Goal: Task Accomplishment & Management: Manage account settings

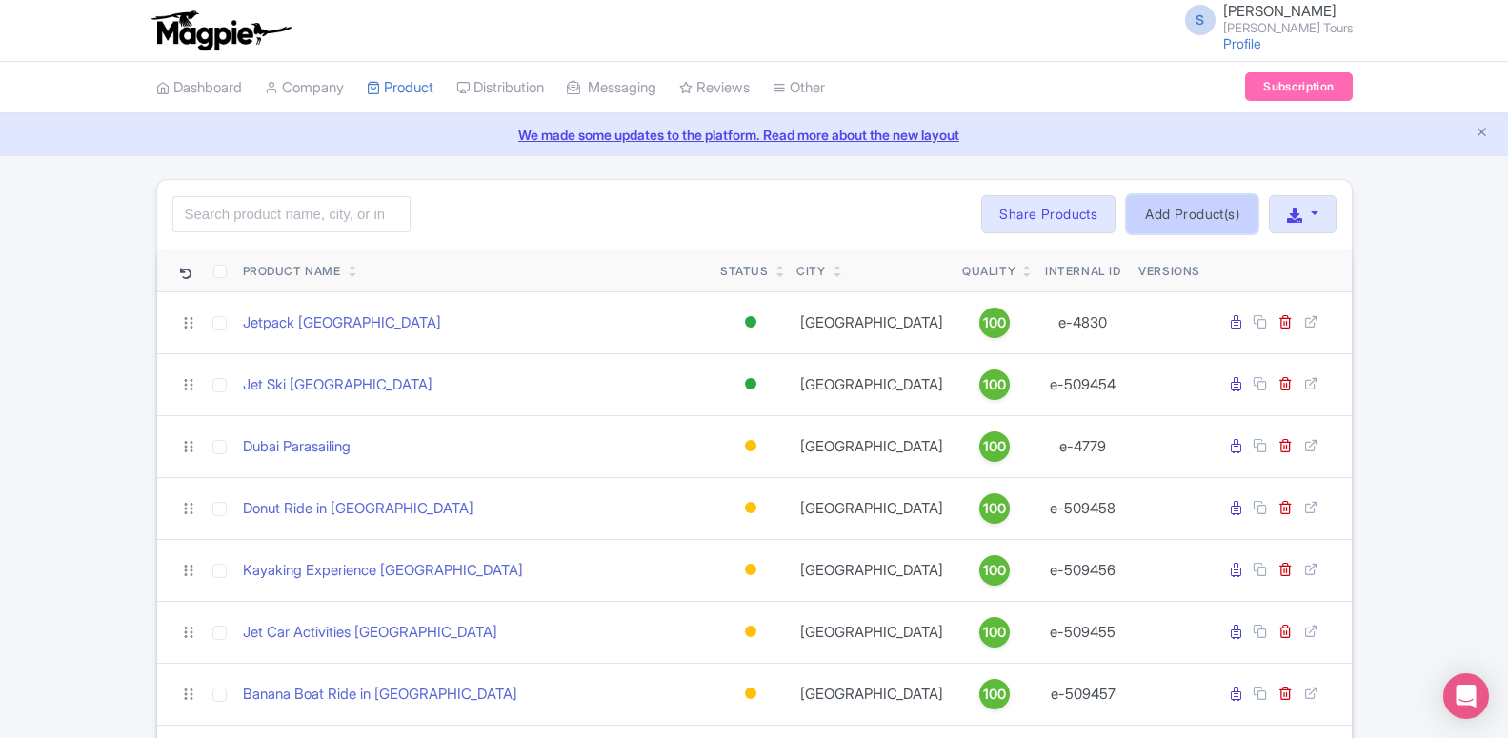
drag, startPoint x: 1194, startPoint y: 210, endPoint x: 1194, endPoint y: 198, distance: 11.4
click at [1194, 198] on link "Add Product(s)" at bounding box center [1192, 214] width 131 height 38
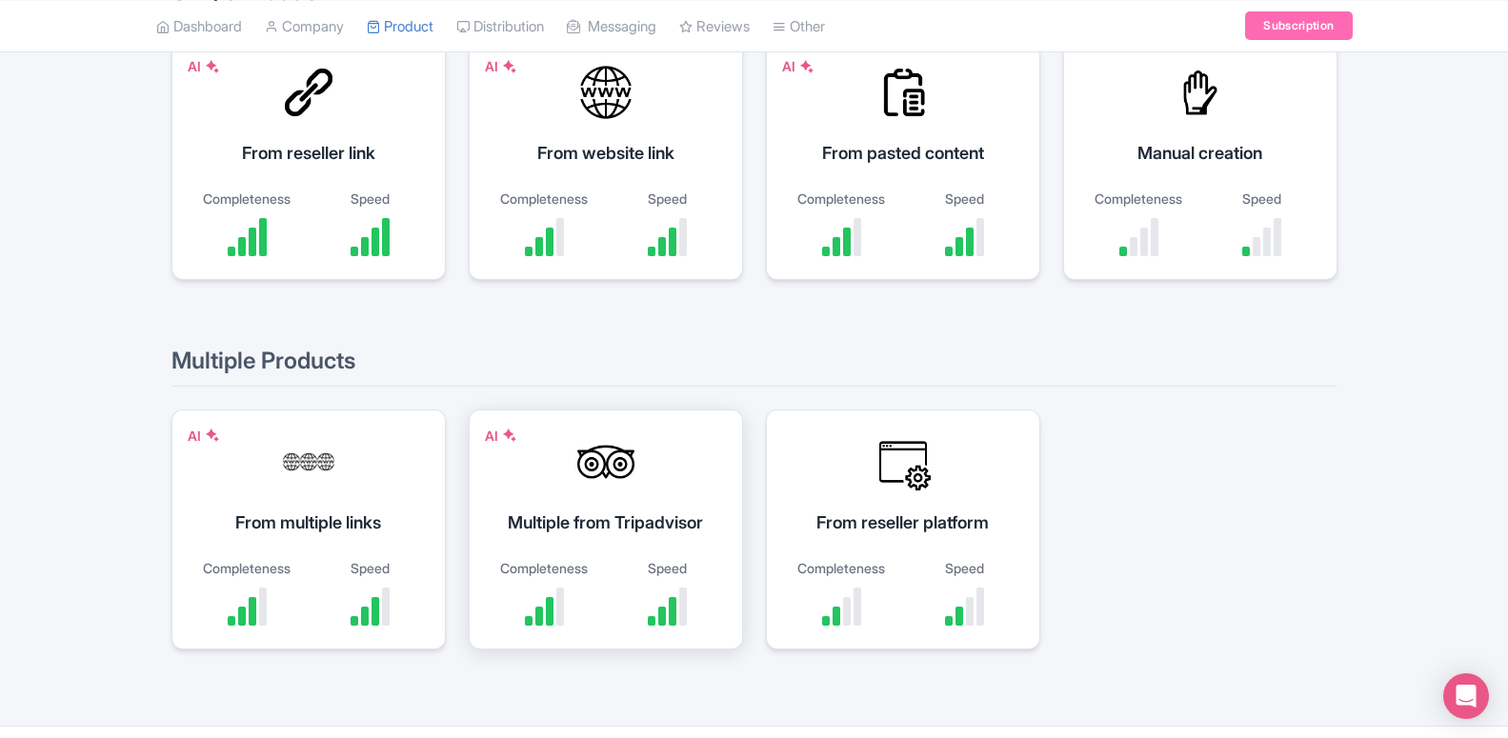
scroll to position [47, 0]
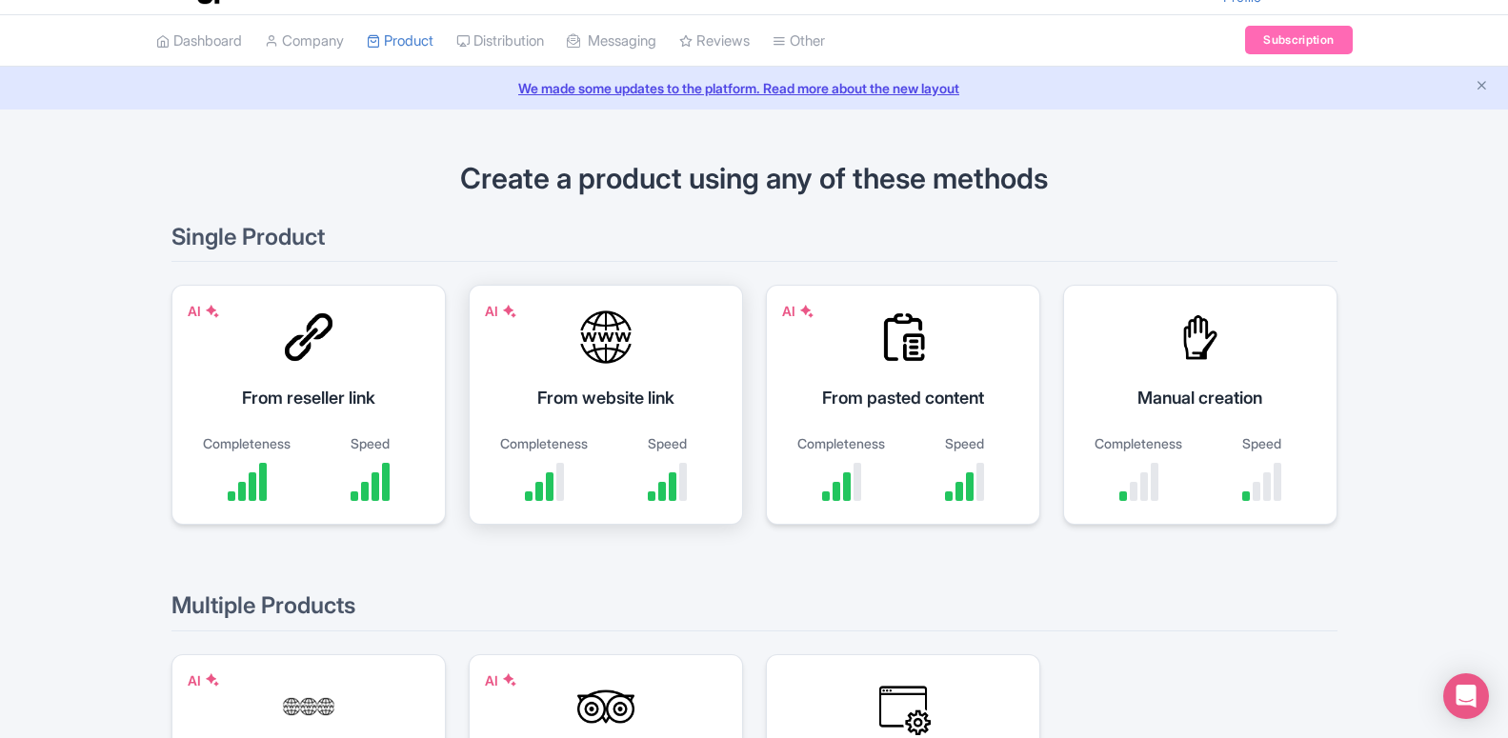
click at [581, 401] on div "From website link" at bounding box center [606, 398] width 227 height 26
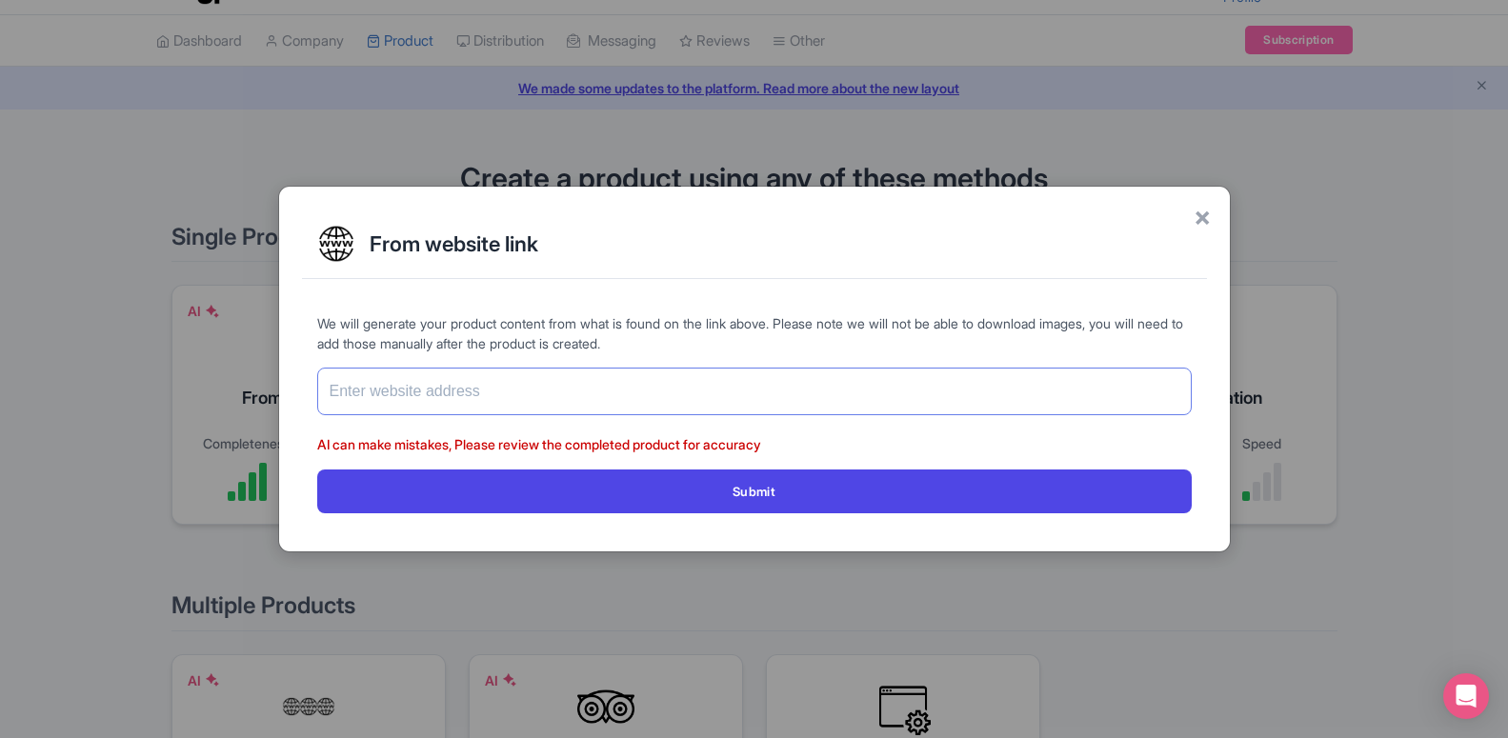
click at [514, 385] on input "text" at bounding box center [754, 392] width 875 height 48
paste input "[URL][DOMAIN_NAME]"
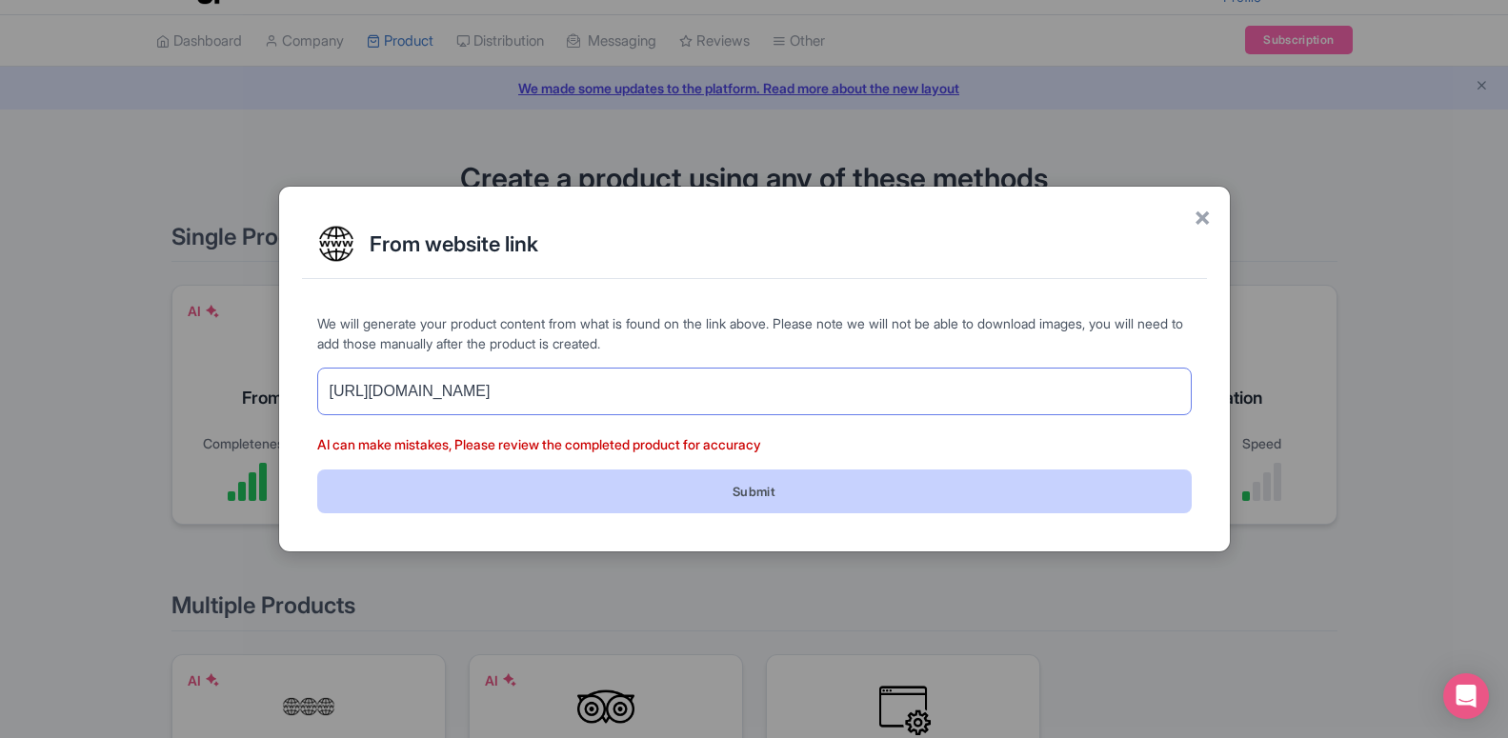
type input "[URL][DOMAIN_NAME]"
click at [551, 486] on button "Submit" at bounding box center [754, 491] width 875 height 43
click at [494, 481] on button "Submit" at bounding box center [754, 491] width 875 height 43
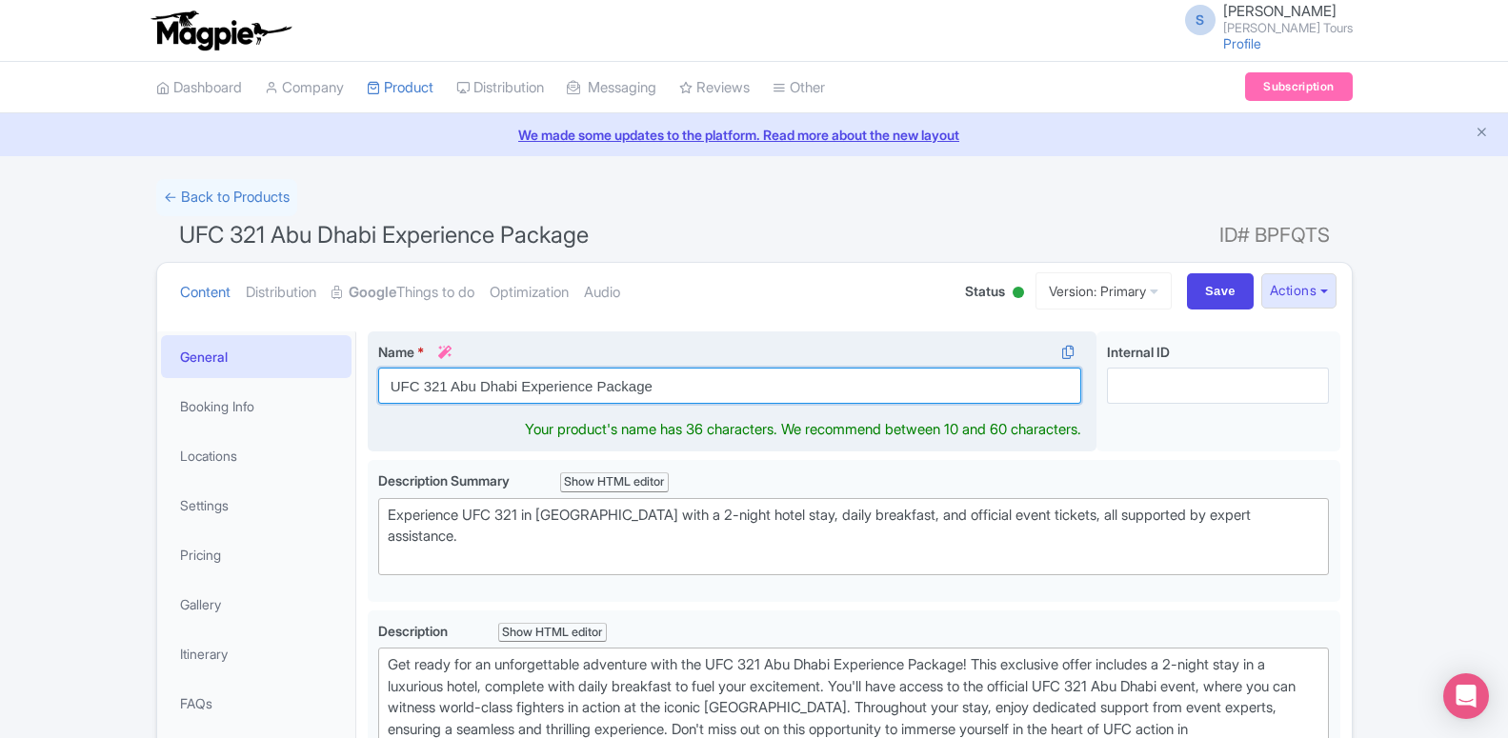
drag, startPoint x: 518, startPoint y: 388, endPoint x: 703, endPoint y: 388, distance: 184.8
click at [703, 388] on input "UFC 321 Abu Dhabi Experience Package" at bounding box center [730, 386] width 704 height 36
type input "UFC 321 [GEOGRAPHIC_DATA]"
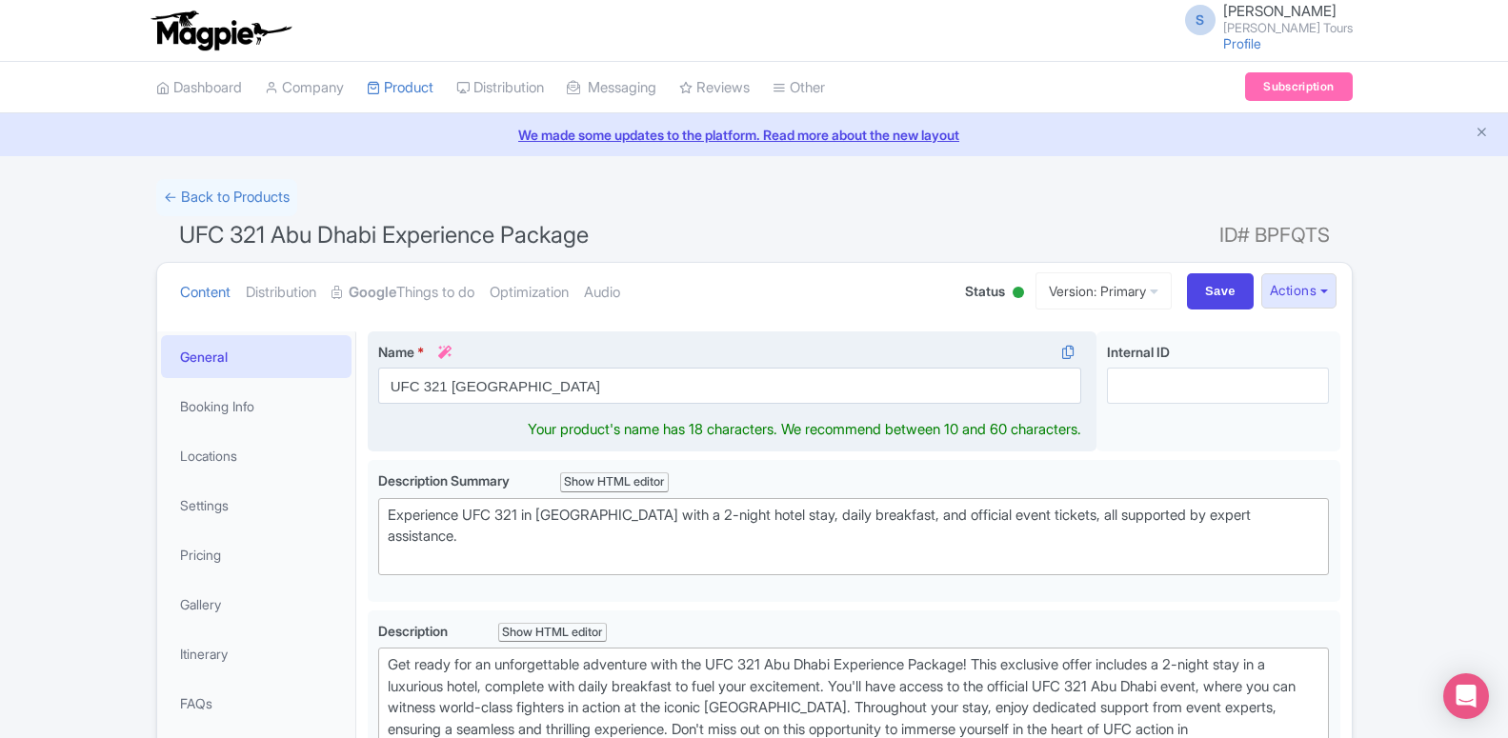
click at [469, 437] on div "UFC 321 Abu Dhabi Experience Package Name * i UFC 321 Abu Dhabi Your product's …" at bounding box center [854, 396] width 973 height 129
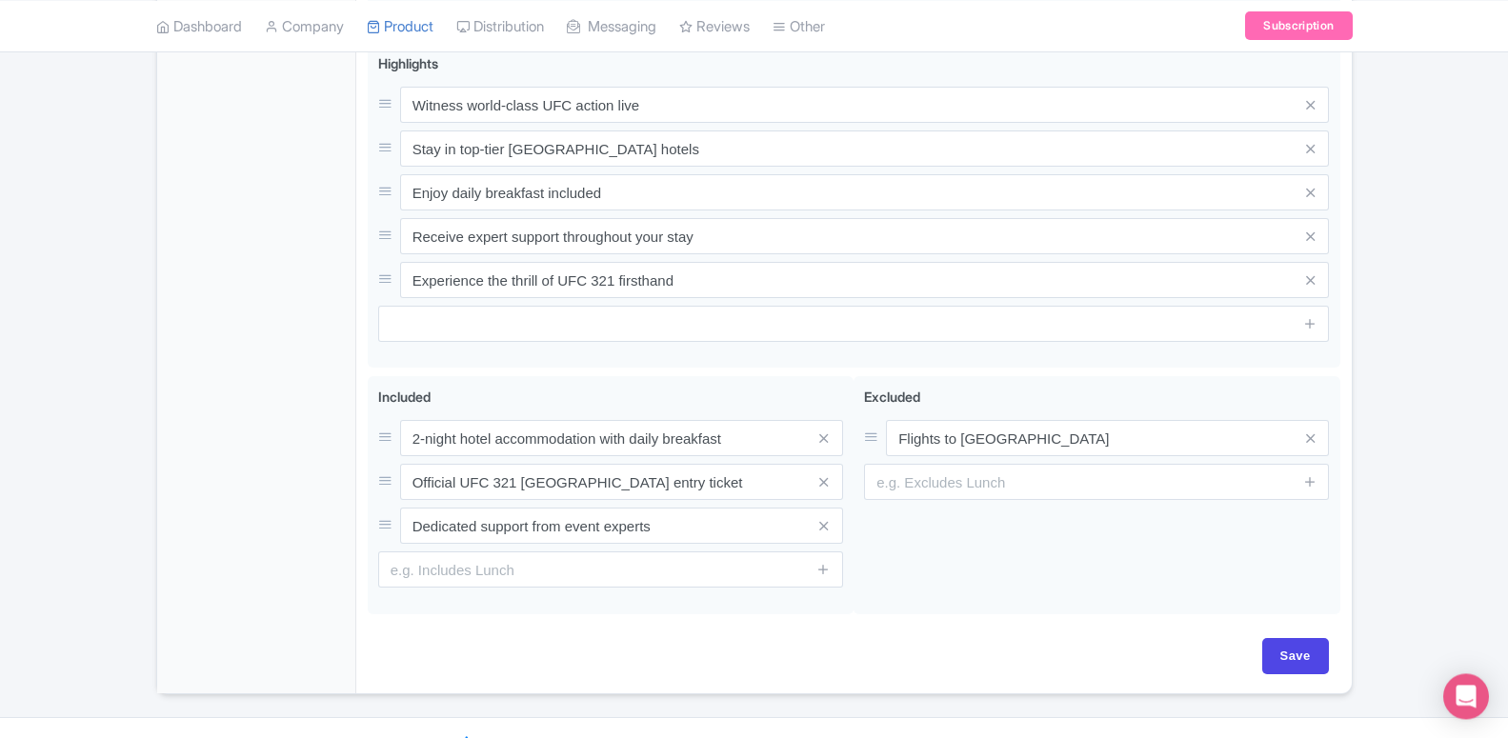
scroll to position [823, 0]
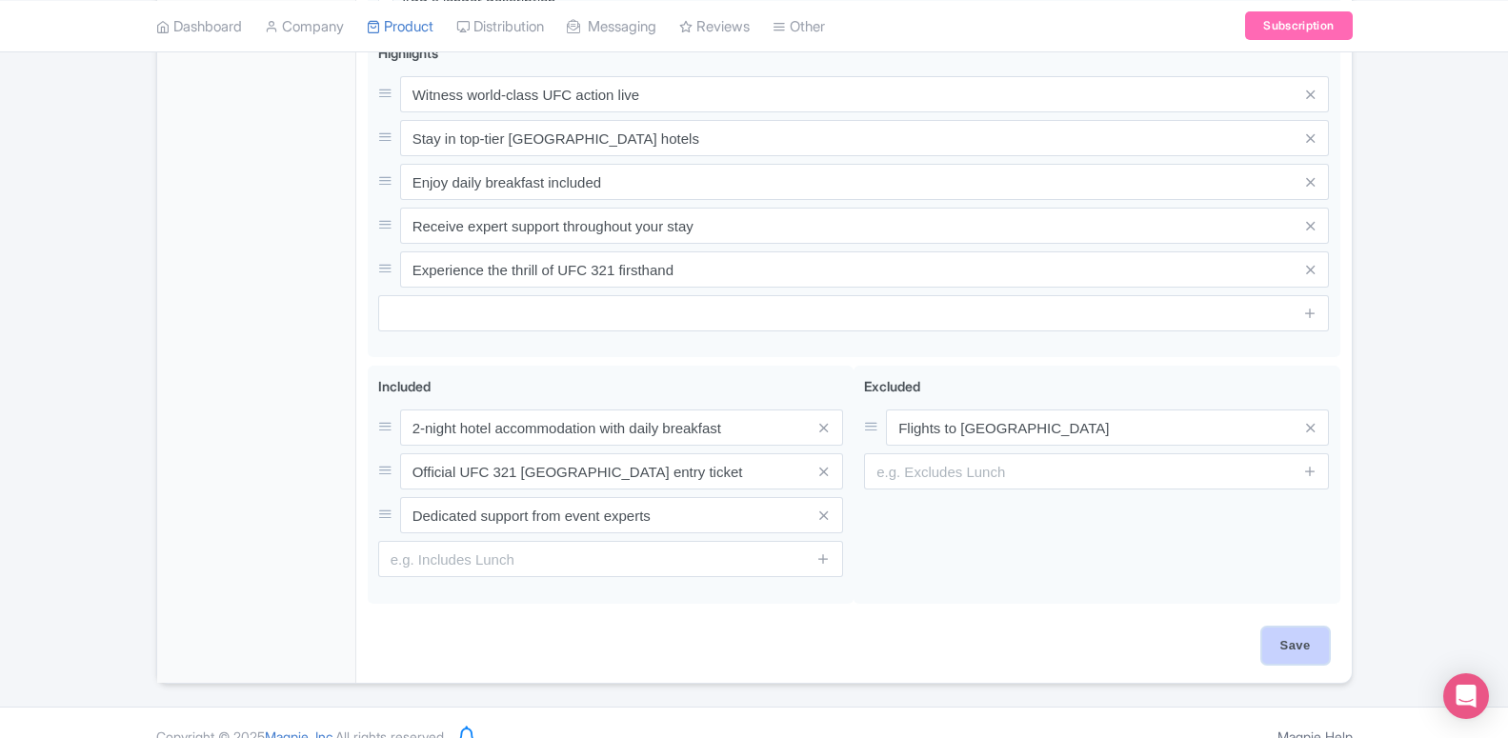
click at [1301, 628] on input "Save" at bounding box center [1295, 646] width 67 height 36
type input "Saving..."
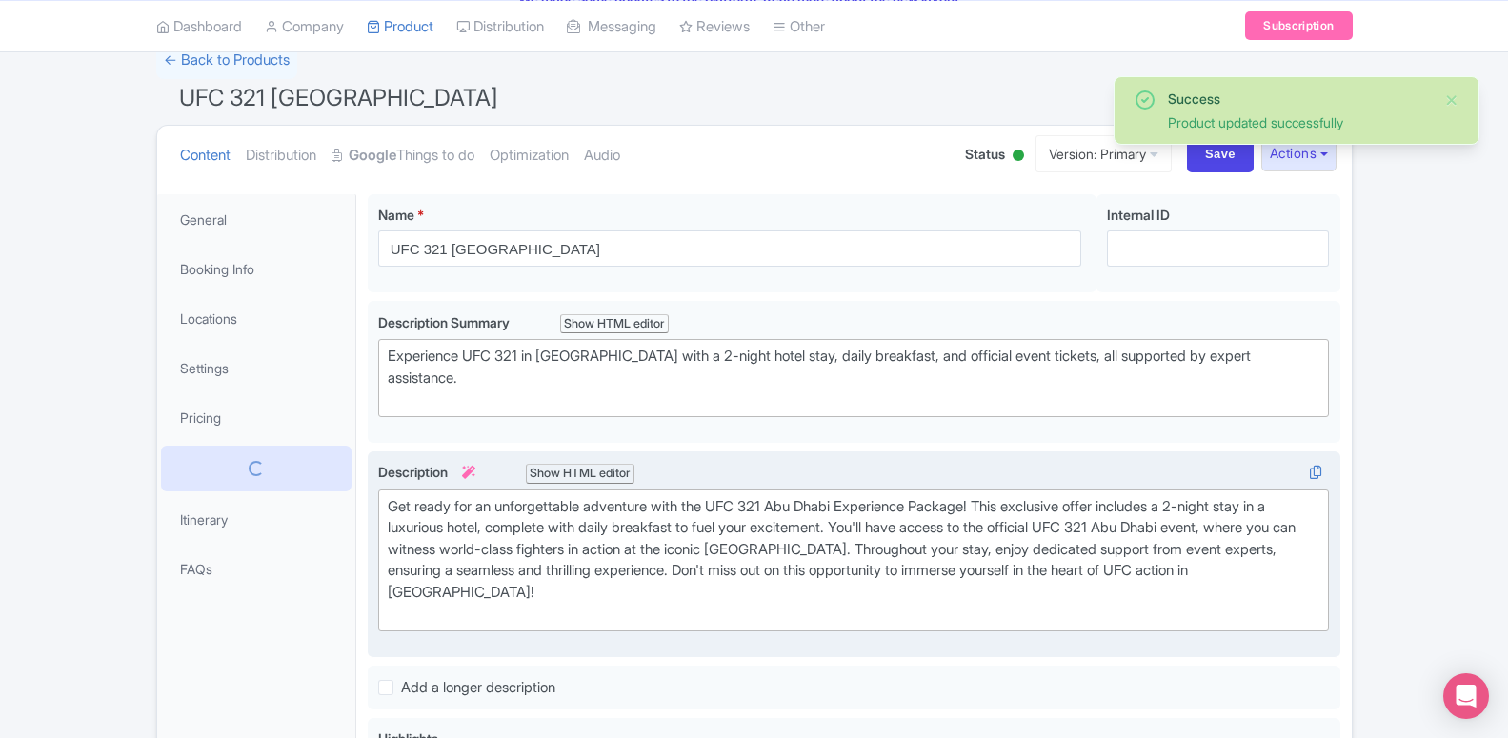
scroll to position [95, 0]
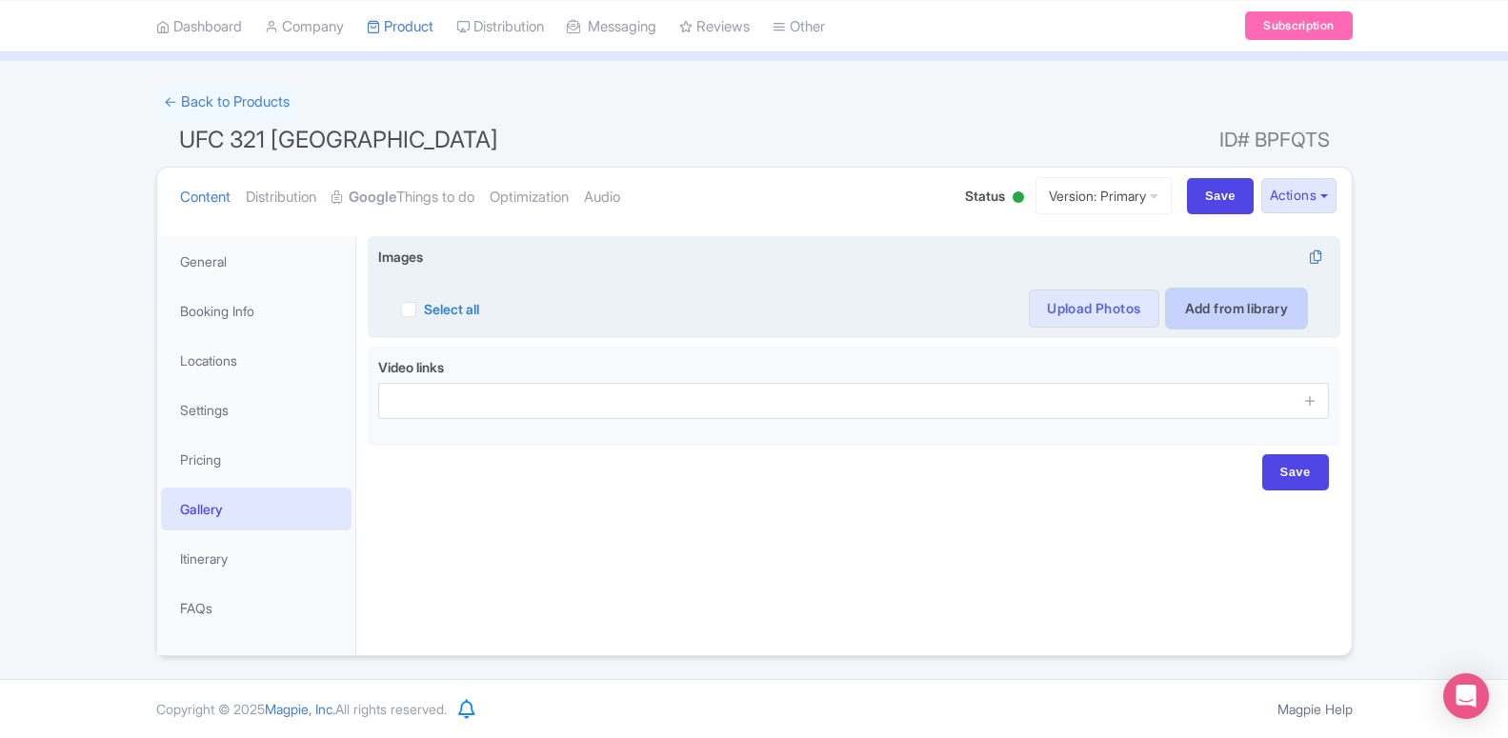
click at [1205, 313] on link "Add from library" at bounding box center [1237, 309] width 140 height 38
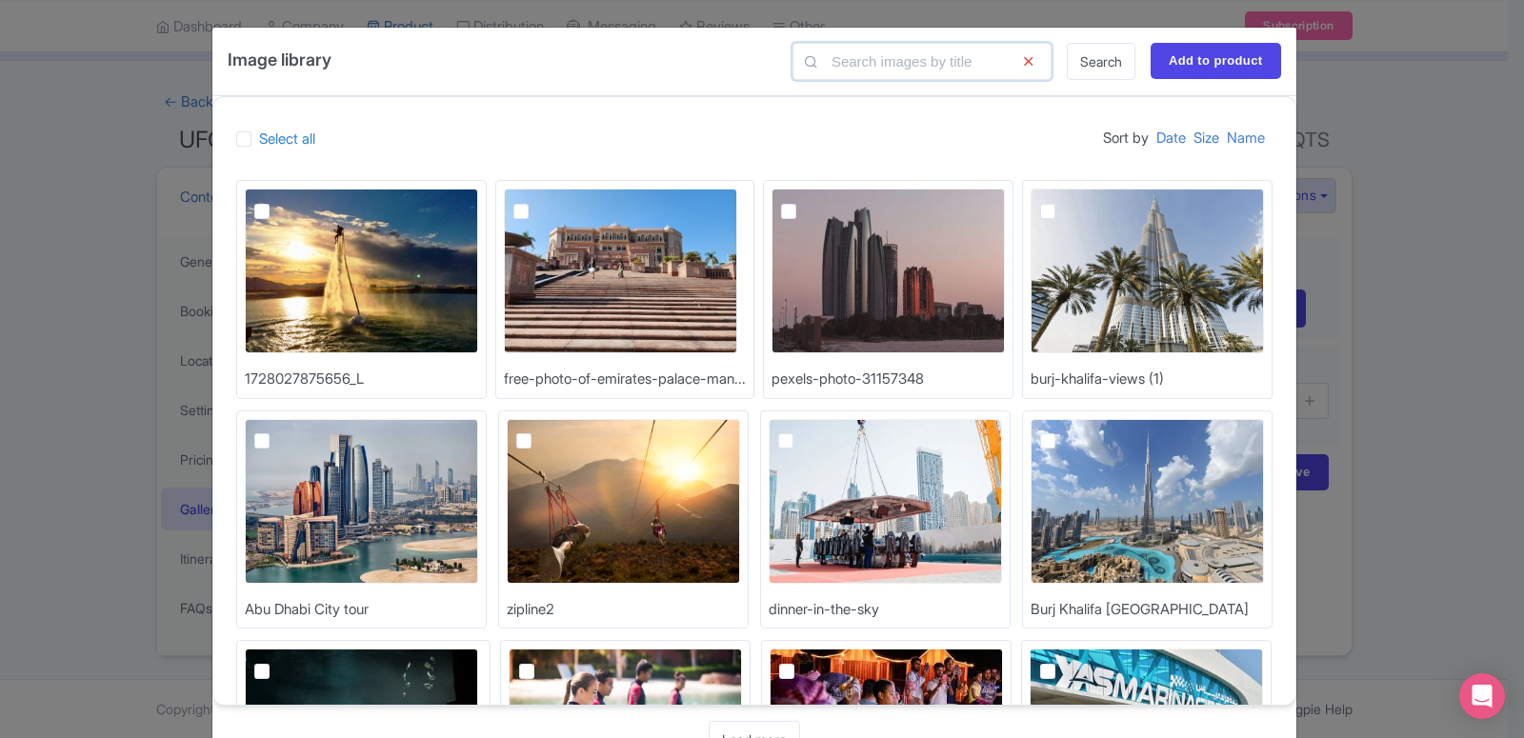
click at [863, 59] on input "text" at bounding box center [922, 61] width 259 height 37
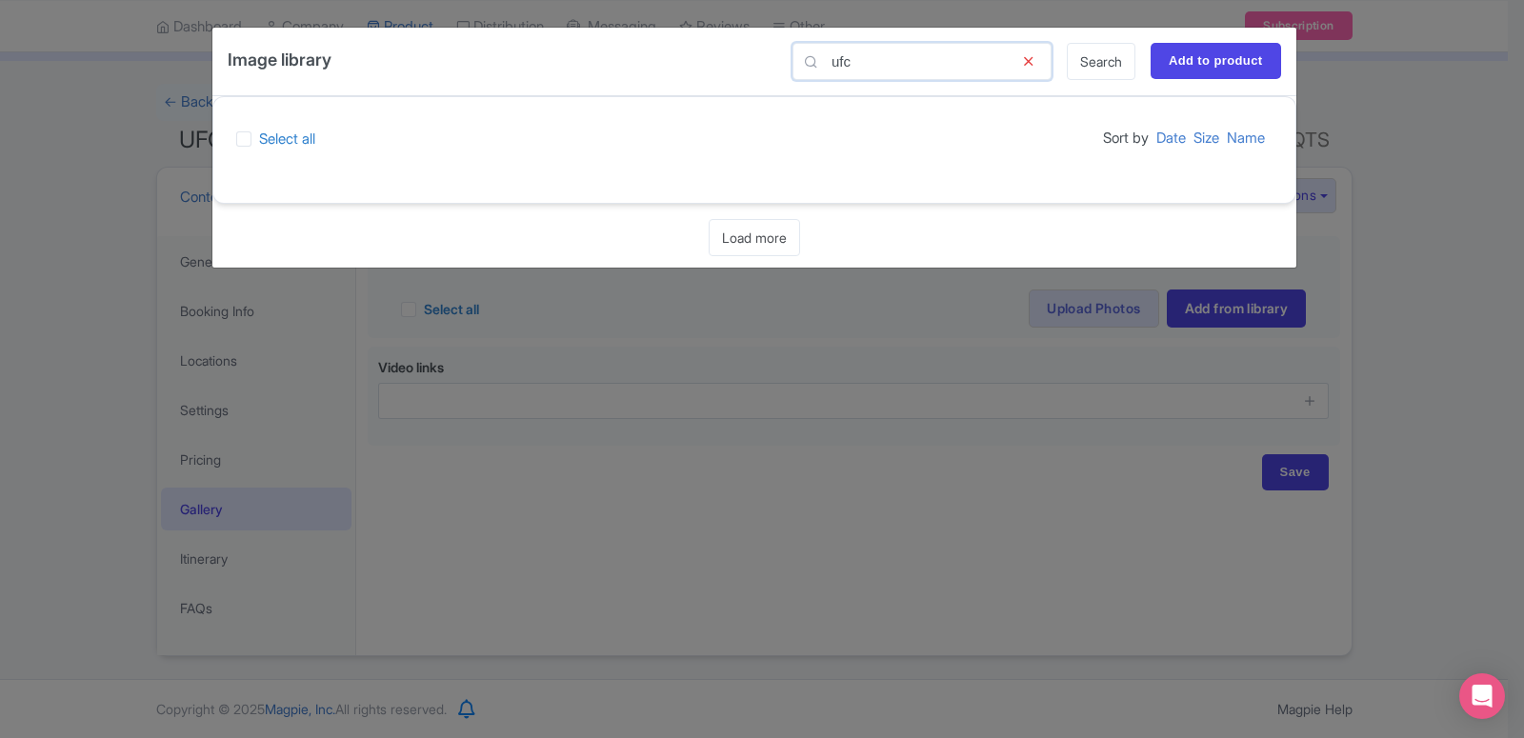
type input "ufc"
click at [1025, 59] on icon at bounding box center [1028, 61] width 47 height 37
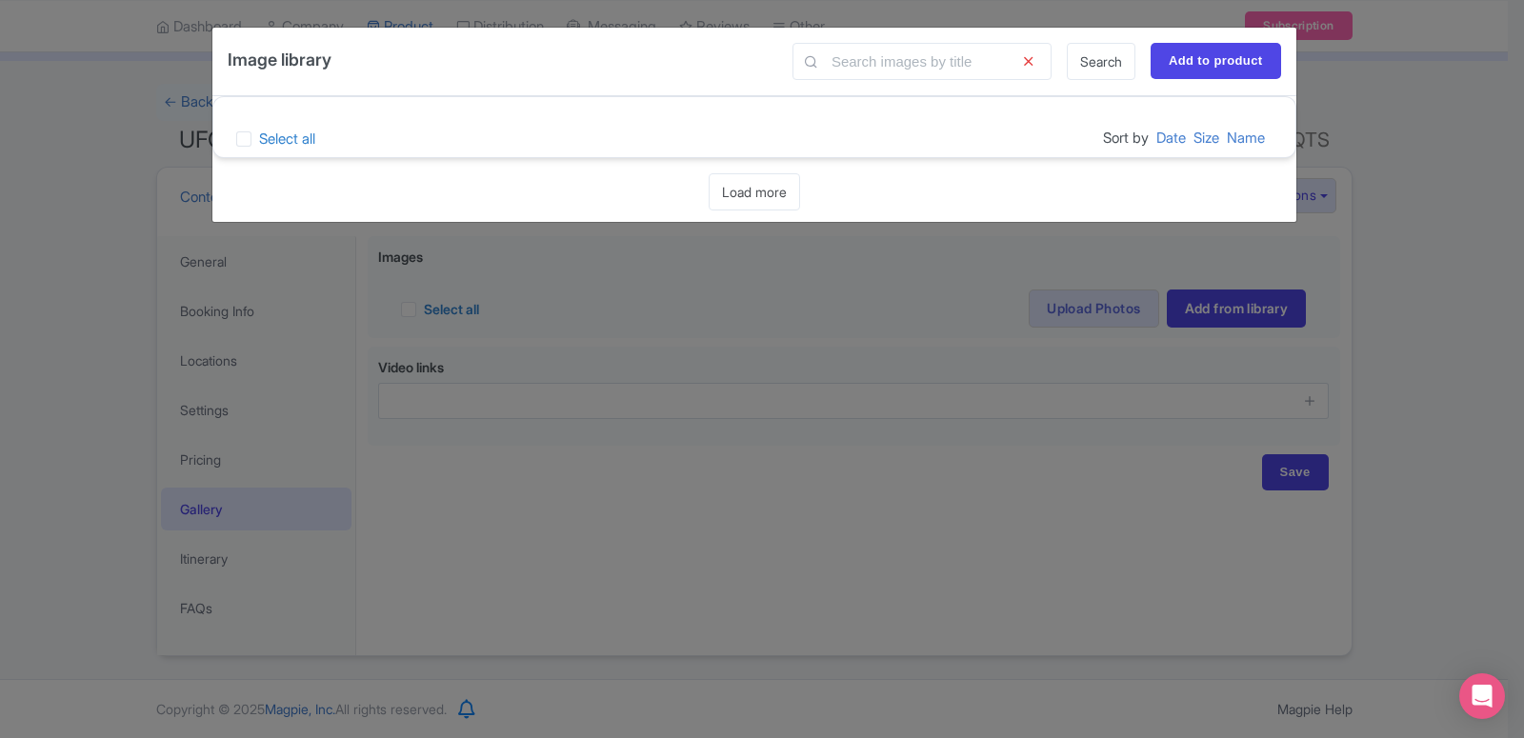
click at [1361, 115] on div "Image library Search Add to product Select all Sort by Date Size Name Loading..…" at bounding box center [762, 369] width 1524 height 738
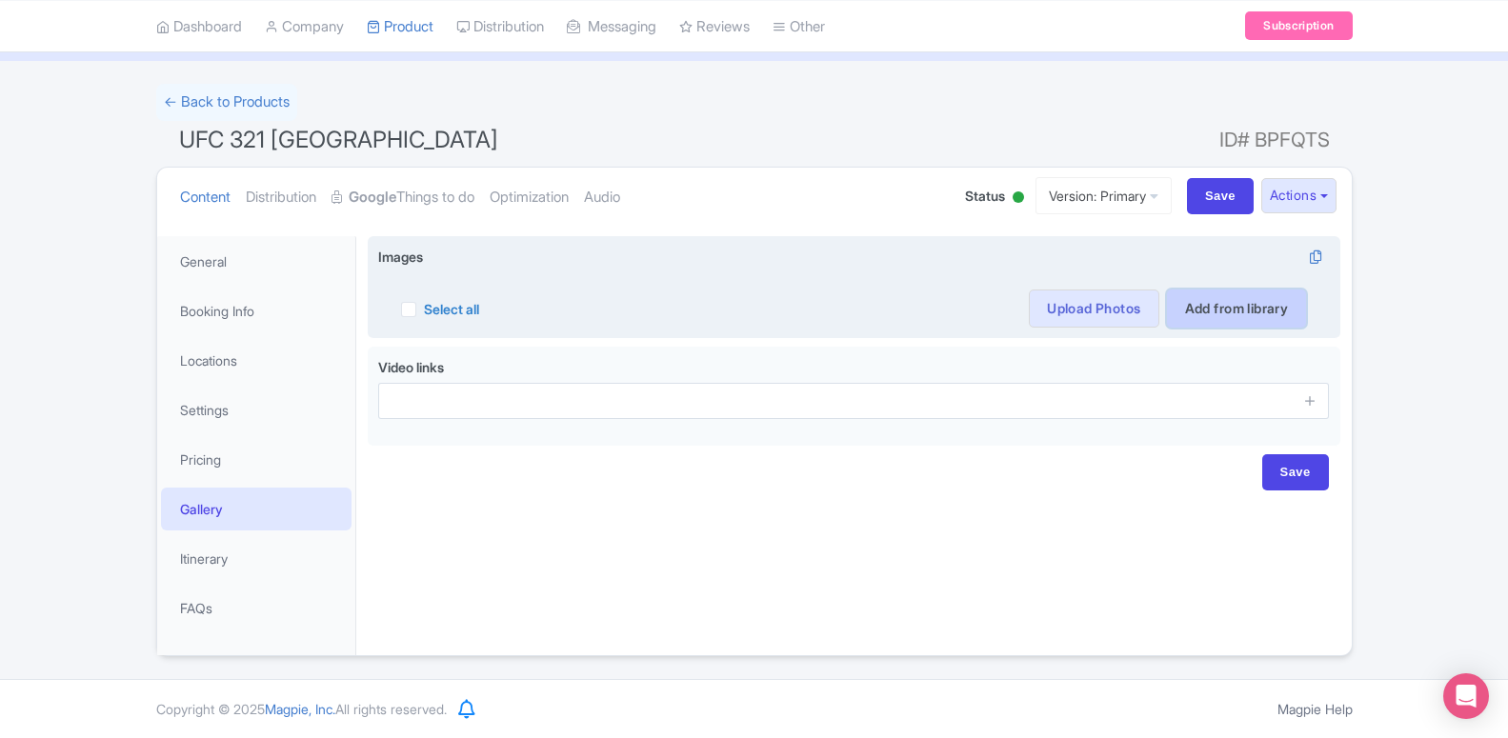
click at [1230, 305] on link "Add from library" at bounding box center [1237, 309] width 140 height 38
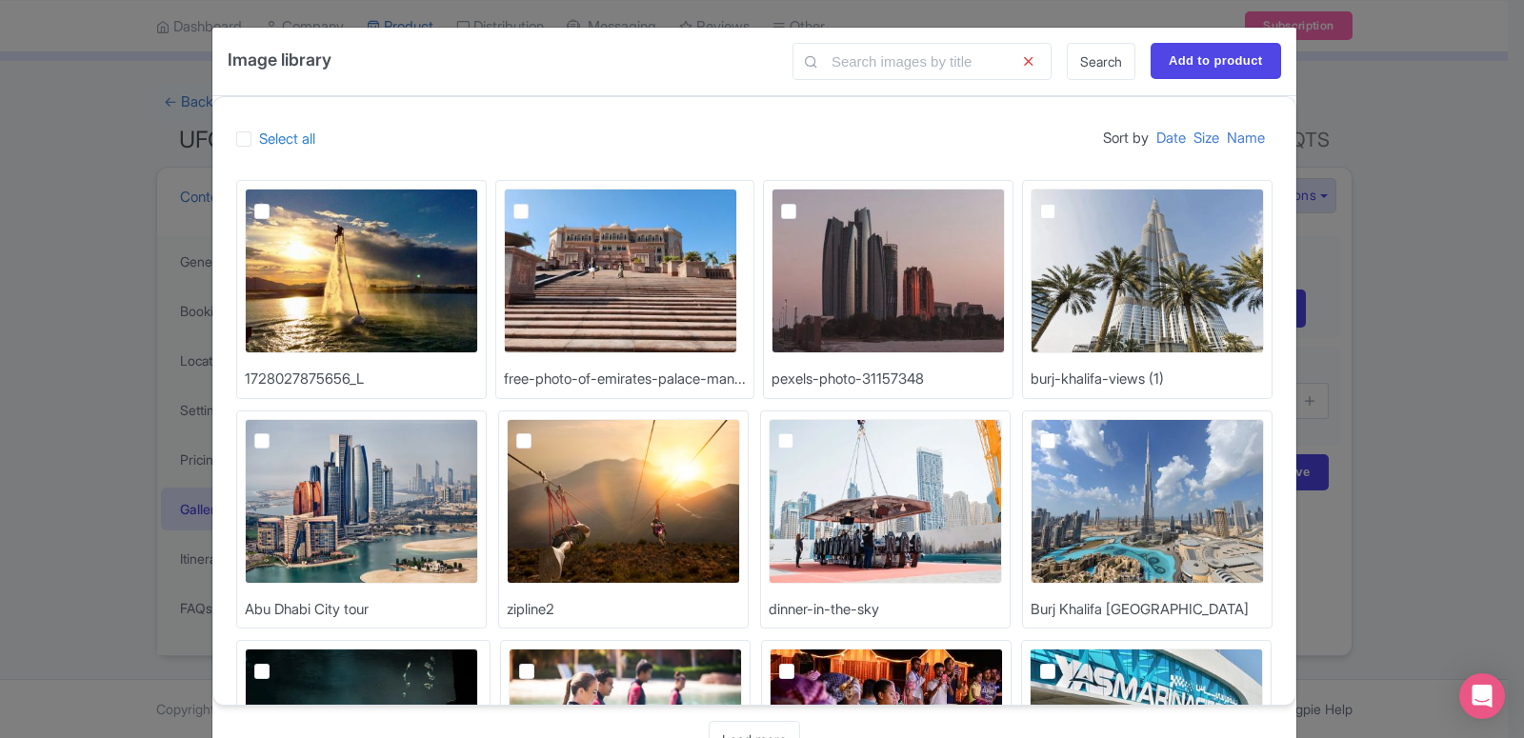
click at [1024, 61] on icon at bounding box center [1028, 61] width 47 height 37
click at [1361, 404] on div "Image library Search Add to product Select all Sort by Date Size Name 172802787…" at bounding box center [762, 369] width 1524 height 738
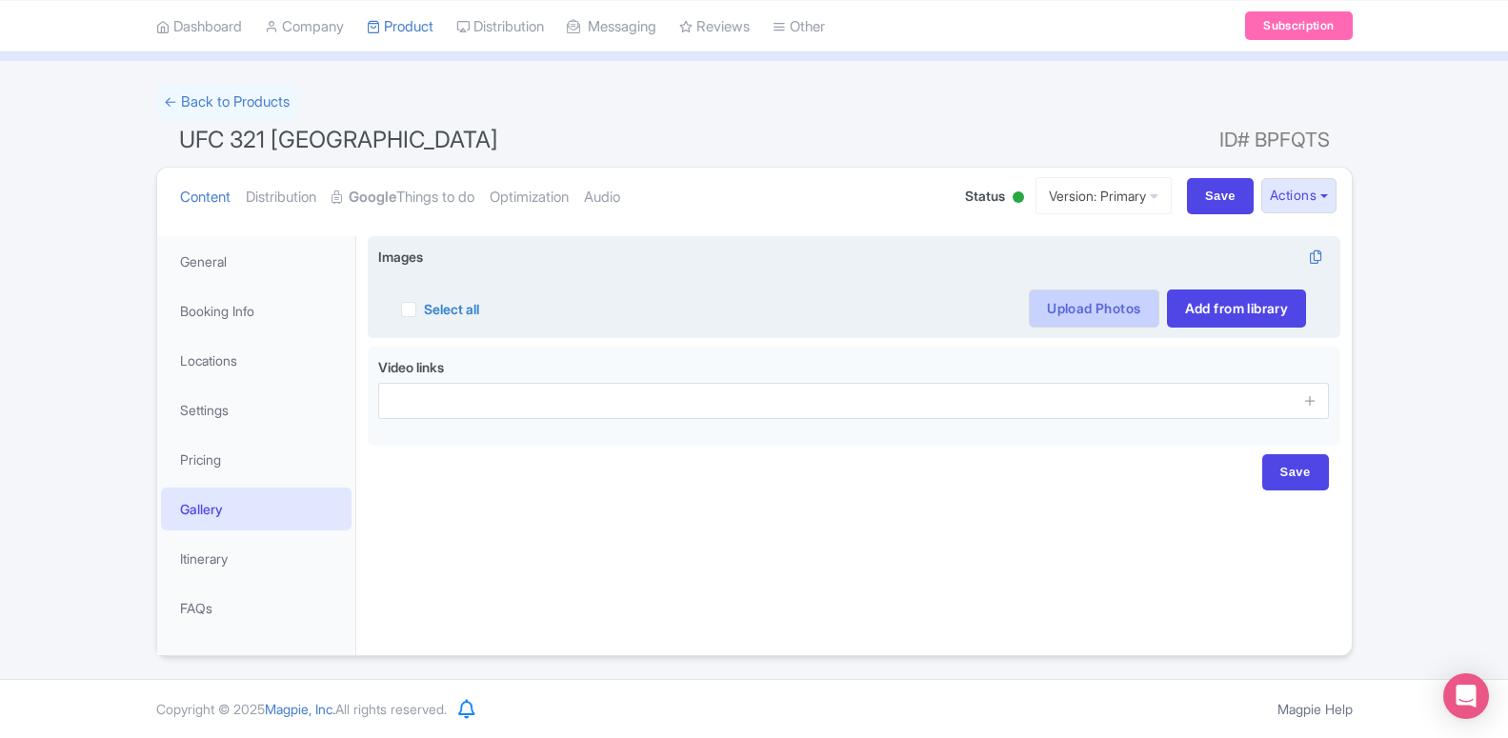
click at [1061, 317] on link "Upload Photos" at bounding box center [1094, 309] width 130 height 38
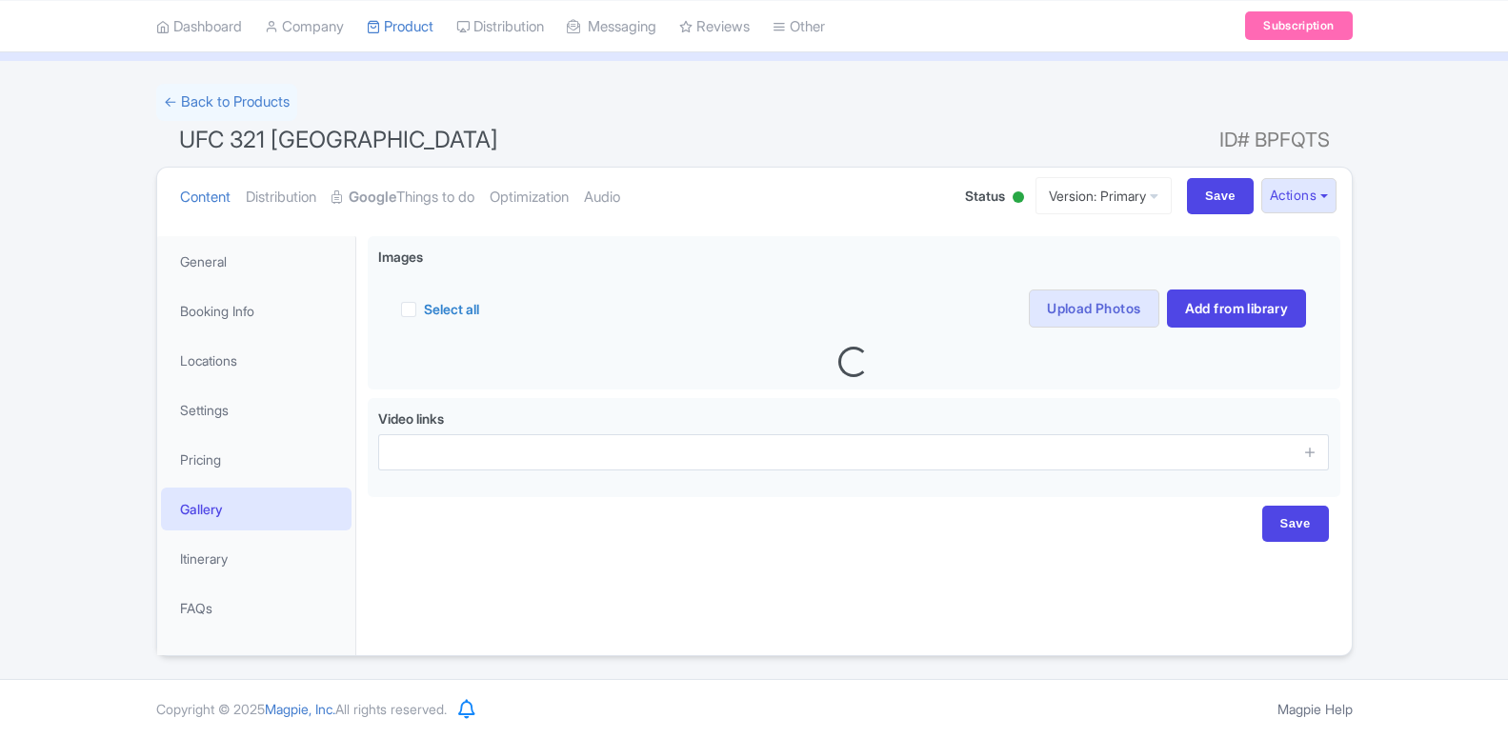
scroll to position [95, 0]
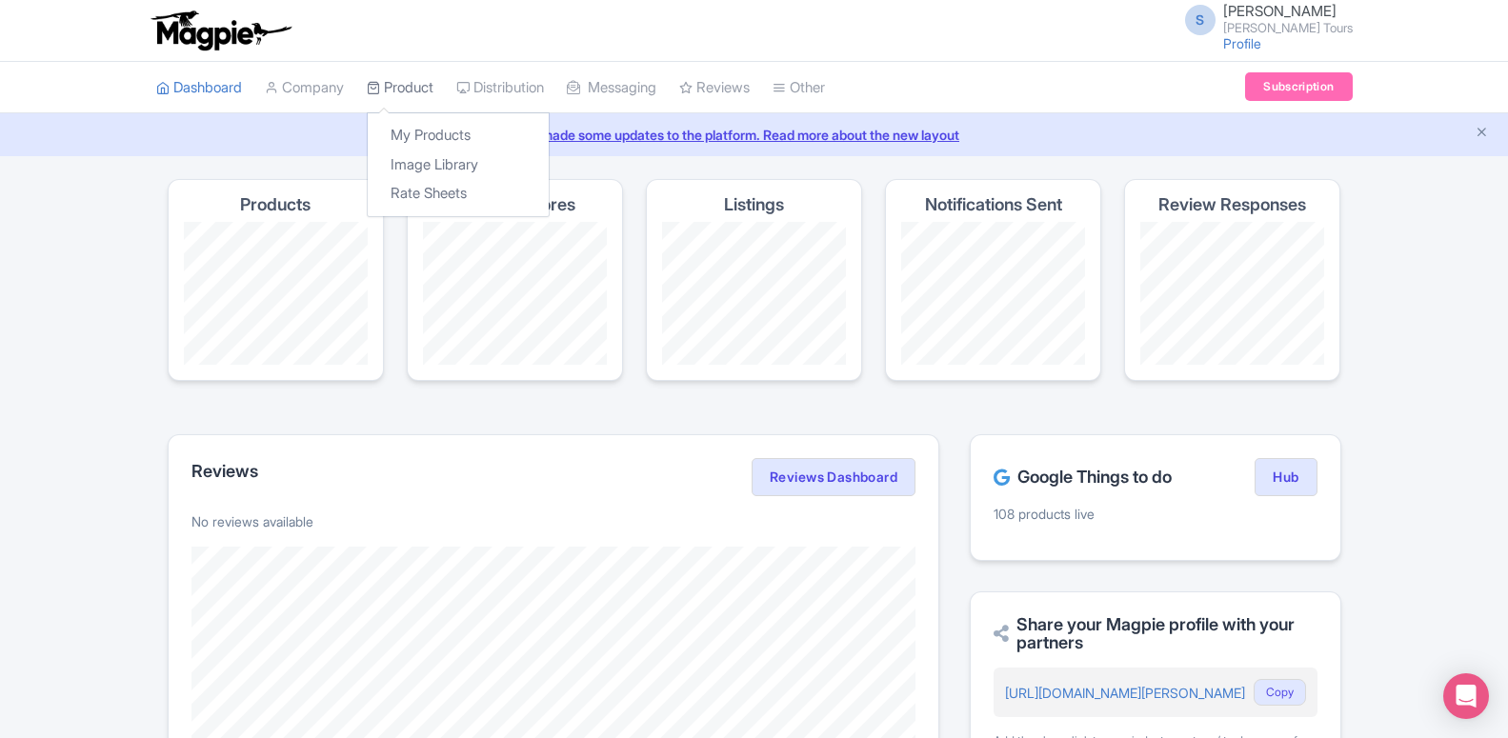
click at [393, 94] on link "Product" at bounding box center [400, 88] width 67 height 52
click at [421, 124] on link "My Products" at bounding box center [458, 136] width 181 height 30
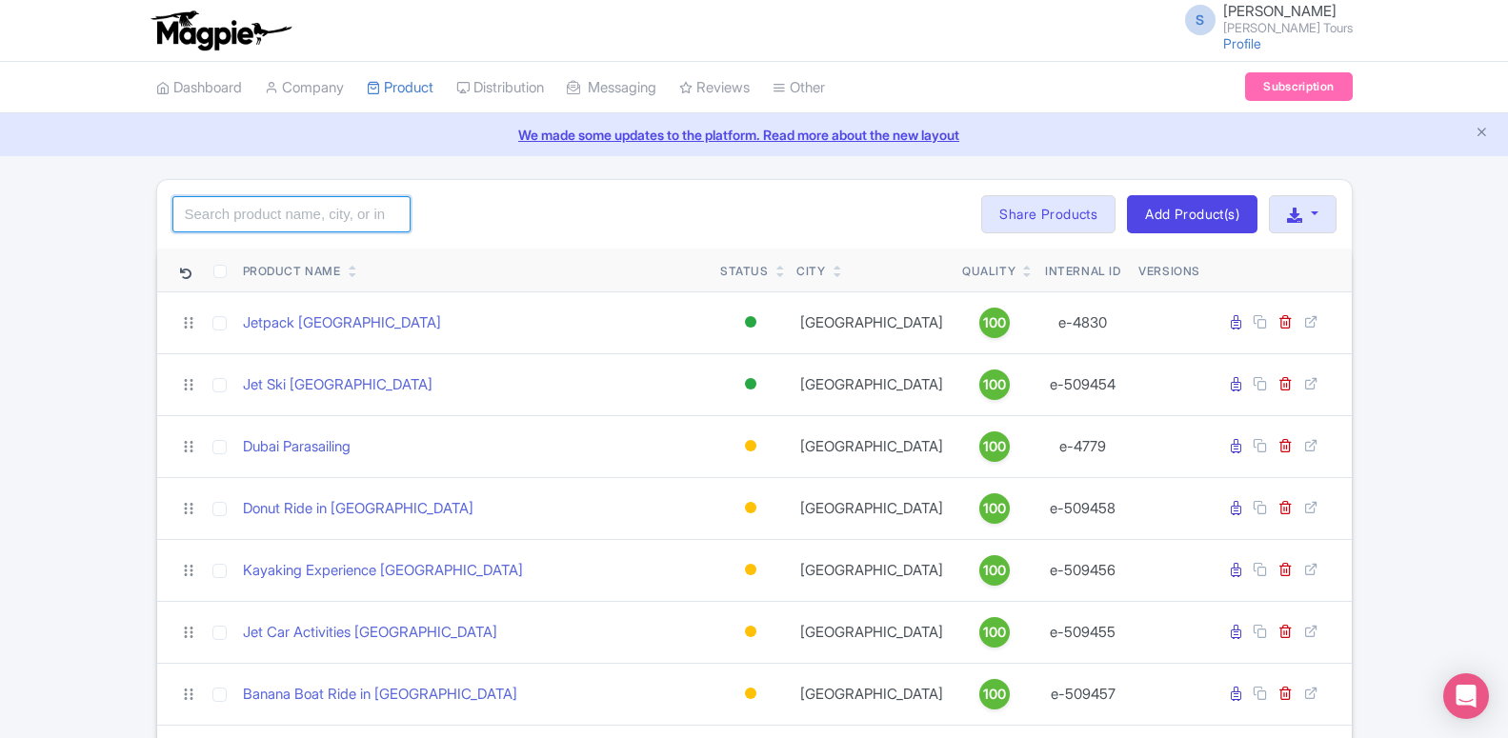
click at [347, 207] on input "search" at bounding box center [291, 214] width 238 height 36
type input "ufc"
click button "Search" at bounding box center [0, 0] width 0 height 0
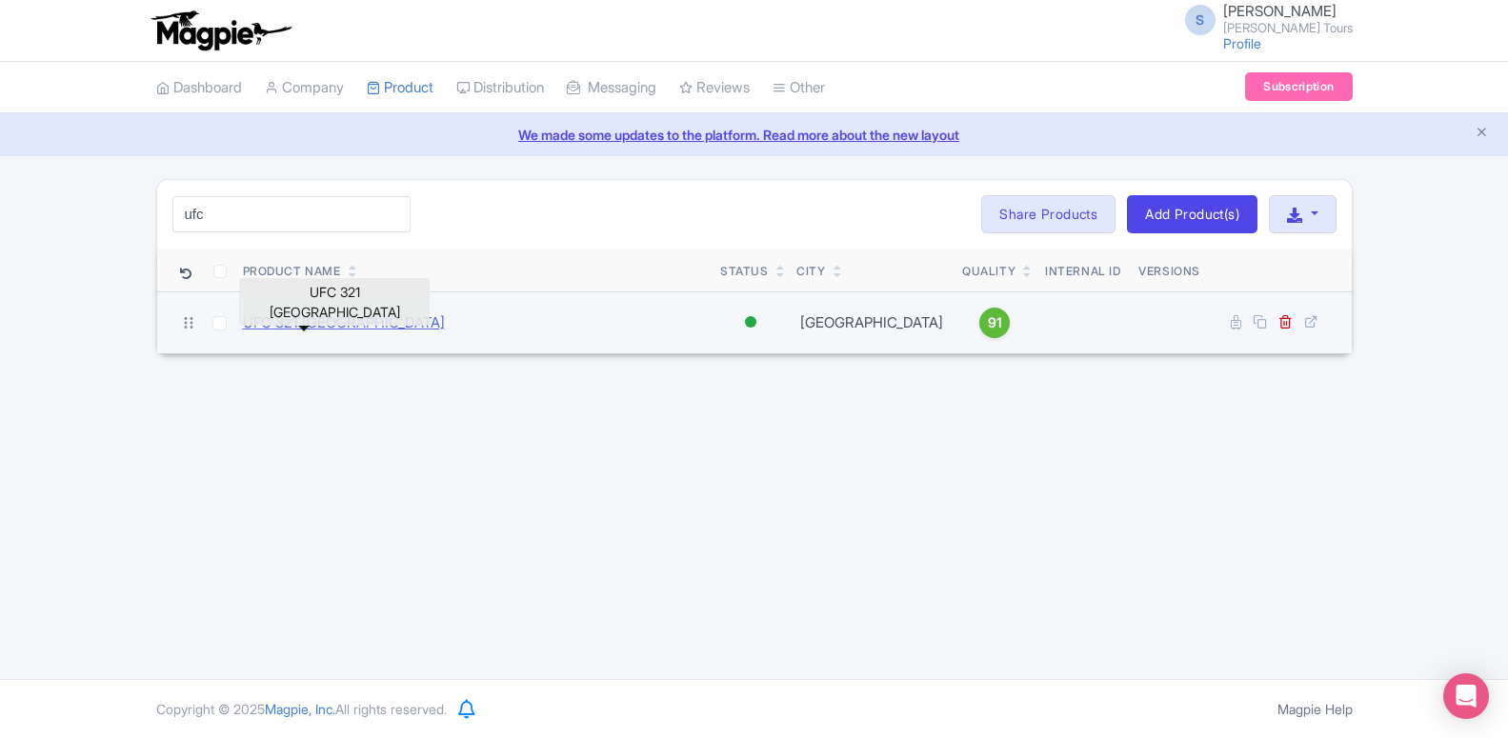
click at [347, 329] on link "UFC 321 [GEOGRAPHIC_DATA]" at bounding box center [344, 323] width 202 height 22
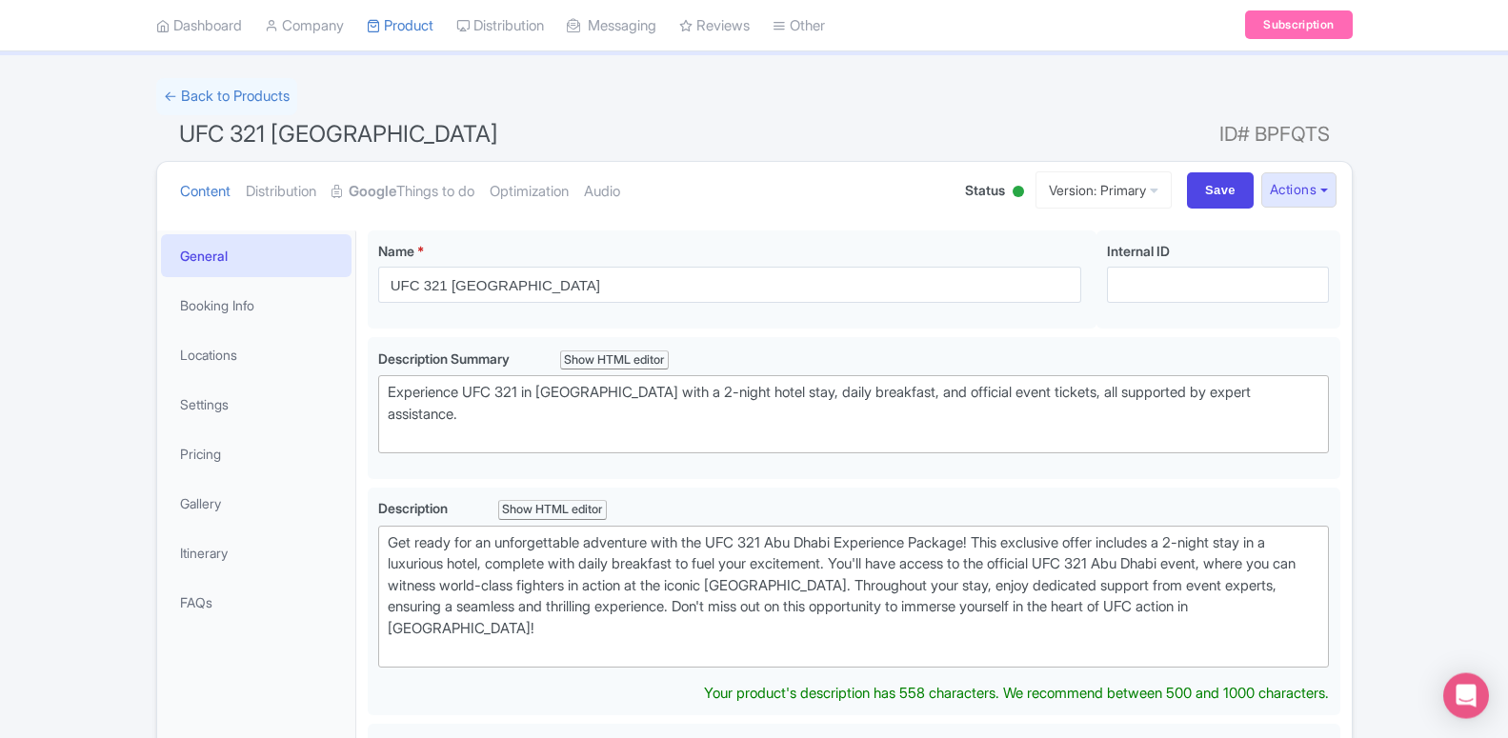
scroll to position [194, 0]
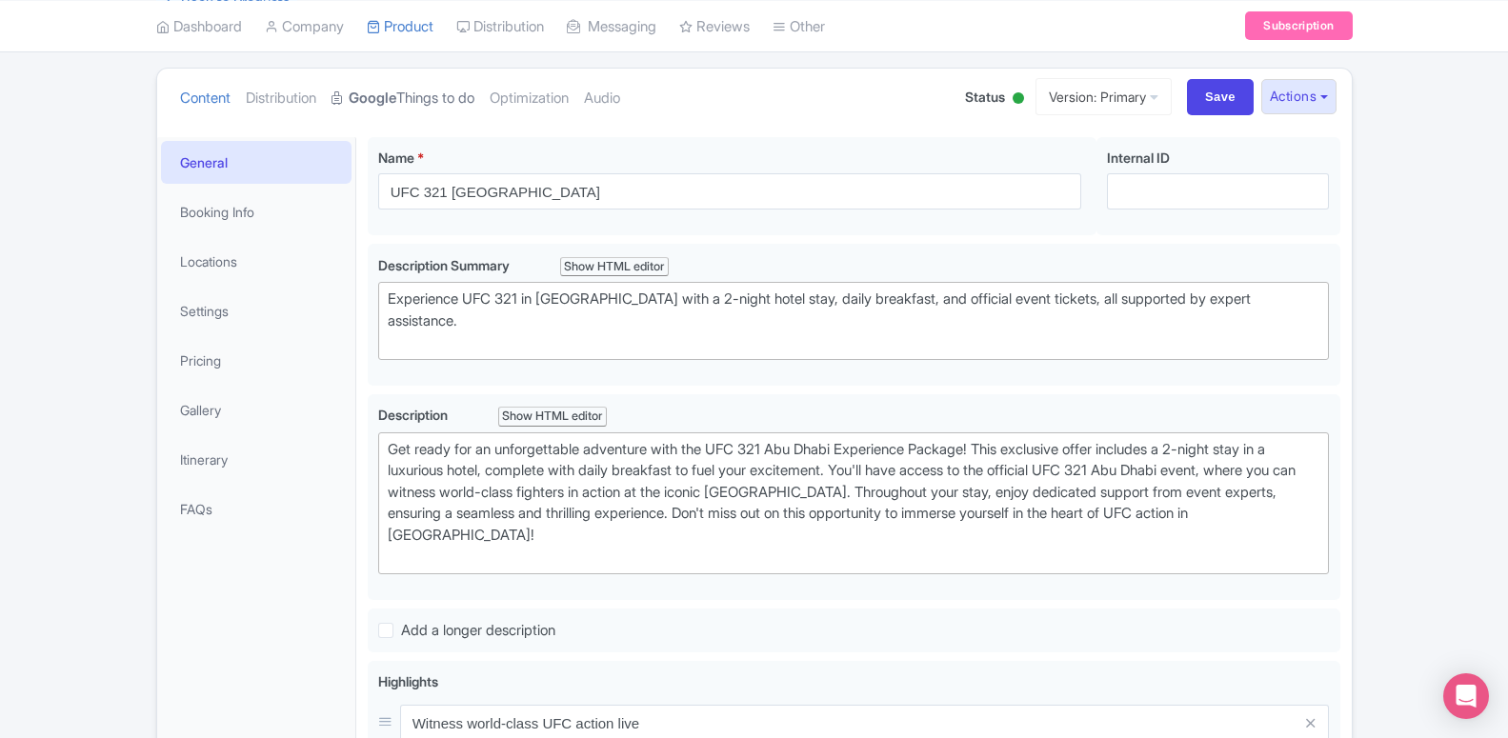
click at [403, 97] on link "Google Things to do" at bounding box center [403, 99] width 143 height 60
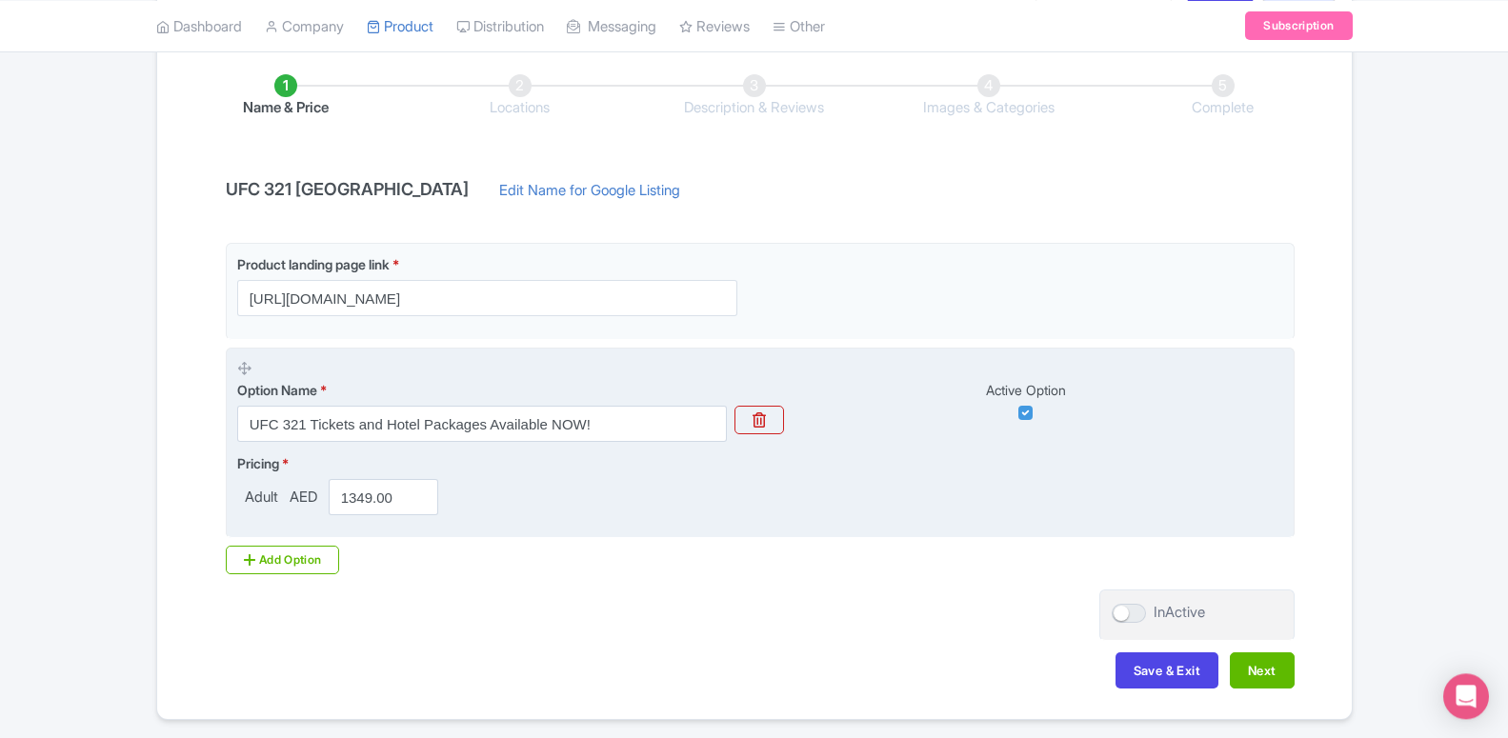
scroll to position [371, 0]
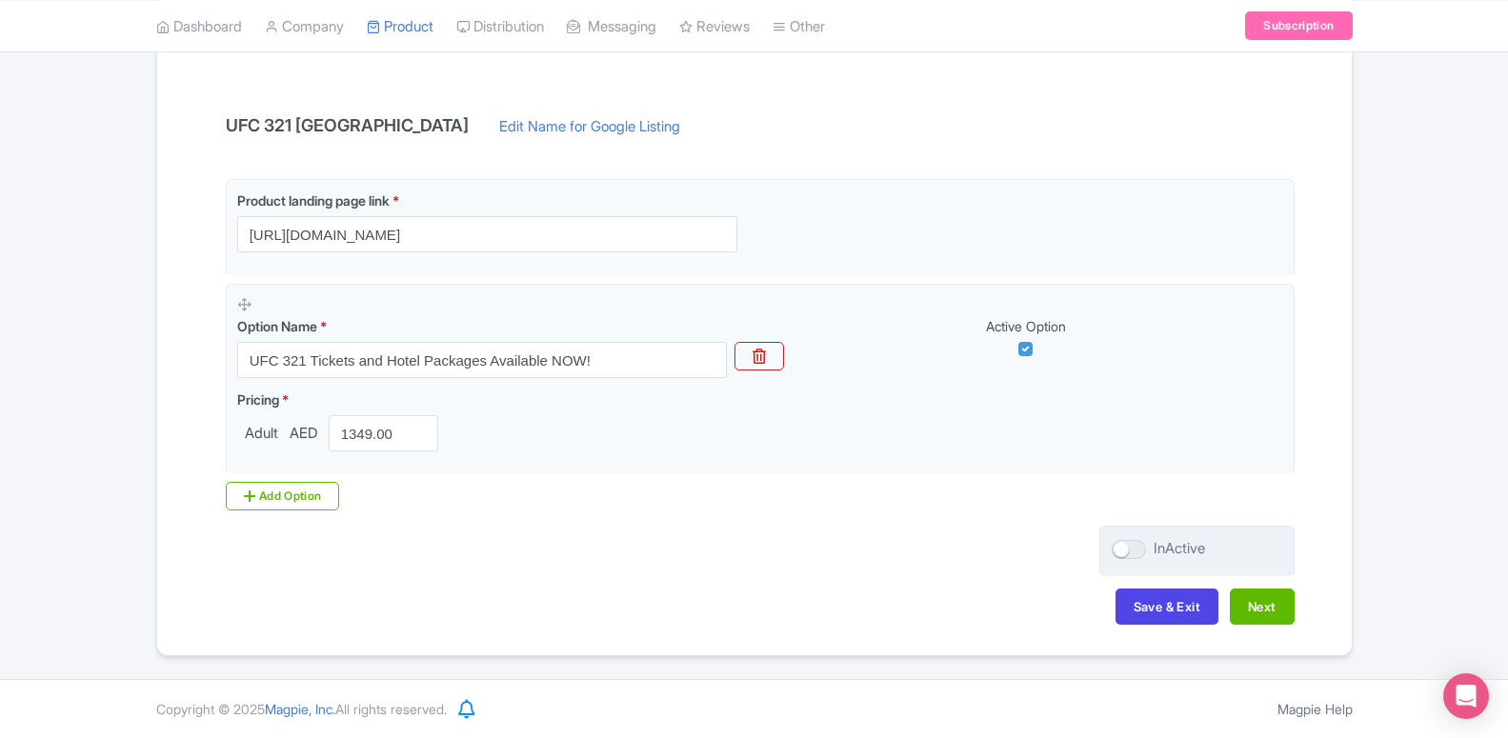
click at [1115, 552] on div at bounding box center [1129, 549] width 34 height 19
click at [1115, 552] on input "InActive" at bounding box center [1118, 549] width 12 height 12
checkbox input "true"
click at [1151, 591] on button "Save & Exit" at bounding box center [1167, 607] width 103 height 36
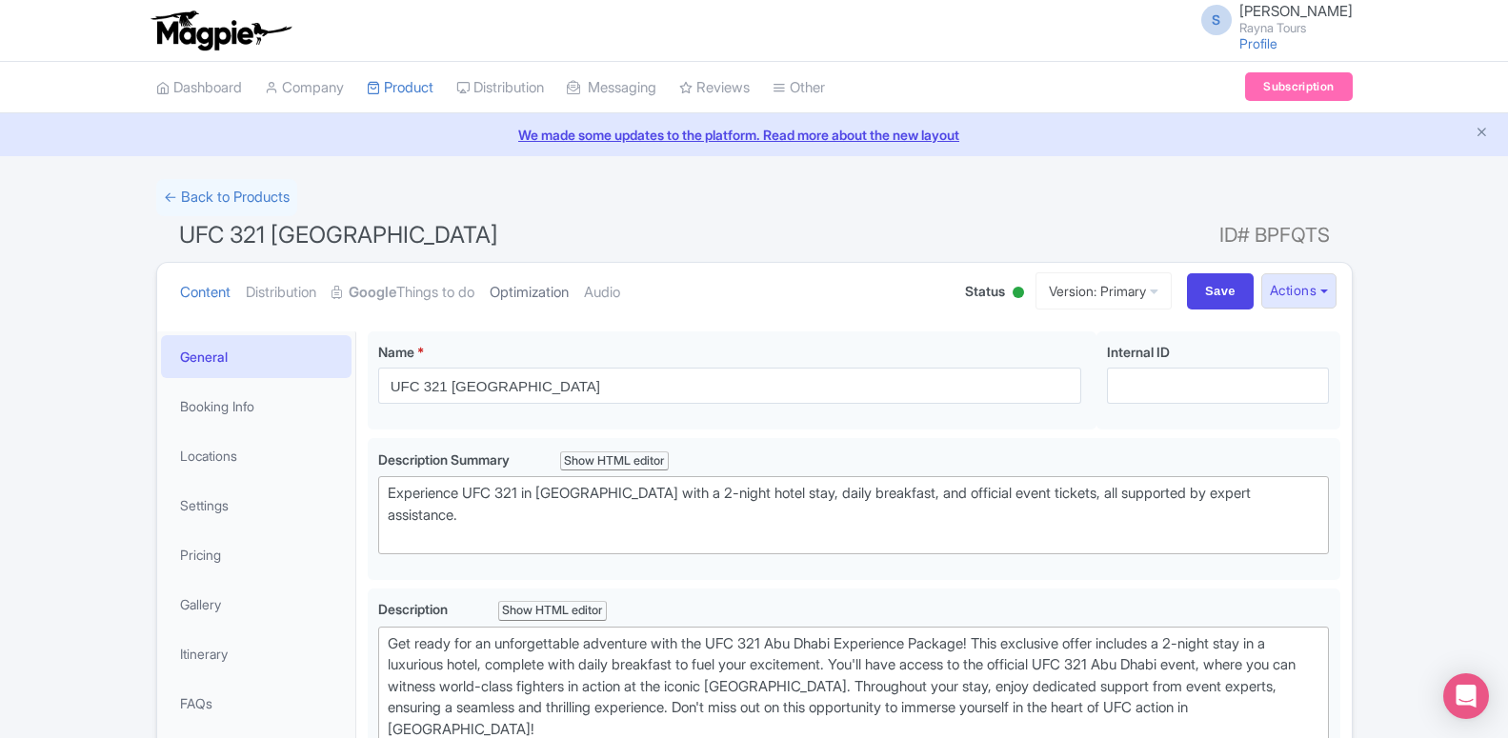
click at [524, 287] on link "Optimization" at bounding box center [529, 293] width 79 height 60
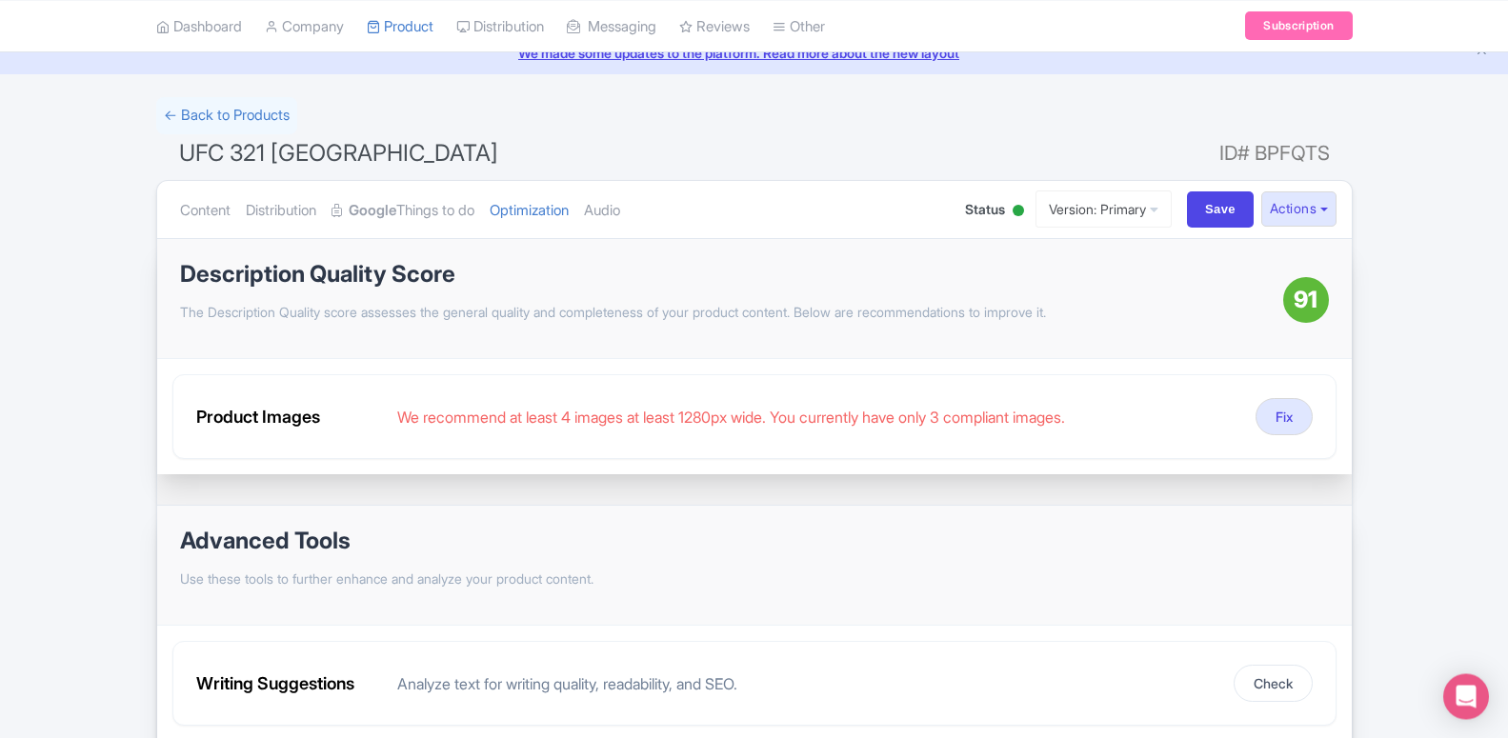
scroll to position [194, 0]
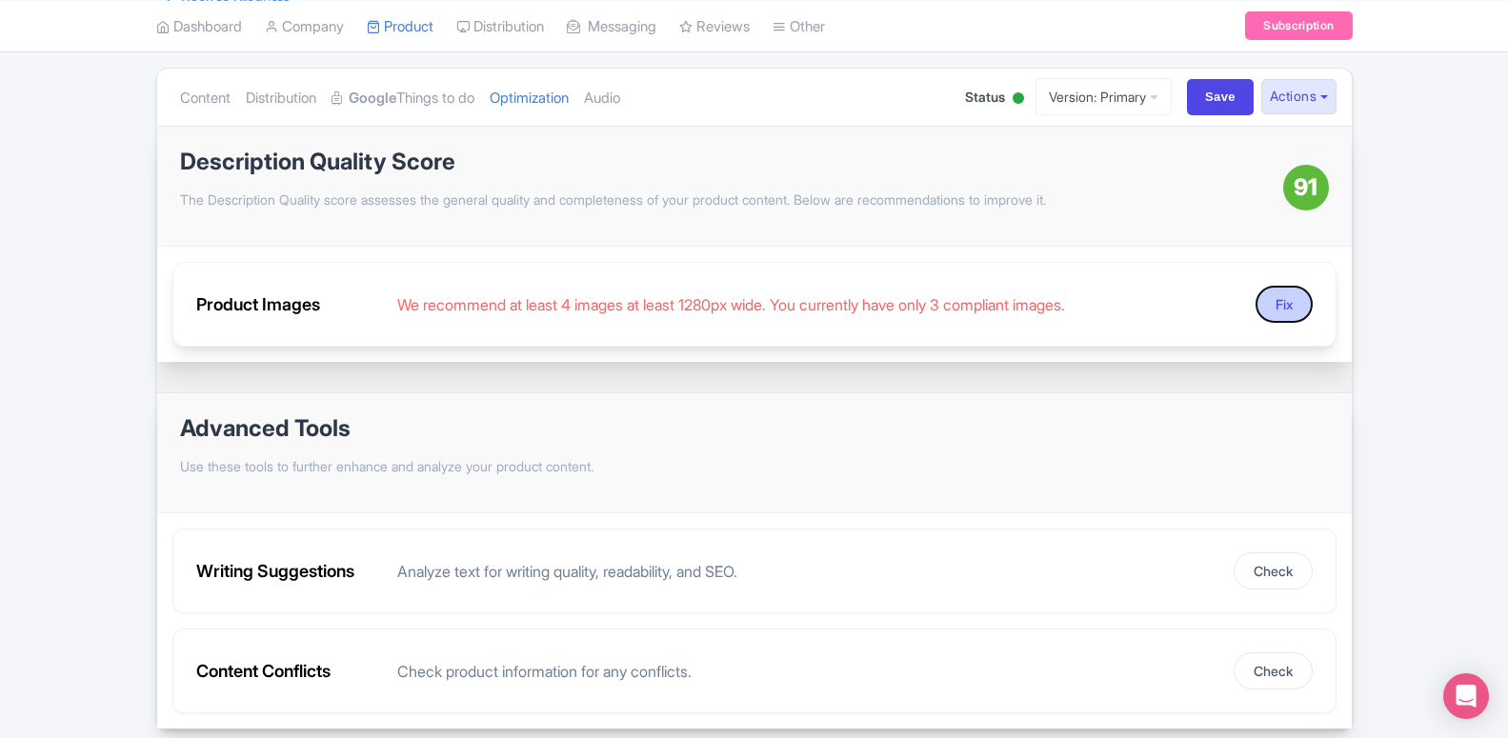
click at [1271, 308] on button "Fix" at bounding box center [1284, 304] width 57 height 37
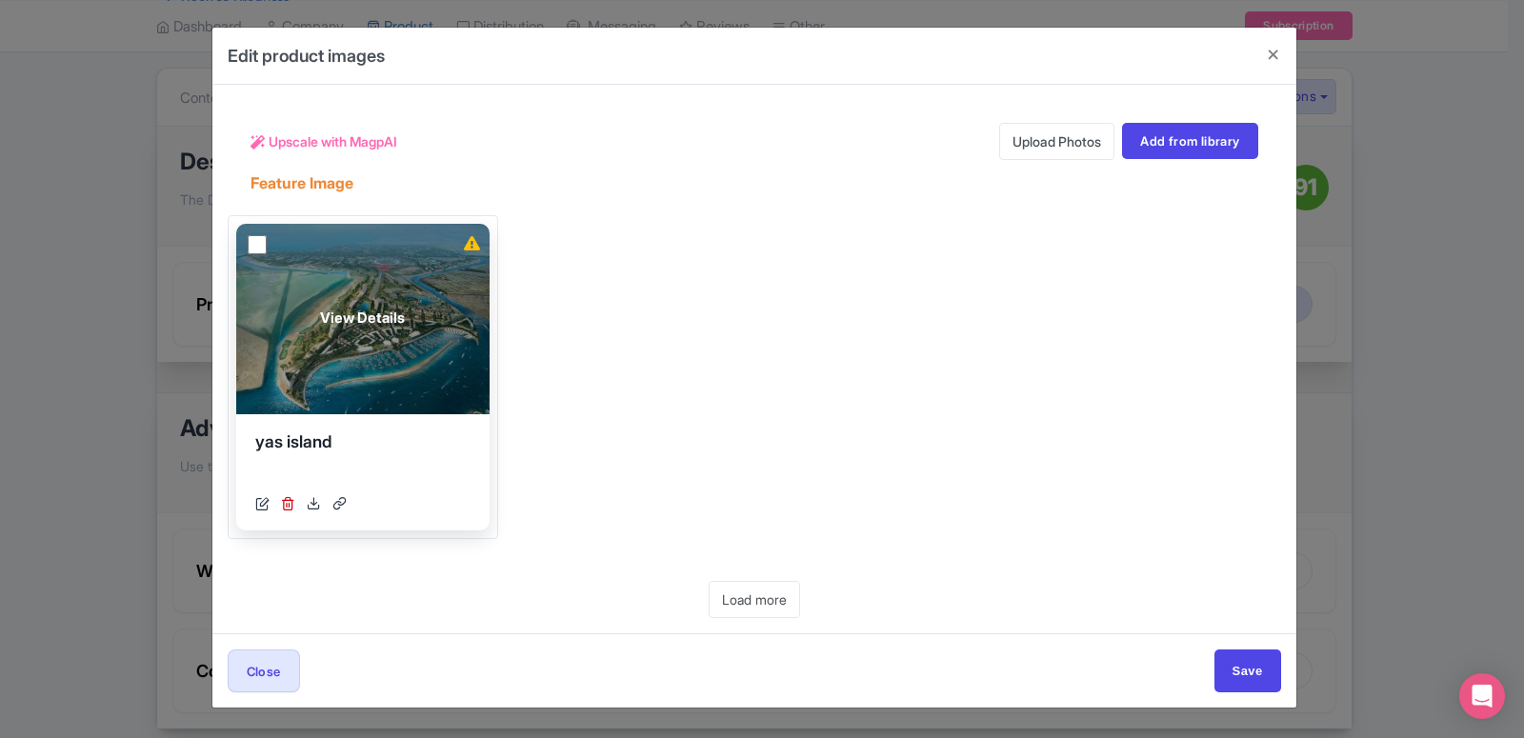
click at [255, 247] on input "checkbox" at bounding box center [257, 244] width 19 height 19
checkbox input "true"
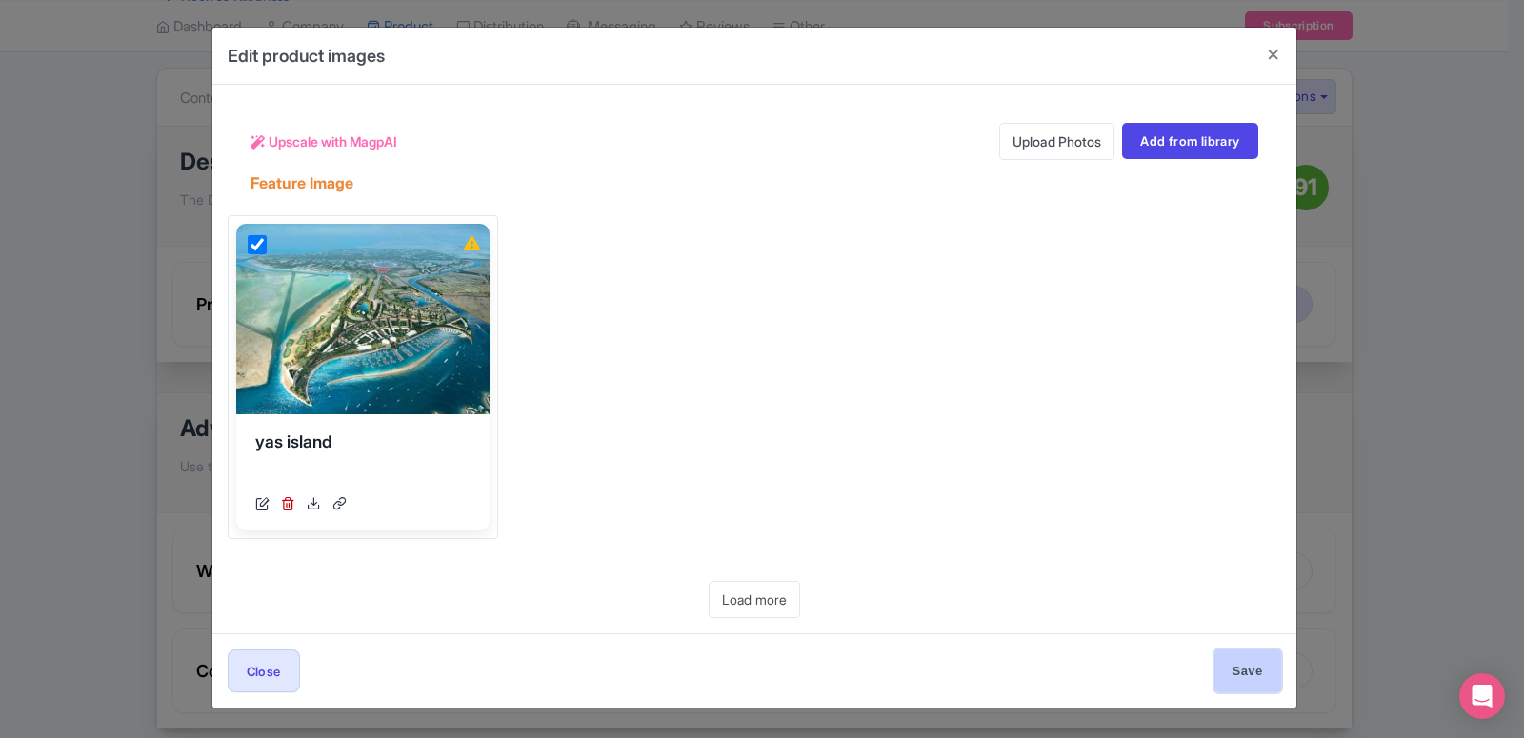
click at [1251, 679] on input "Save" at bounding box center [1248, 671] width 67 height 43
type input "Save"
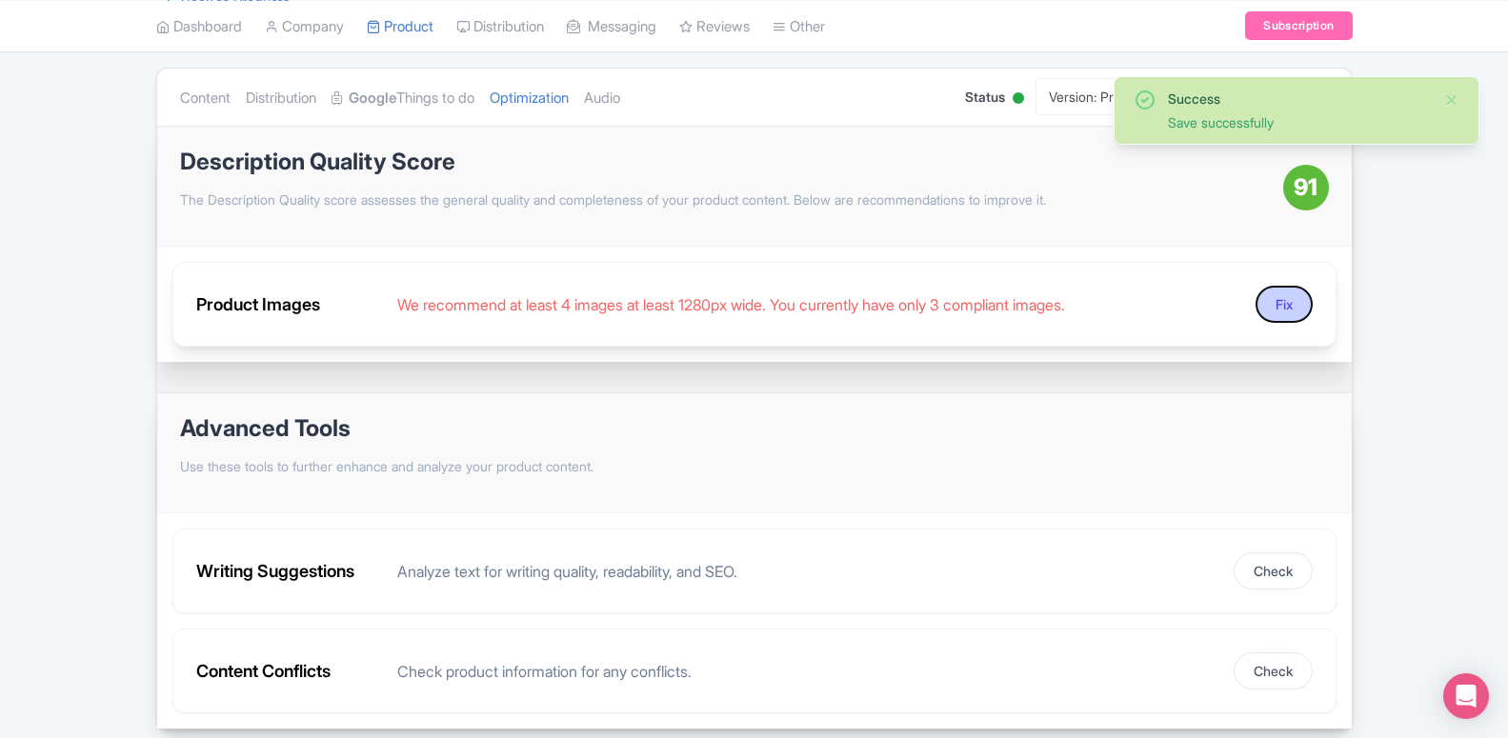
click at [1293, 302] on button "Fix" at bounding box center [1284, 304] width 57 height 37
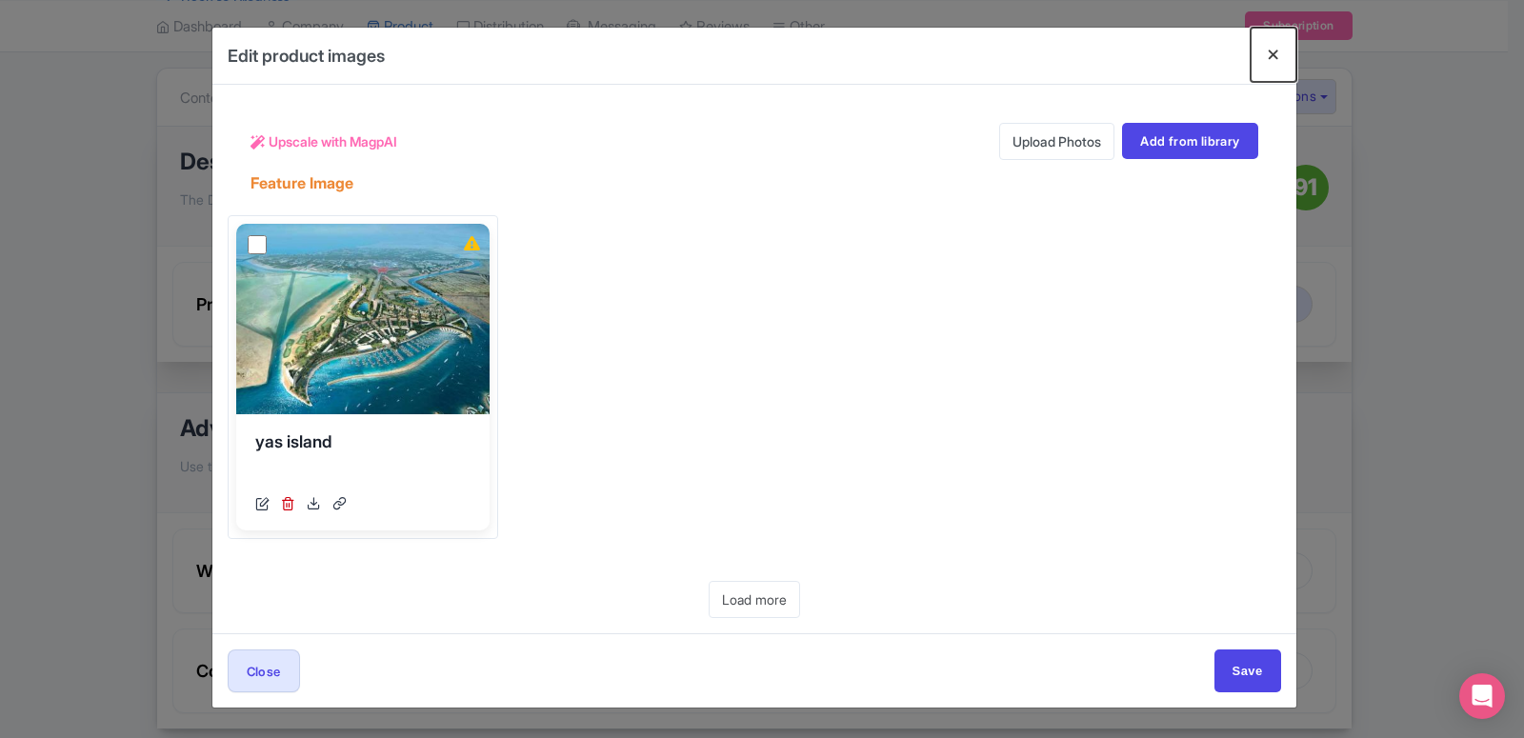
click at [1268, 50] on button "Close" at bounding box center [1274, 55] width 46 height 54
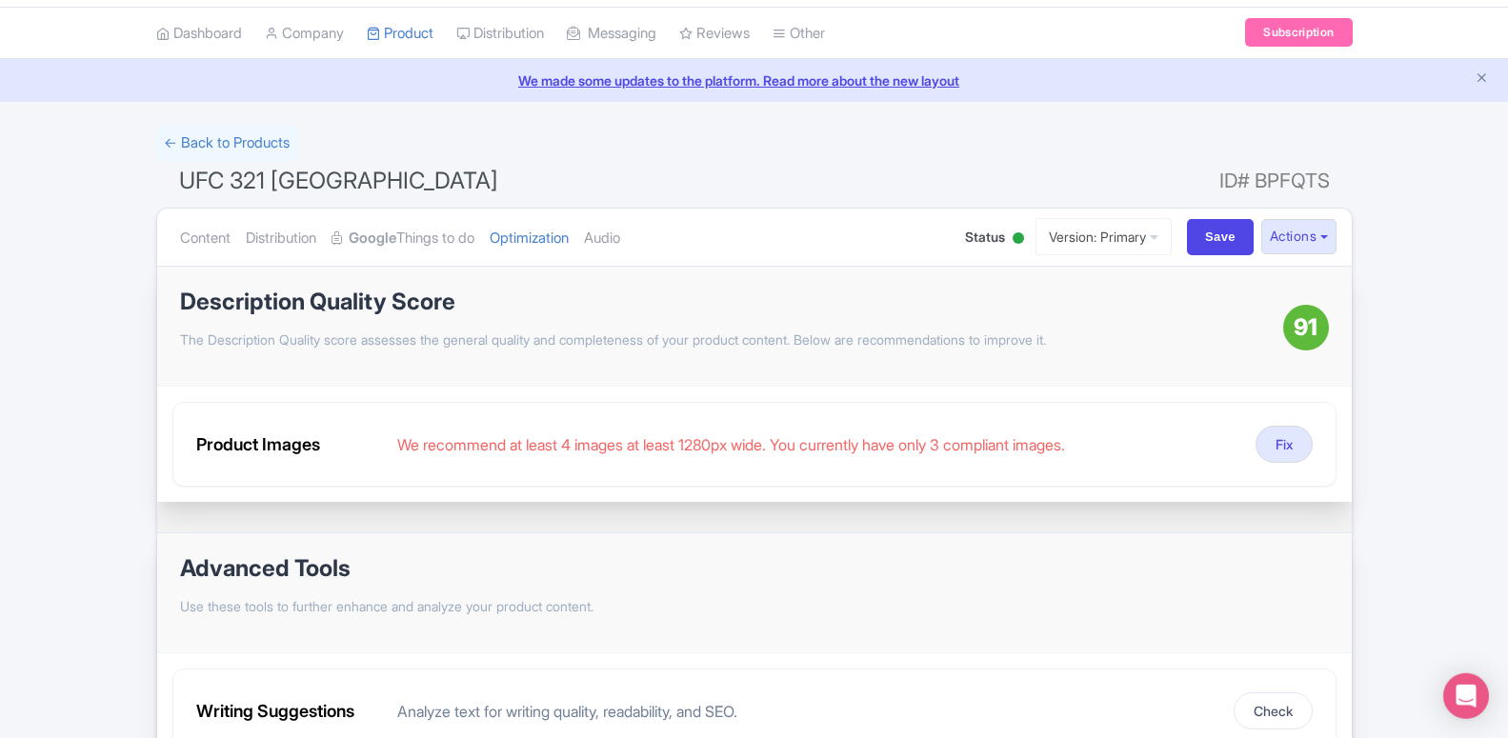
scroll to position [0, 0]
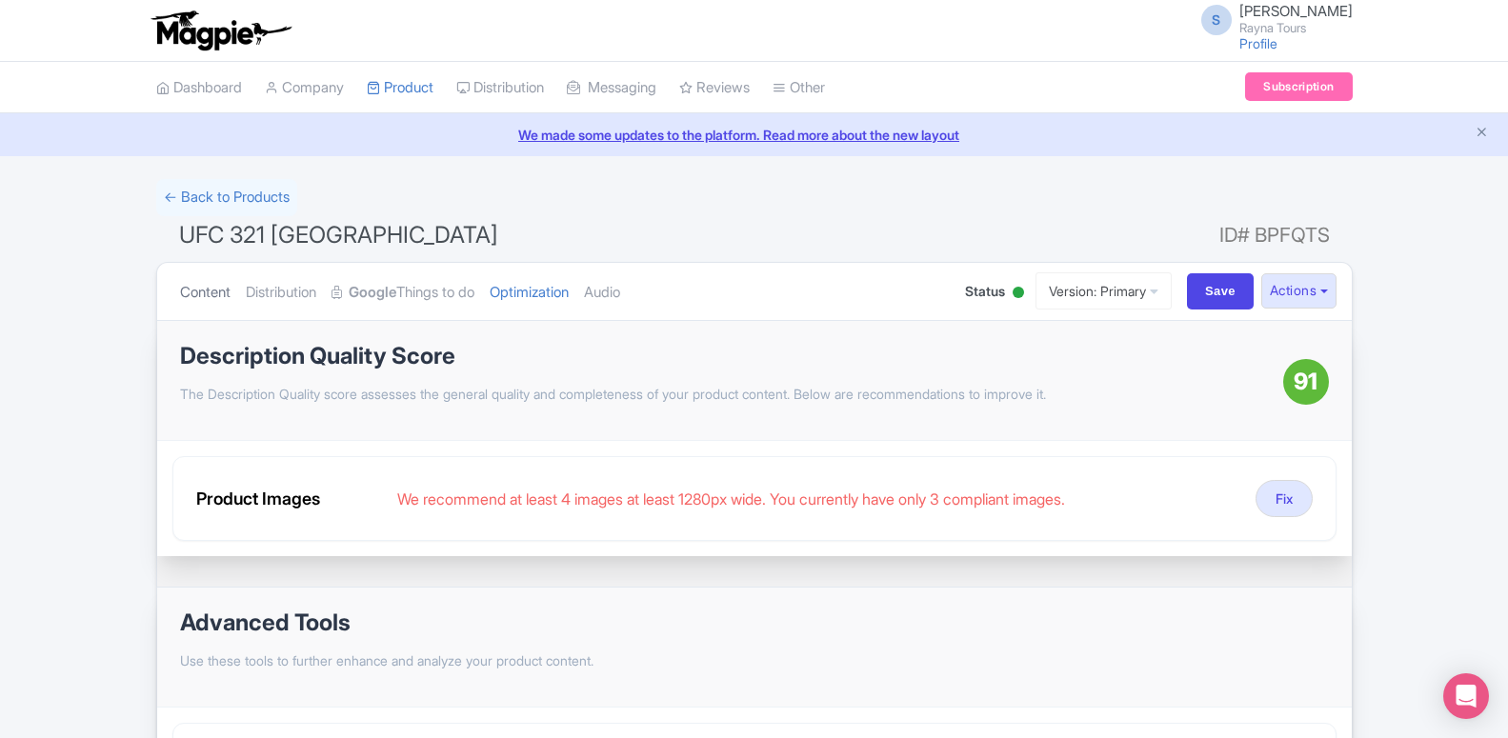
click at [209, 290] on link "Content" at bounding box center [205, 293] width 50 height 60
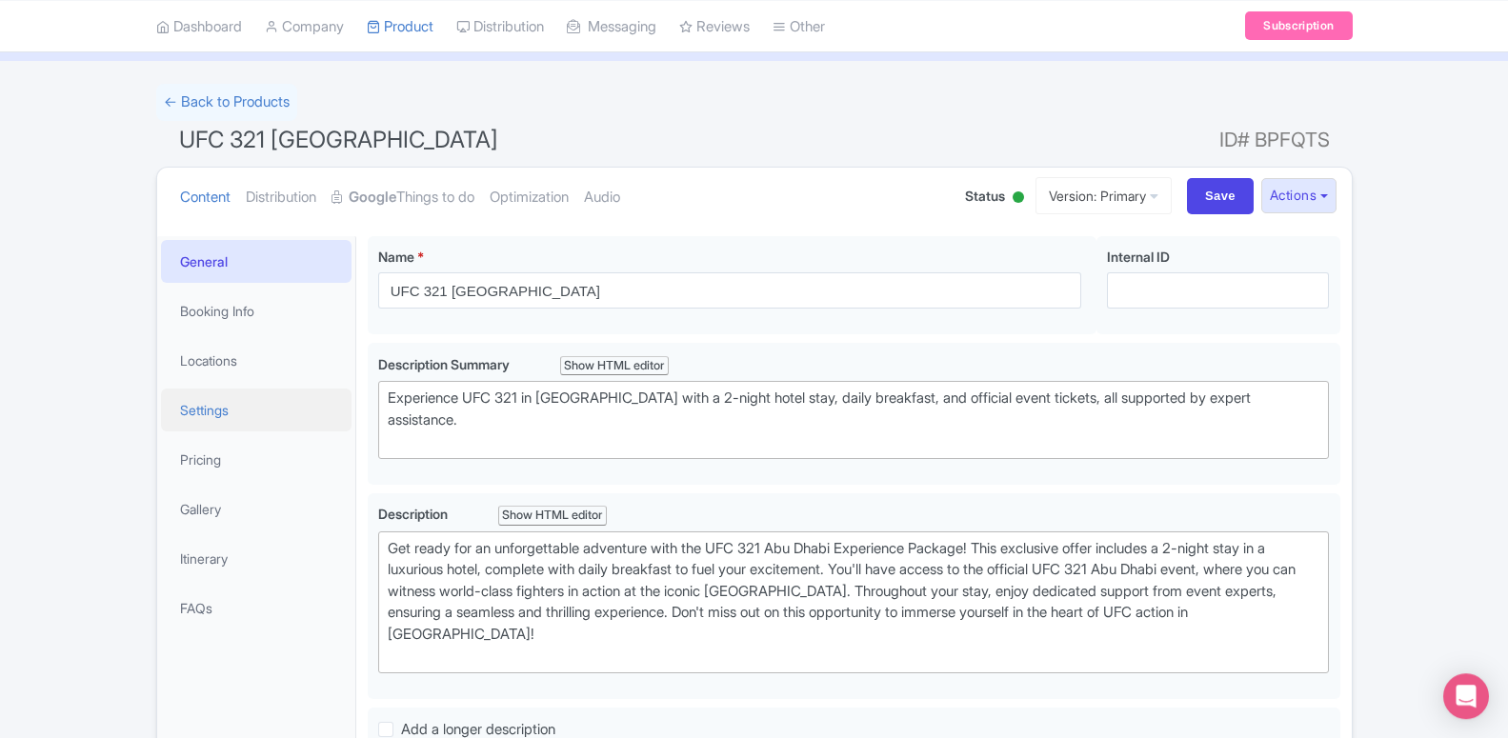
scroll to position [194, 0]
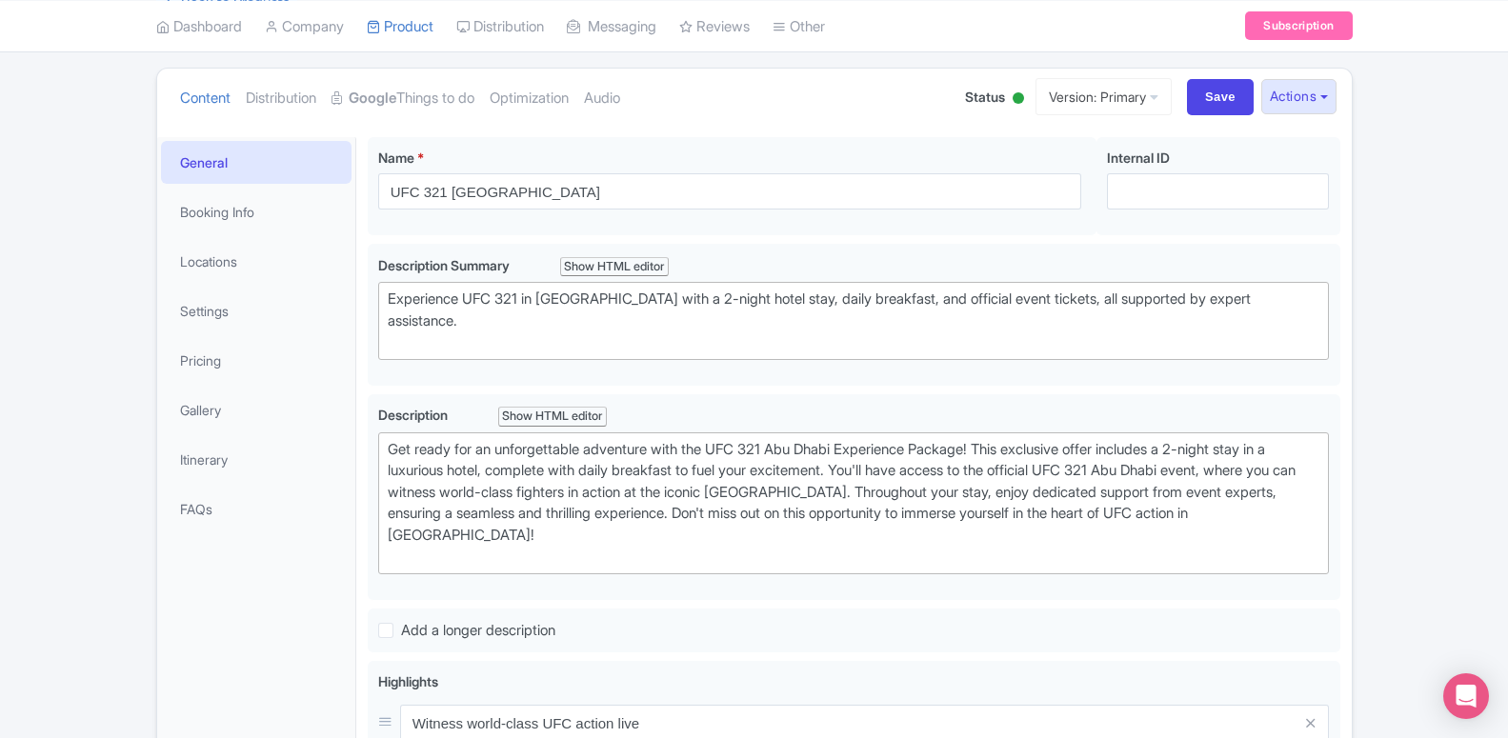
click at [212, 382] on li "Pricing" at bounding box center [256, 360] width 198 height 50
click at [212, 367] on link "Pricing" at bounding box center [256, 360] width 191 height 43
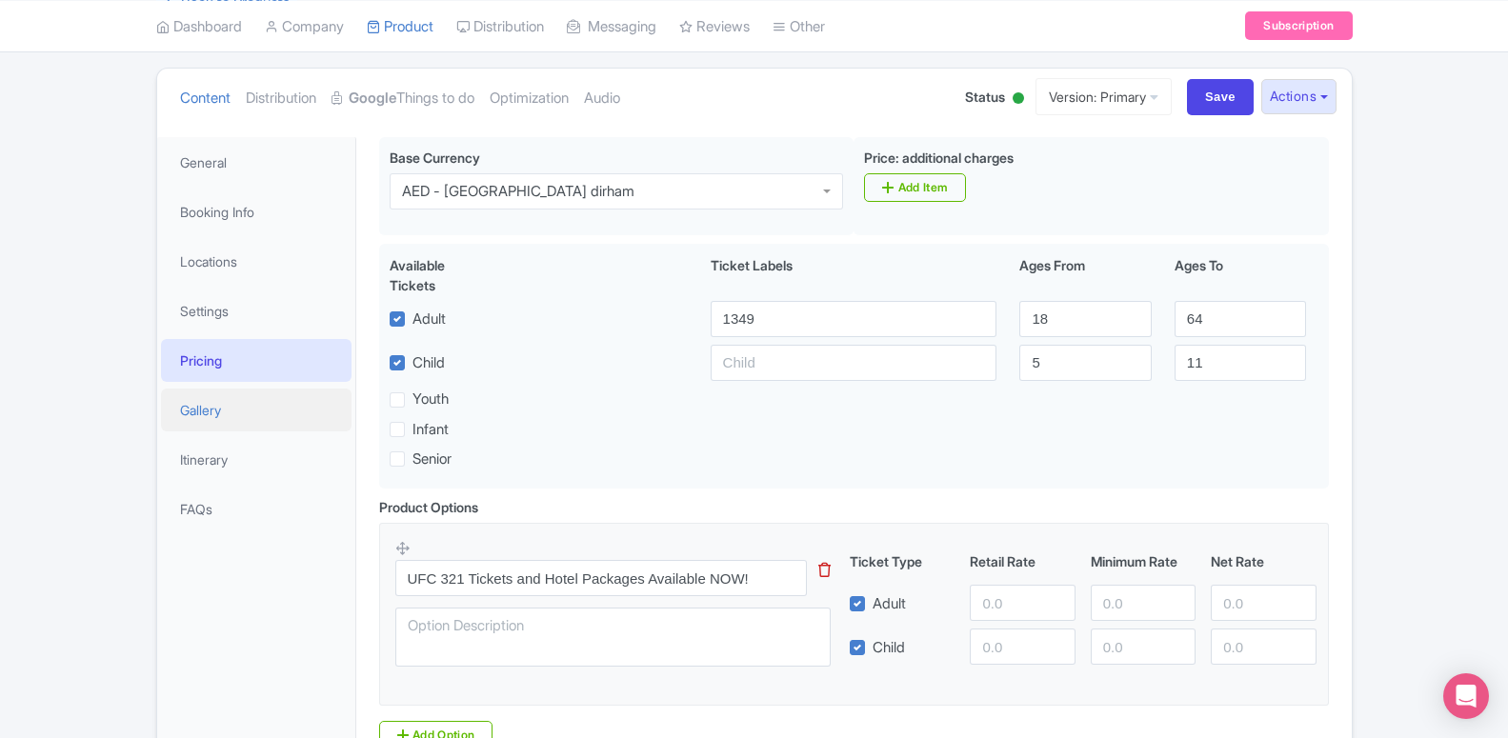
click at [225, 423] on link "Gallery" at bounding box center [256, 410] width 191 height 43
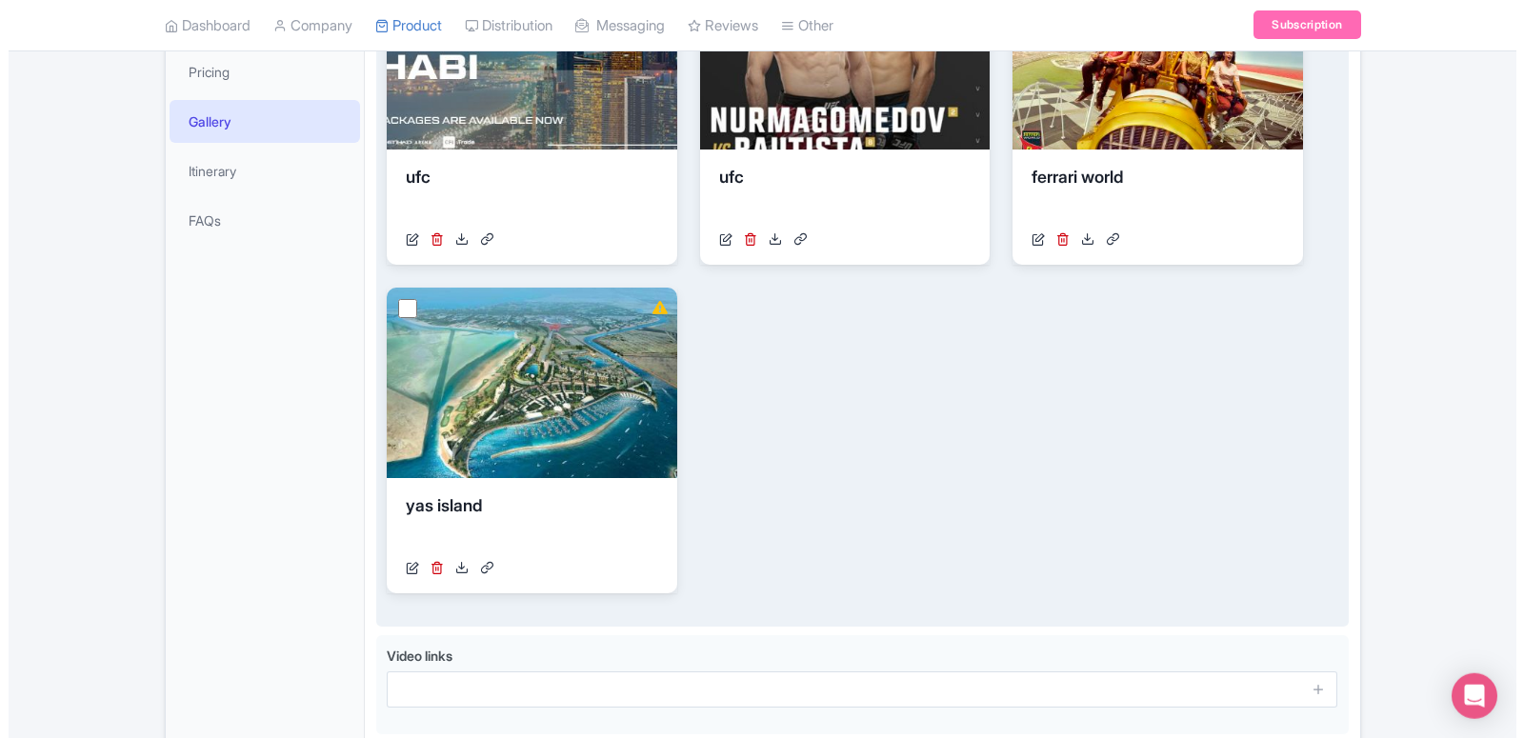
scroll to position [484, 0]
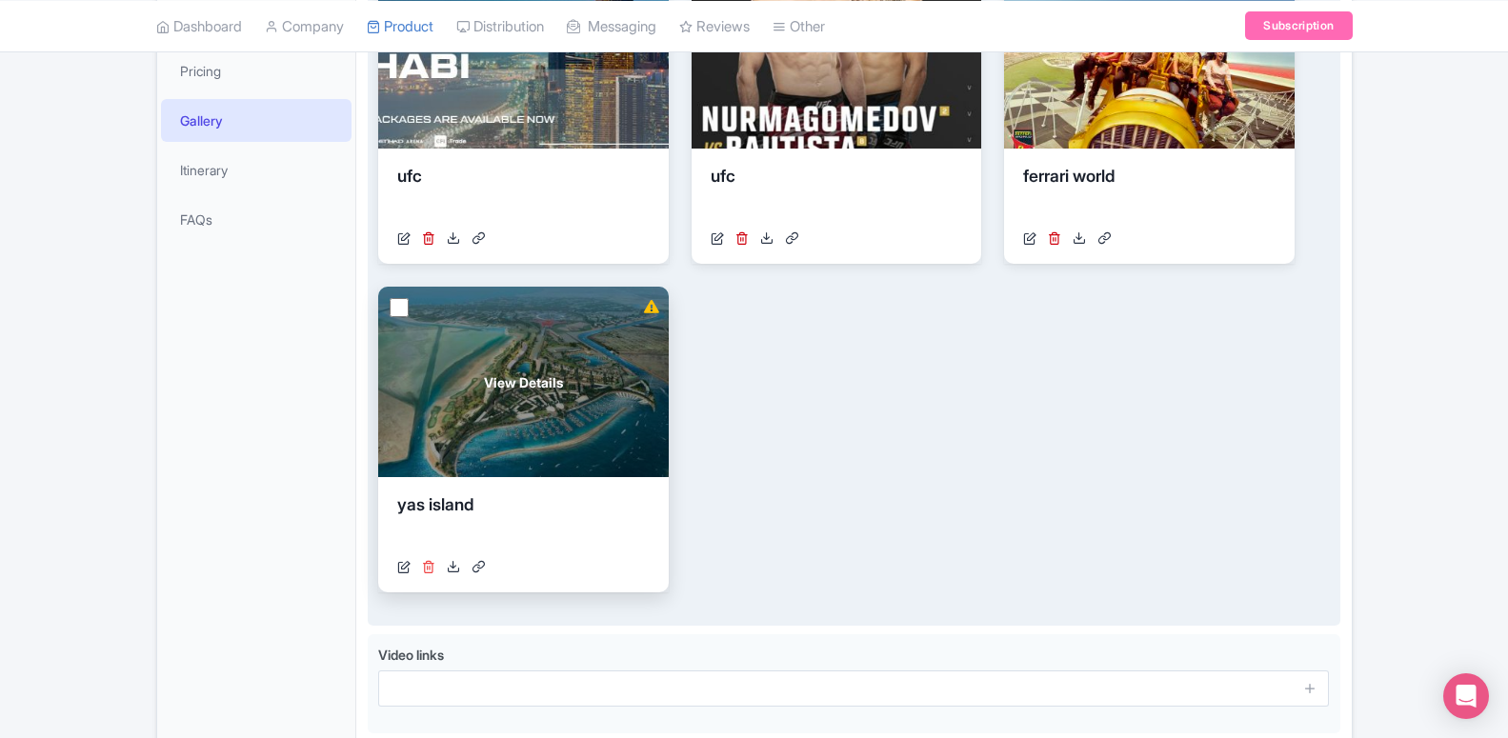
click at [429, 568] on icon at bounding box center [428, 566] width 13 height 13
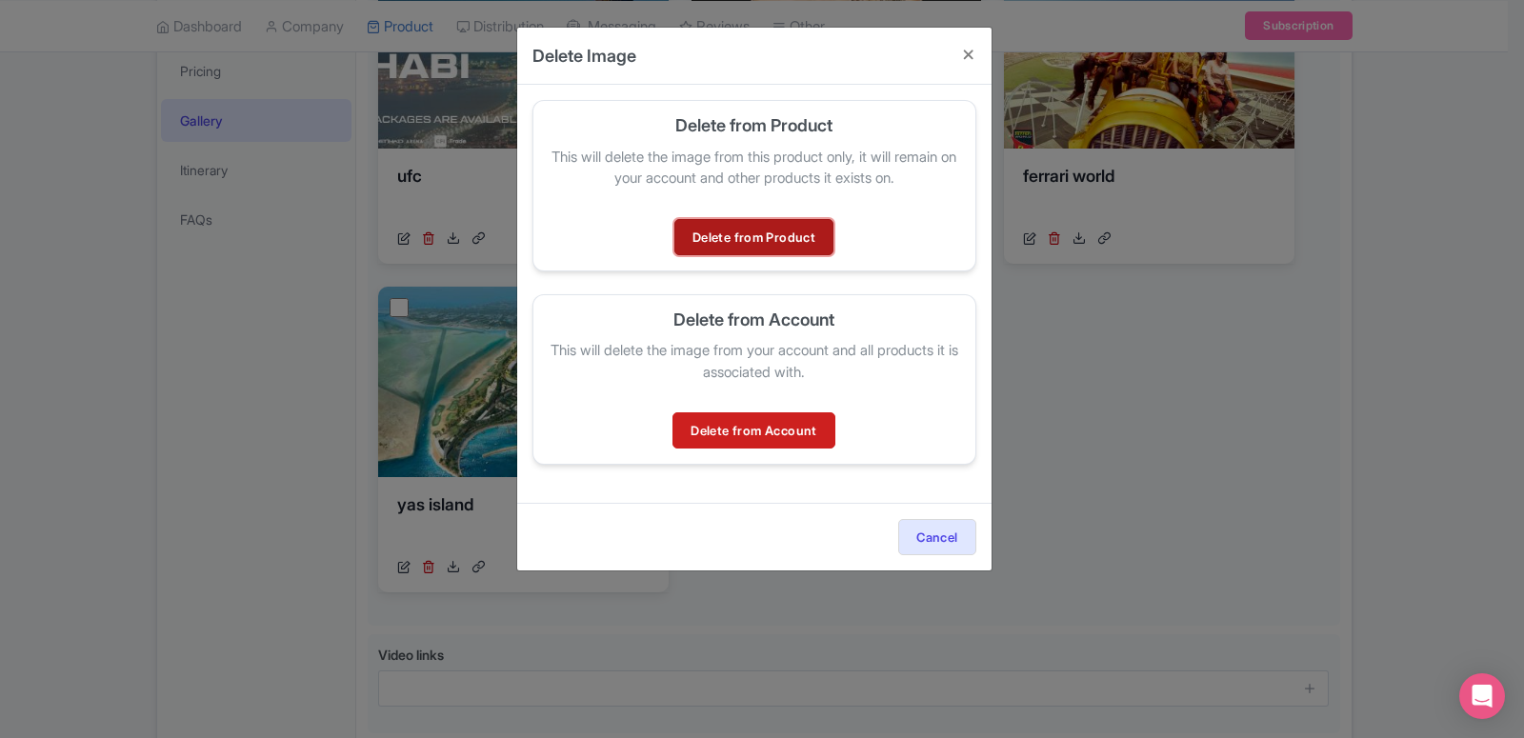
click at [748, 234] on link "Delete from Product" at bounding box center [754, 237] width 159 height 36
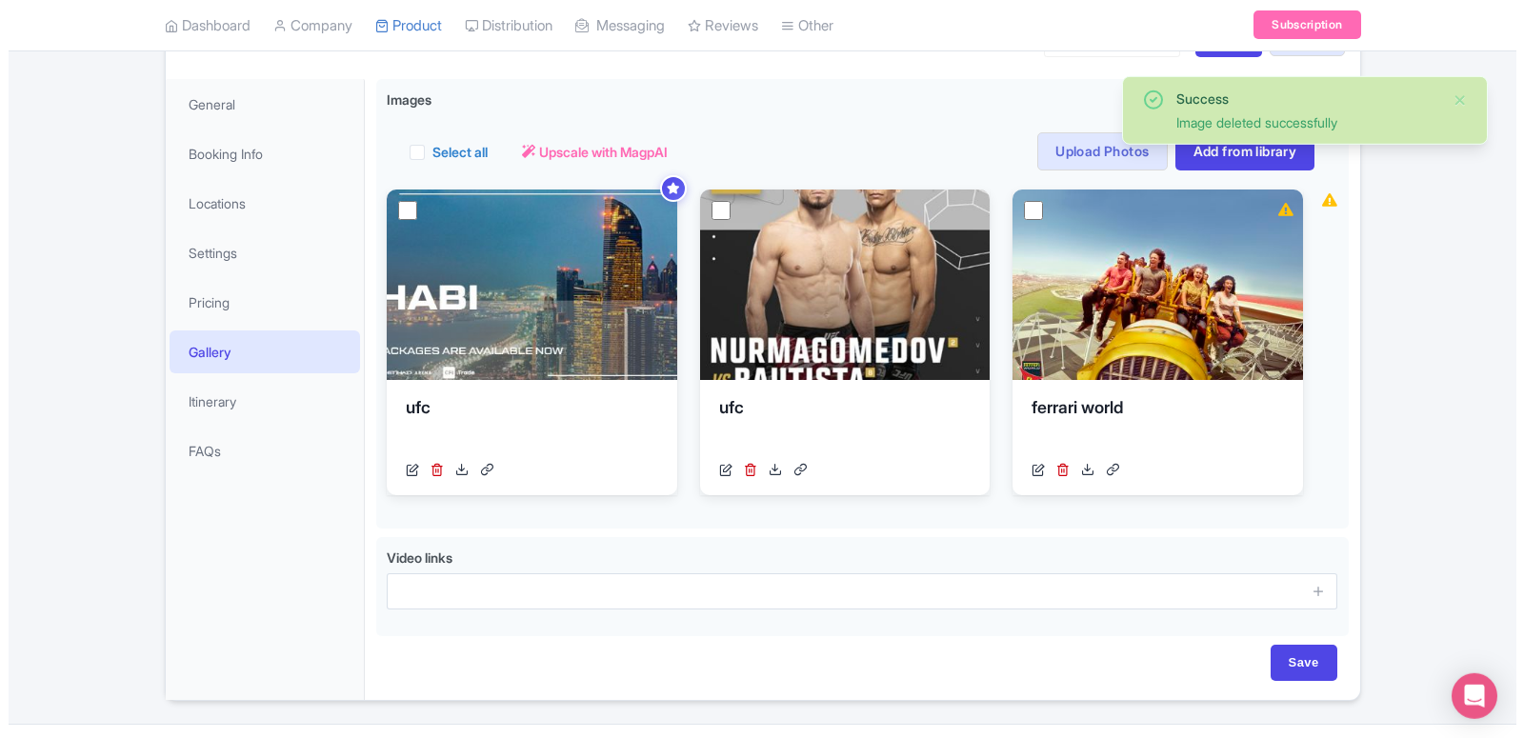
scroll to position [95, 0]
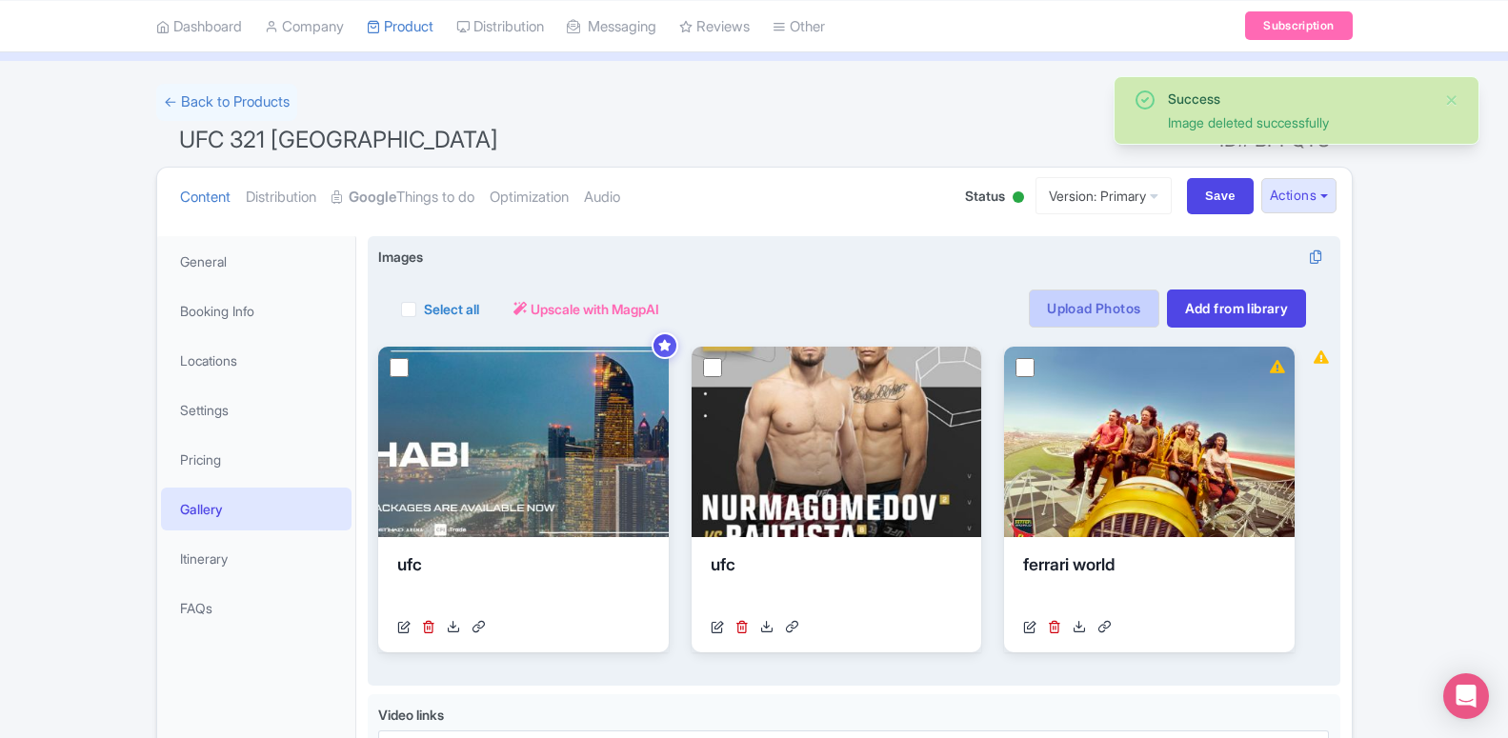
click at [1137, 316] on link "Upload Photos" at bounding box center [1094, 309] width 130 height 38
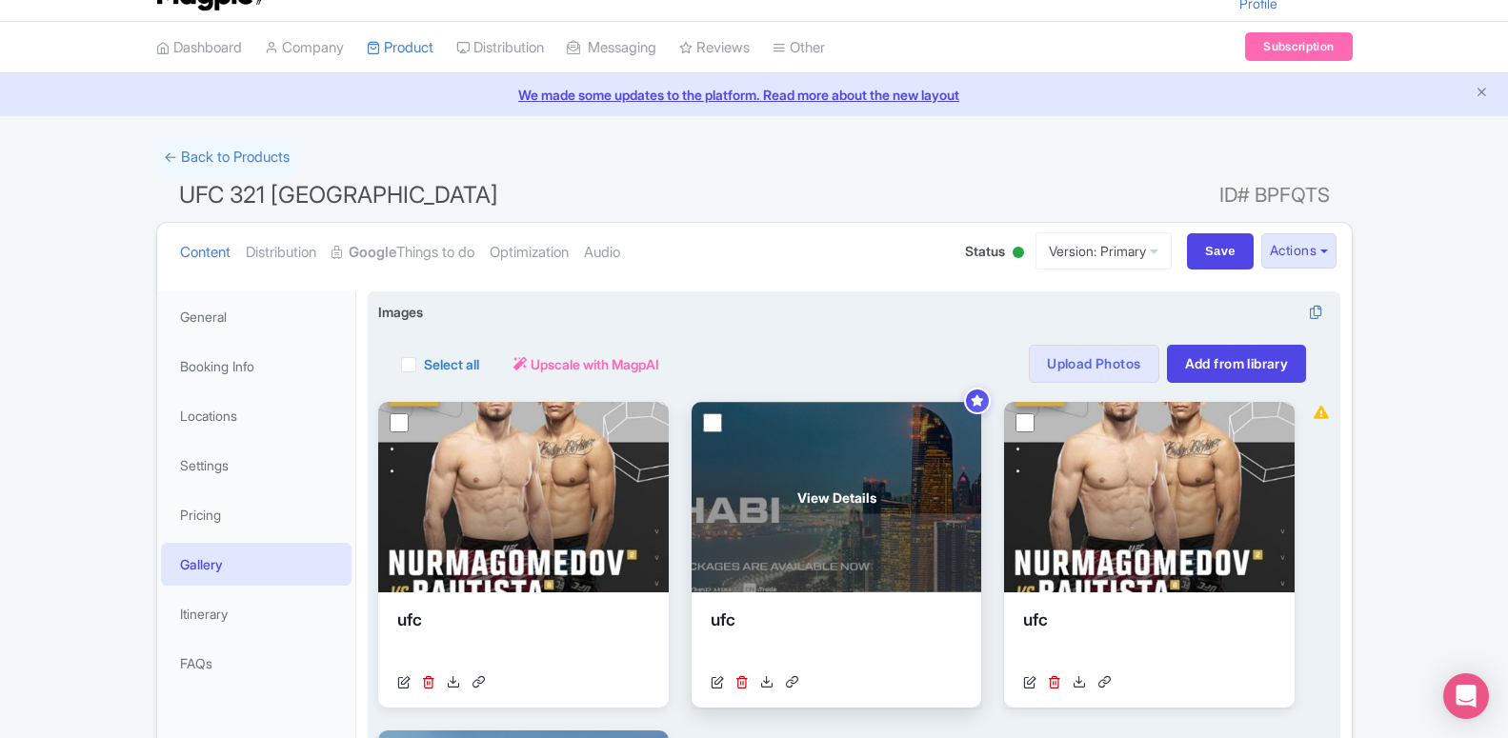
scroll to position [234, 0]
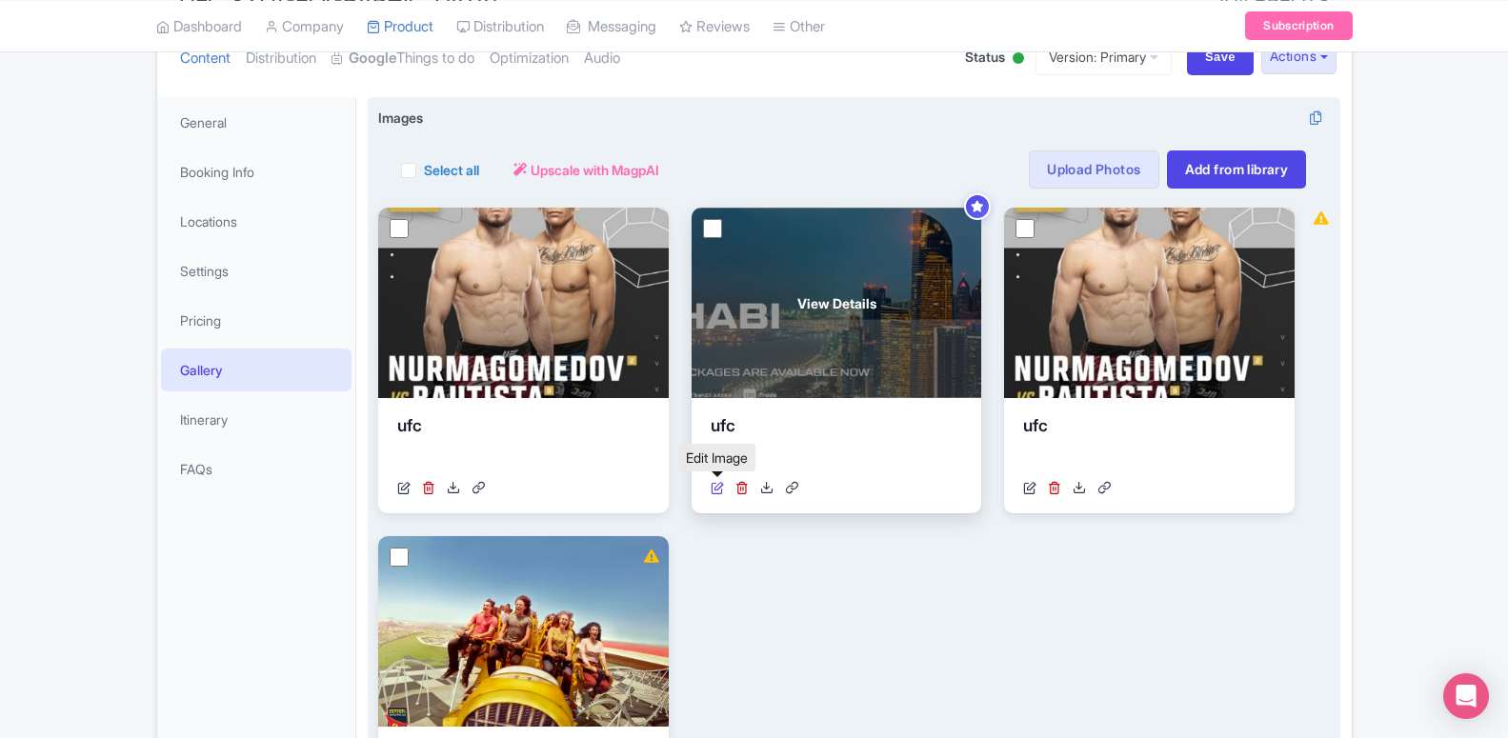
click at [722, 489] on icon at bounding box center [717, 487] width 13 height 13
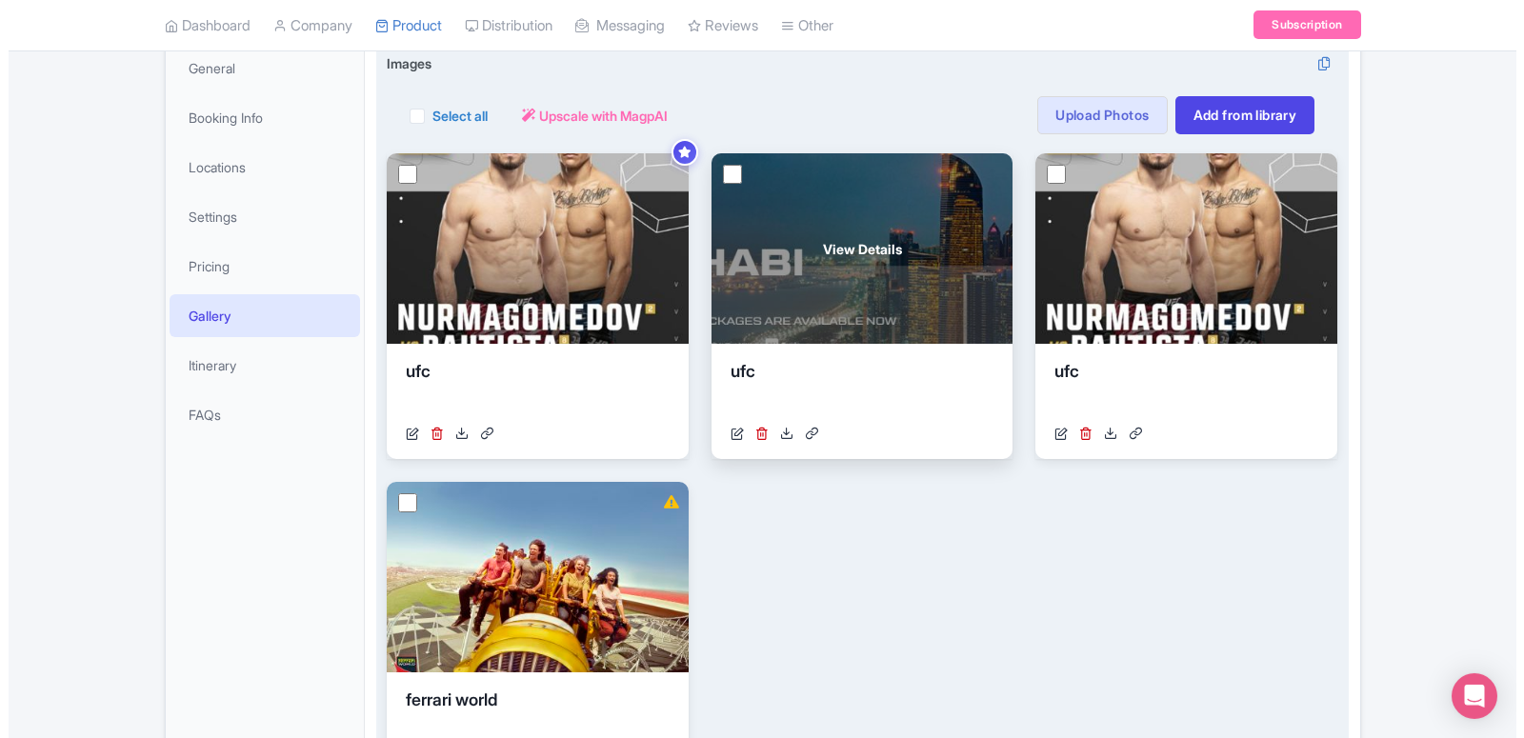
scroll to position [290, 0]
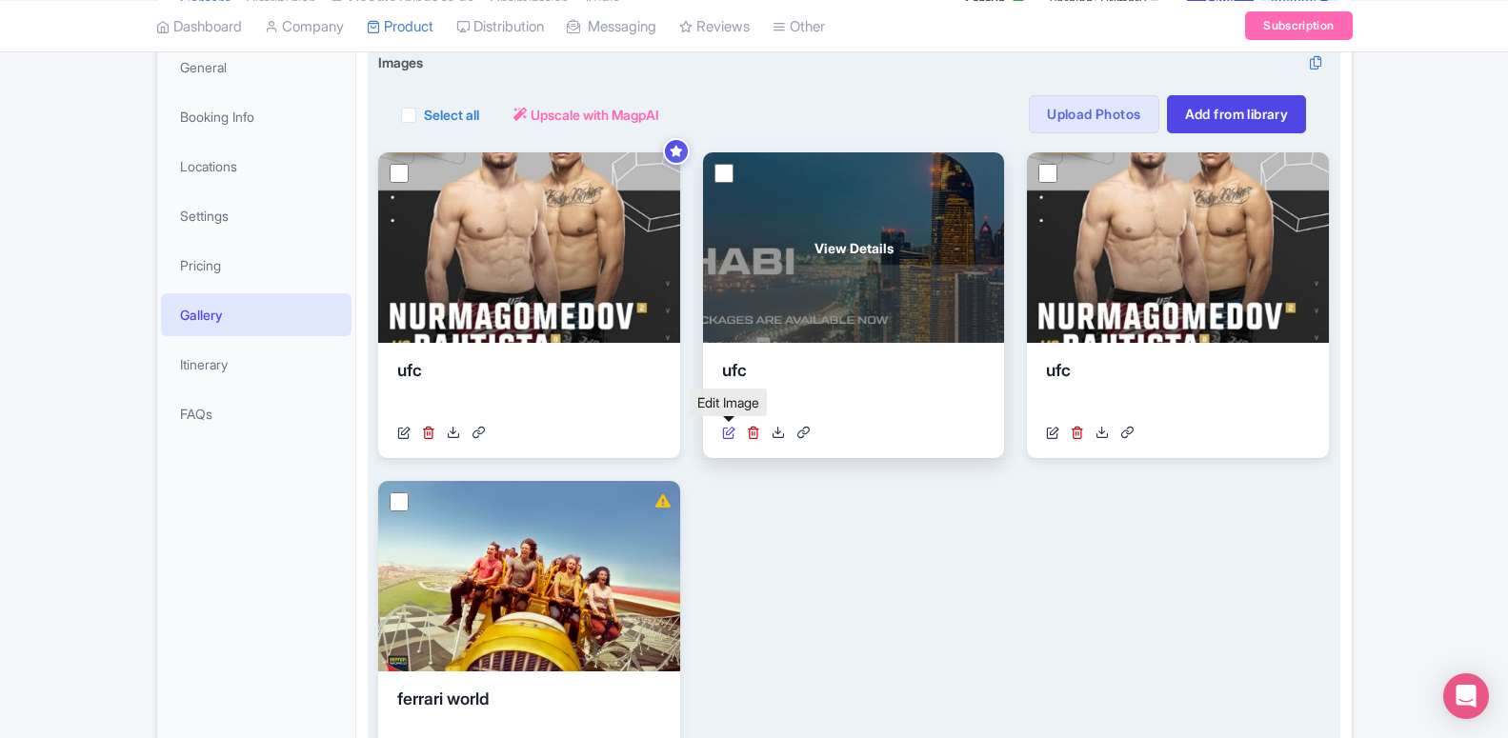
click at [729, 438] on icon at bounding box center [728, 432] width 13 height 13
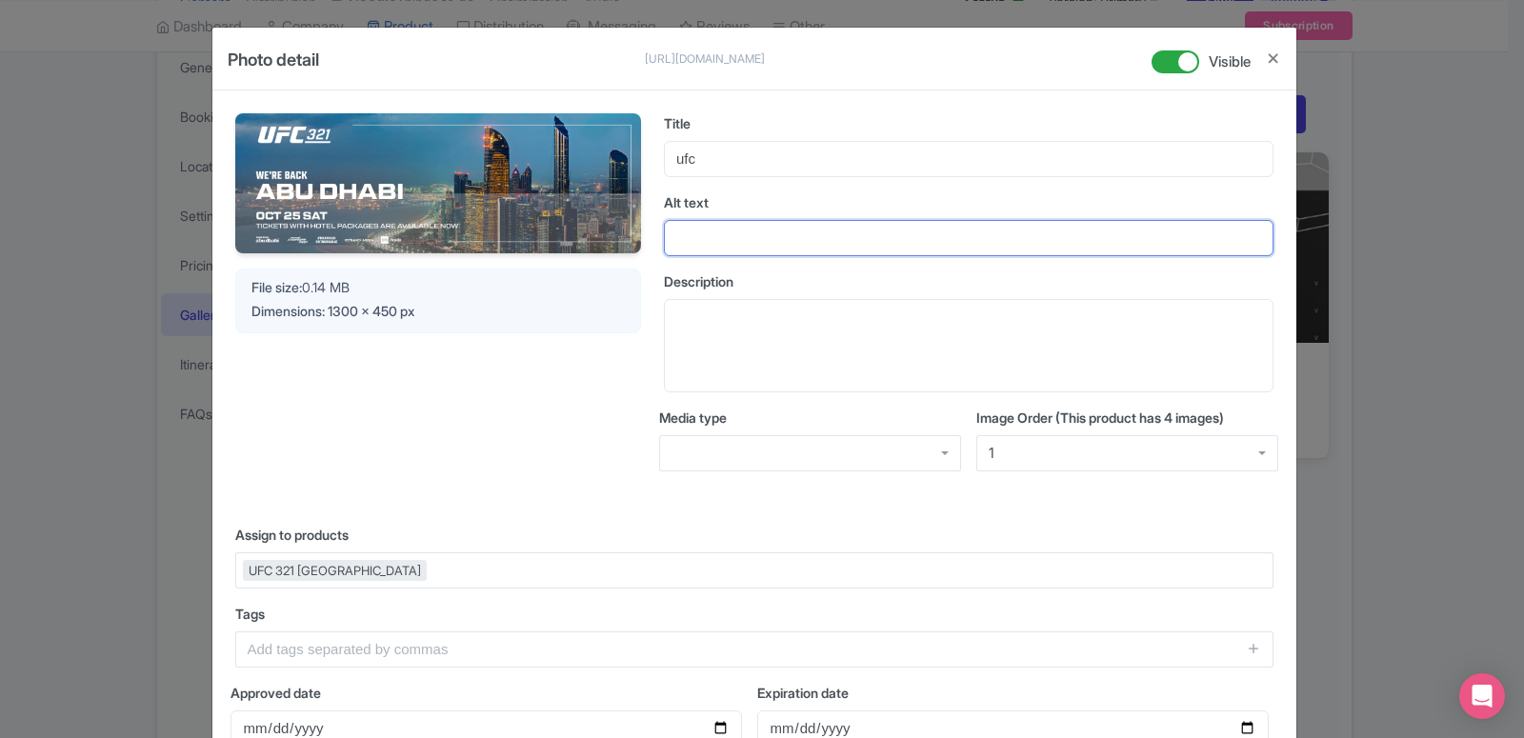
click at [716, 245] on input "Alt text" at bounding box center [969, 238] width 610 height 36
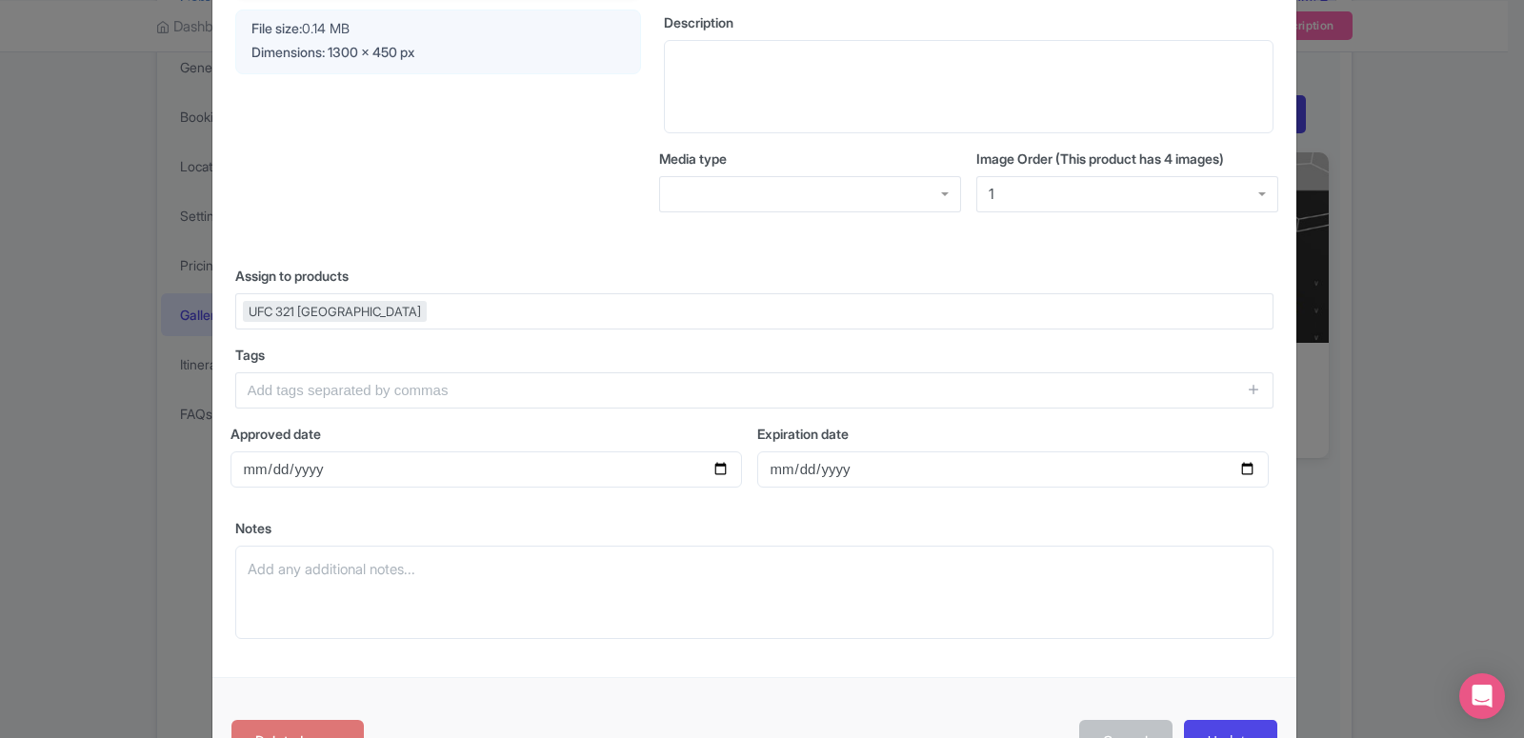
scroll to position [326, 0]
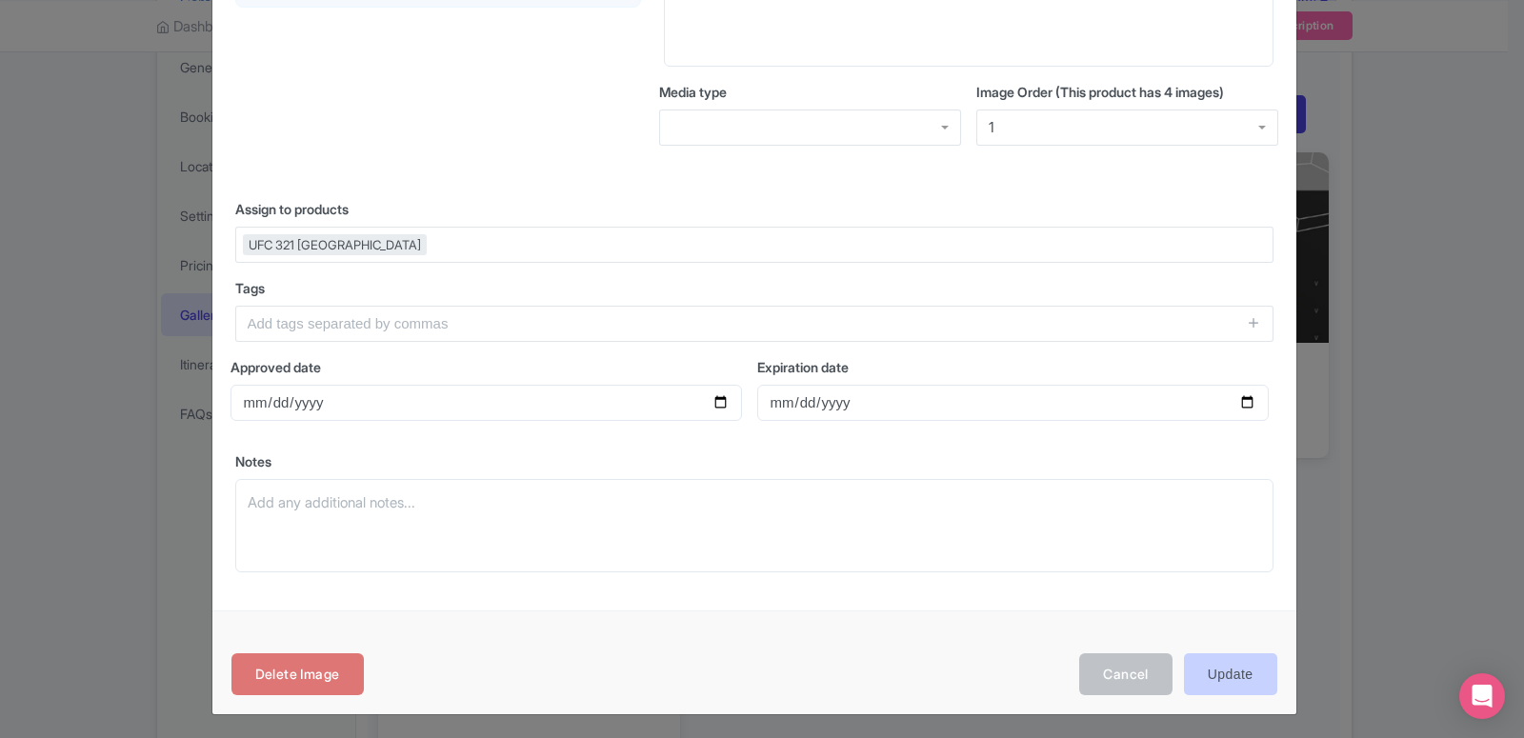
type input "ufc-bnr"
click at [1213, 678] on input "Update" at bounding box center [1230, 675] width 93 height 43
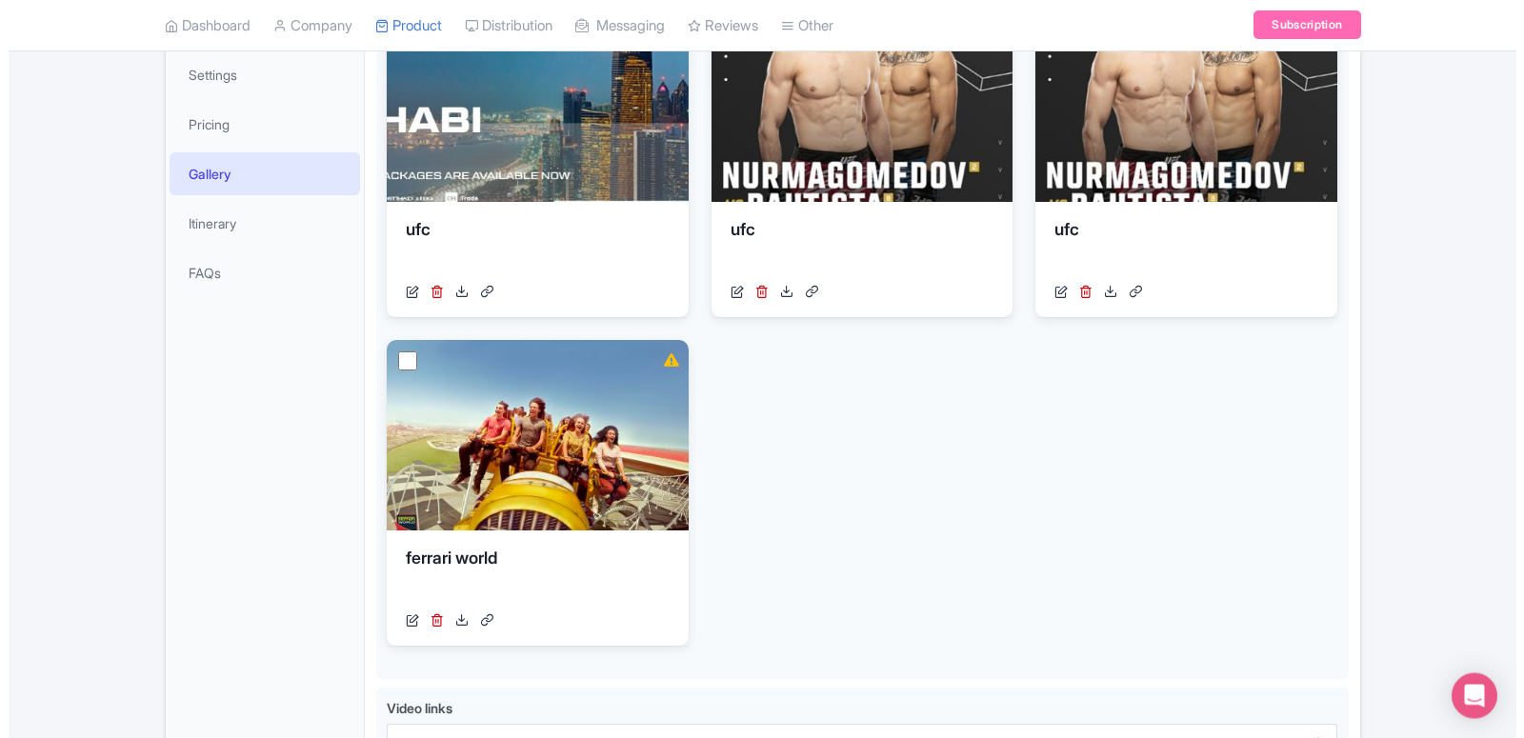
scroll to position [484, 0]
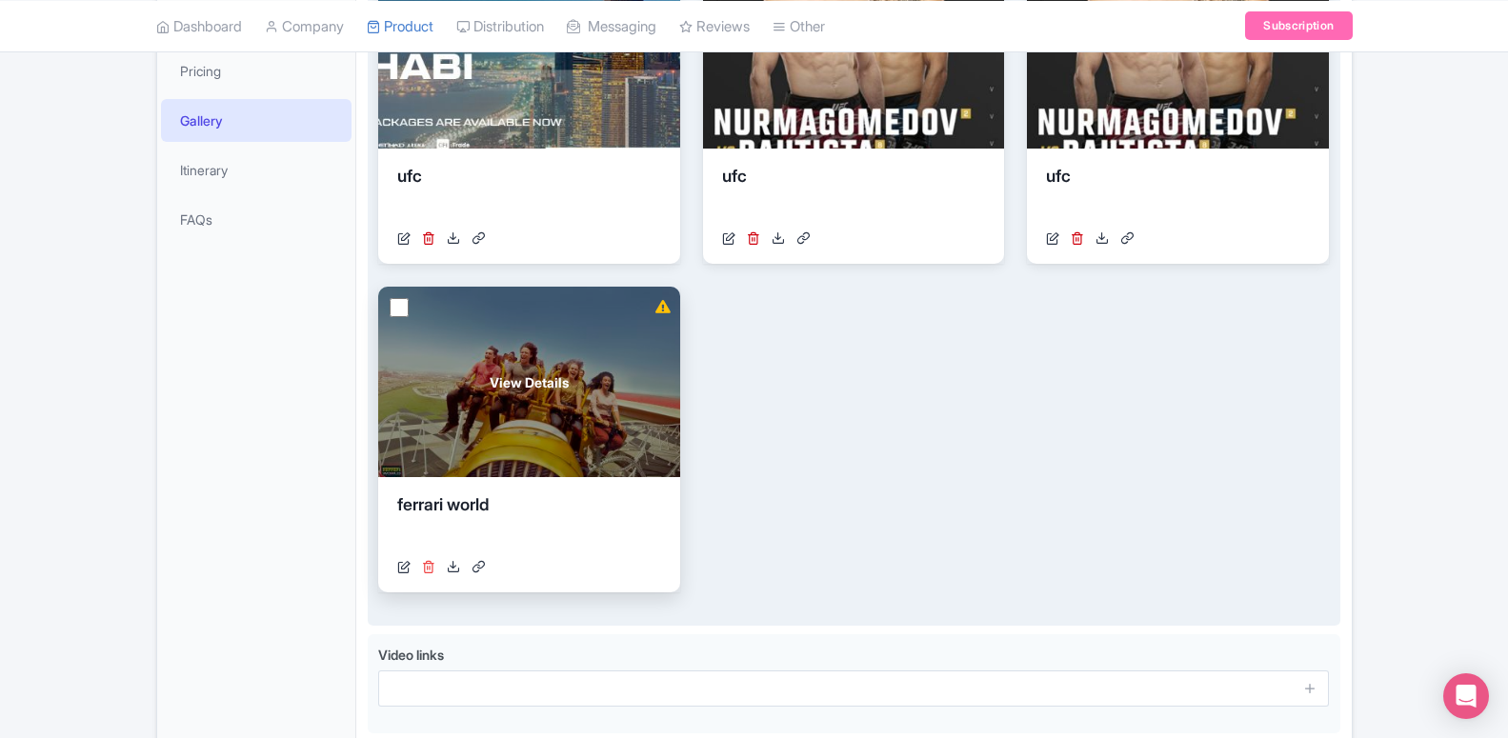
click at [431, 567] on icon at bounding box center [428, 566] width 13 height 13
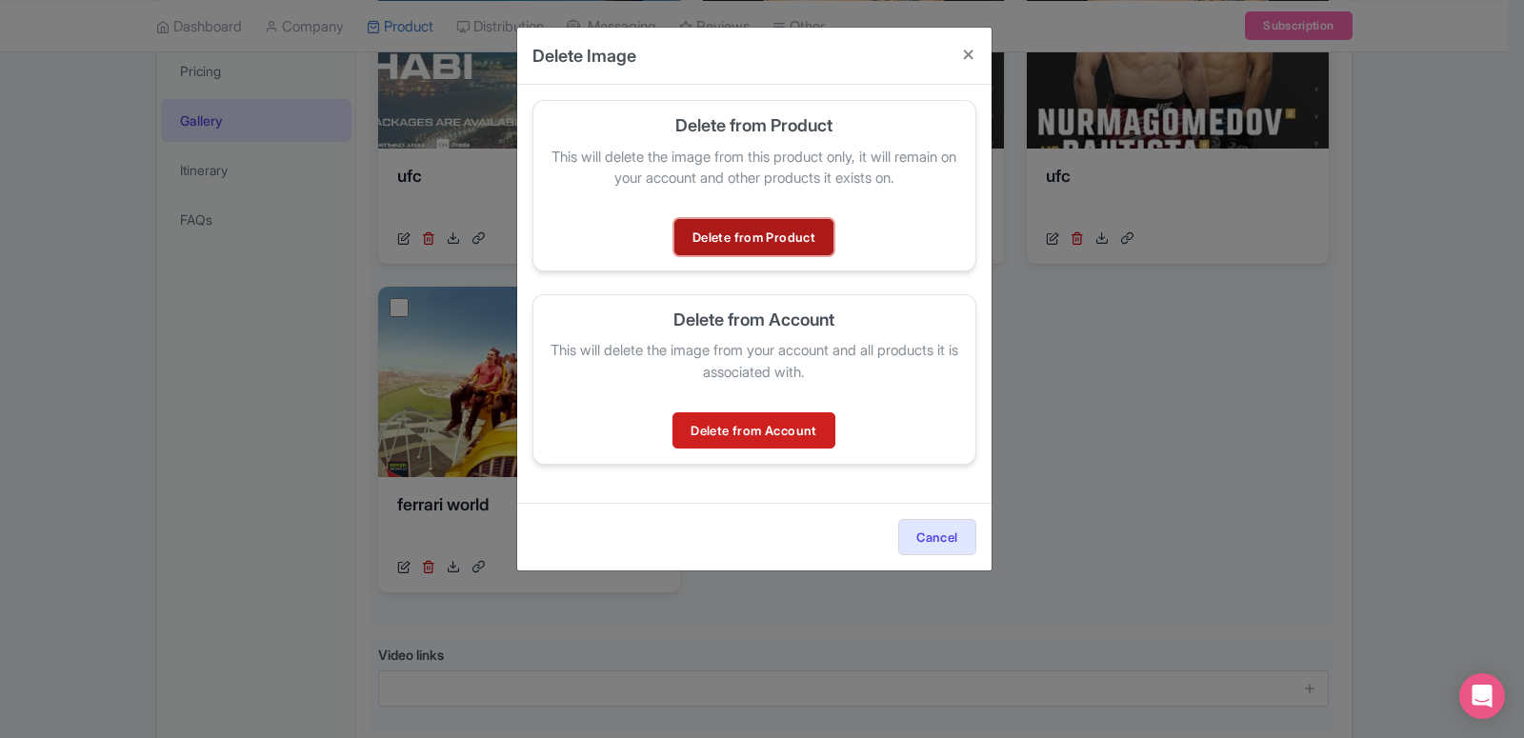
click at [754, 234] on link "Delete from Product" at bounding box center [754, 237] width 159 height 36
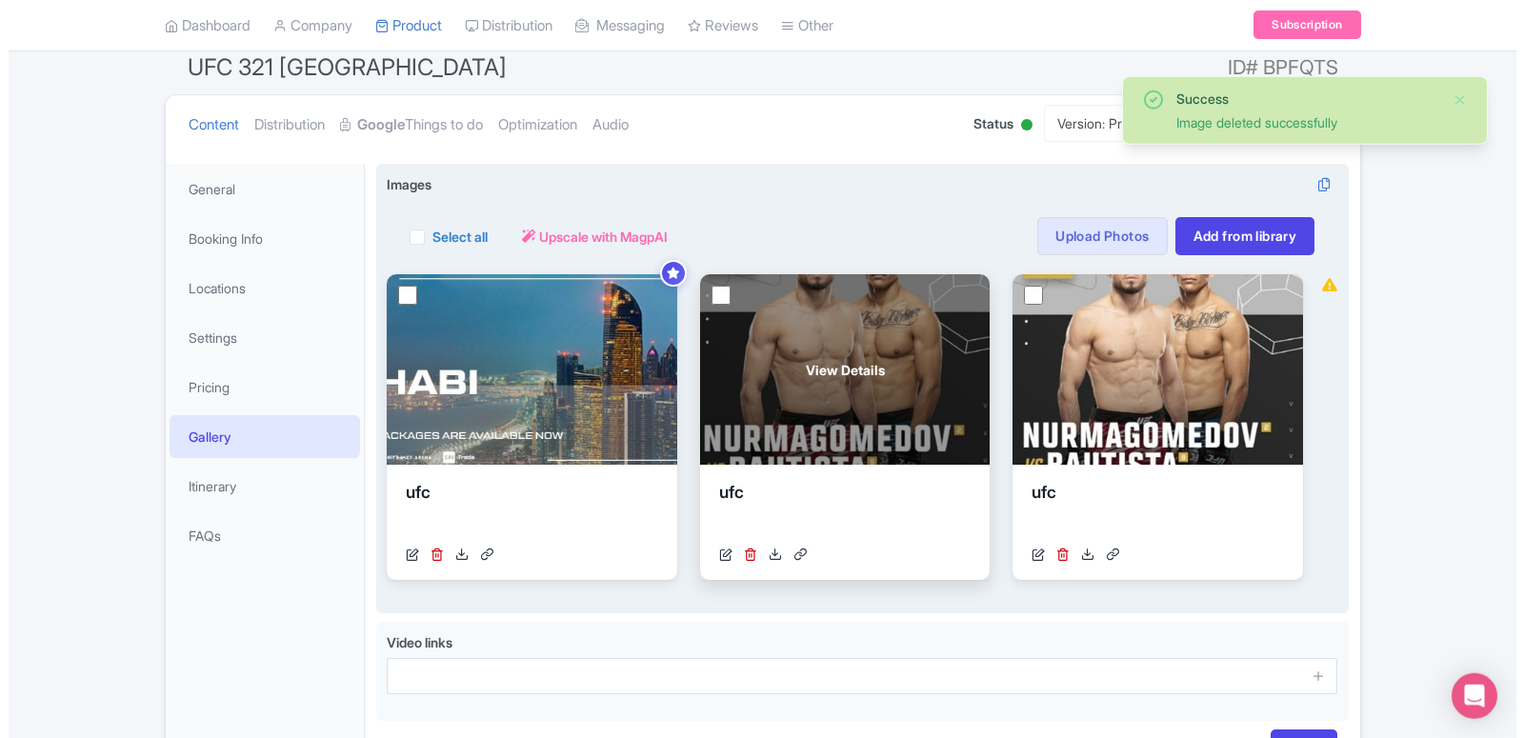
scroll to position [95, 0]
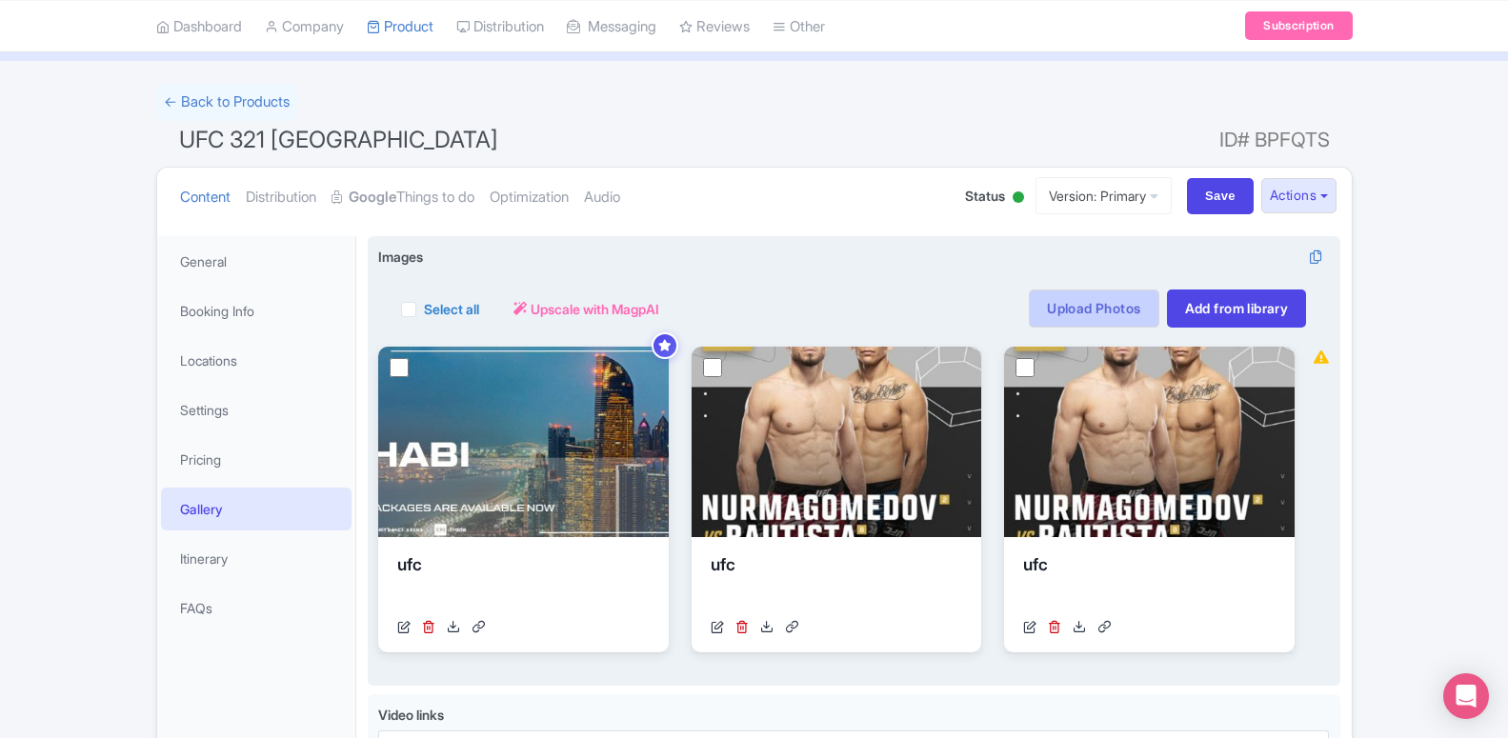
click at [1078, 292] on link "Upload Photos" at bounding box center [1094, 309] width 130 height 38
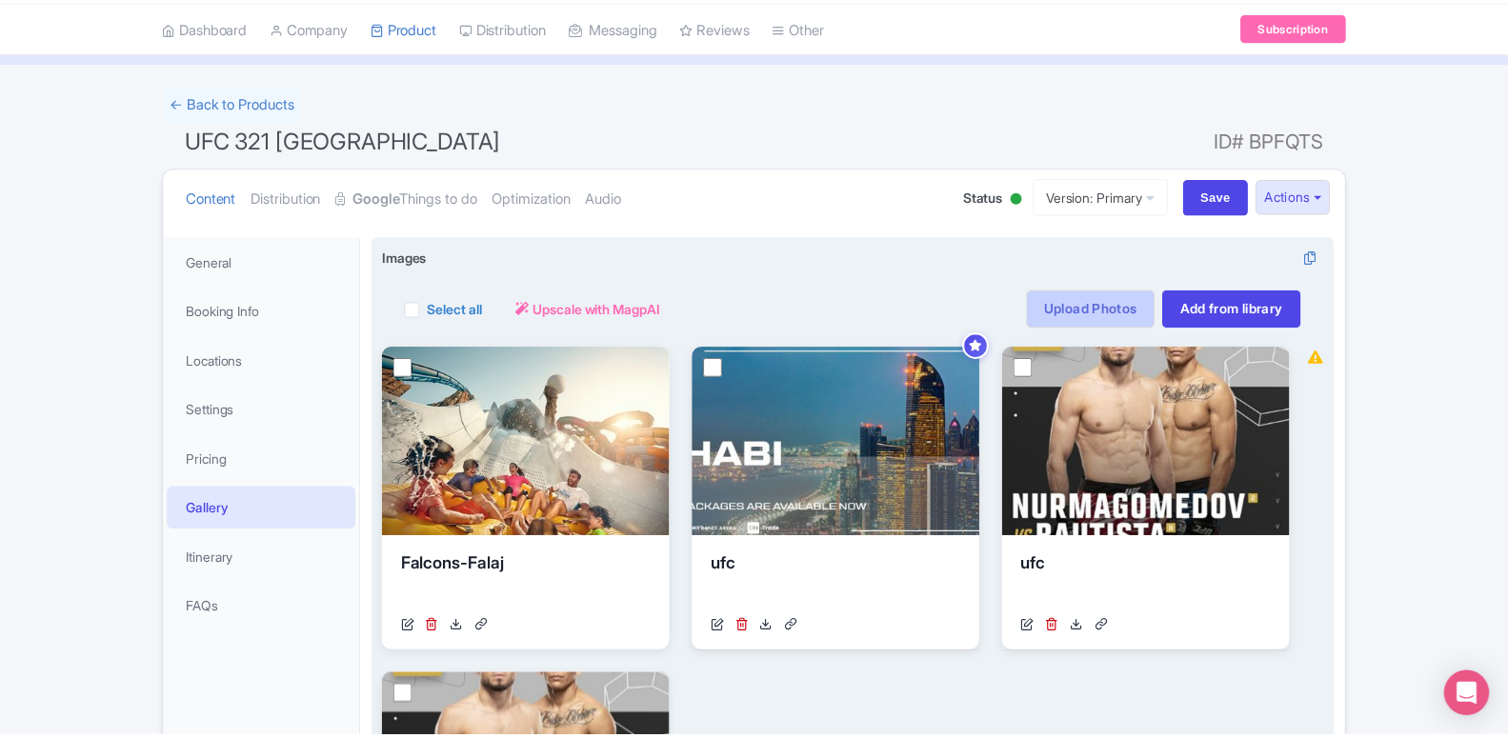
scroll to position [332, 0]
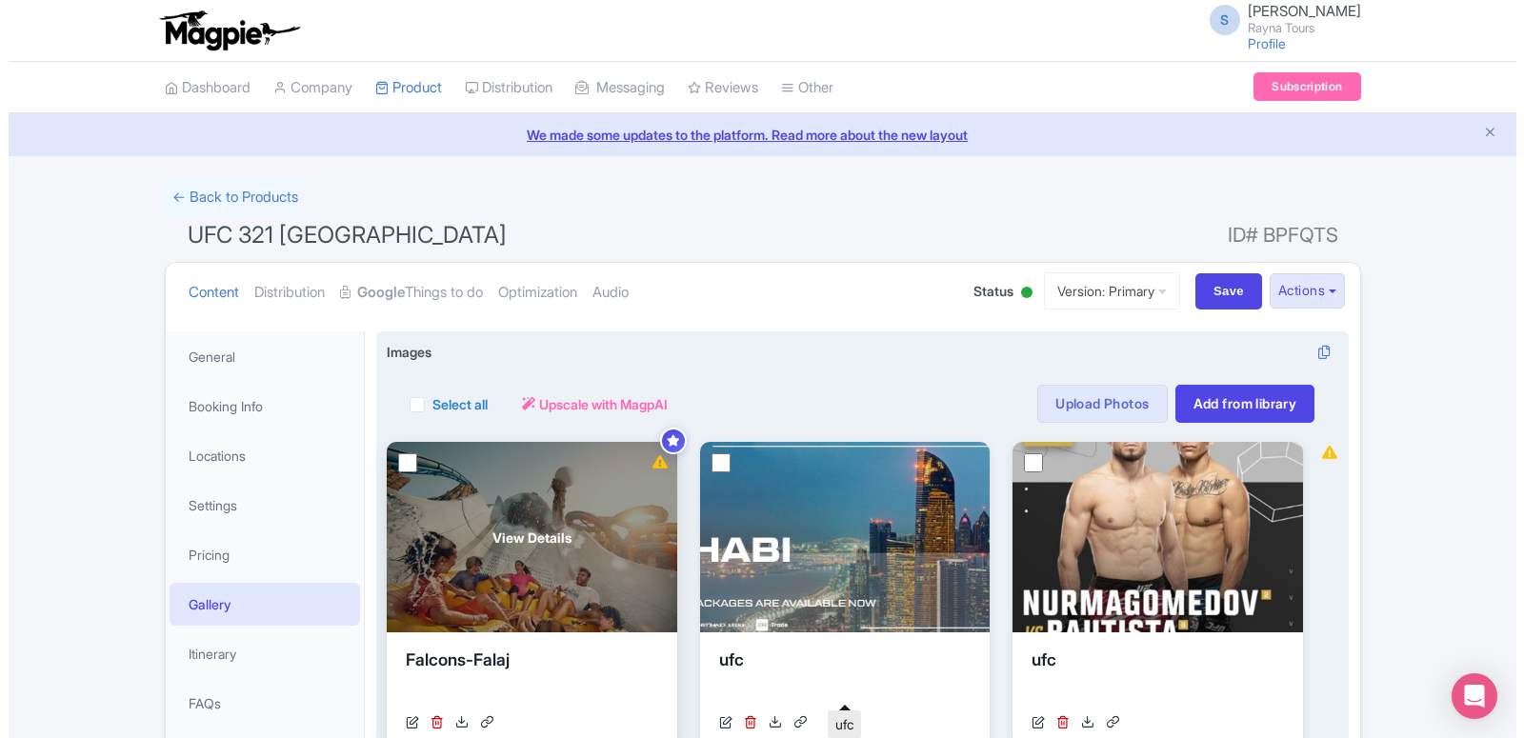
scroll to position [192, 0]
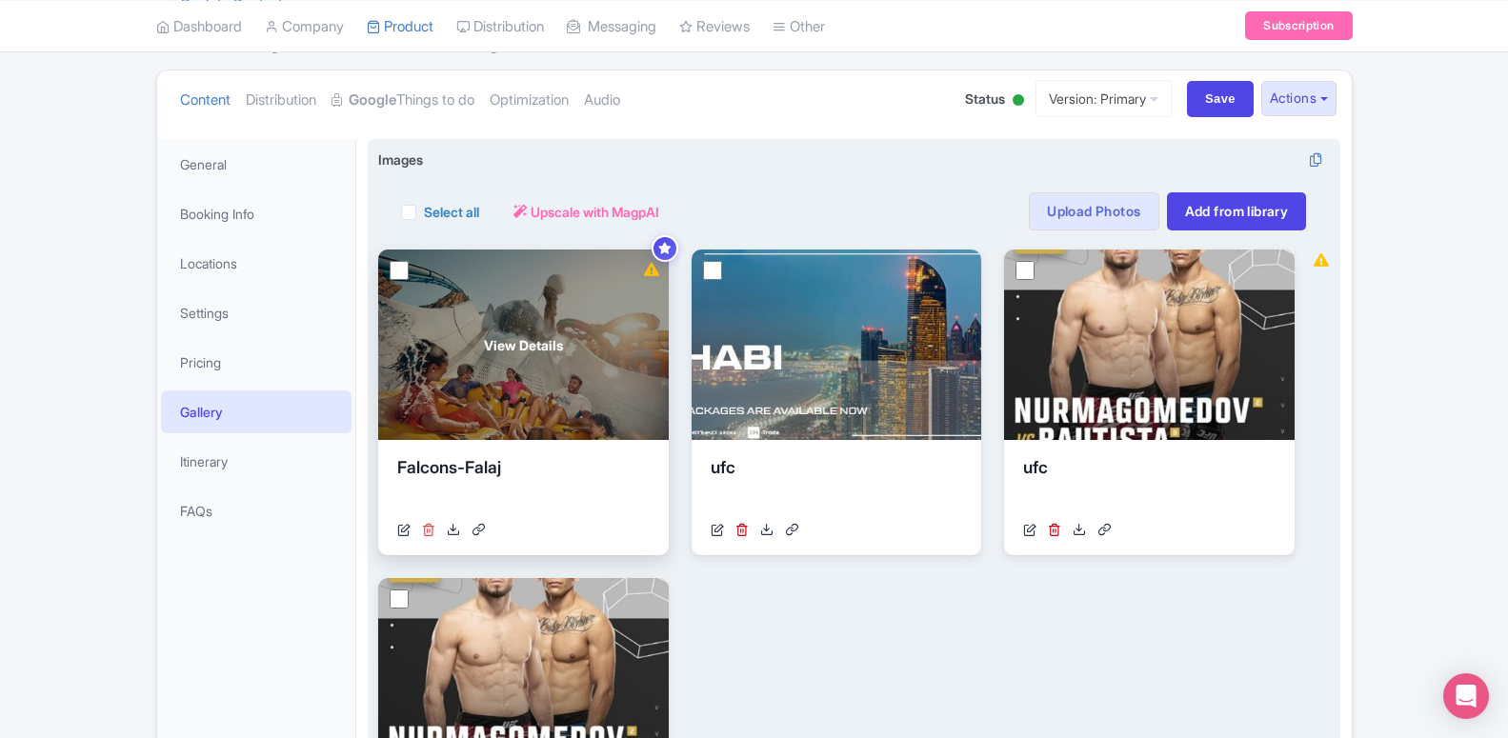
click at [429, 535] on icon at bounding box center [428, 529] width 13 height 13
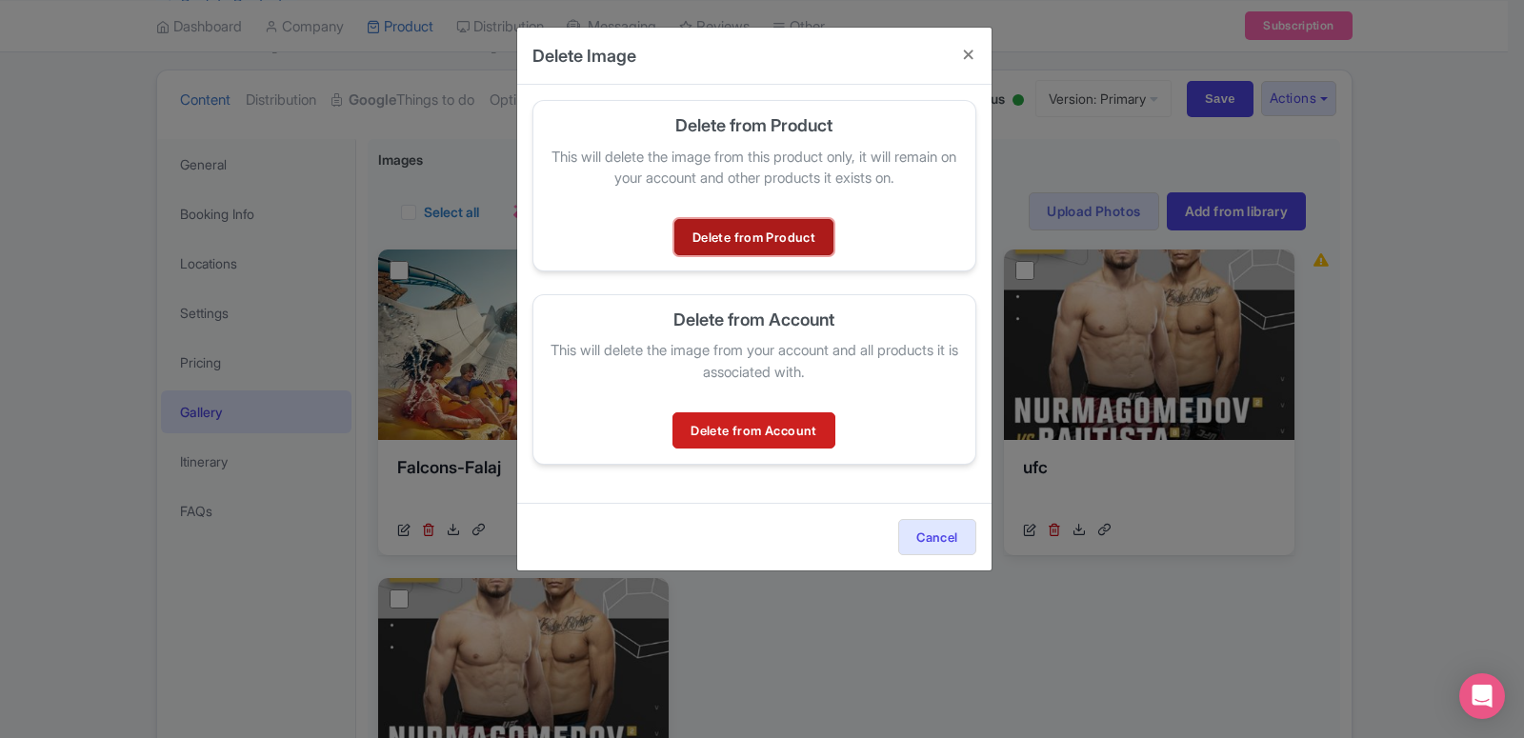
click at [724, 251] on link "Delete from Product" at bounding box center [754, 237] width 159 height 36
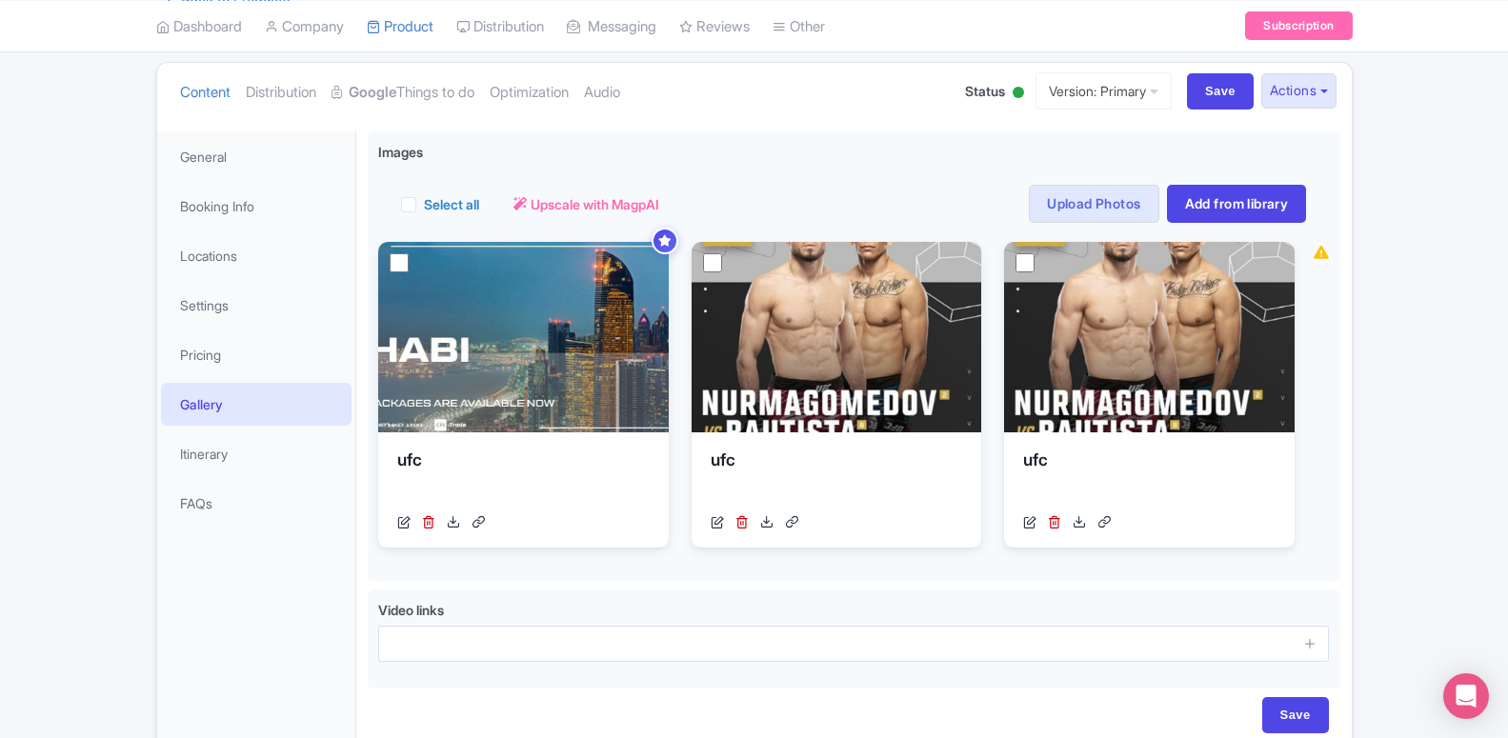
scroll to position [297, 0]
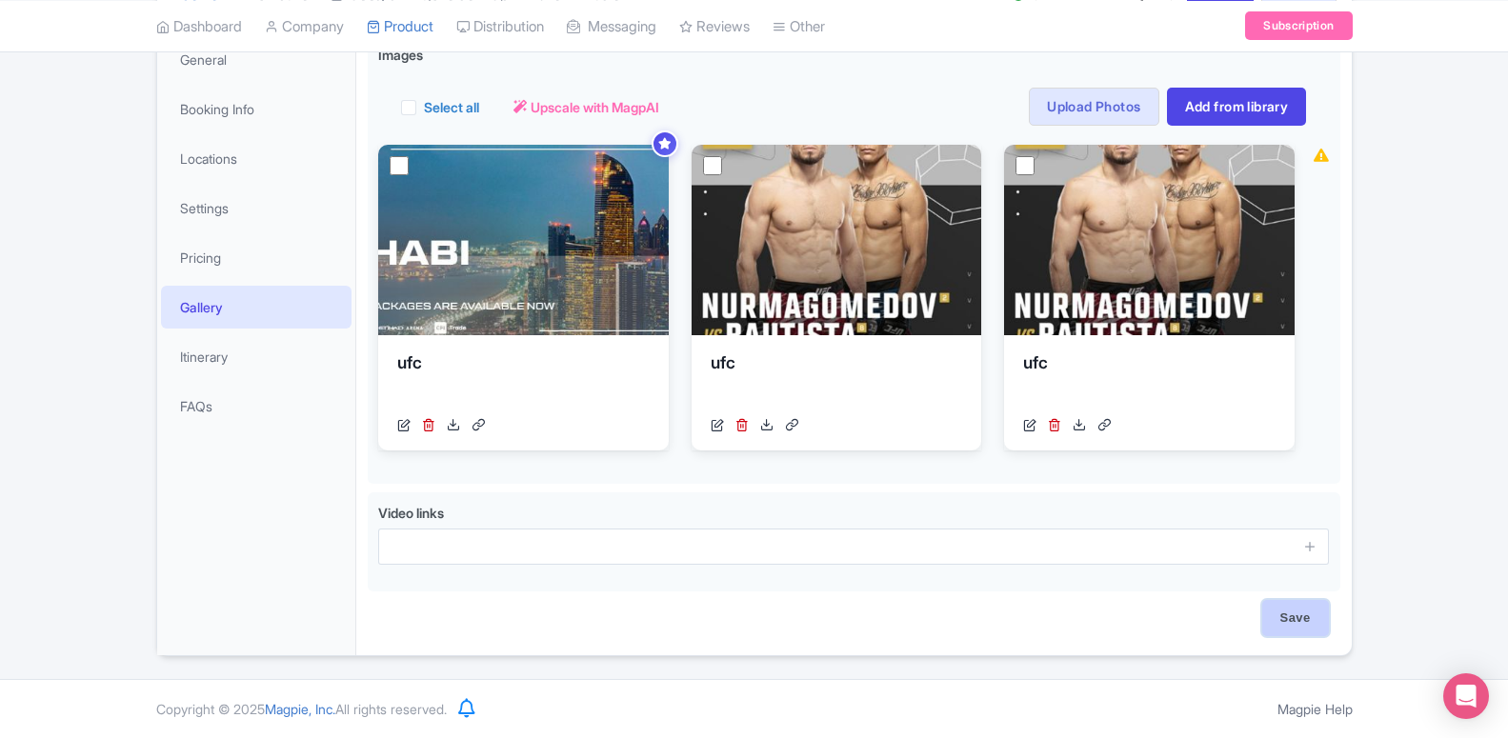
click at [1295, 605] on input "Save" at bounding box center [1295, 618] width 67 height 36
type input "Saving..."
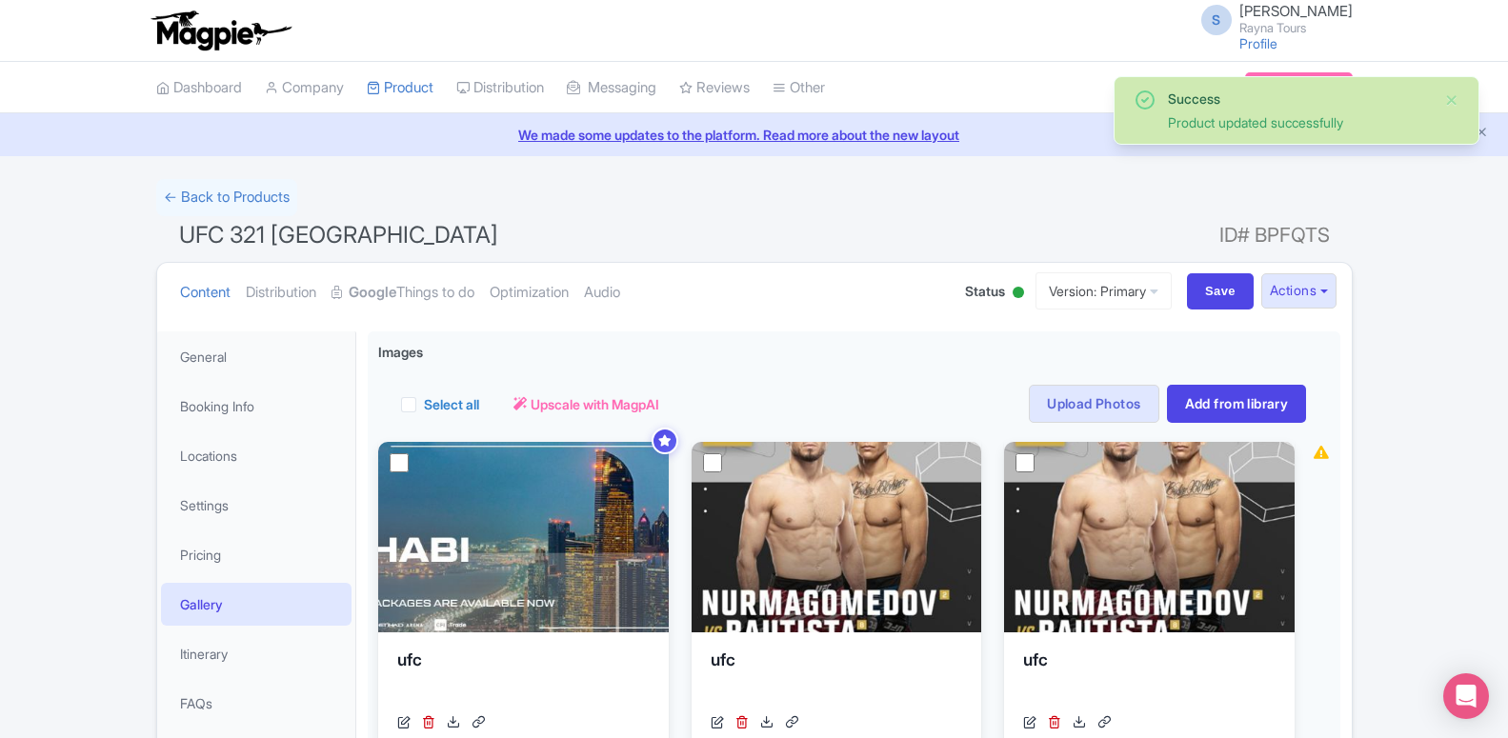
scroll to position [95, 0]
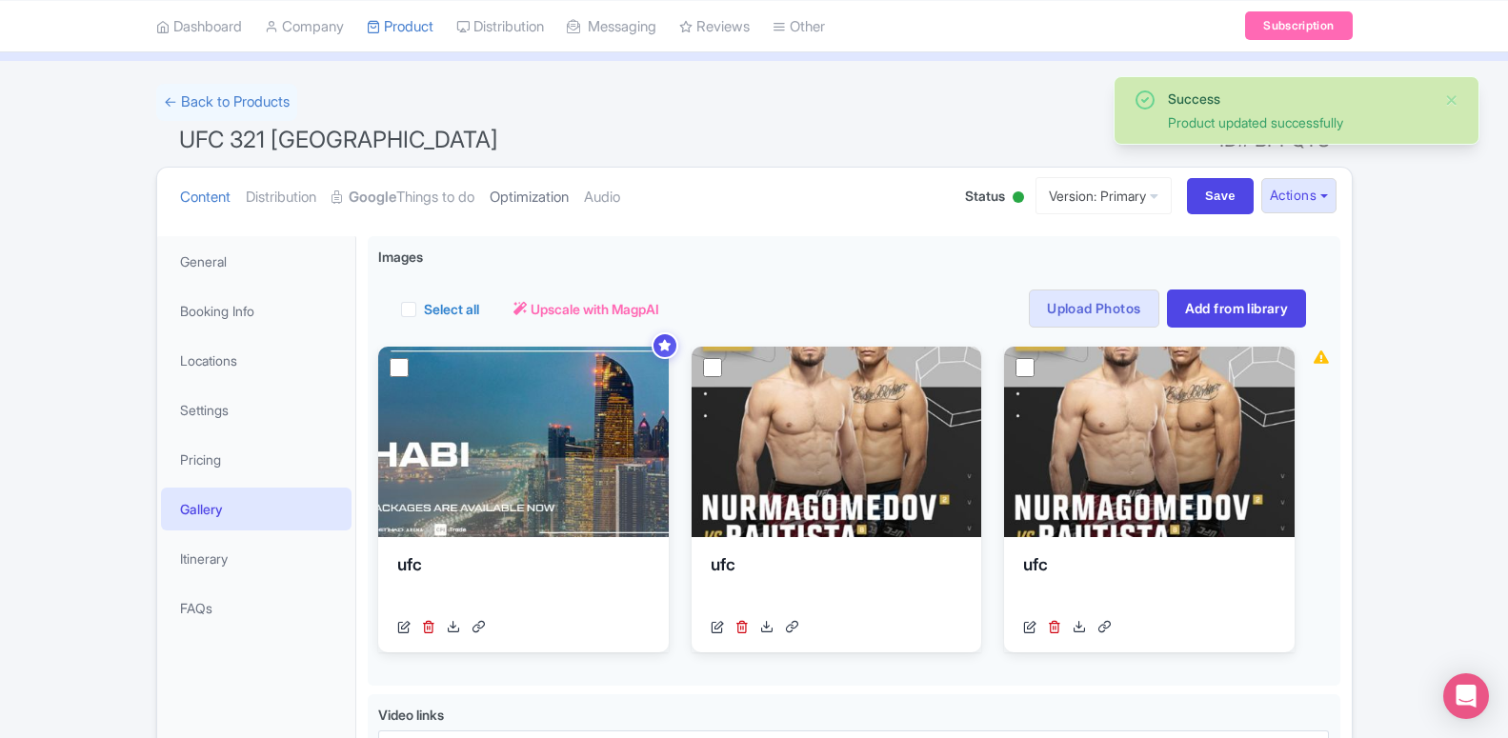
click at [521, 191] on link "Optimization" at bounding box center [529, 198] width 79 height 60
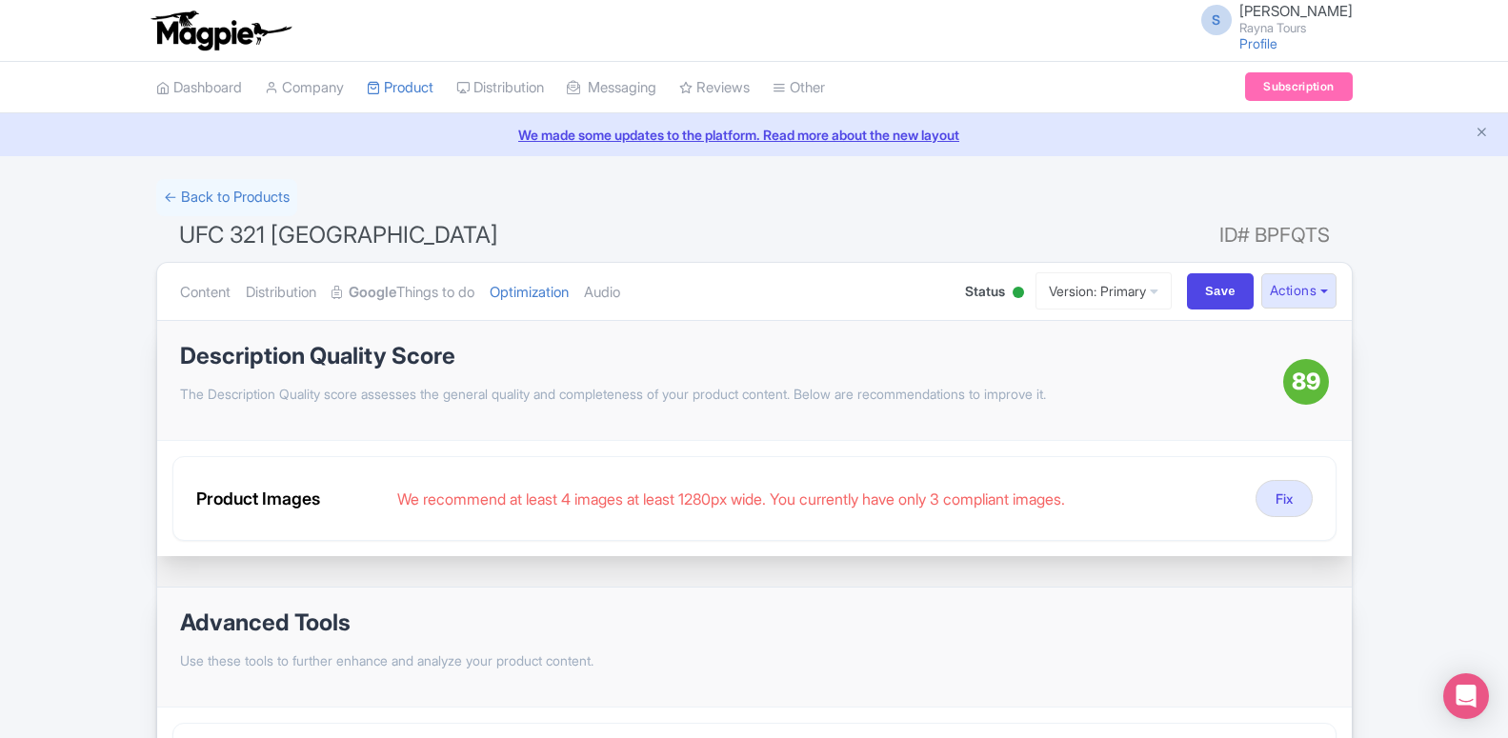
scroll to position [97, 0]
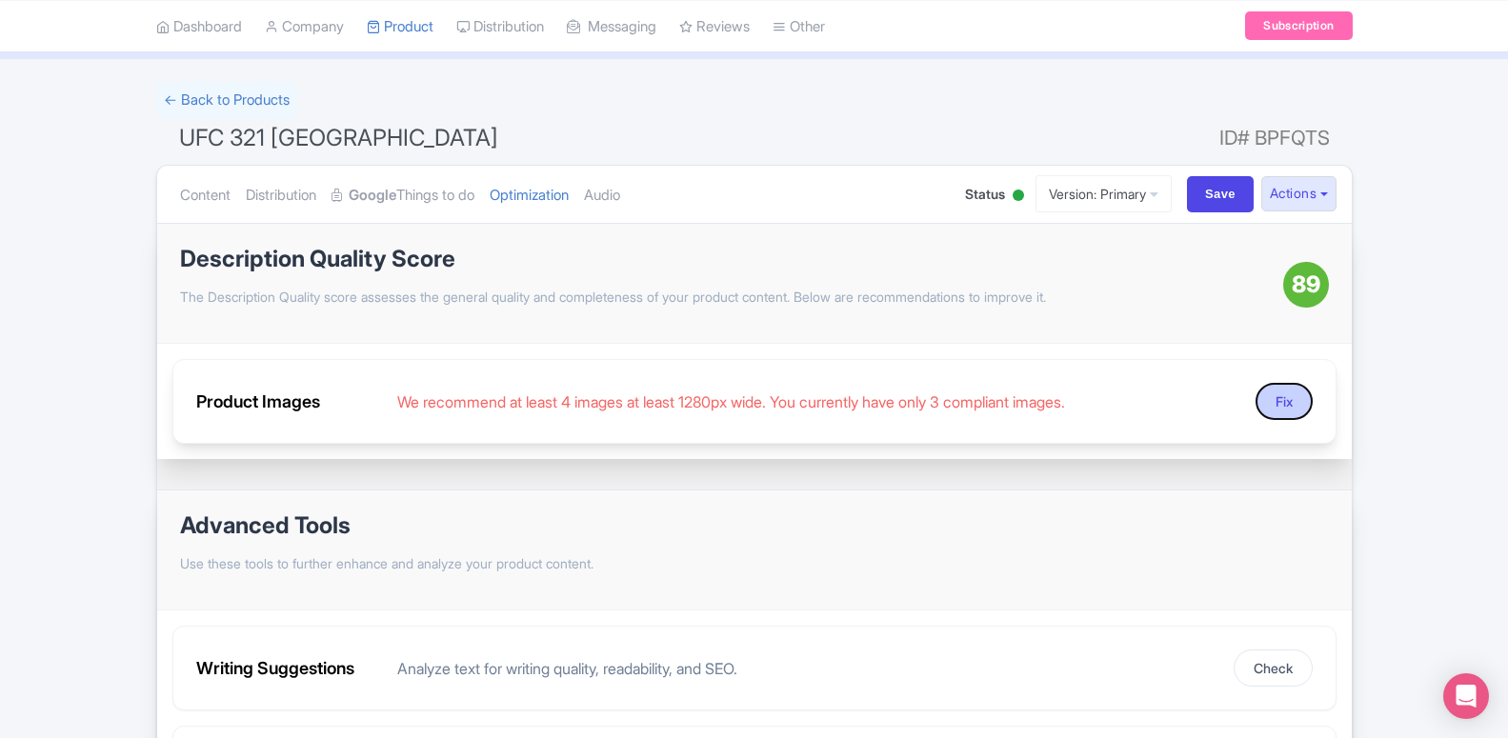
click at [1279, 407] on button "Fix" at bounding box center [1284, 401] width 57 height 37
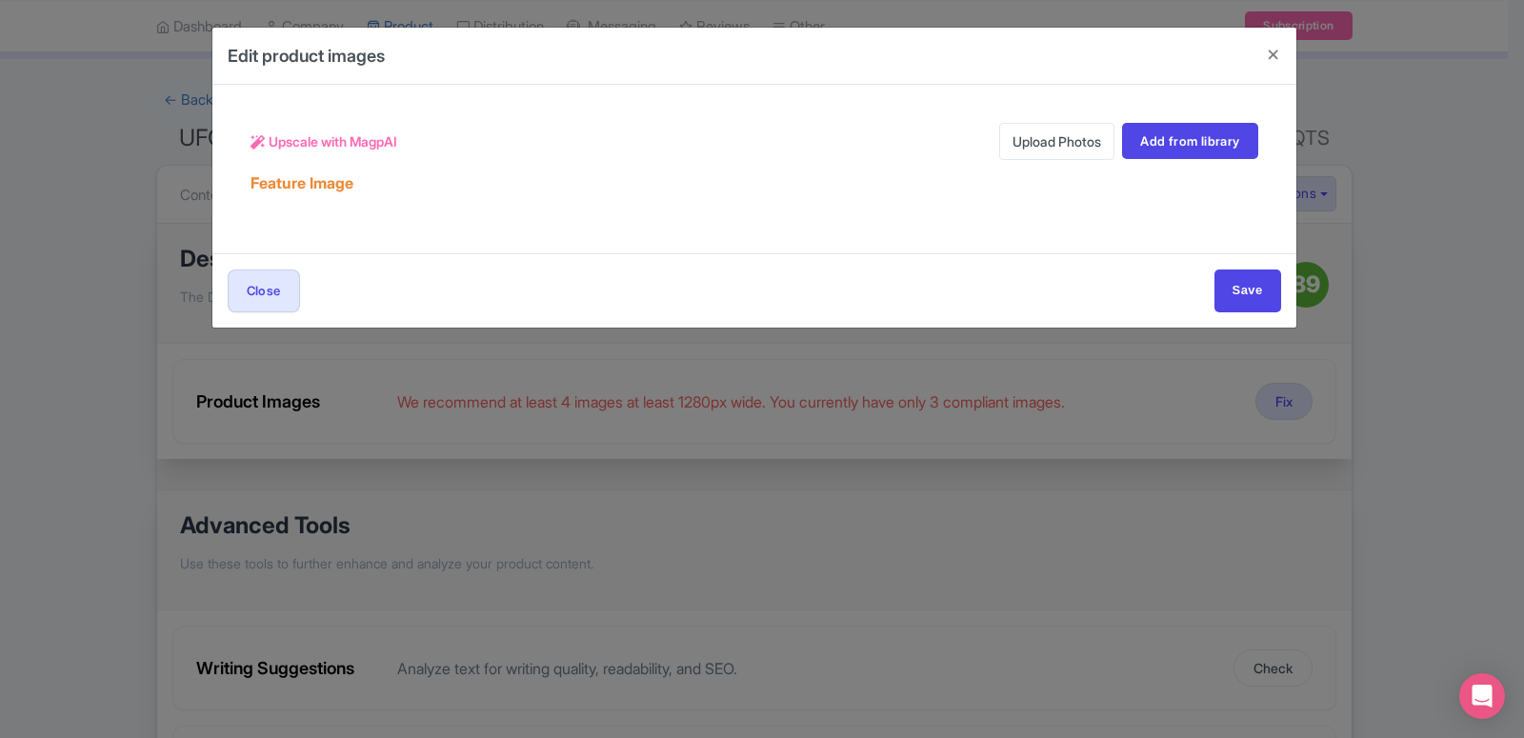
click at [1054, 155] on link "Upload Photos" at bounding box center [1056, 141] width 115 height 37
click at [1046, 143] on link "Upload Photos" at bounding box center [1056, 141] width 115 height 37
click at [1423, 146] on div "Edit product images Upscale with MagpAI Upload Photos Add from library Feature …" at bounding box center [762, 369] width 1524 height 738
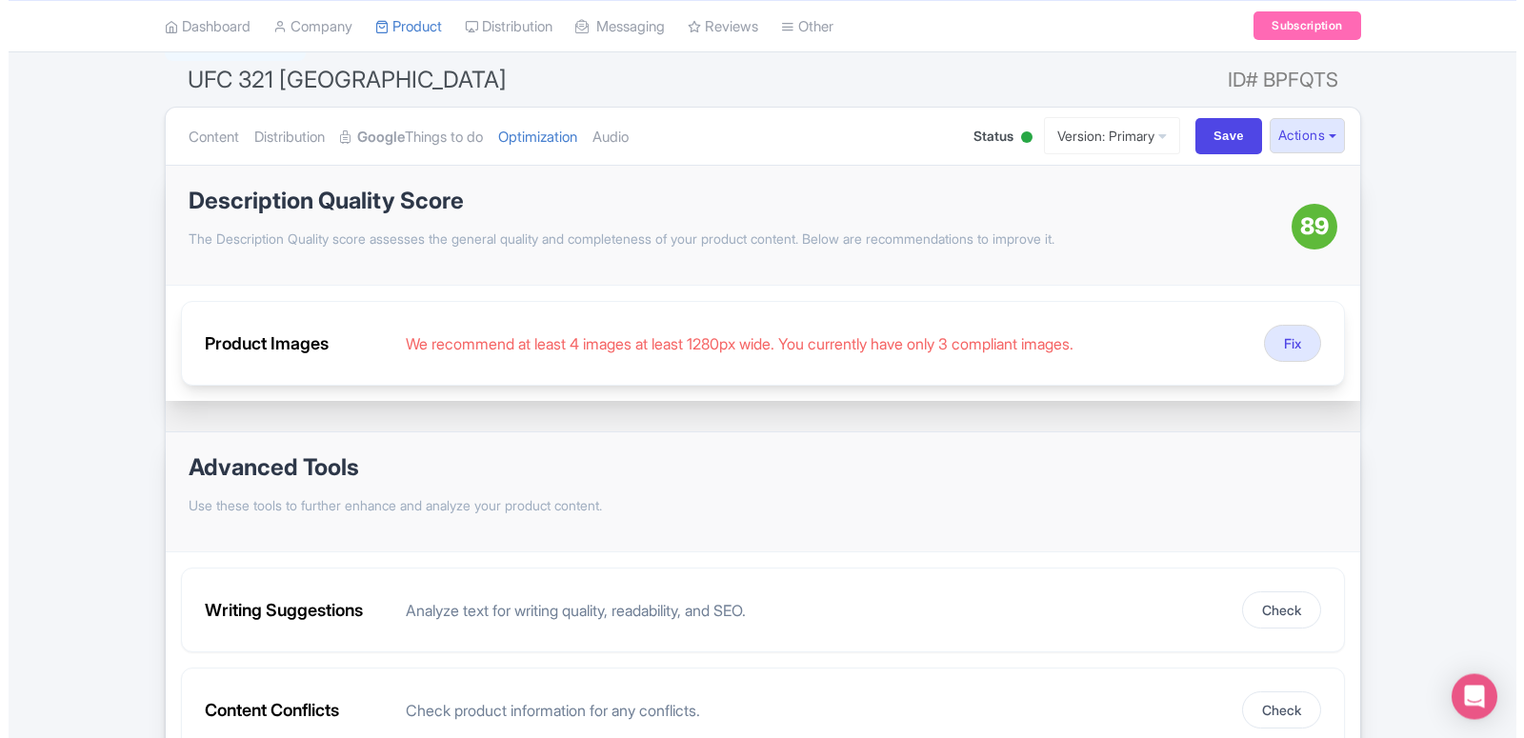
scroll to position [194, 0]
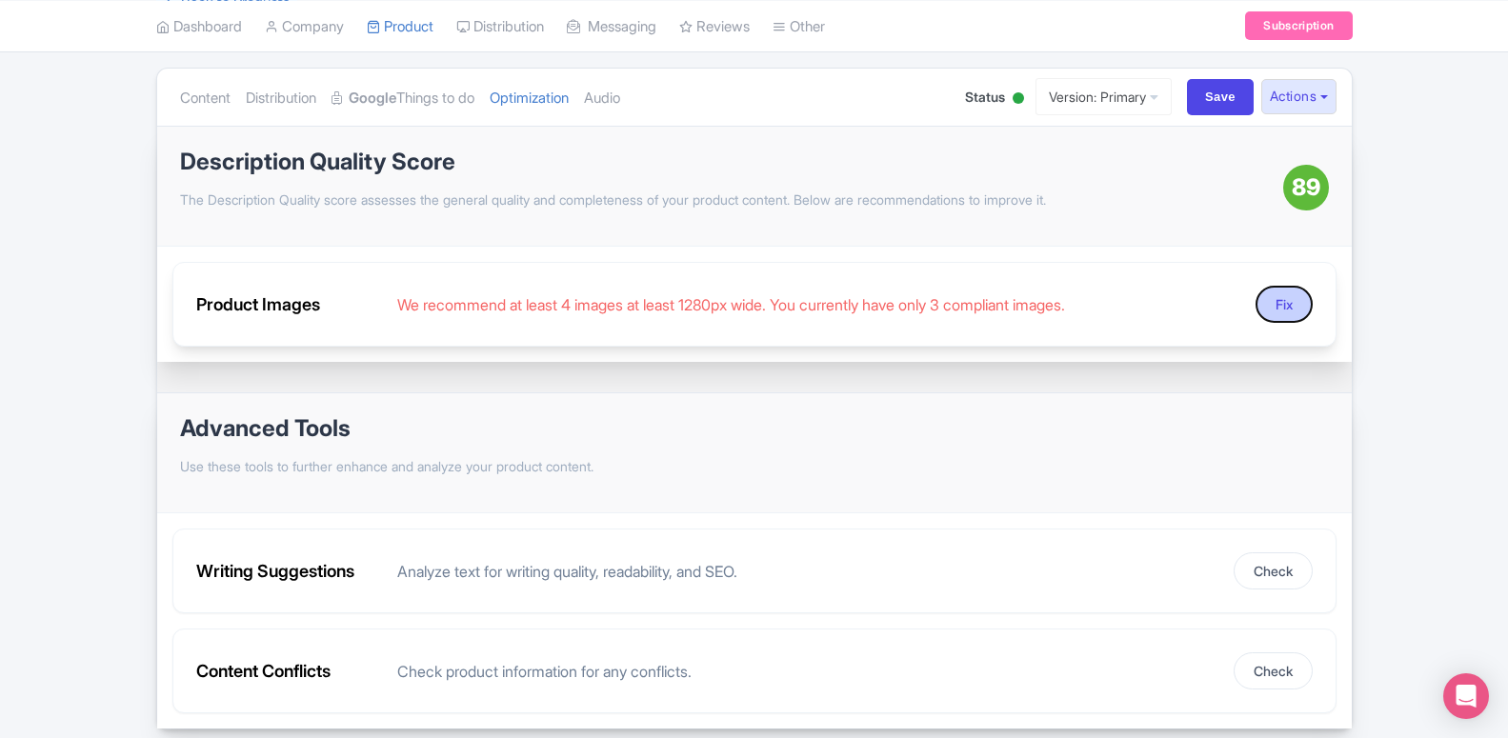
click at [1268, 302] on button "Fix" at bounding box center [1284, 304] width 57 height 37
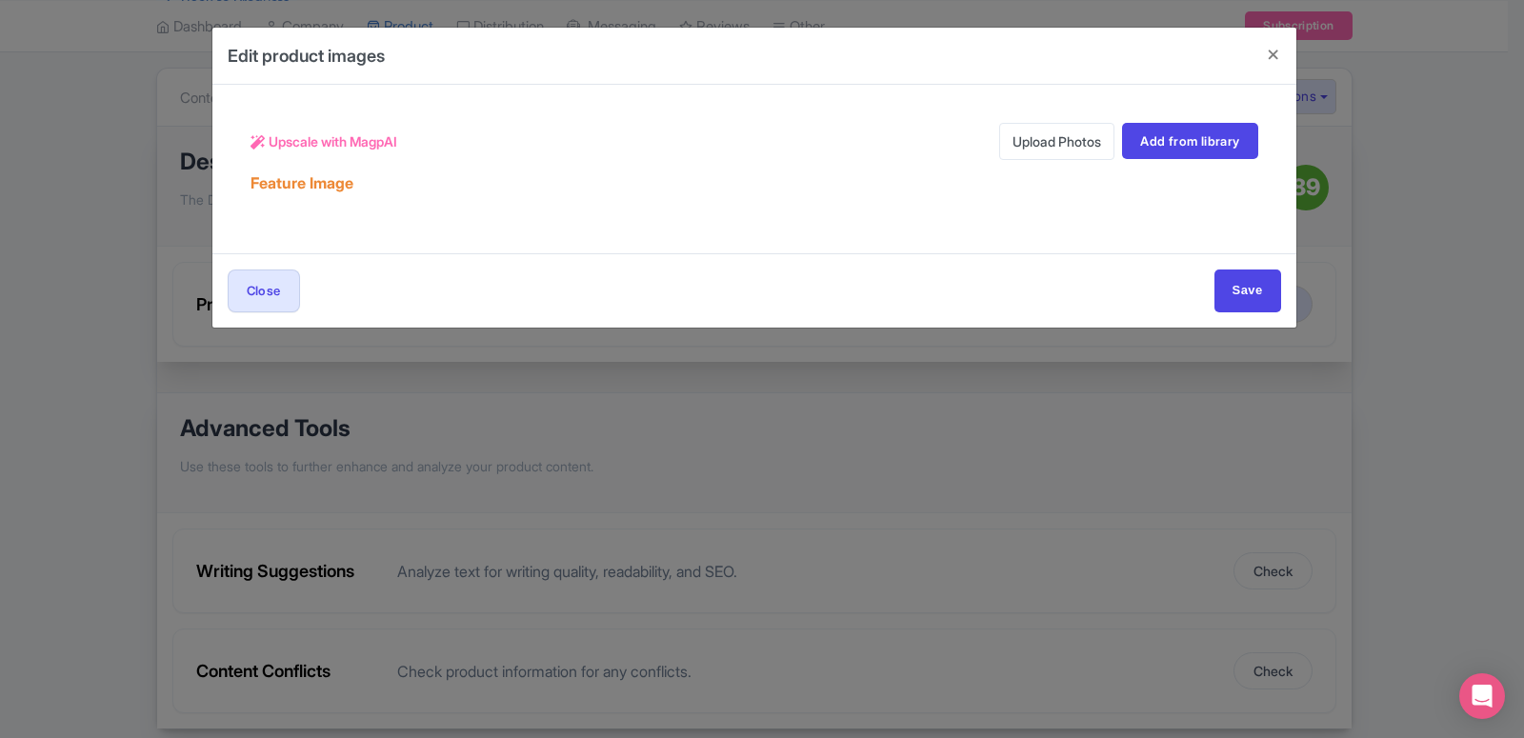
click at [1055, 145] on link "Upload Photos" at bounding box center [1056, 141] width 115 height 37
click at [1178, 133] on link "Add from library" at bounding box center [1189, 141] width 135 height 36
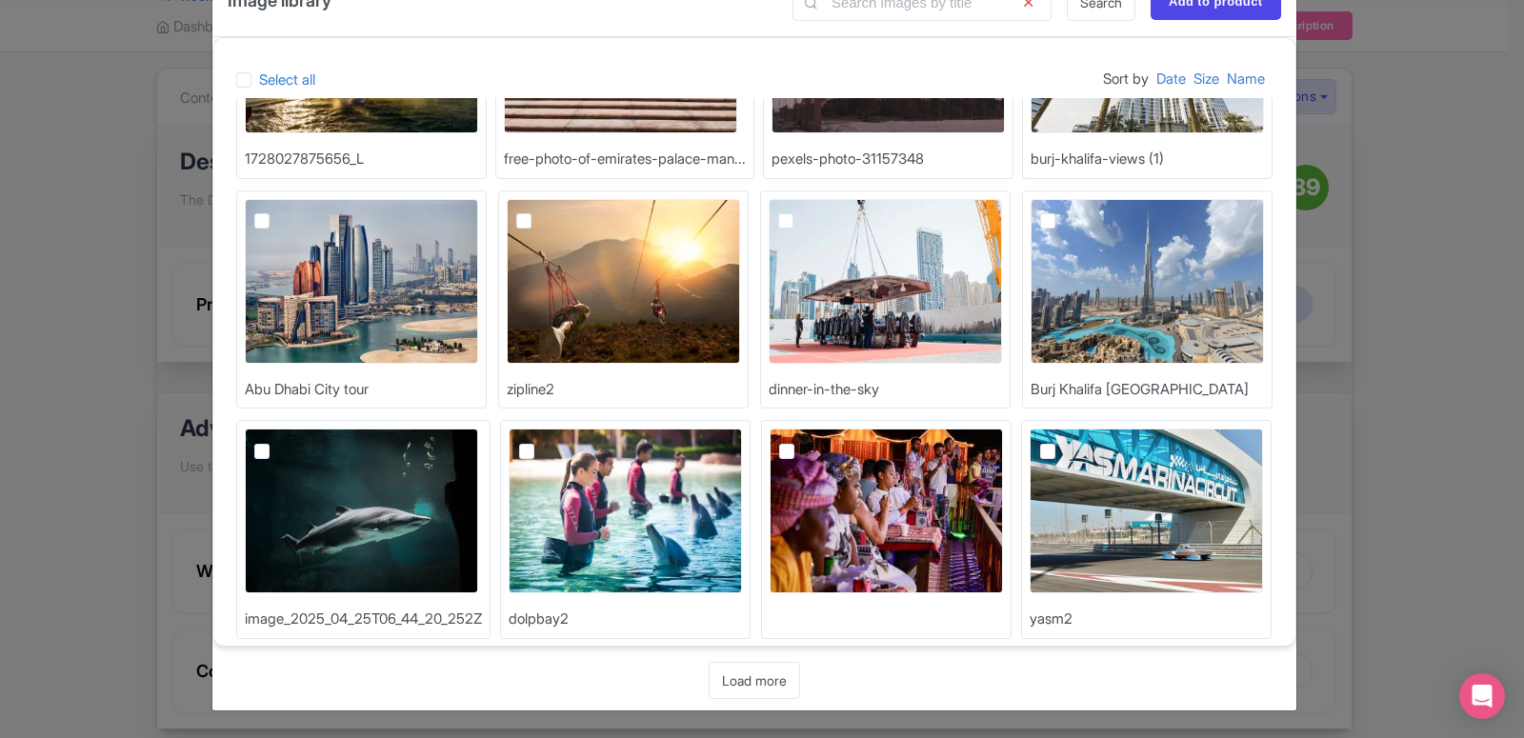
scroll to position [185, 0]
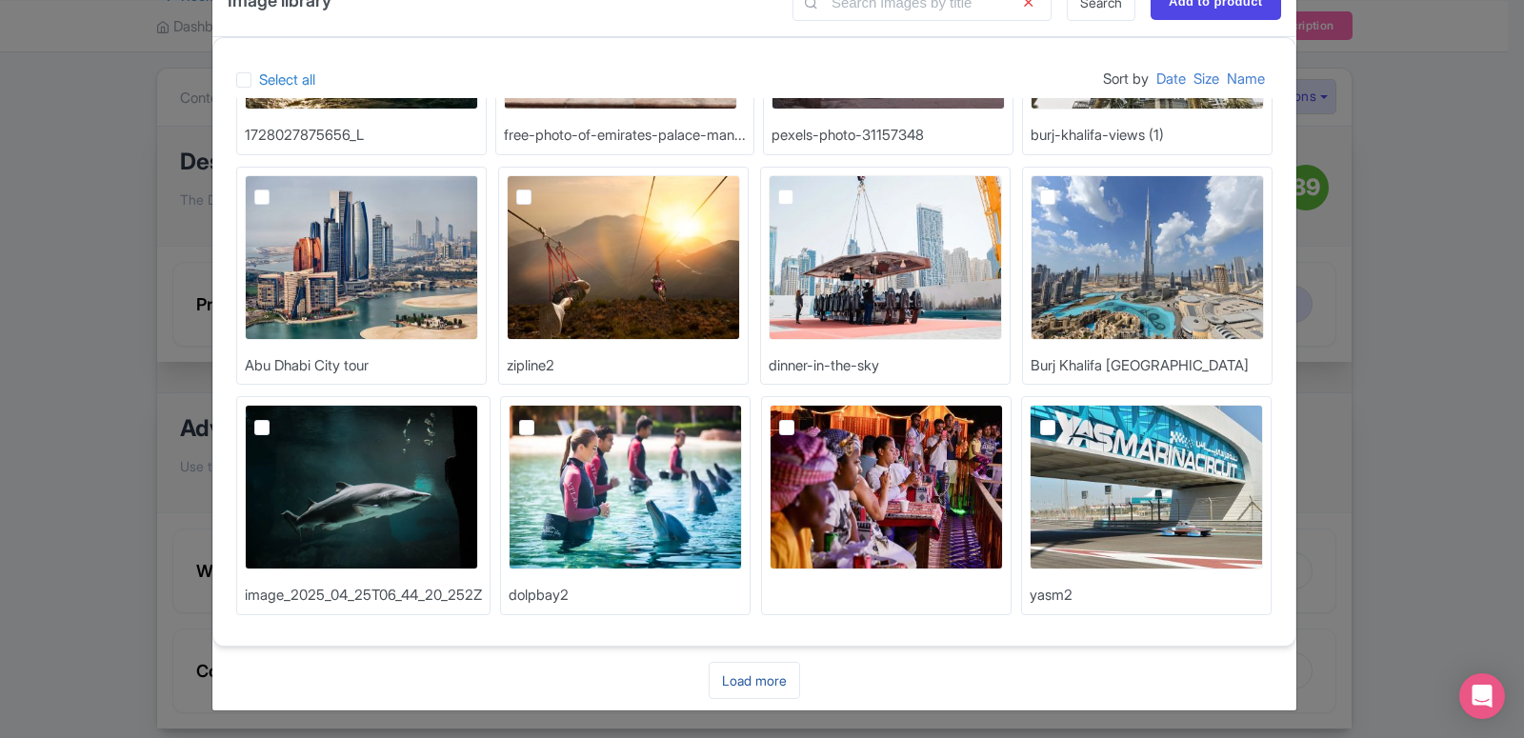
click at [733, 684] on link "Load more" at bounding box center [754, 680] width 91 height 37
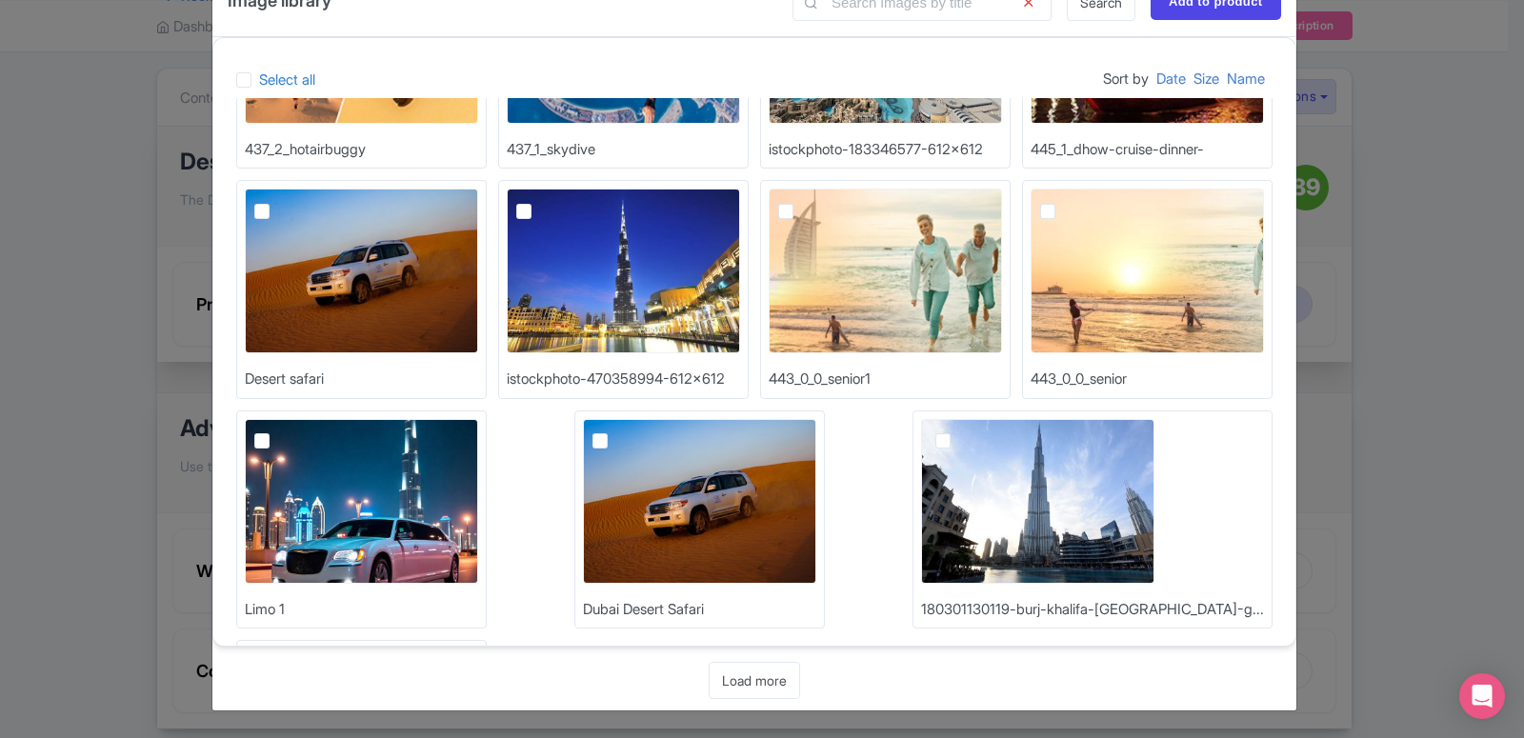
scroll to position [875, 0]
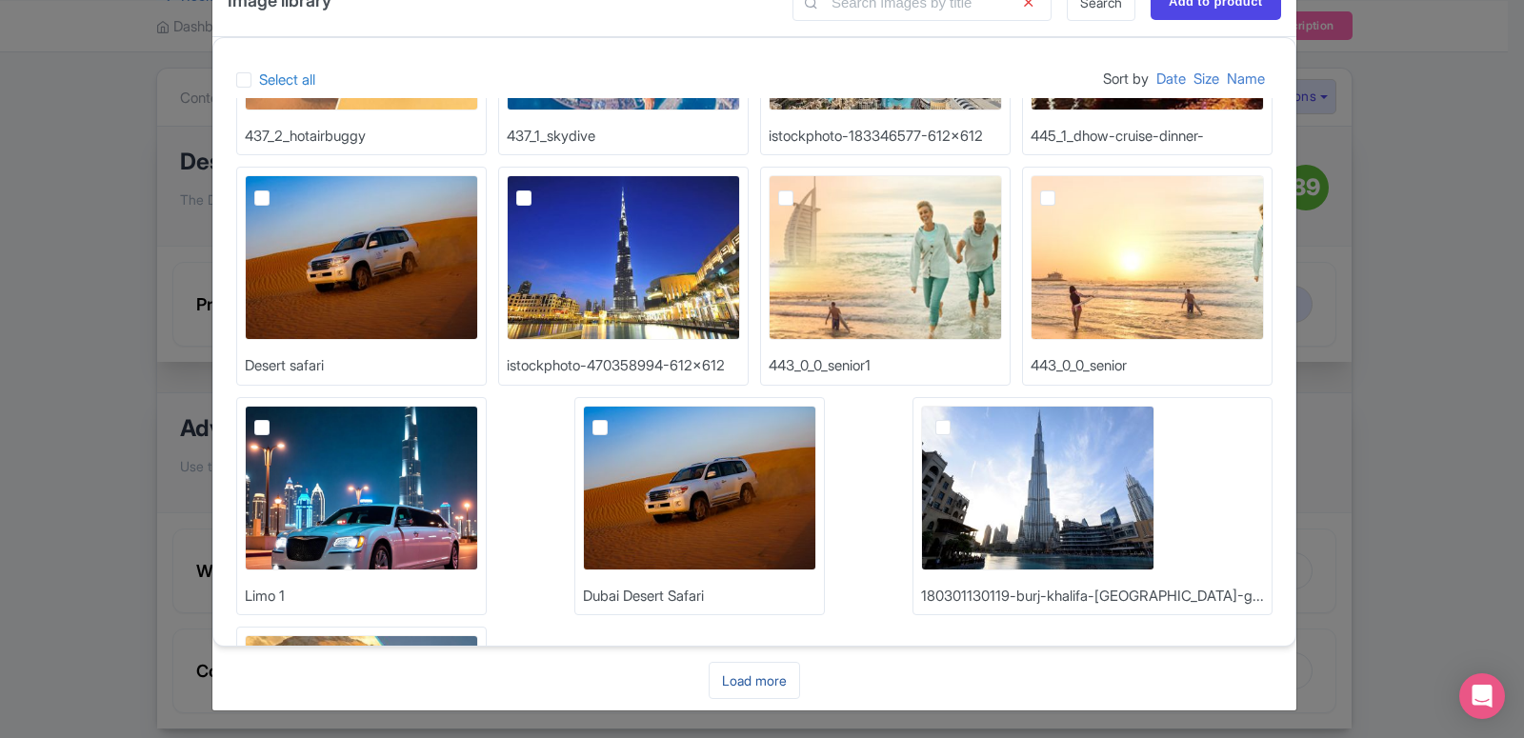
click at [731, 675] on link "Load more" at bounding box center [754, 680] width 91 height 37
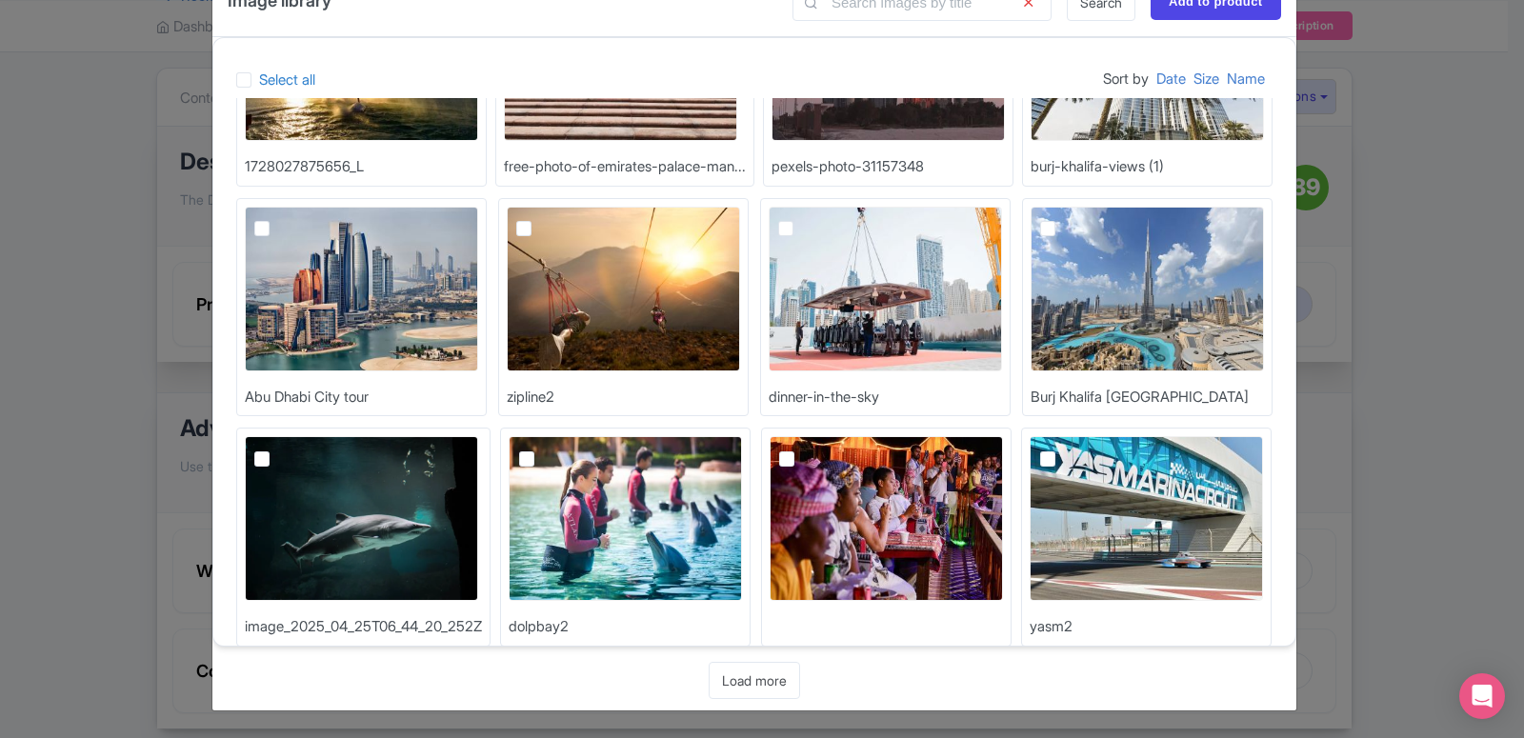
scroll to position [0, 0]
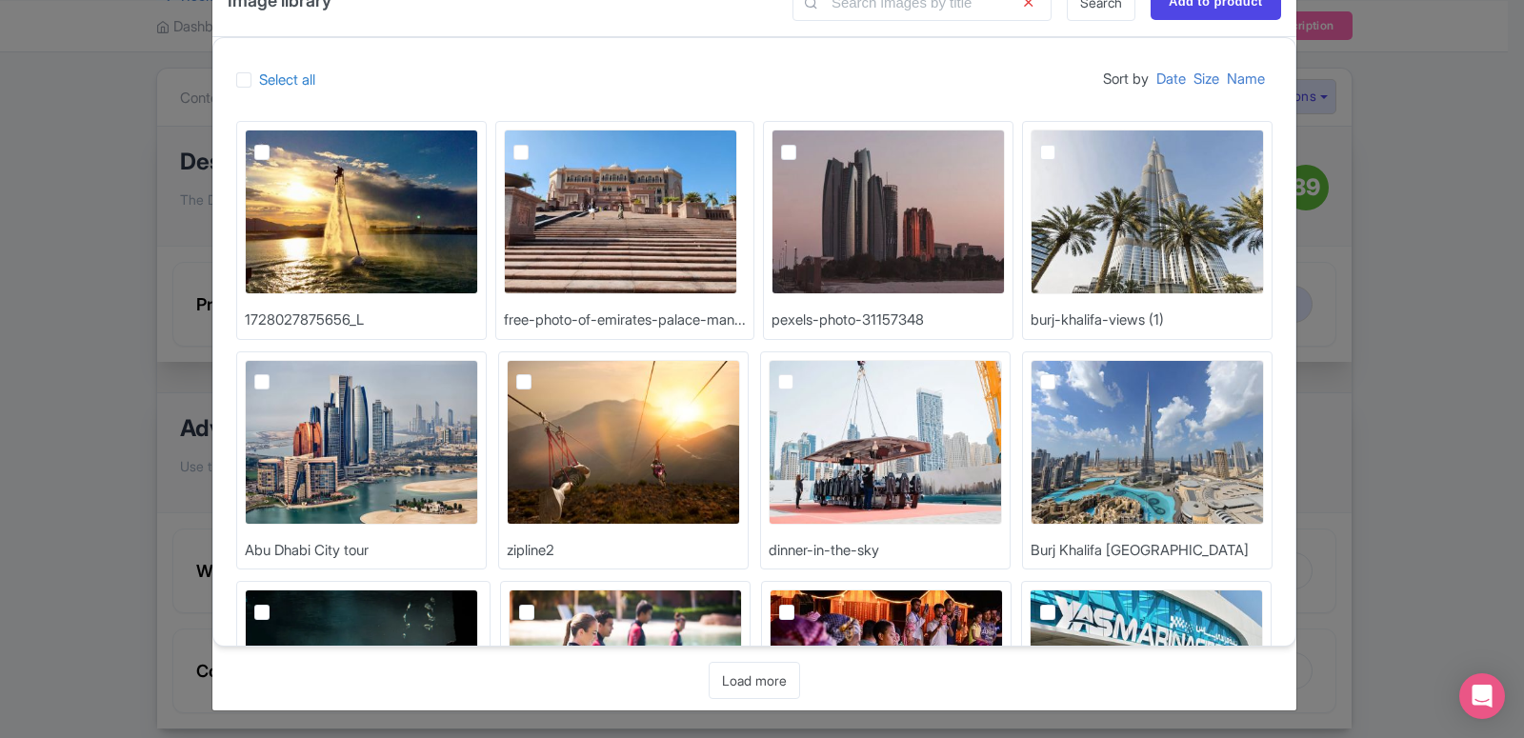
click at [277, 372] on label at bounding box center [277, 372] width 0 height 0
click at [277, 373] on input "checkbox" at bounding box center [283, 366] width 12 height 12
checkbox input "true"
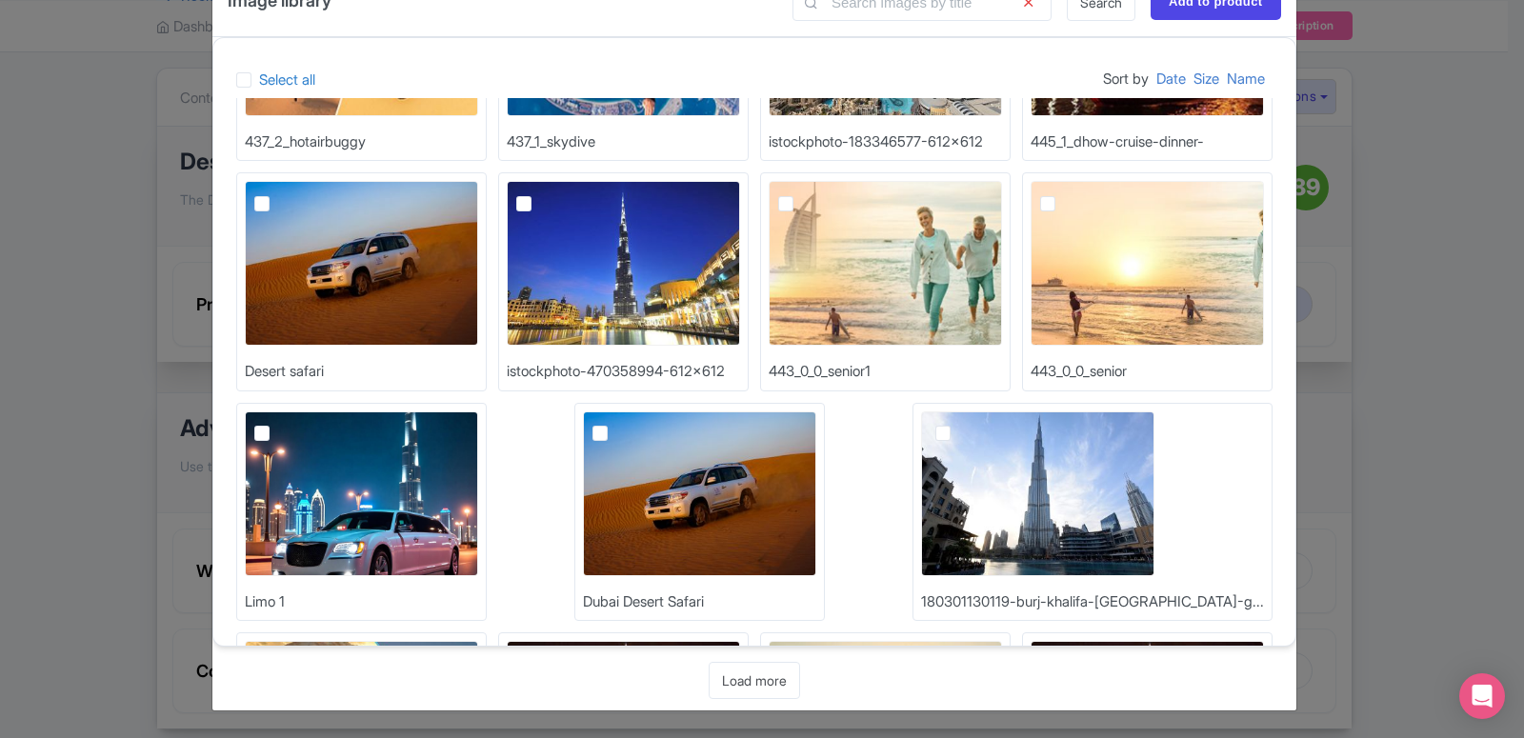
scroll to position [1195, 0]
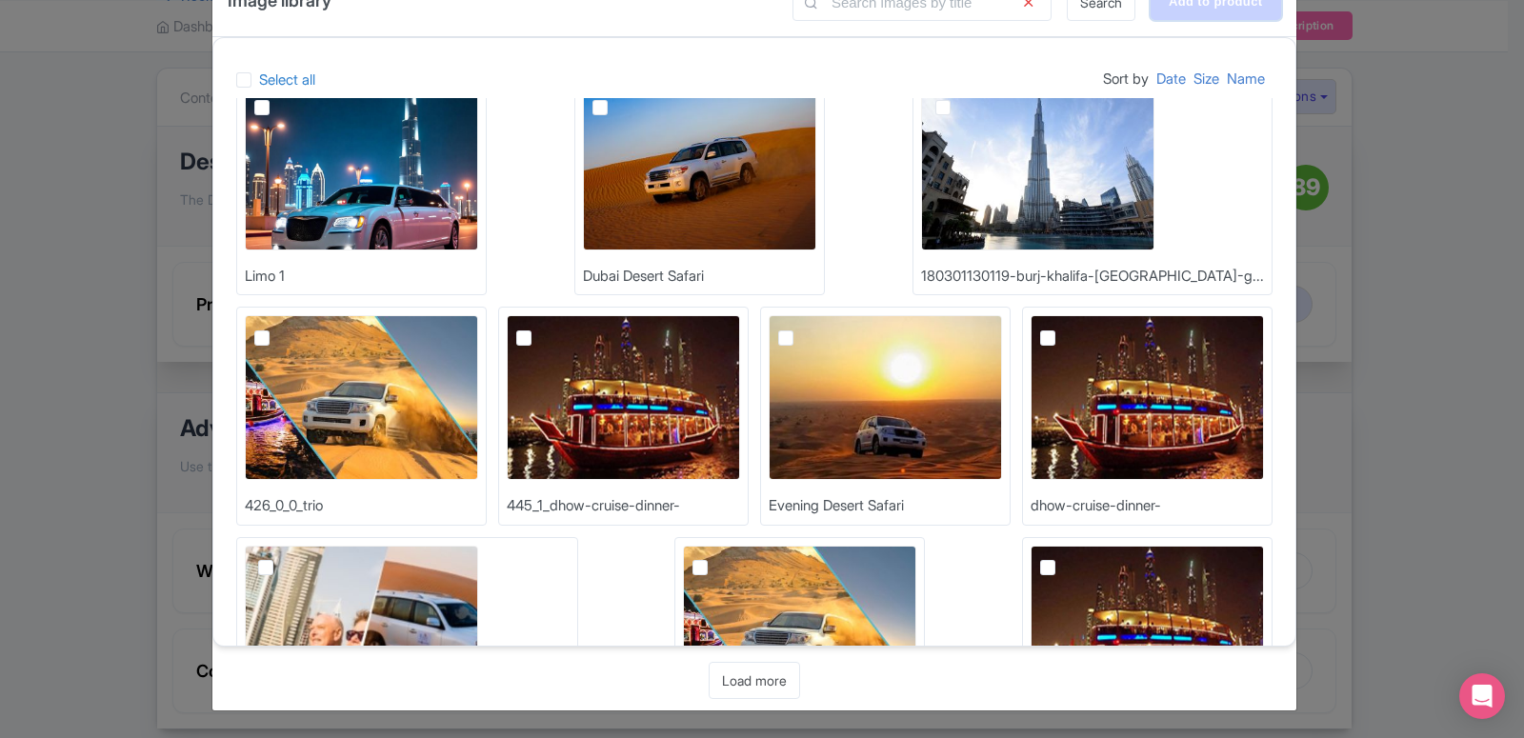
click at [1170, 14] on input "Add to product" at bounding box center [1216, 2] width 131 height 36
type input "Adding..."
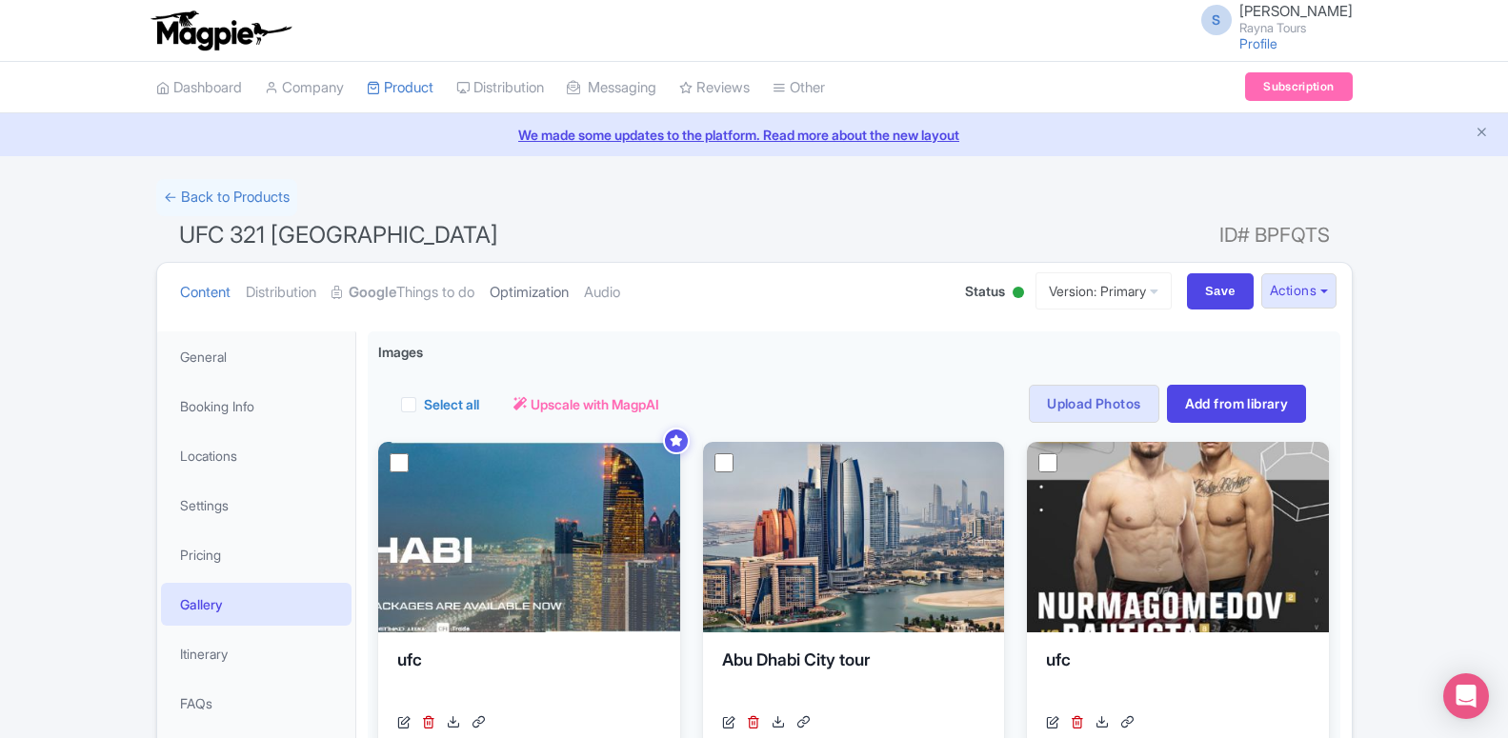
click at [512, 287] on link "Optimization" at bounding box center [529, 293] width 79 height 60
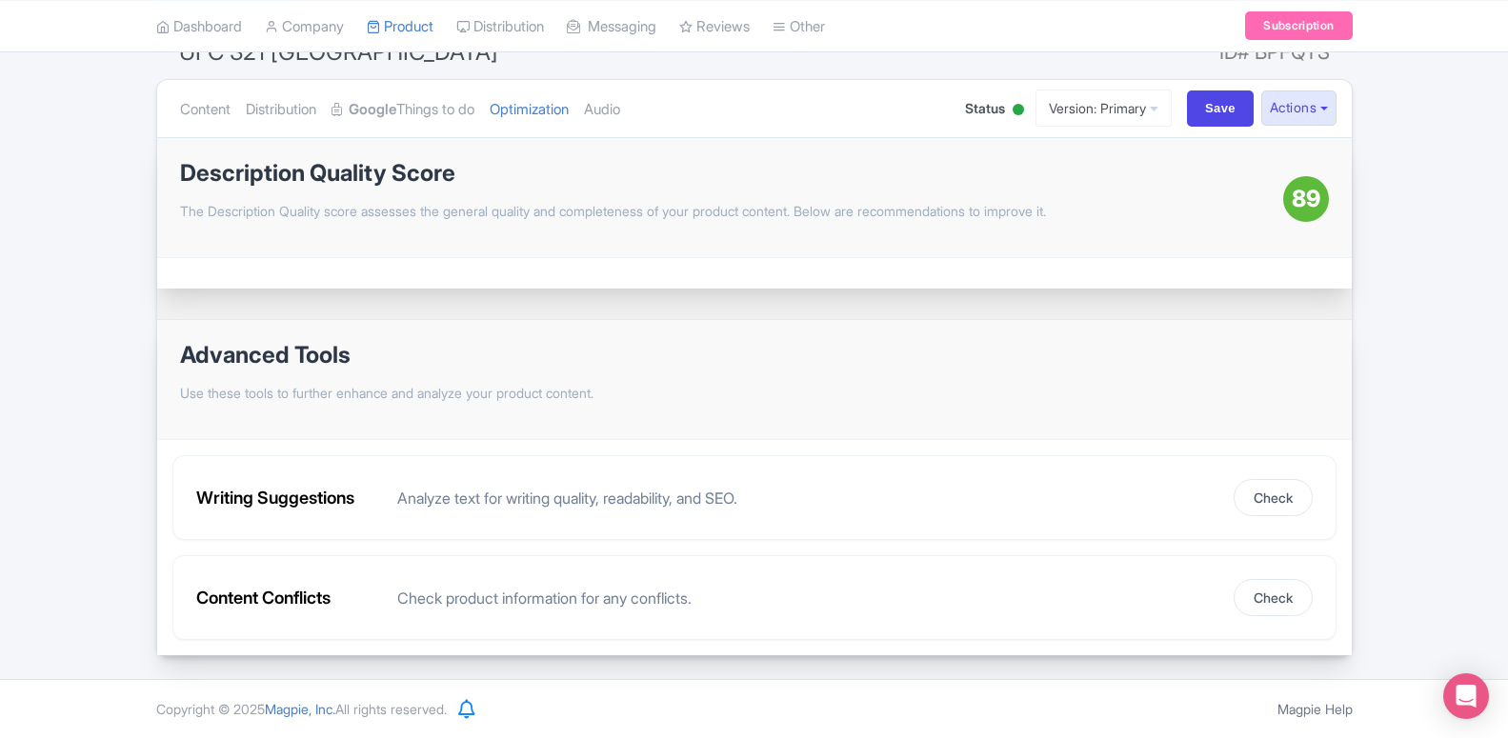
scroll to position [86, 0]
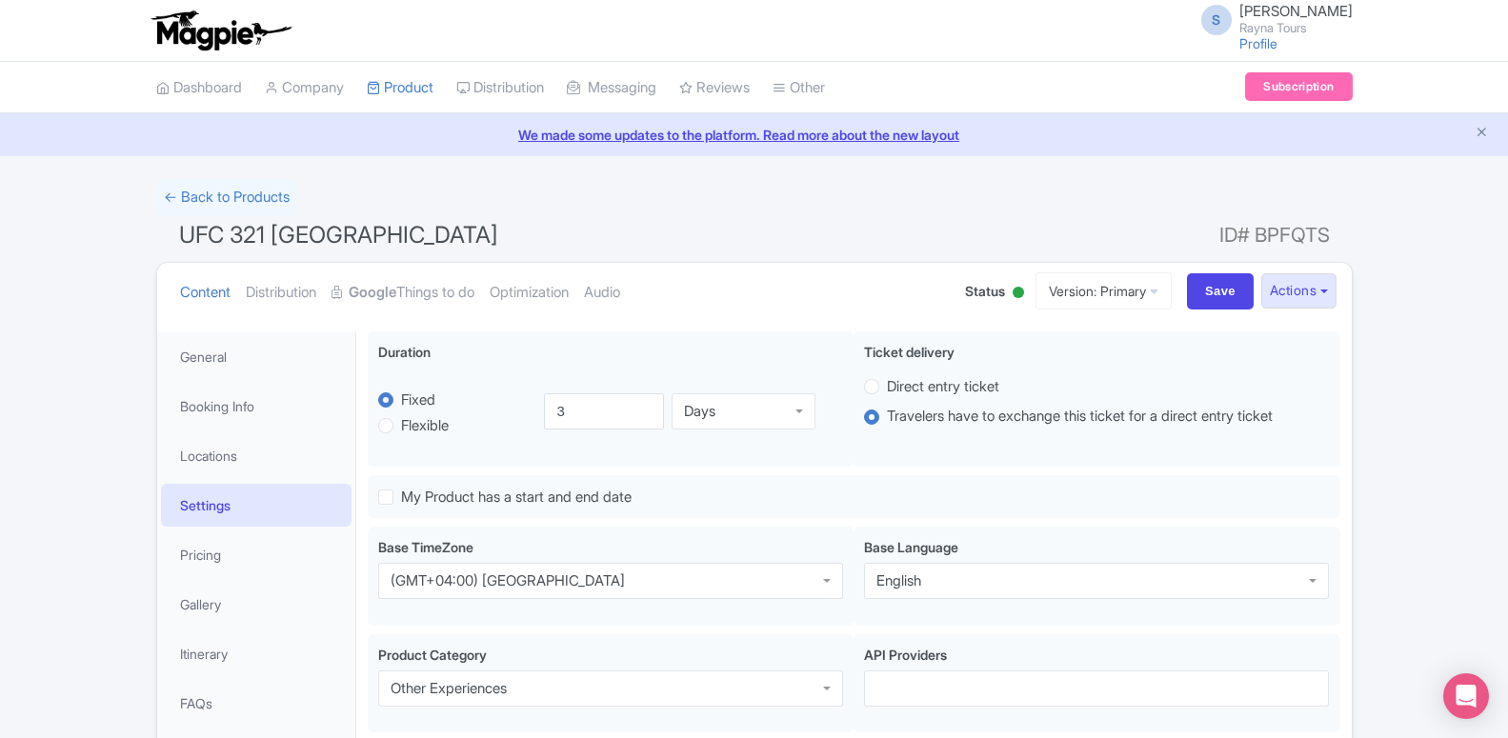
scroll to position [280, 0]
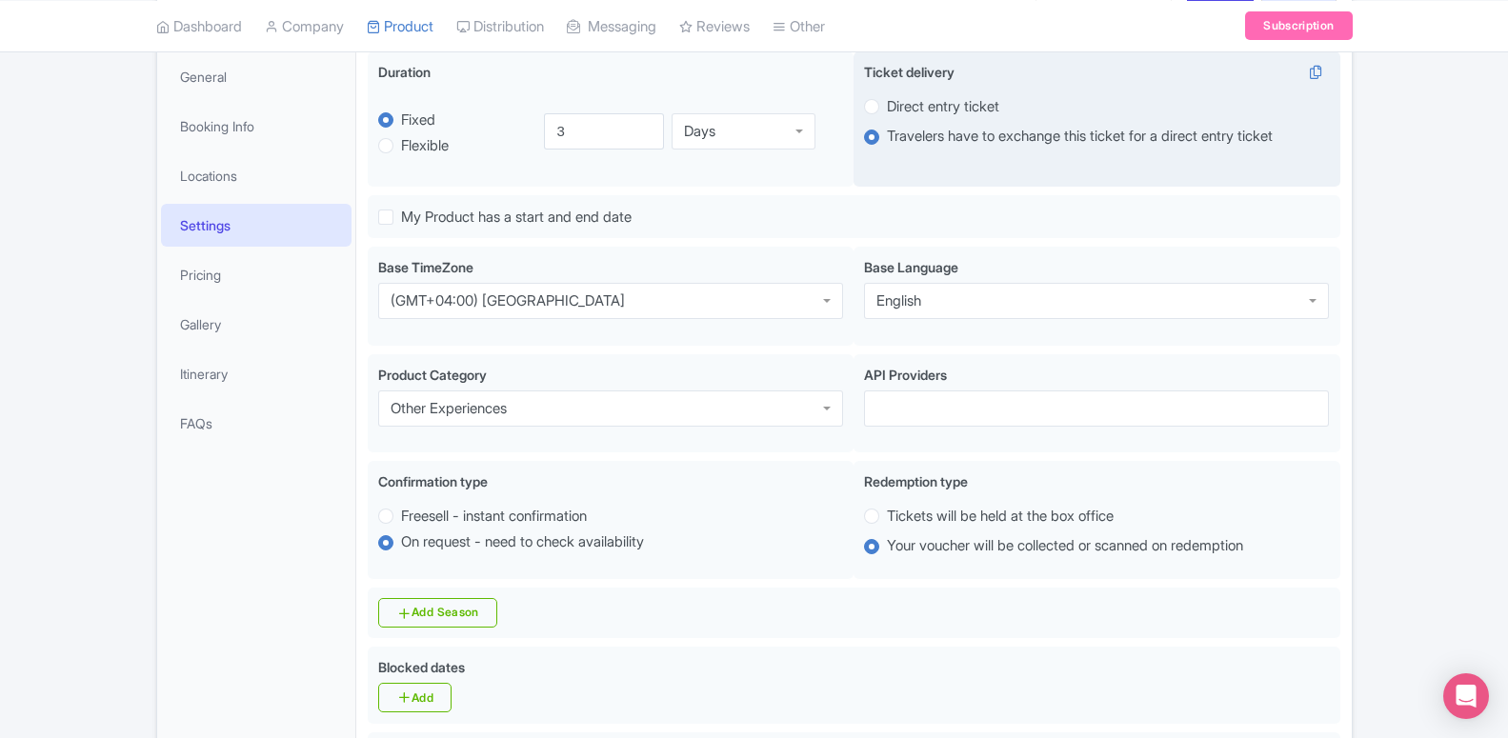
click at [887, 105] on label "Direct entry ticket" at bounding box center [943, 107] width 112 height 22
click at [887, 105] on input "Direct entry ticket" at bounding box center [896, 104] width 19 height 19
radio input "true"
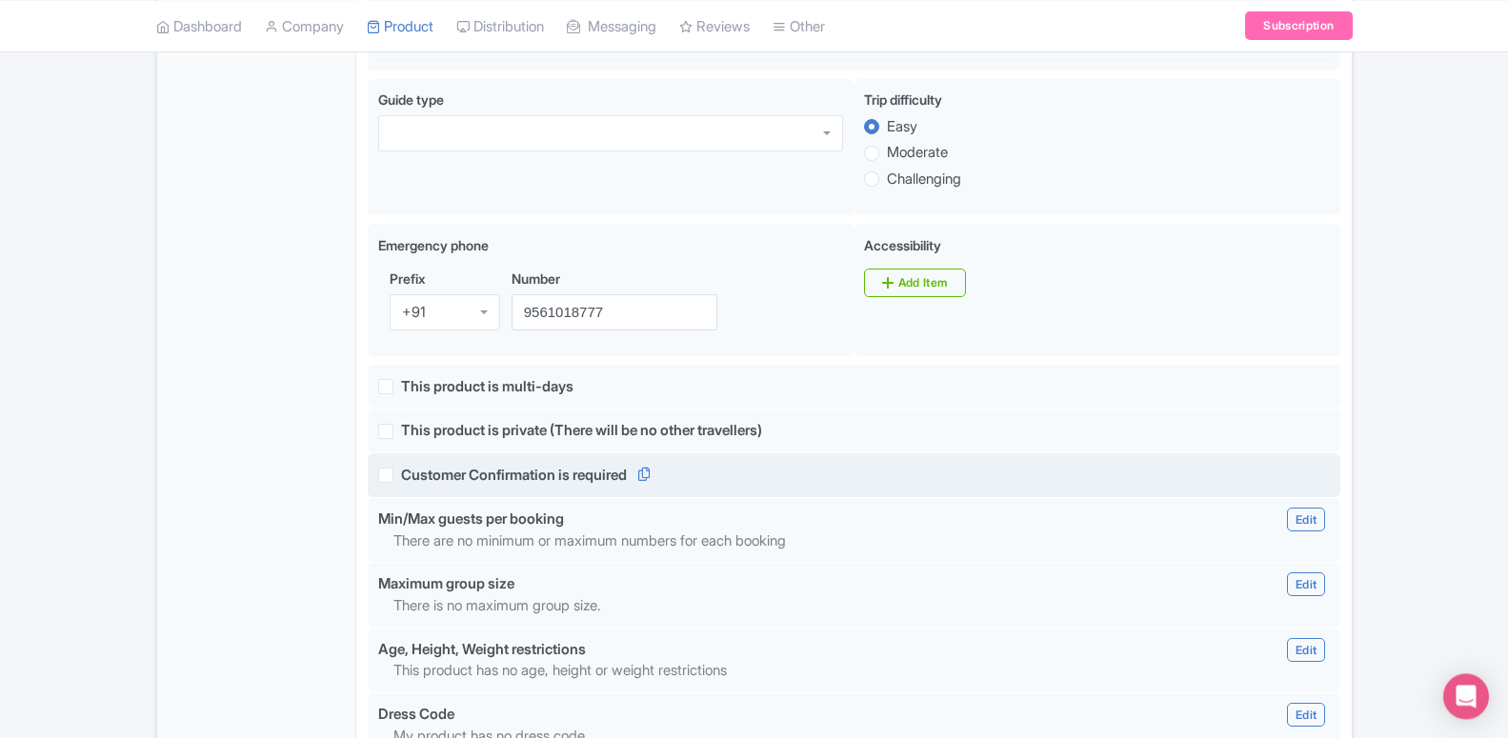
scroll to position [1155, 0]
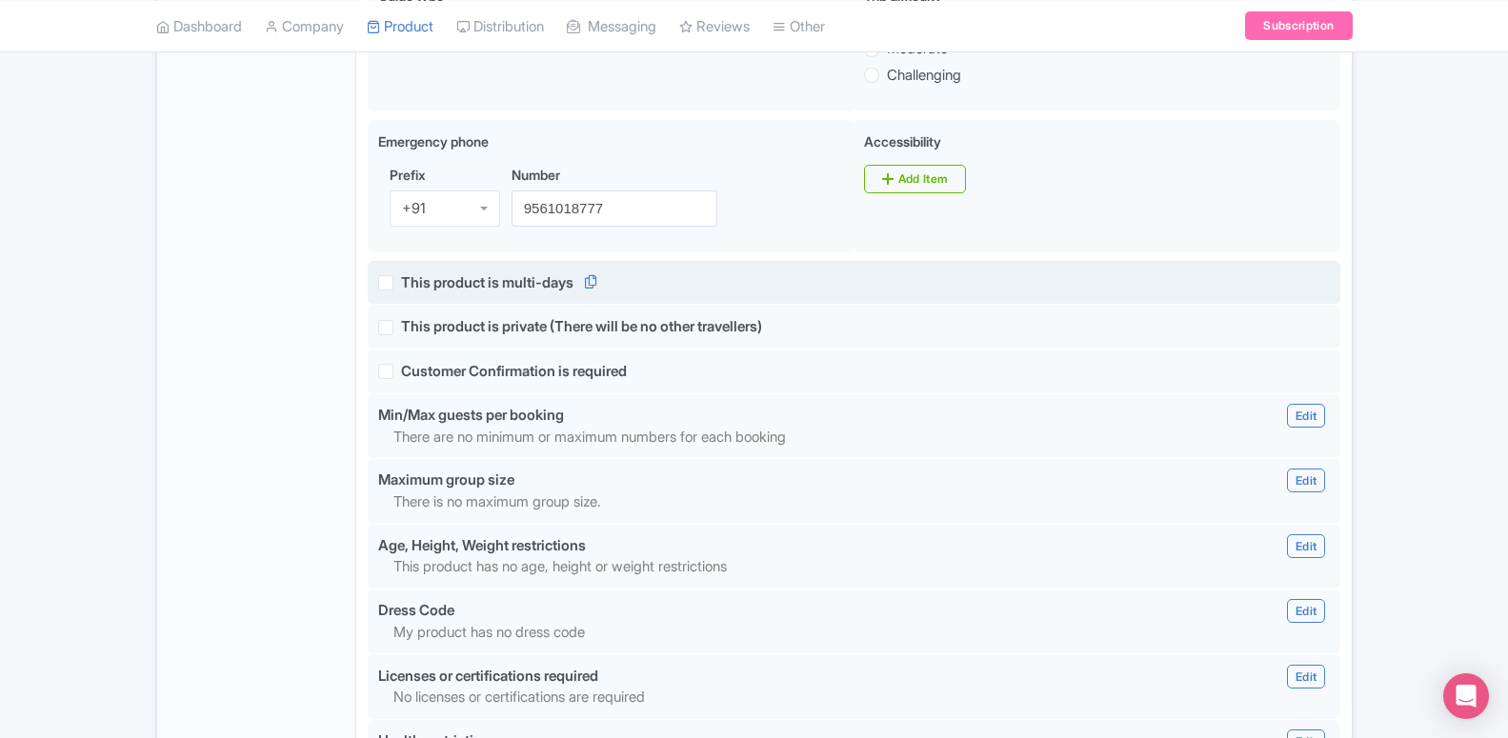
click at [401, 294] on label "This product is multi-days" at bounding box center [487, 283] width 172 height 22
click at [401, 284] on input "This product is multi-days" at bounding box center [407, 278] width 12 height 12
checkbox input "true"
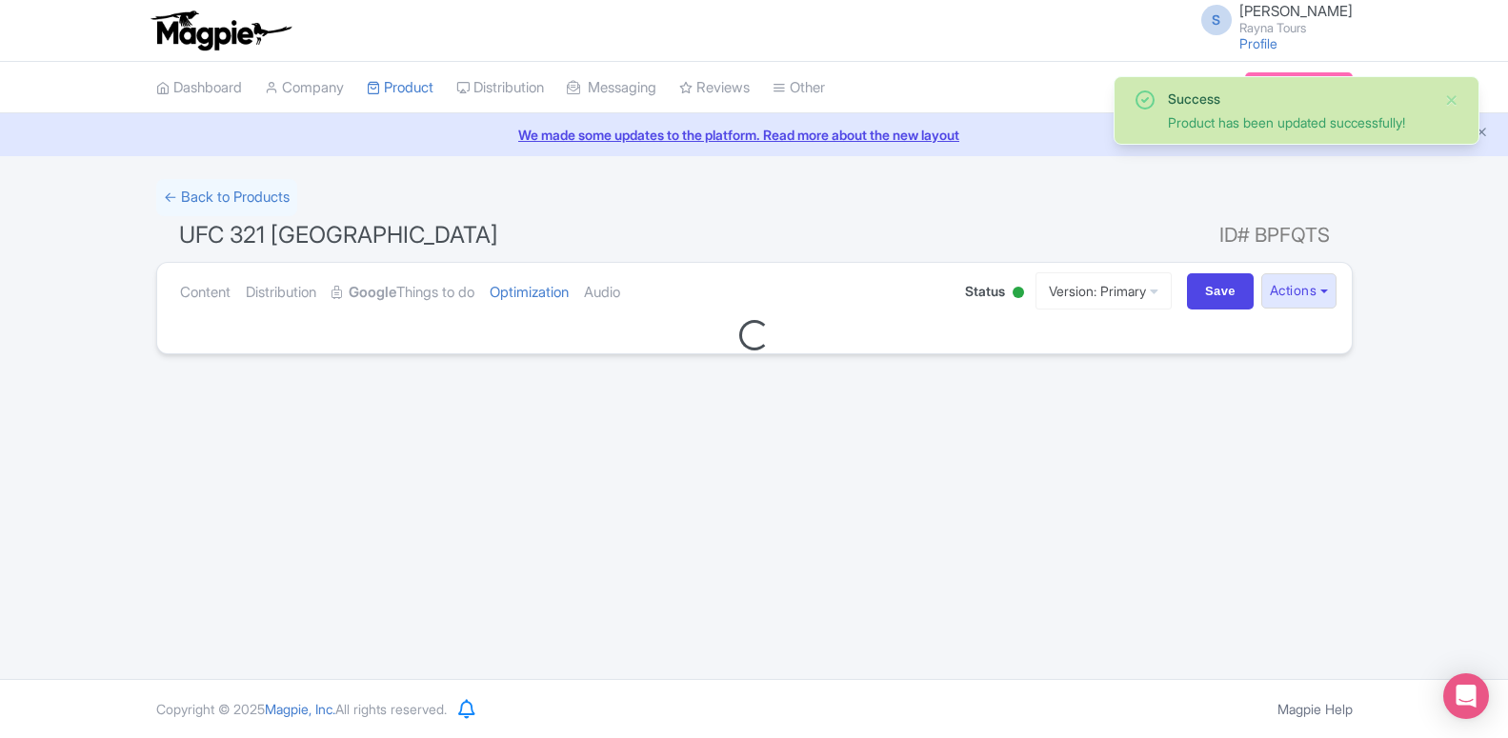
scroll to position [0, 0]
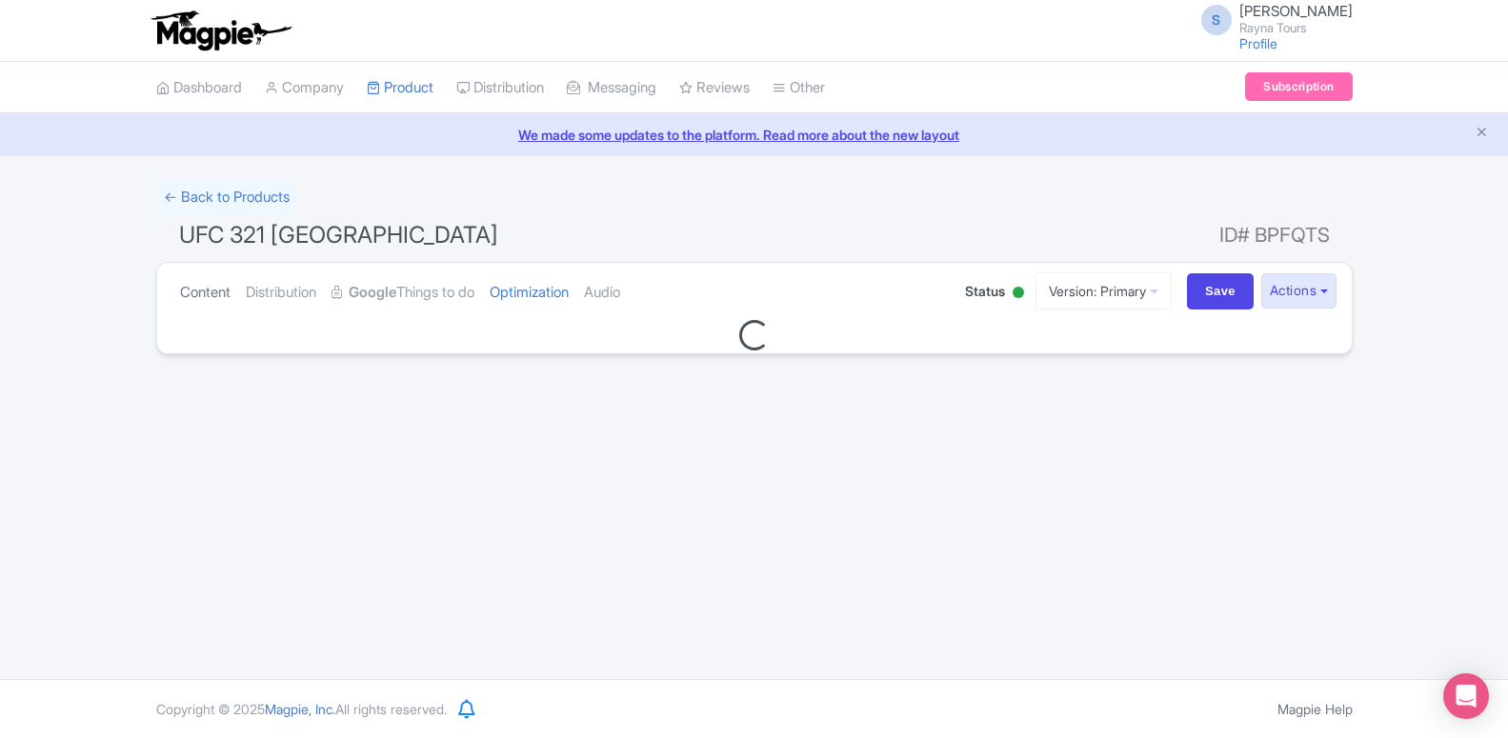
click at [198, 298] on link "Content" at bounding box center [205, 293] width 50 height 60
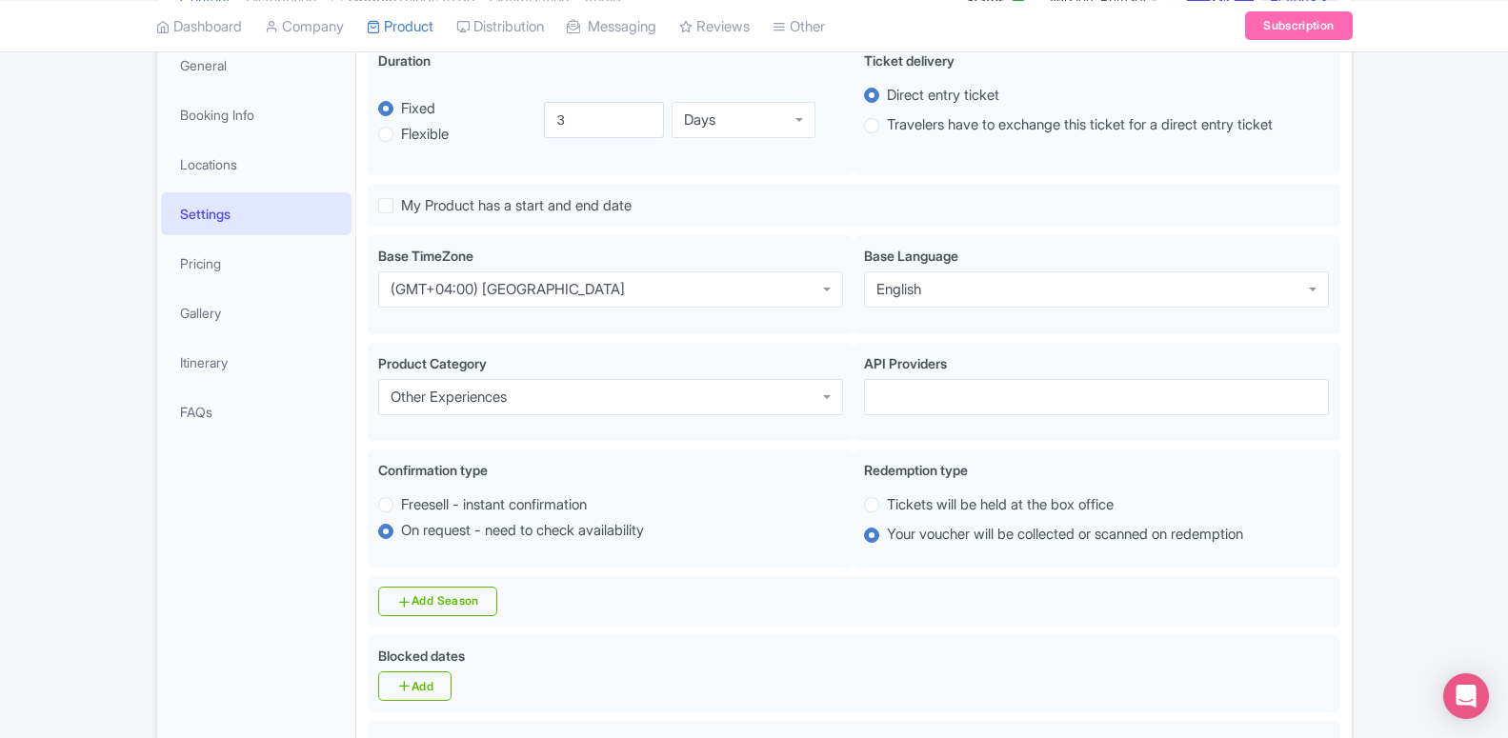
scroll to position [97, 0]
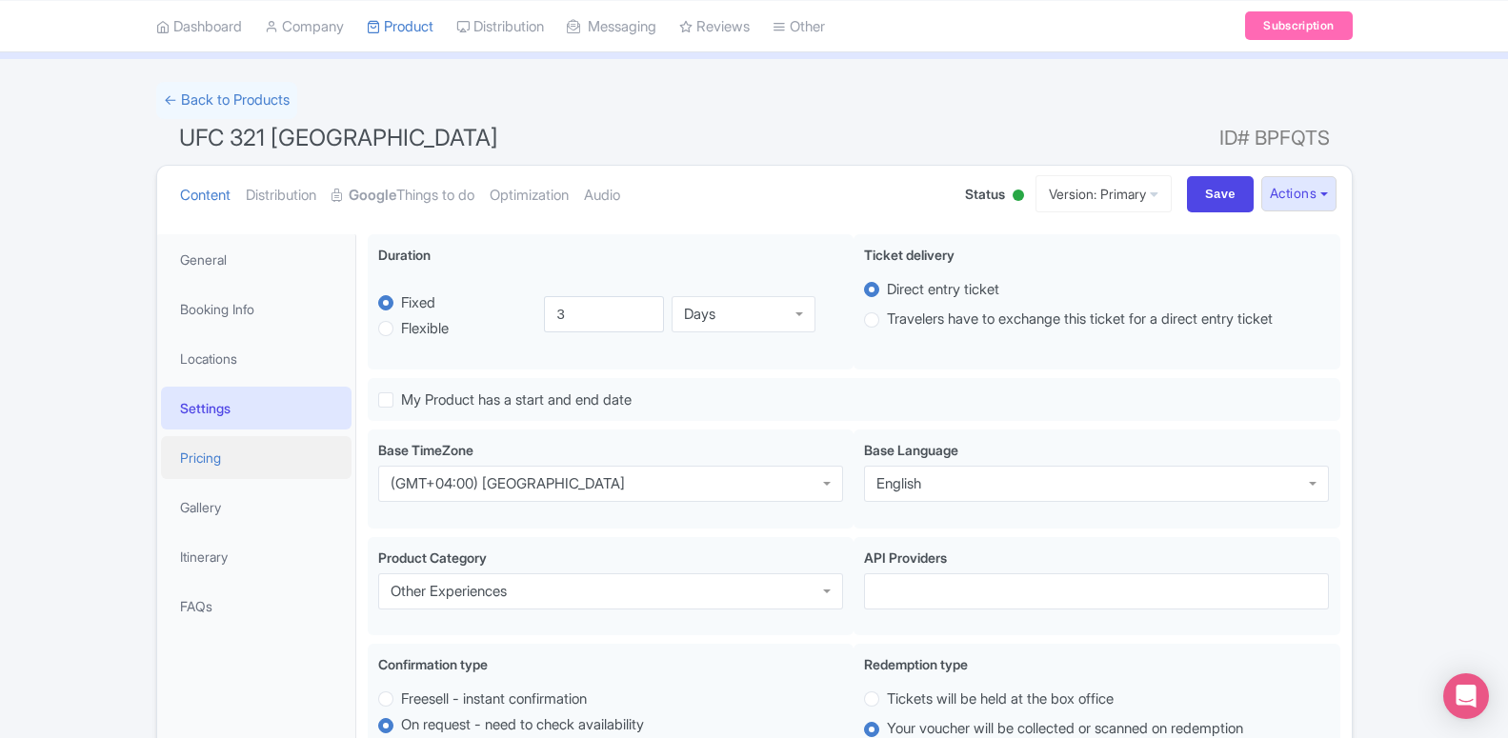
click at [231, 457] on link "Pricing" at bounding box center [256, 457] width 191 height 43
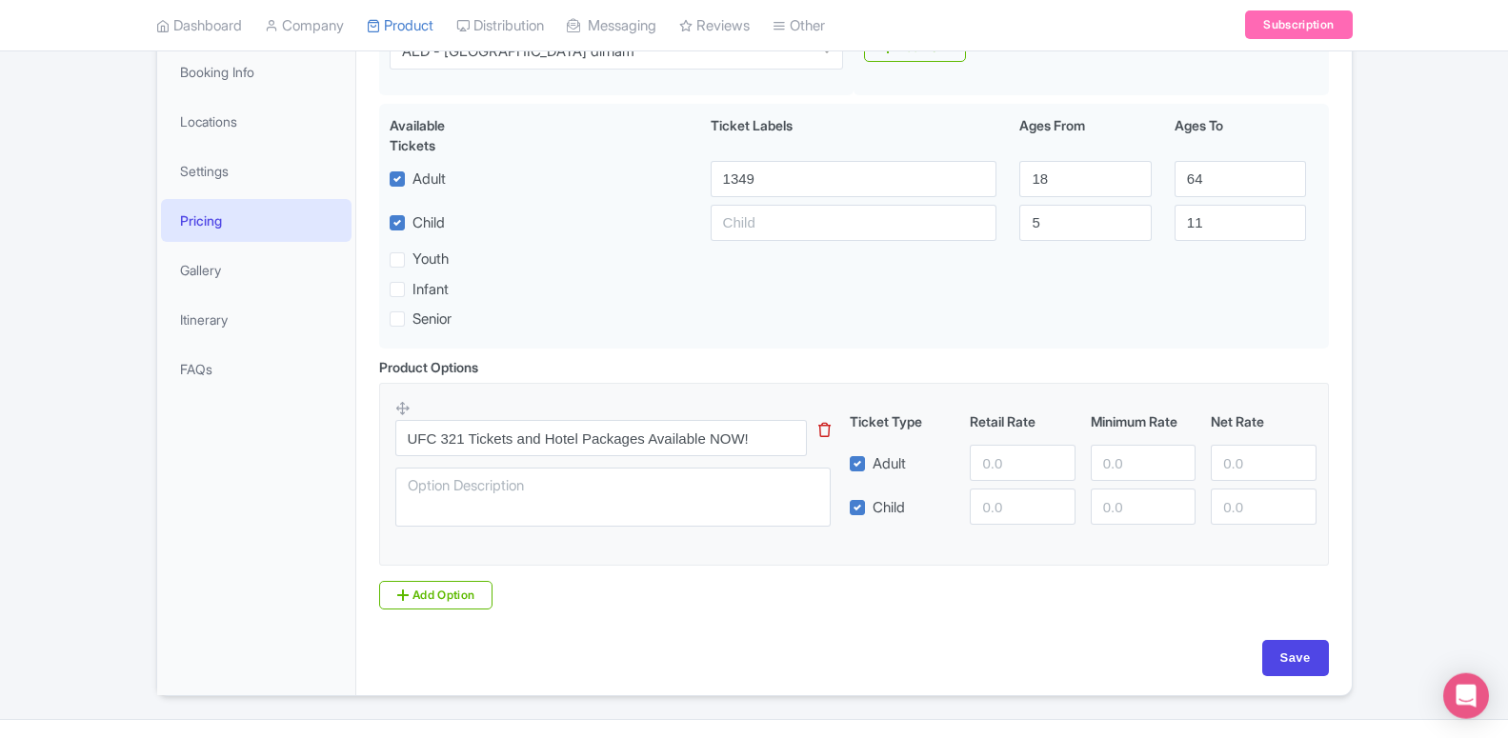
scroll to position [283, 0]
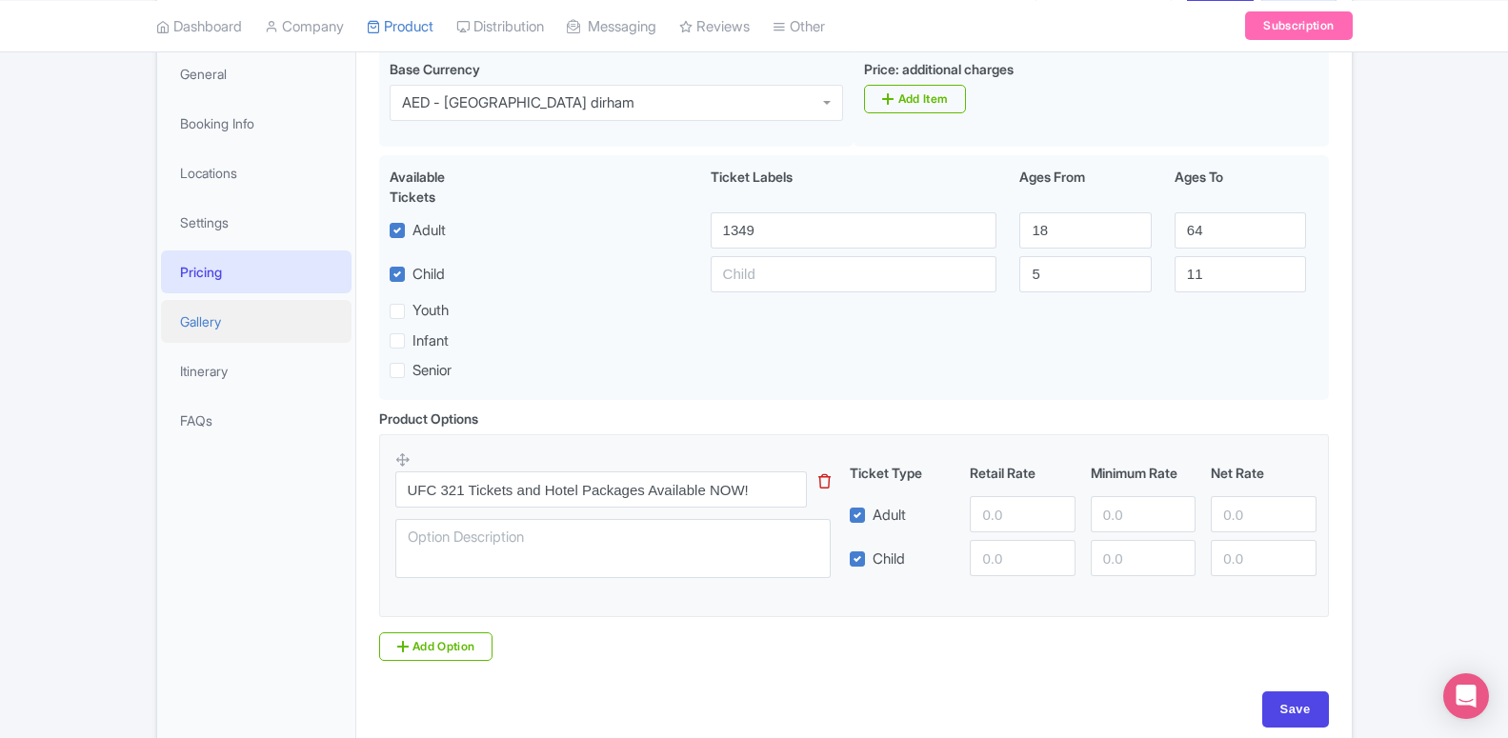
click at [214, 332] on link "Gallery" at bounding box center [256, 321] width 191 height 43
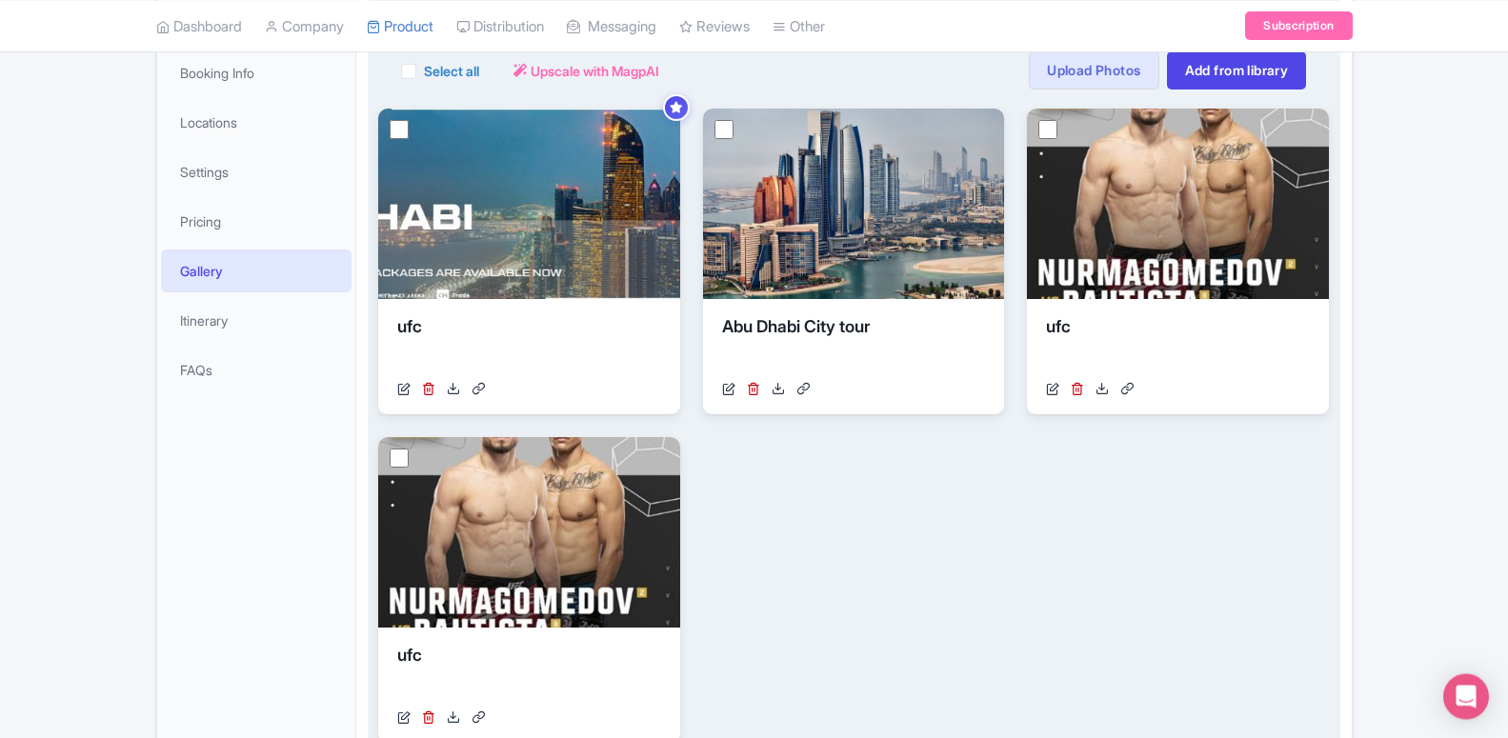
scroll to position [387, 0]
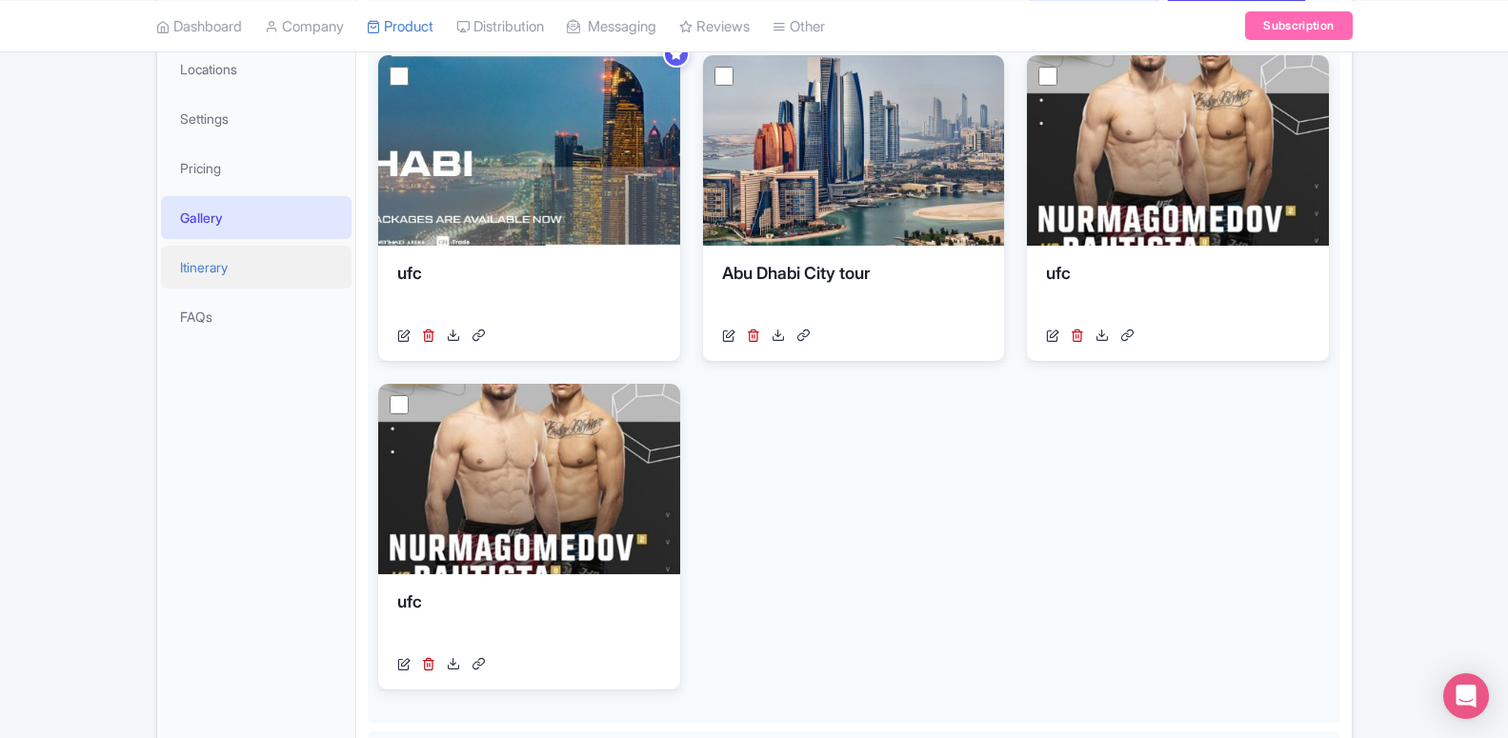
click at [246, 278] on link "Itinerary" at bounding box center [256, 267] width 191 height 43
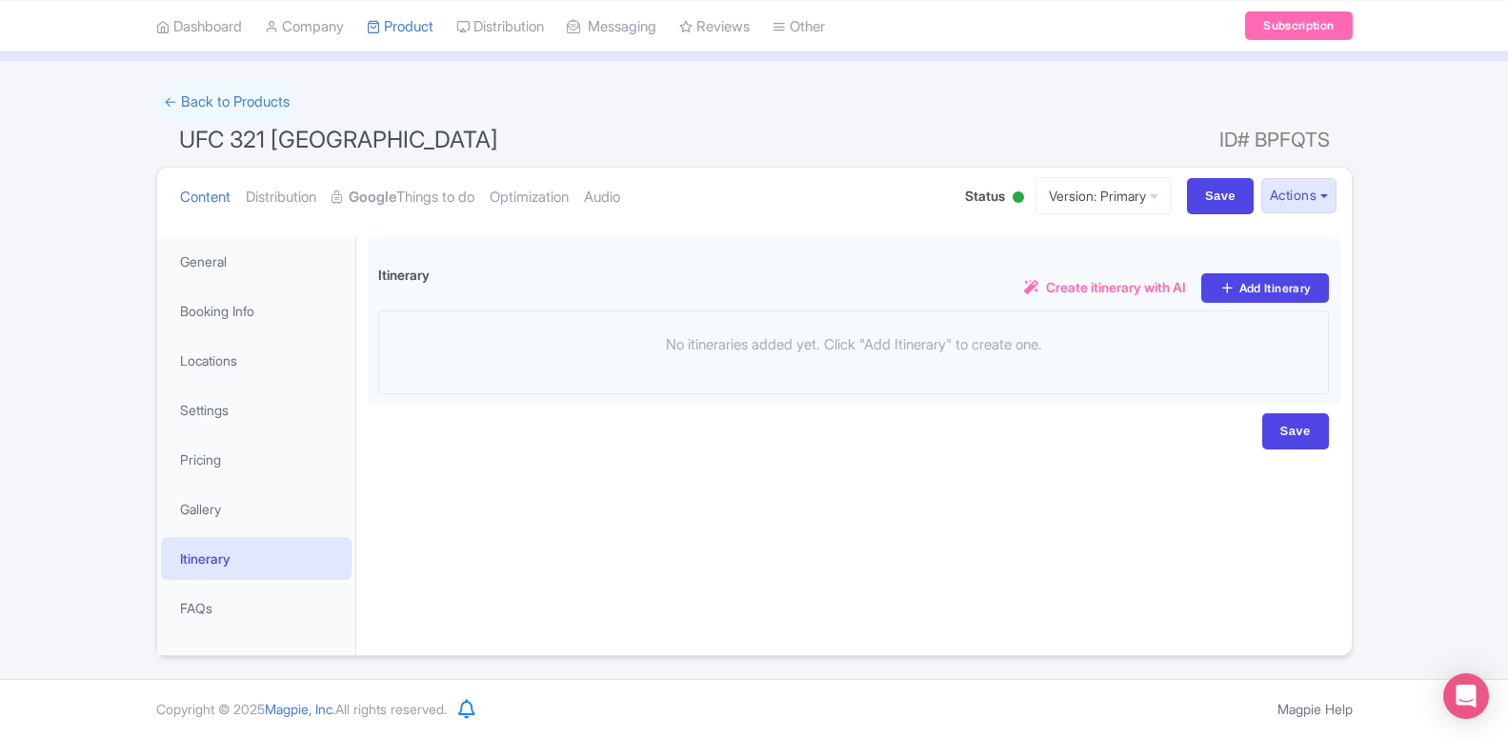
scroll to position [95, 0]
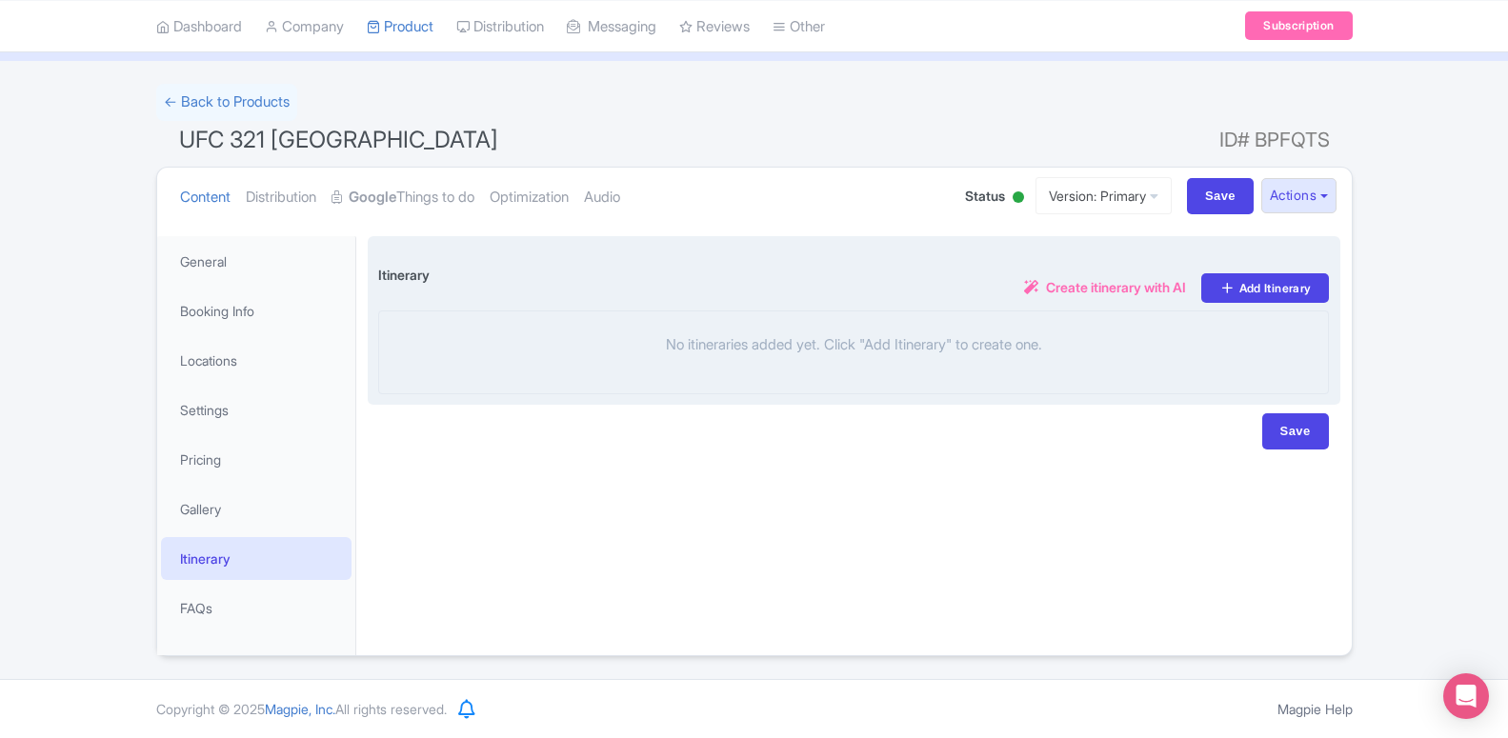
click at [1068, 290] on span "Create itinerary with AI" at bounding box center [1116, 287] width 140 height 20
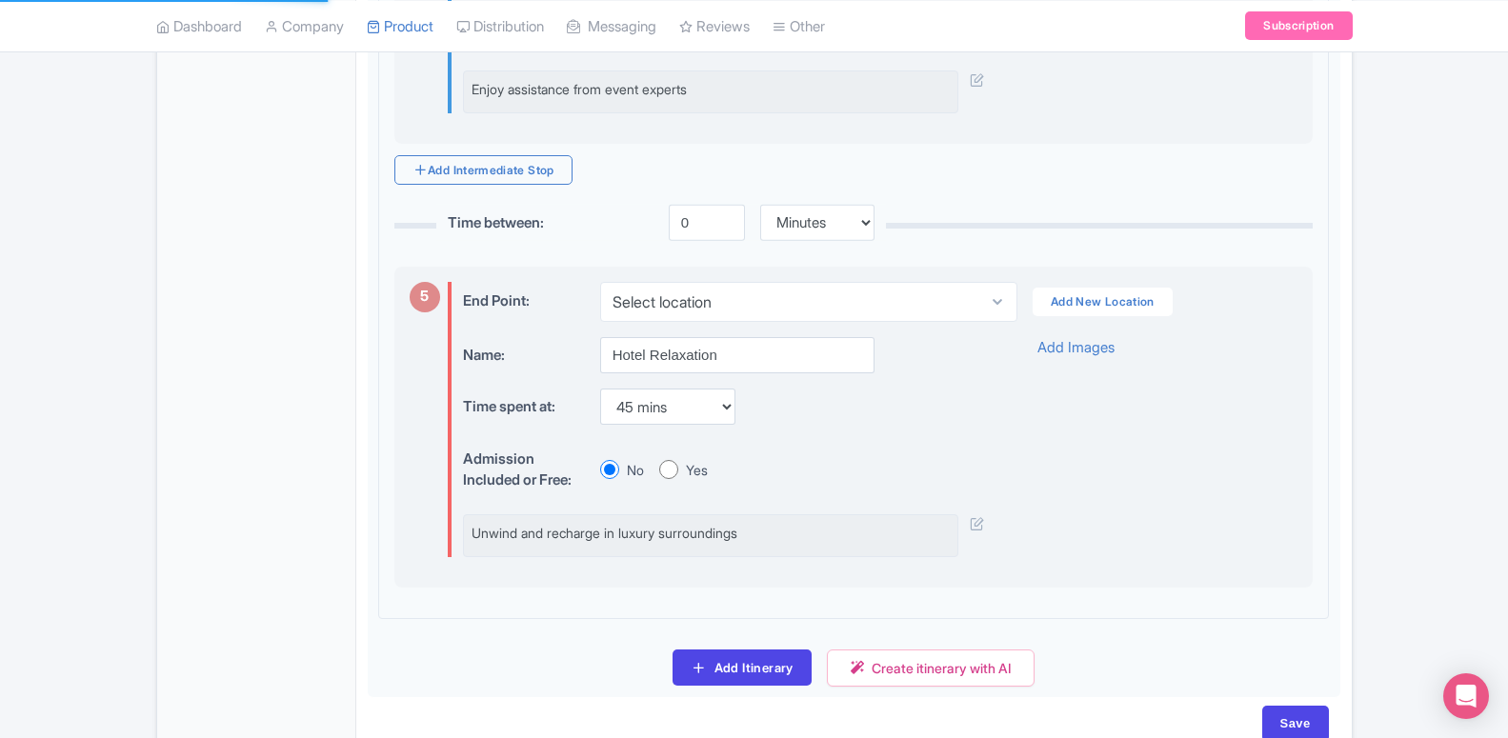
scroll to position [2131, 0]
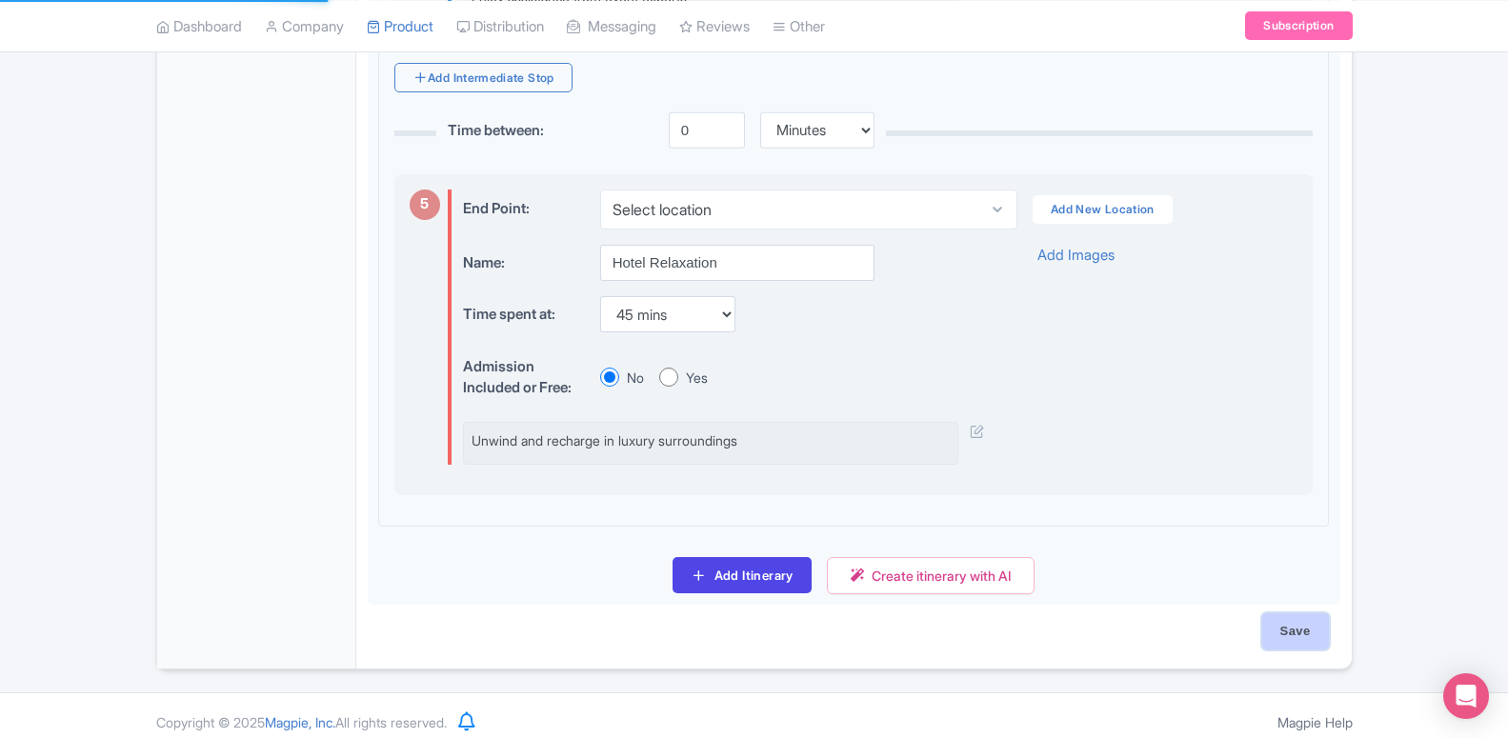
click at [1285, 616] on input "Save" at bounding box center [1295, 632] width 67 height 36
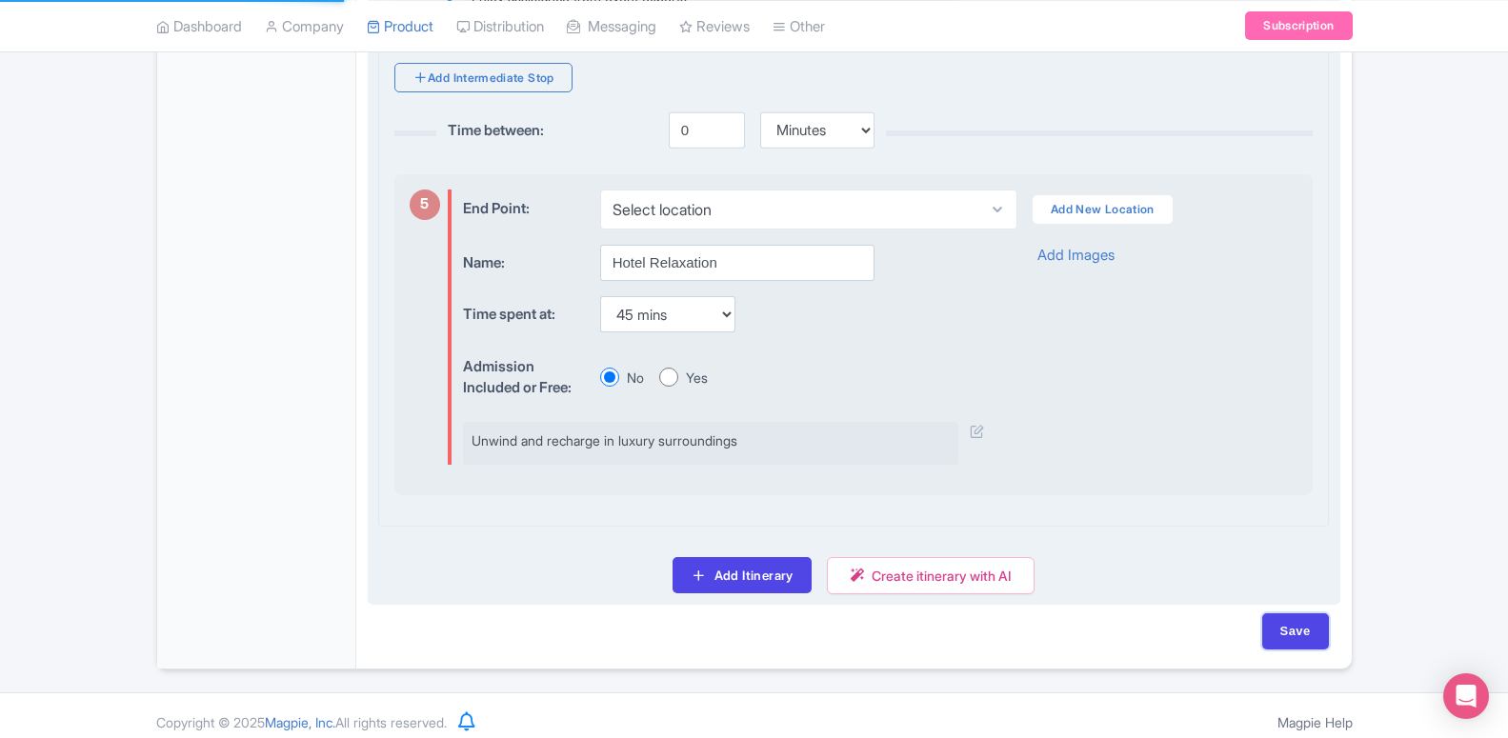
type input "Update Product"
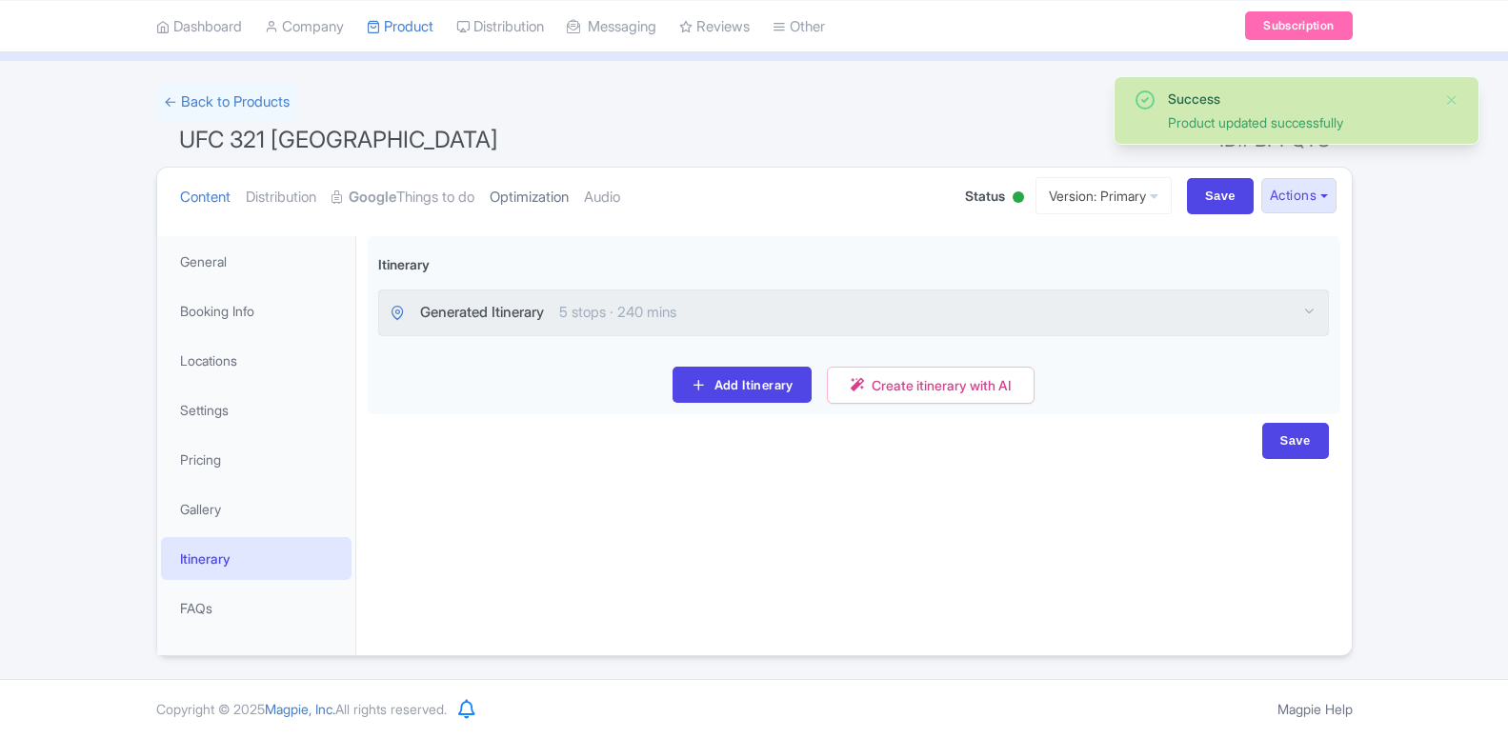
scroll to position [95, 0]
click at [525, 212] on link "Optimization" at bounding box center [529, 198] width 79 height 60
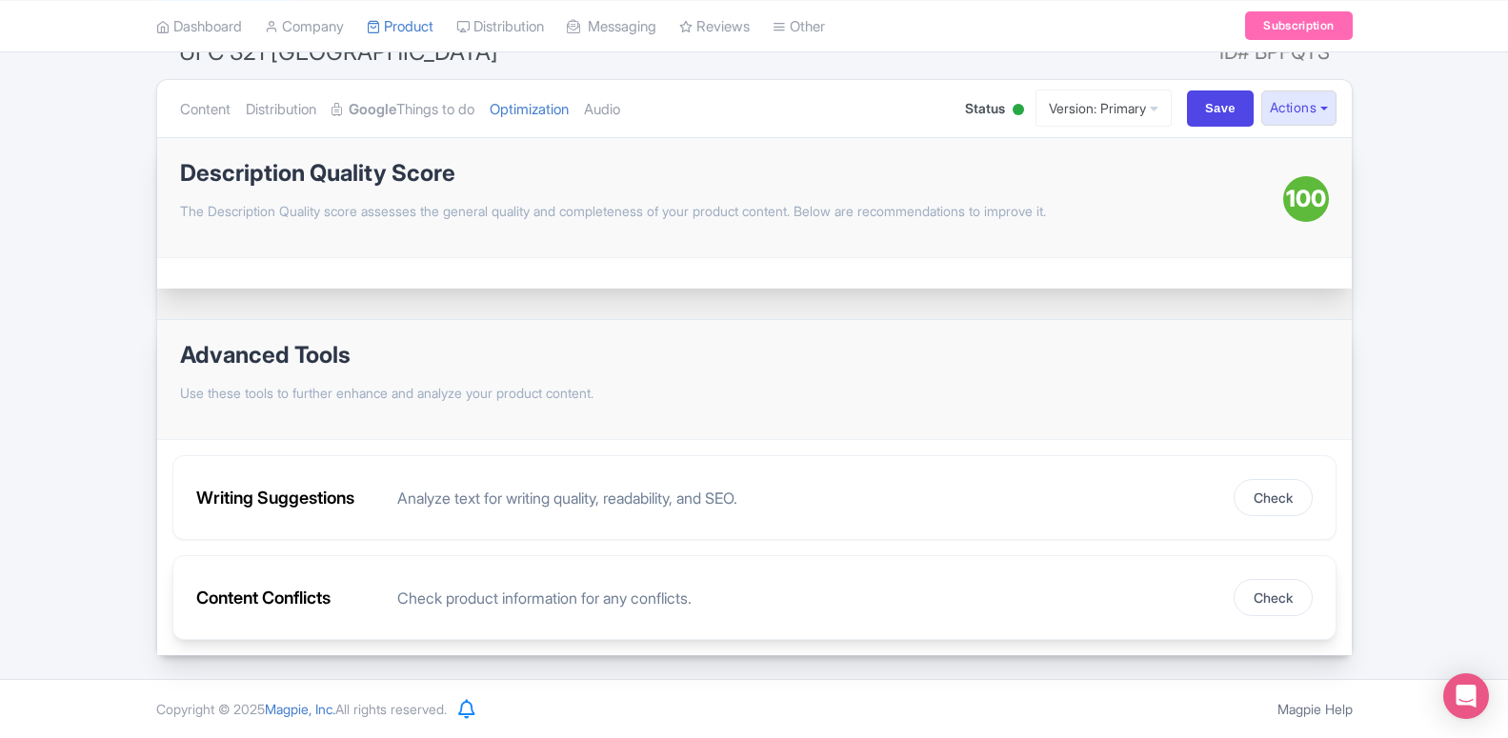
scroll to position [0, 0]
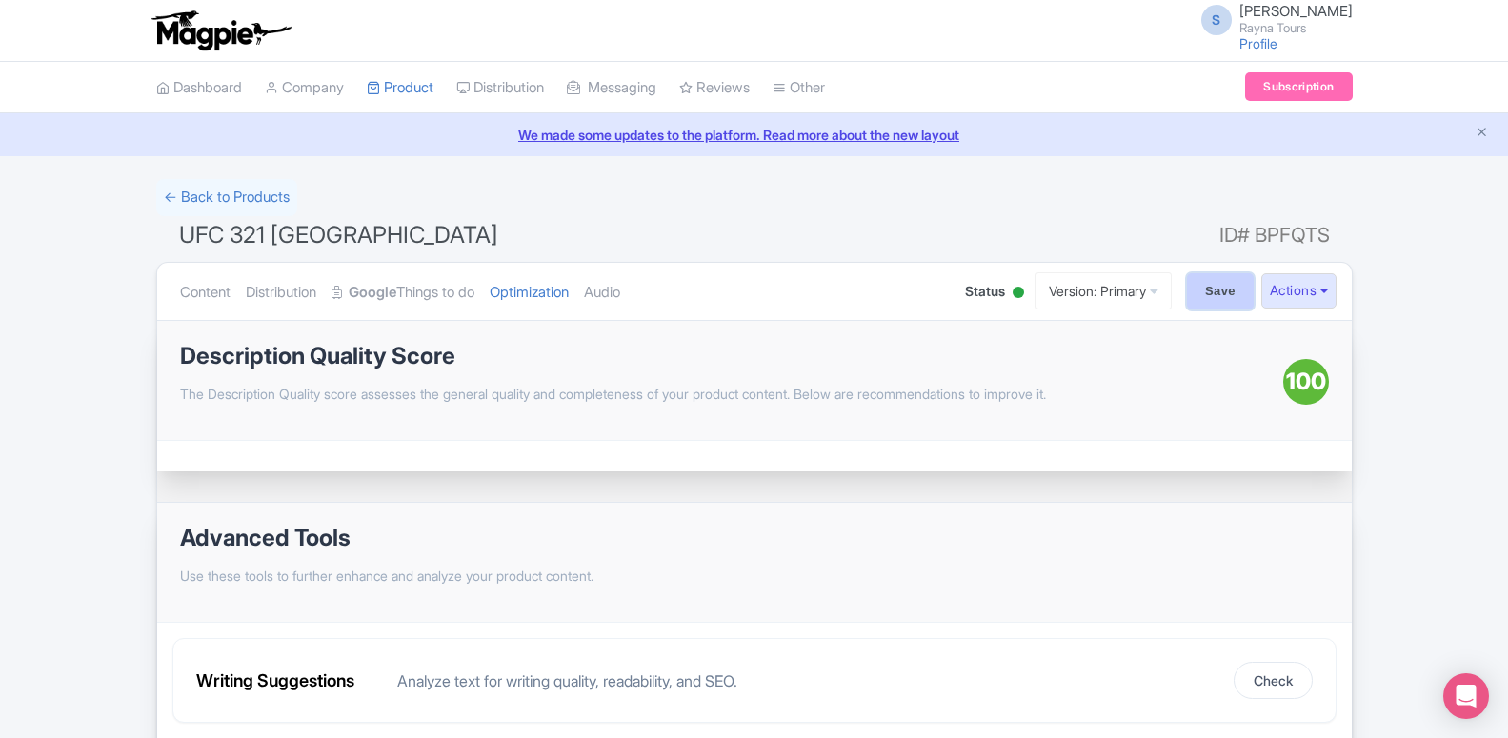
click at [1223, 296] on input "Save" at bounding box center [1220, 291] width 67 height 36
type input "Saving..."
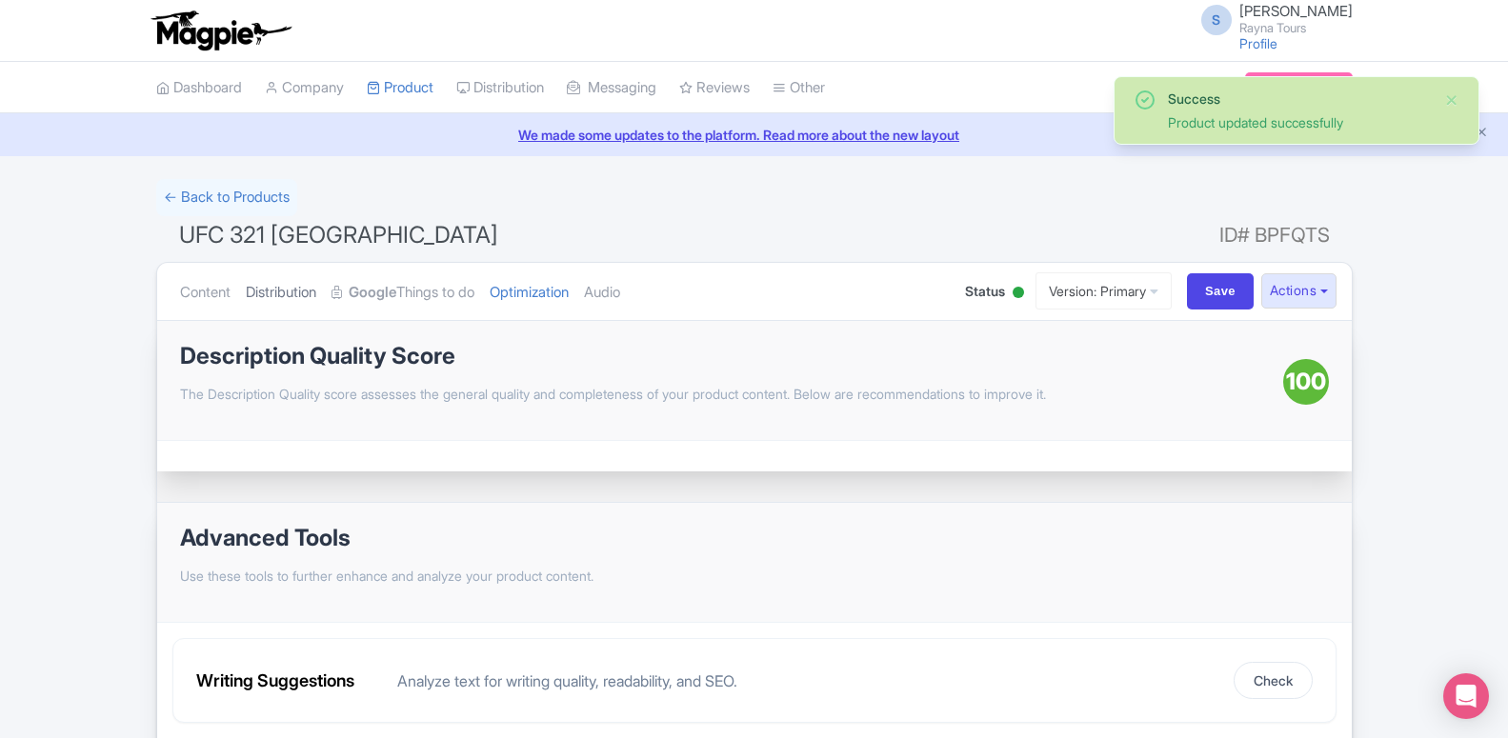
click at [287, 292] on link "Distribution" at bounding box center [281, 293] width 71 height 60
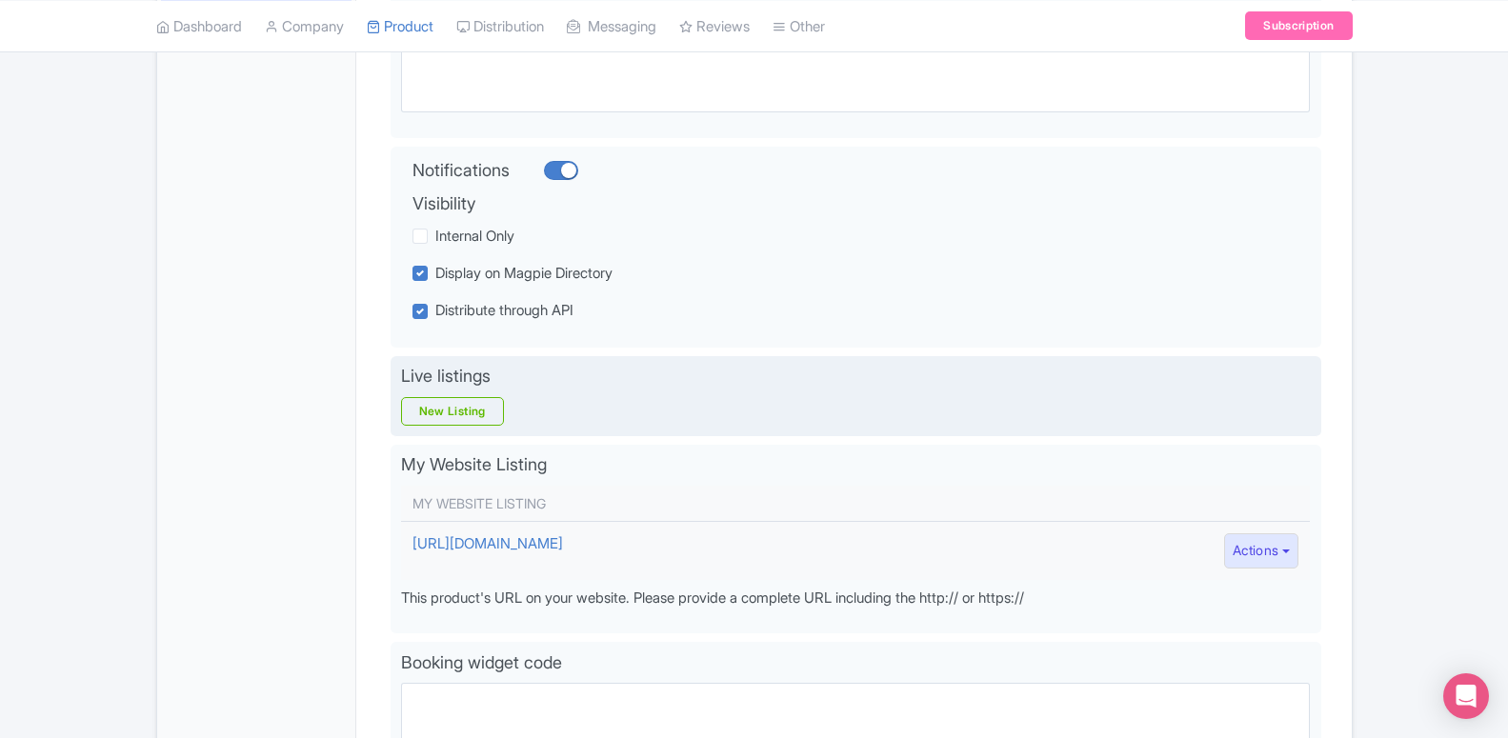
scroll to position [50, 0]
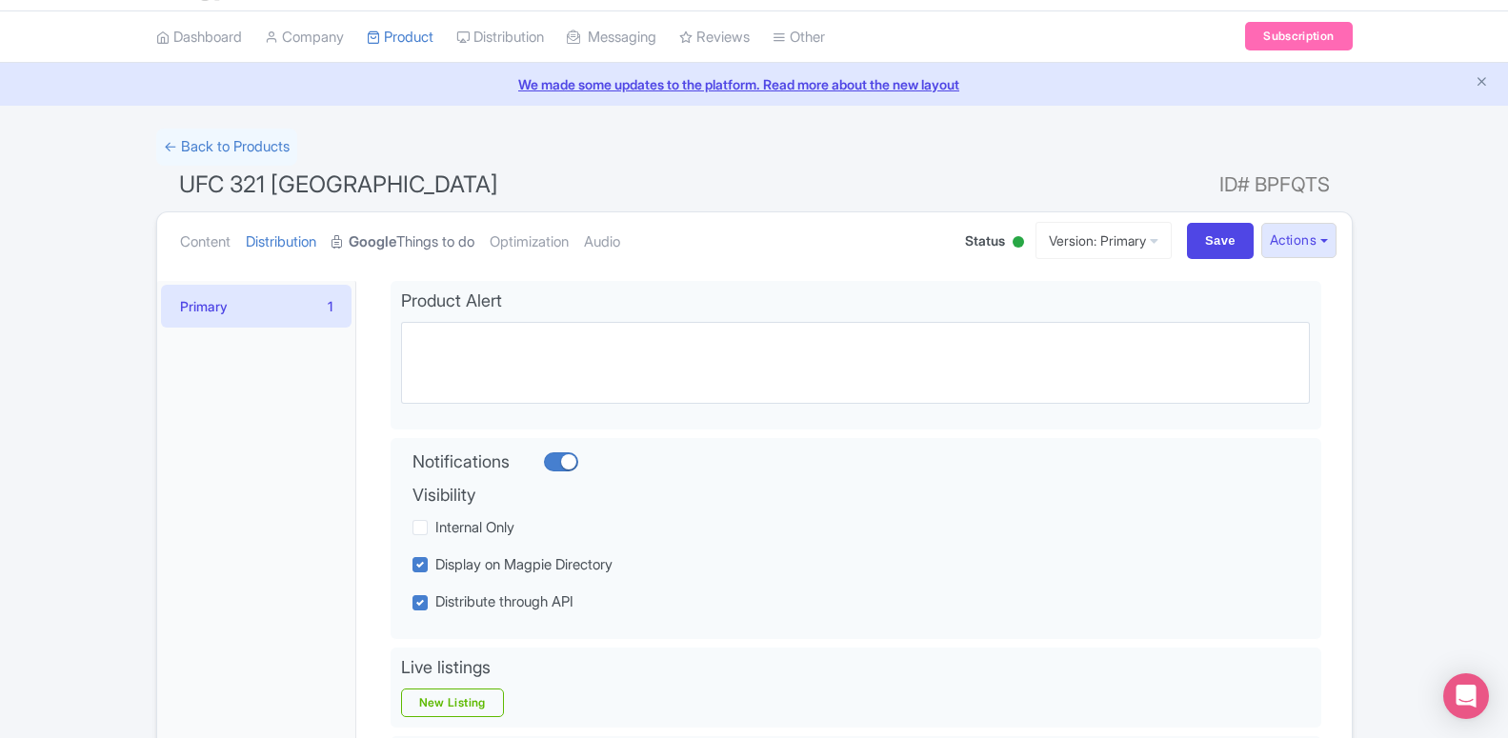
click at [397, 230] on link "Google Things to do" at bounding box center [403, 242] width 143 height 60
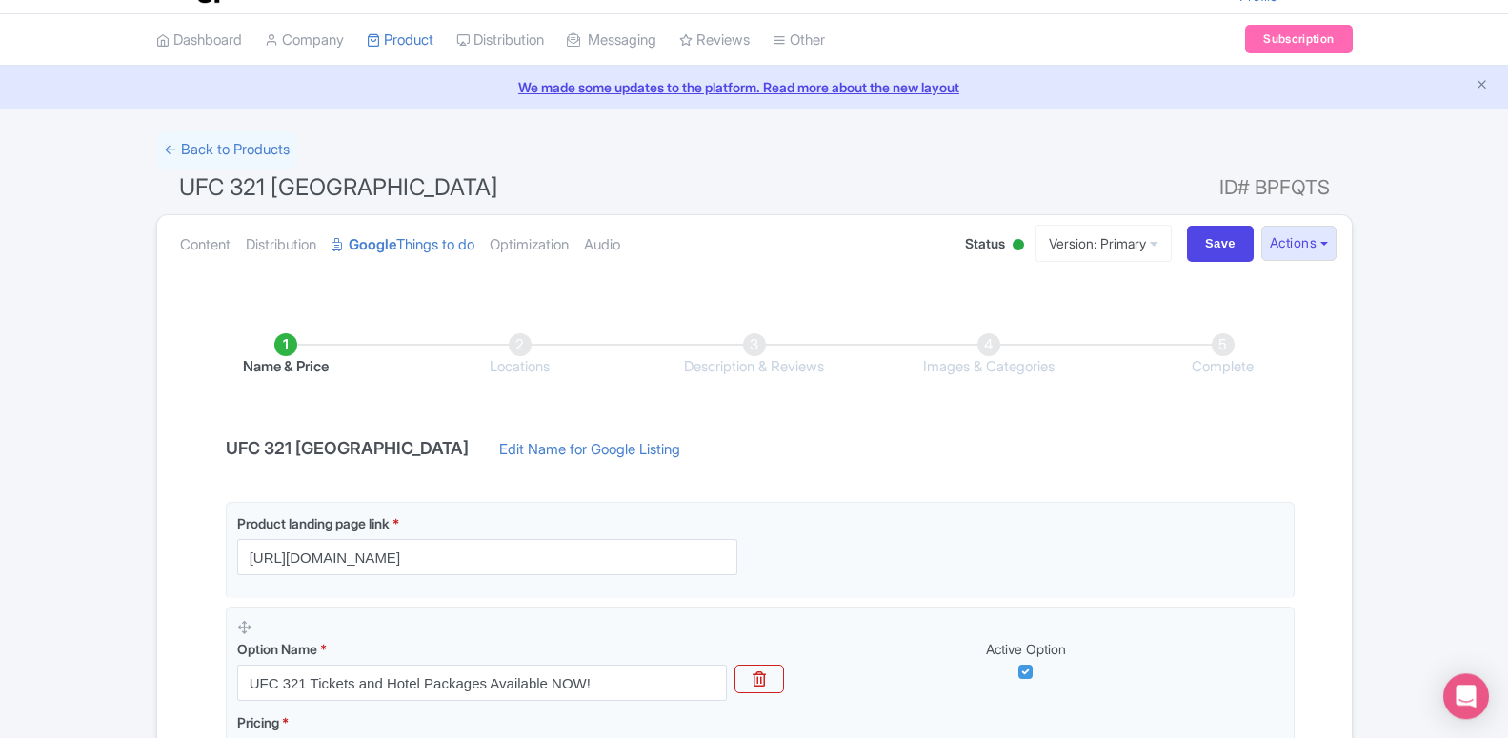
scroll to position [0, 0]
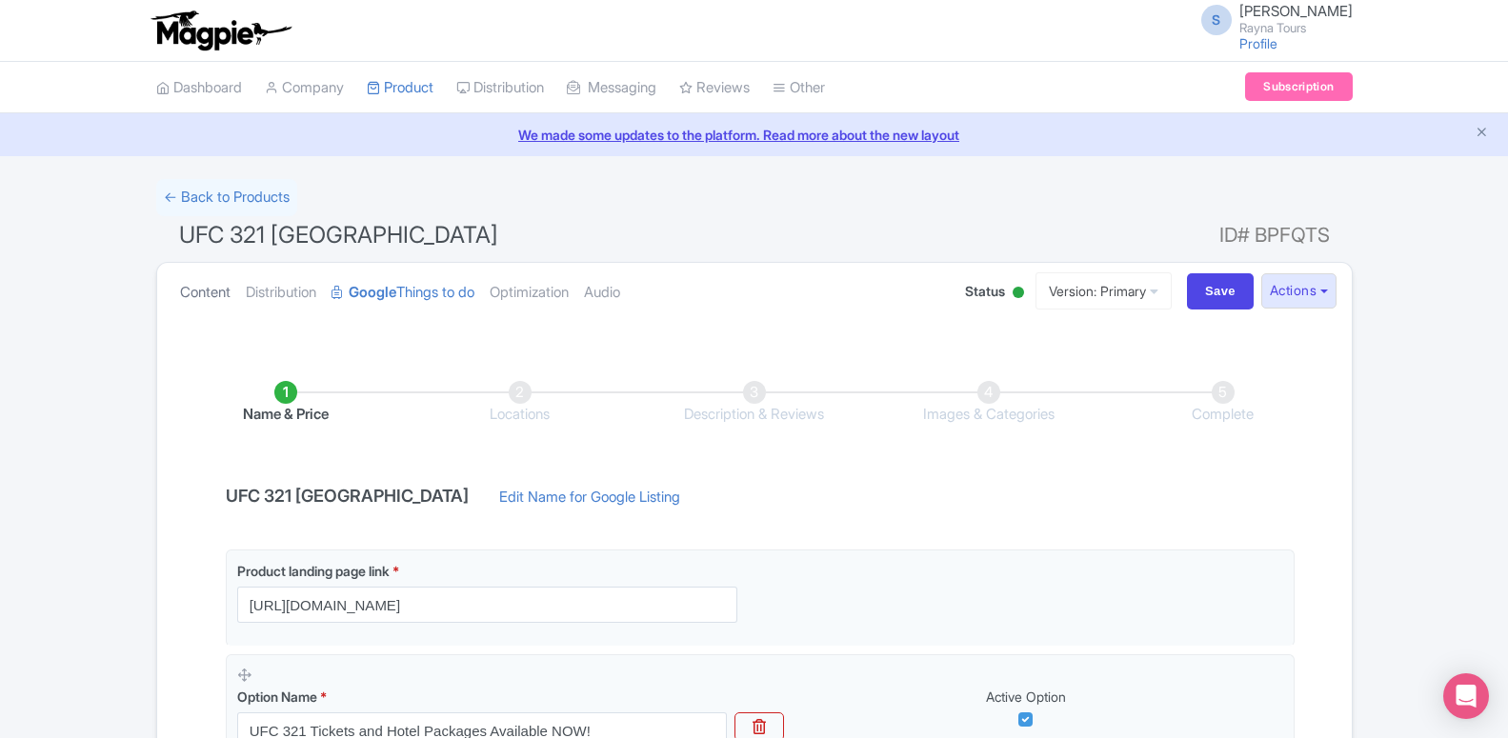
click at [196, 287] on link "Content" at bounding box center [205, 293] width 50 height 60
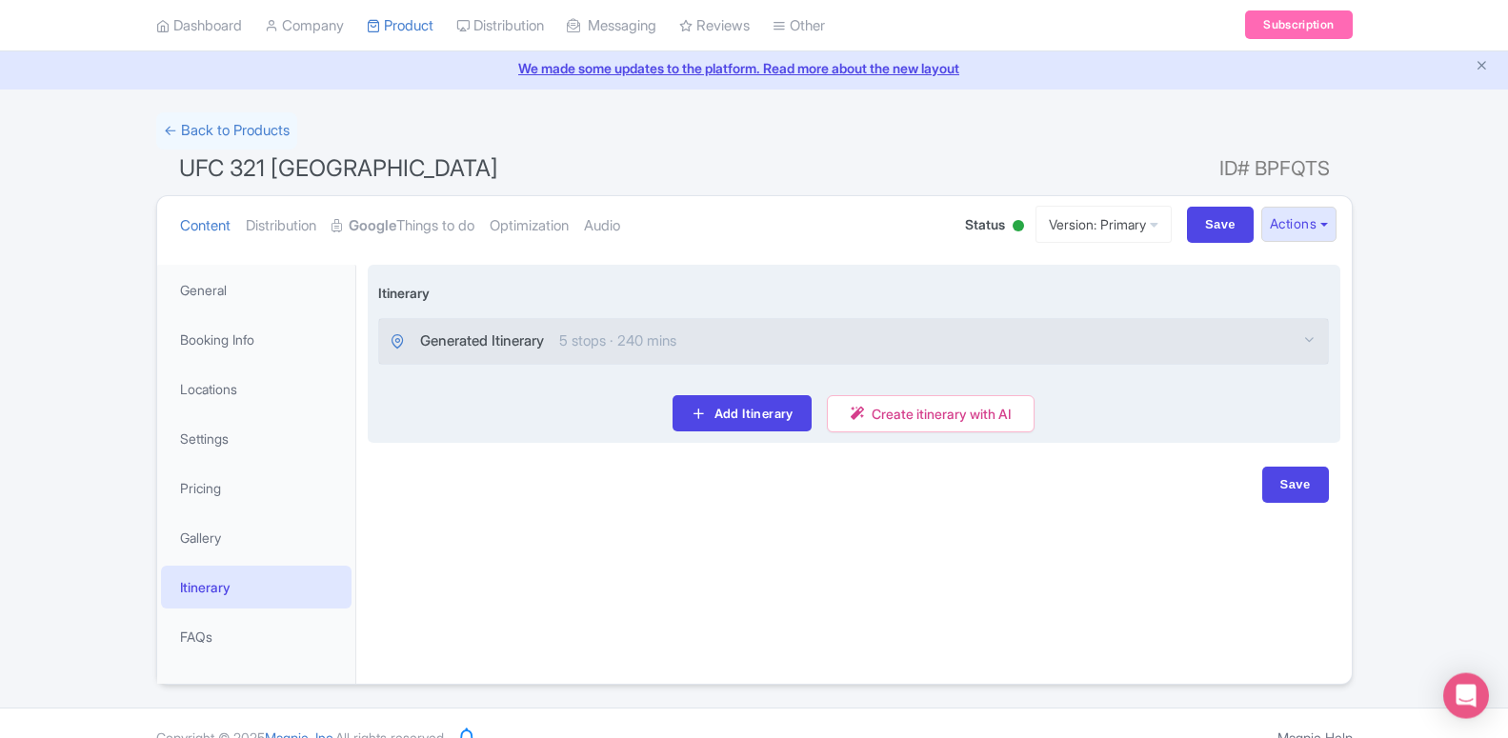
scroll to position [95, 0]
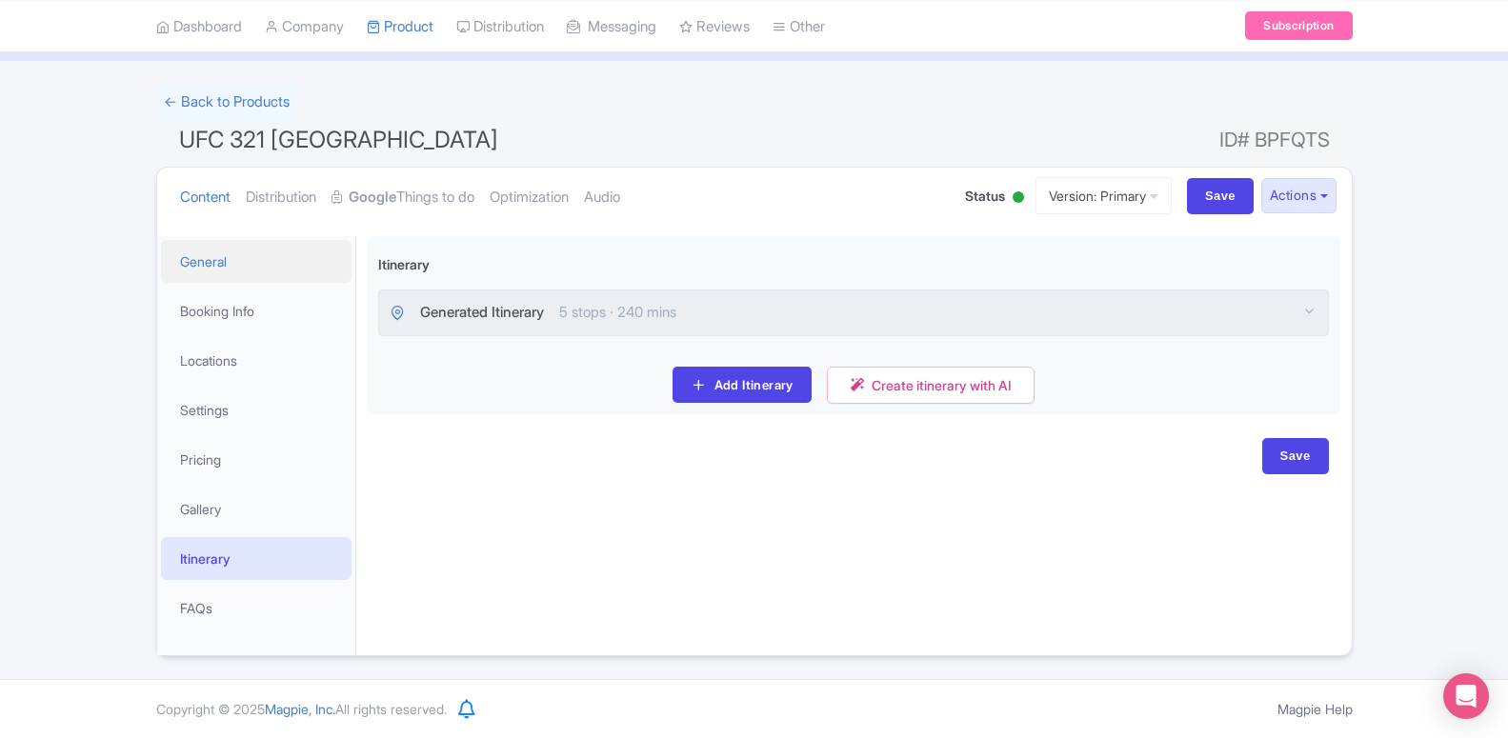
click at [246, 266] on link "General" at bounding box center [256, 261] width 191 height 43
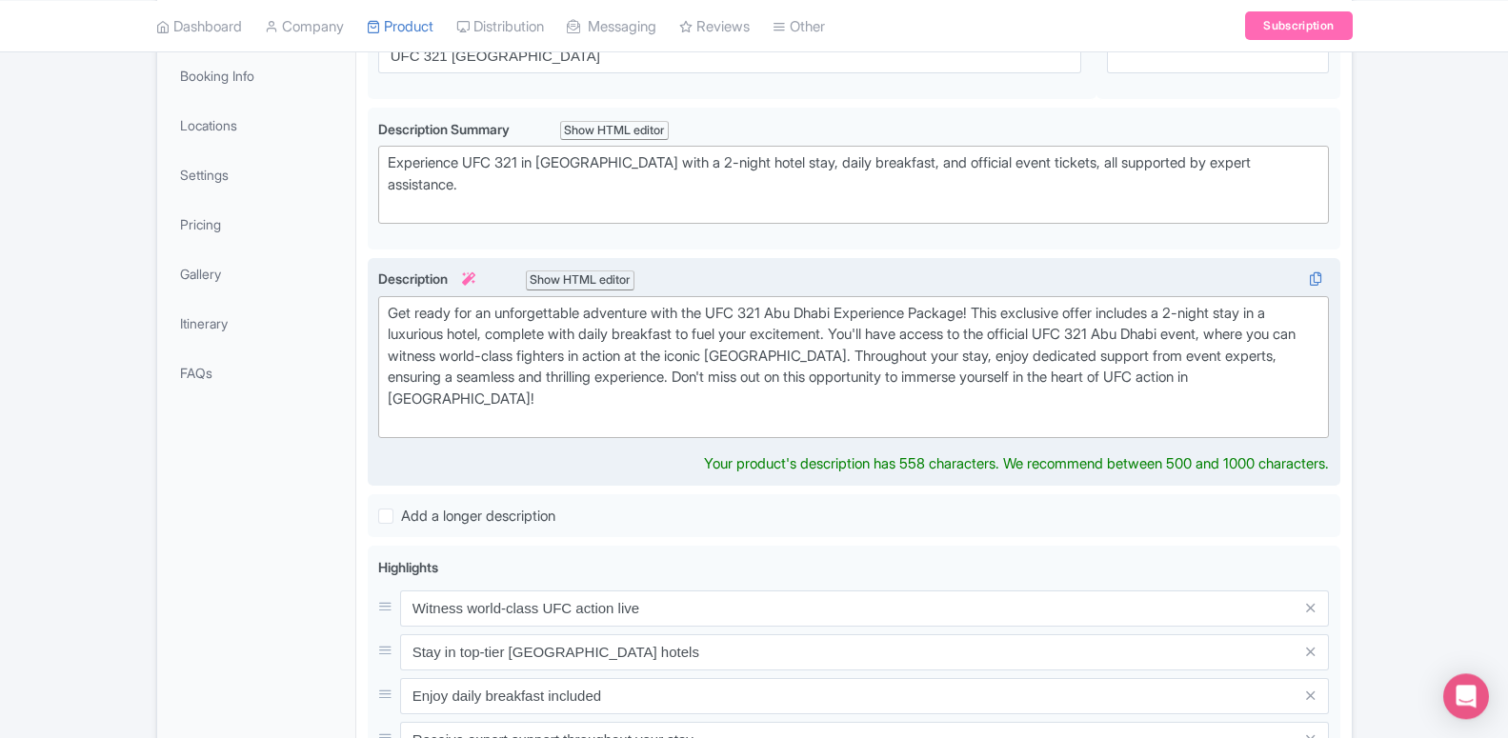
scroll to position [192, 0]
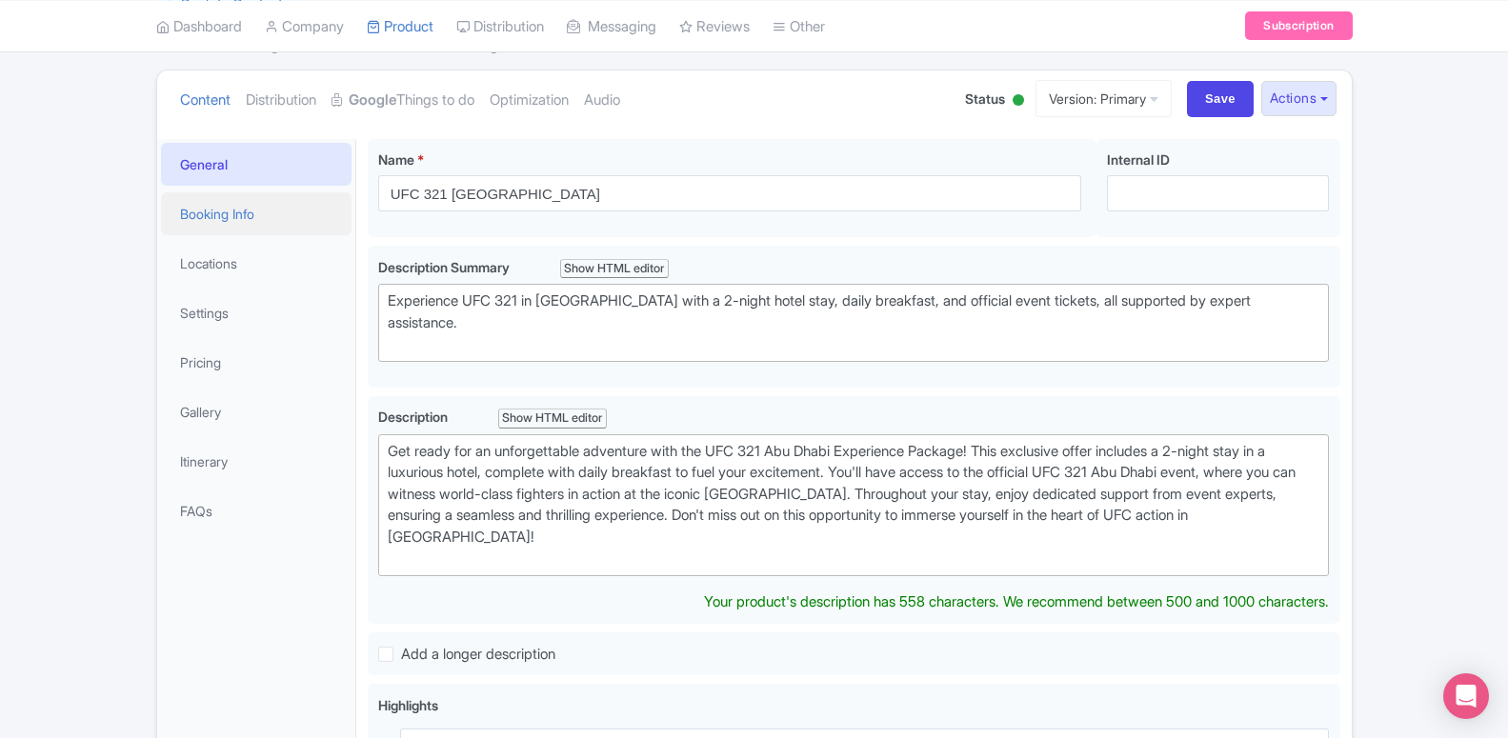
click at [236, 230] on link "Booking Info" at bounding box center [256, 213] width 191 height 43
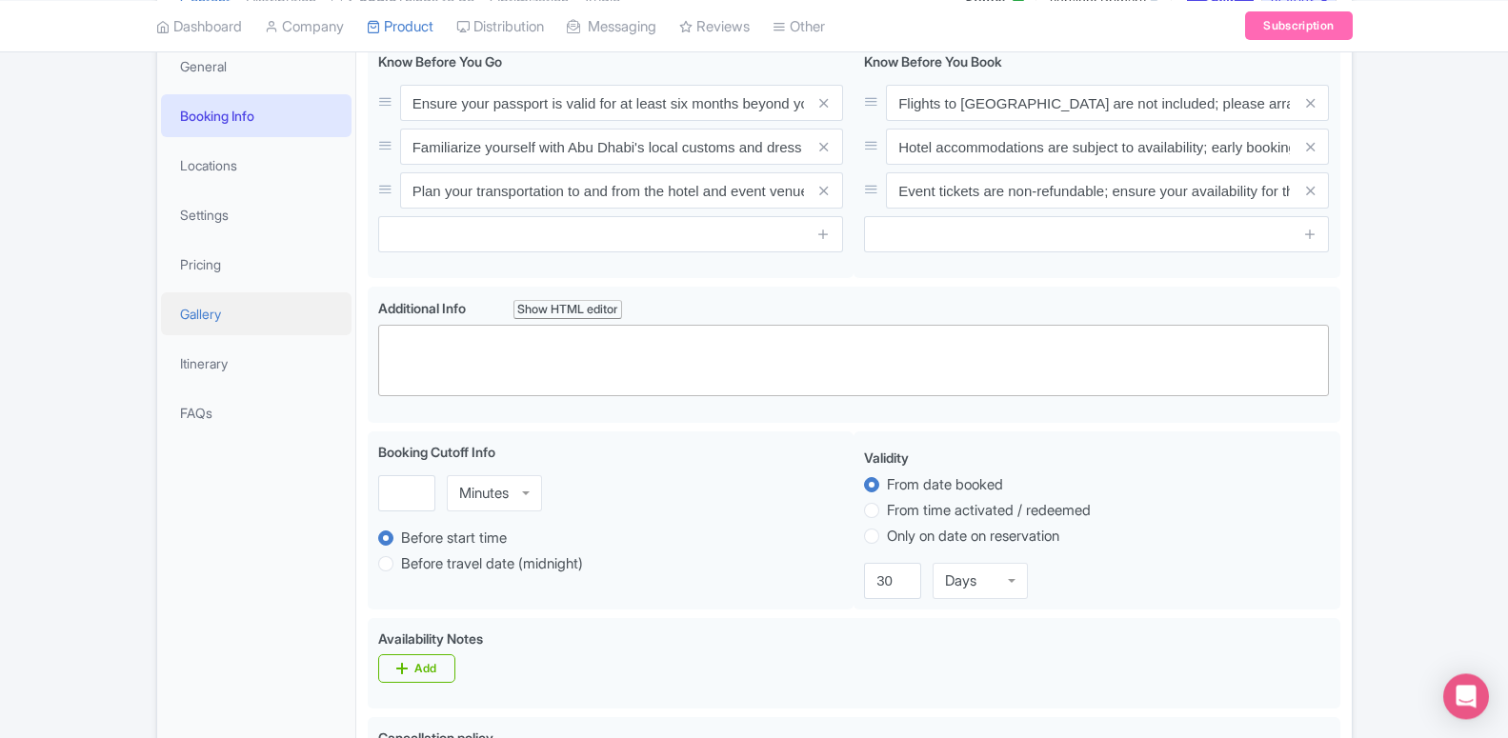
scroll to position [290, 0]
click at [248, 177] on link "Locations" at bounding box center [256, 166] width 191 height 43
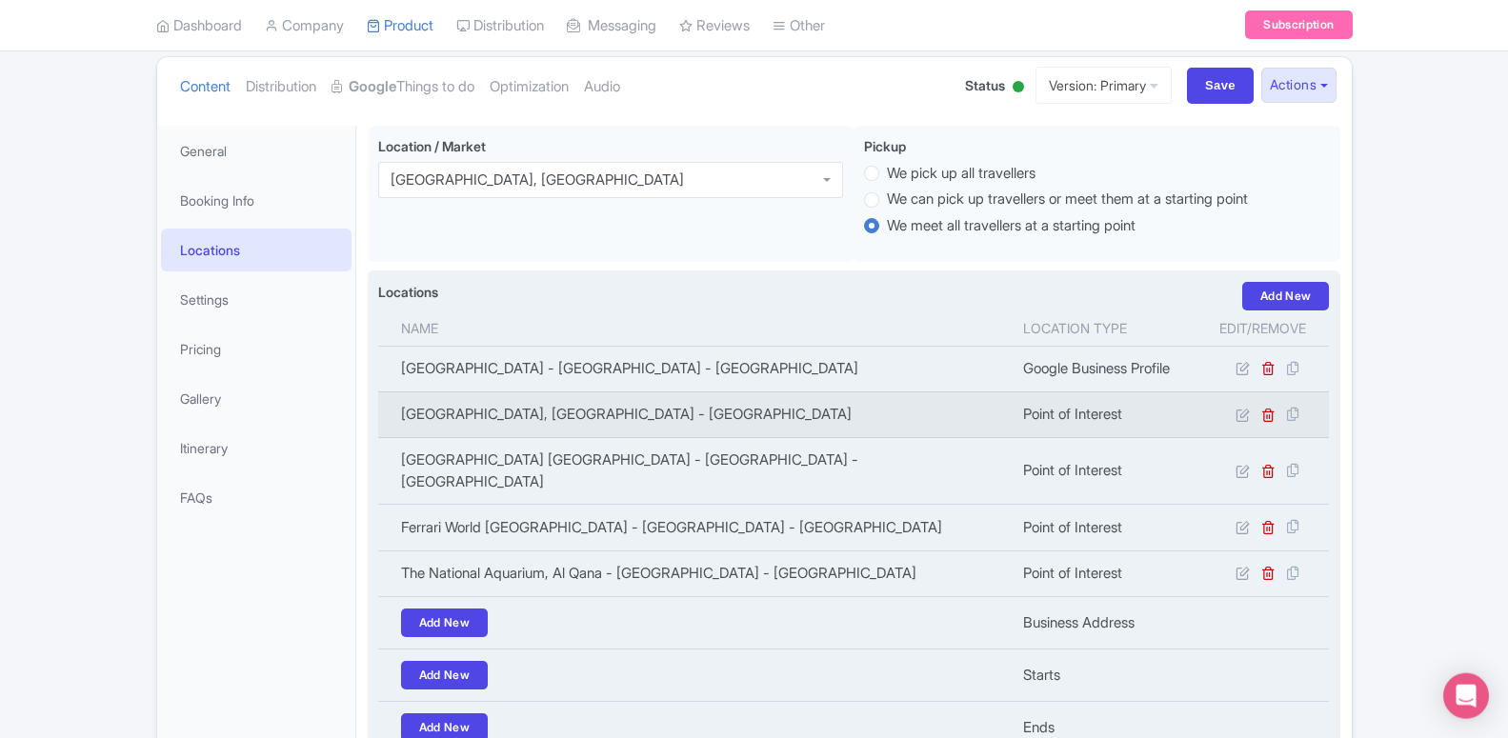
scroll to position [194, 0]
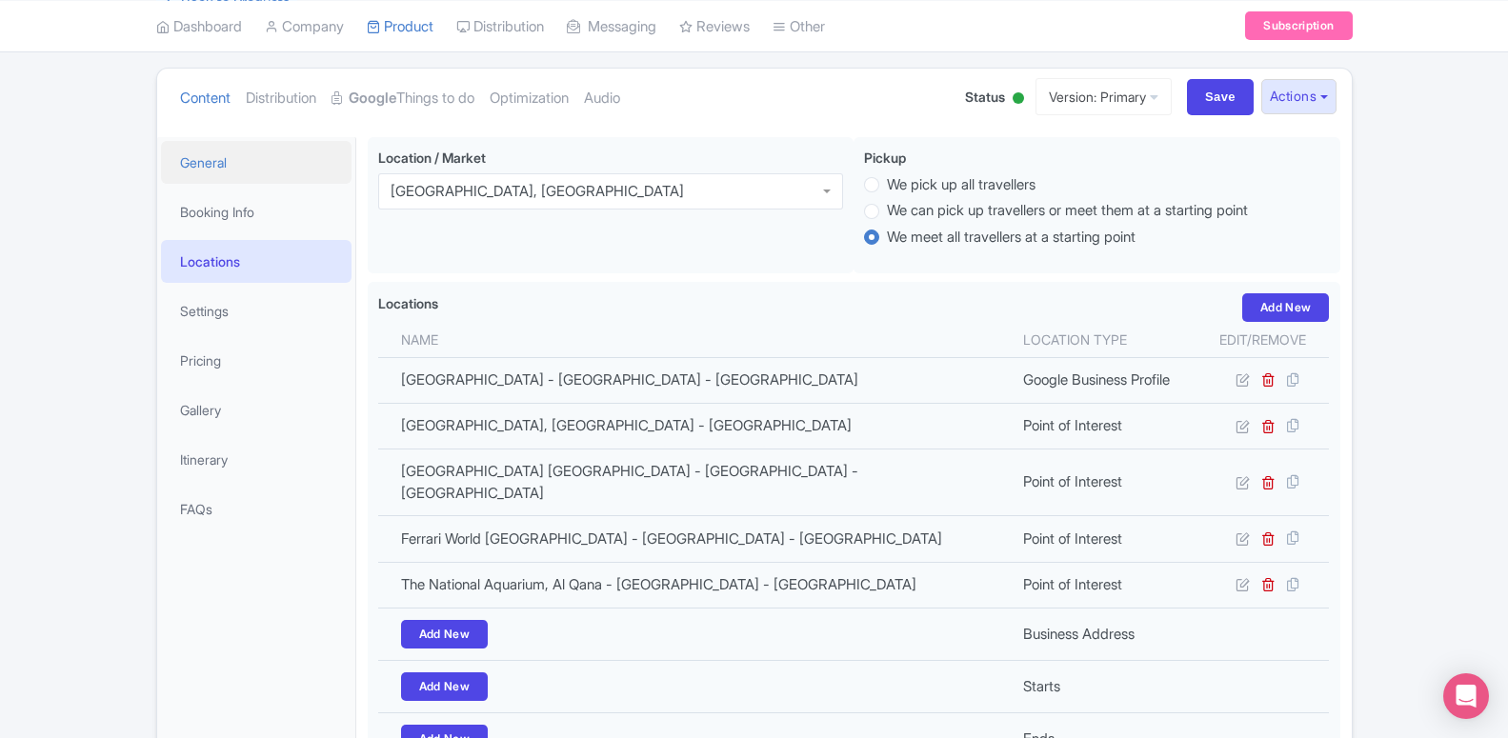
click at [209, 152] on link "General" at bounding box center [256, 162] width 191 height 43
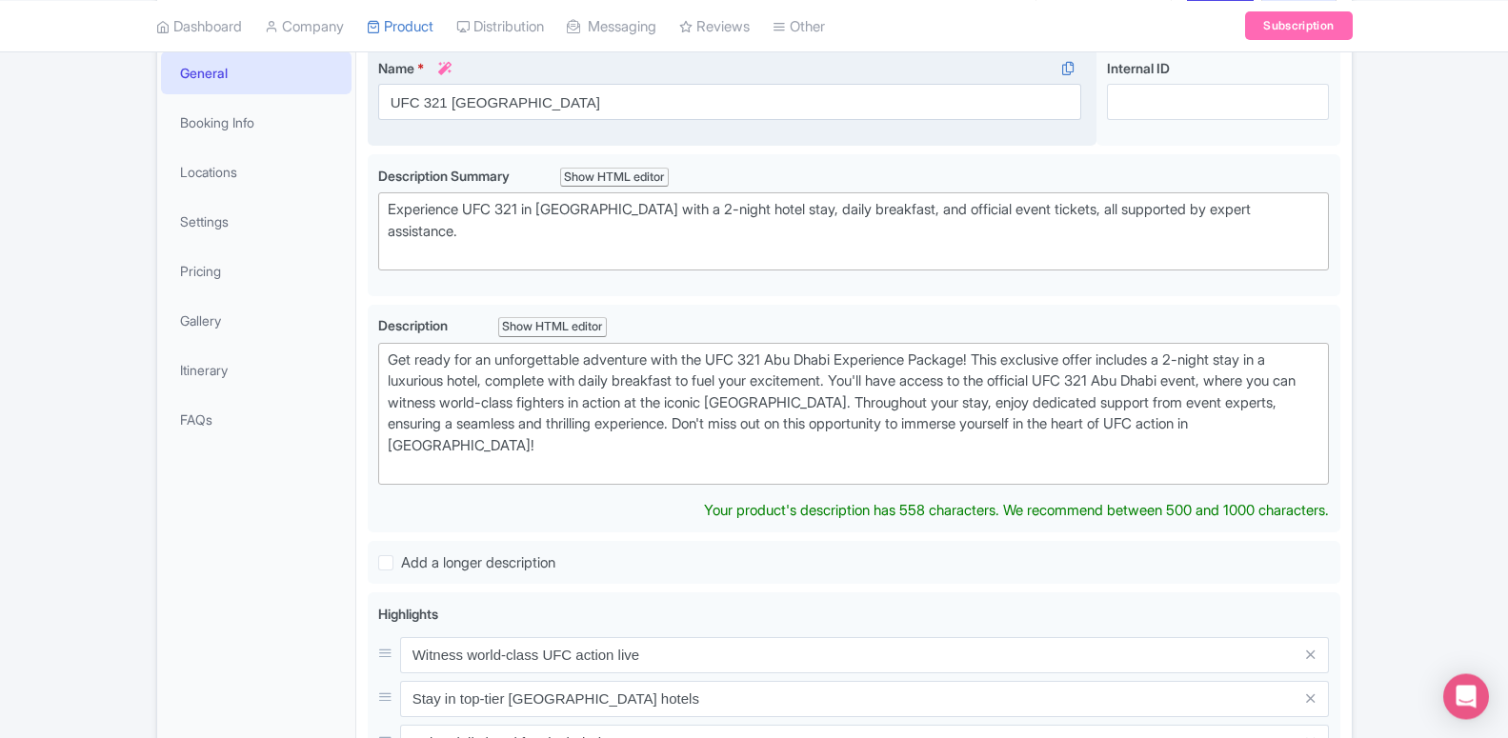
scroll to position [292, 0]
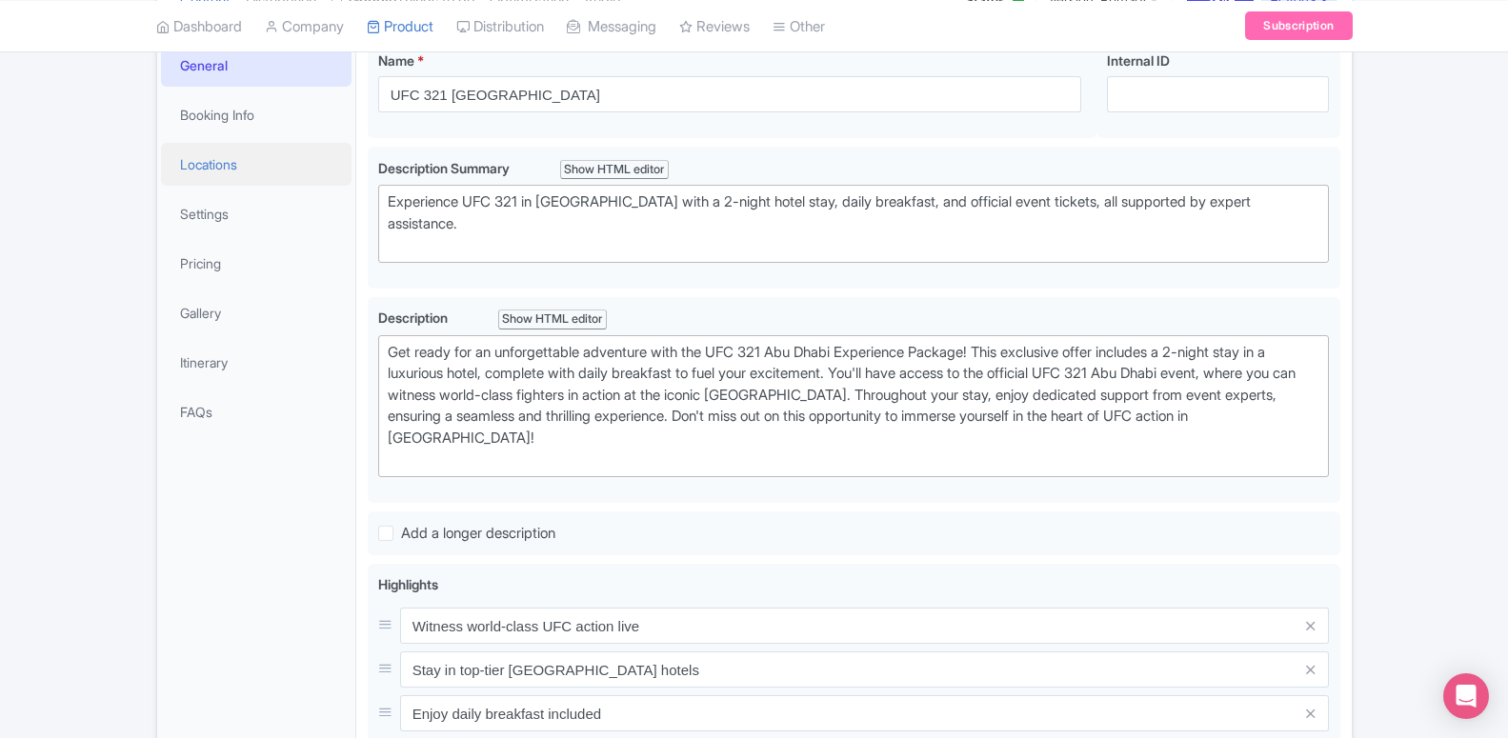
click at [248, 161] on link "Locations" at bounding box center [256, 164] width 191 height 43
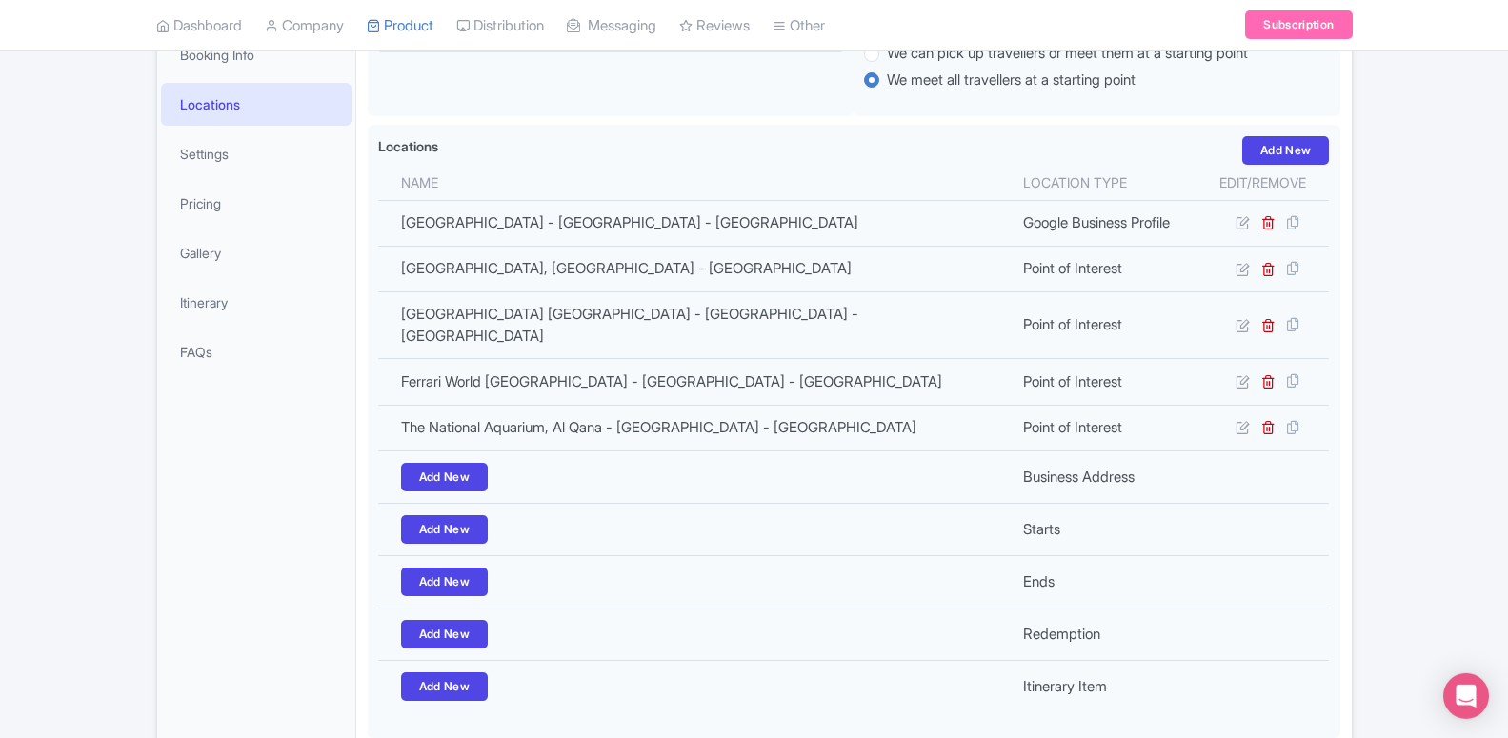
scroll to position [389, 0]
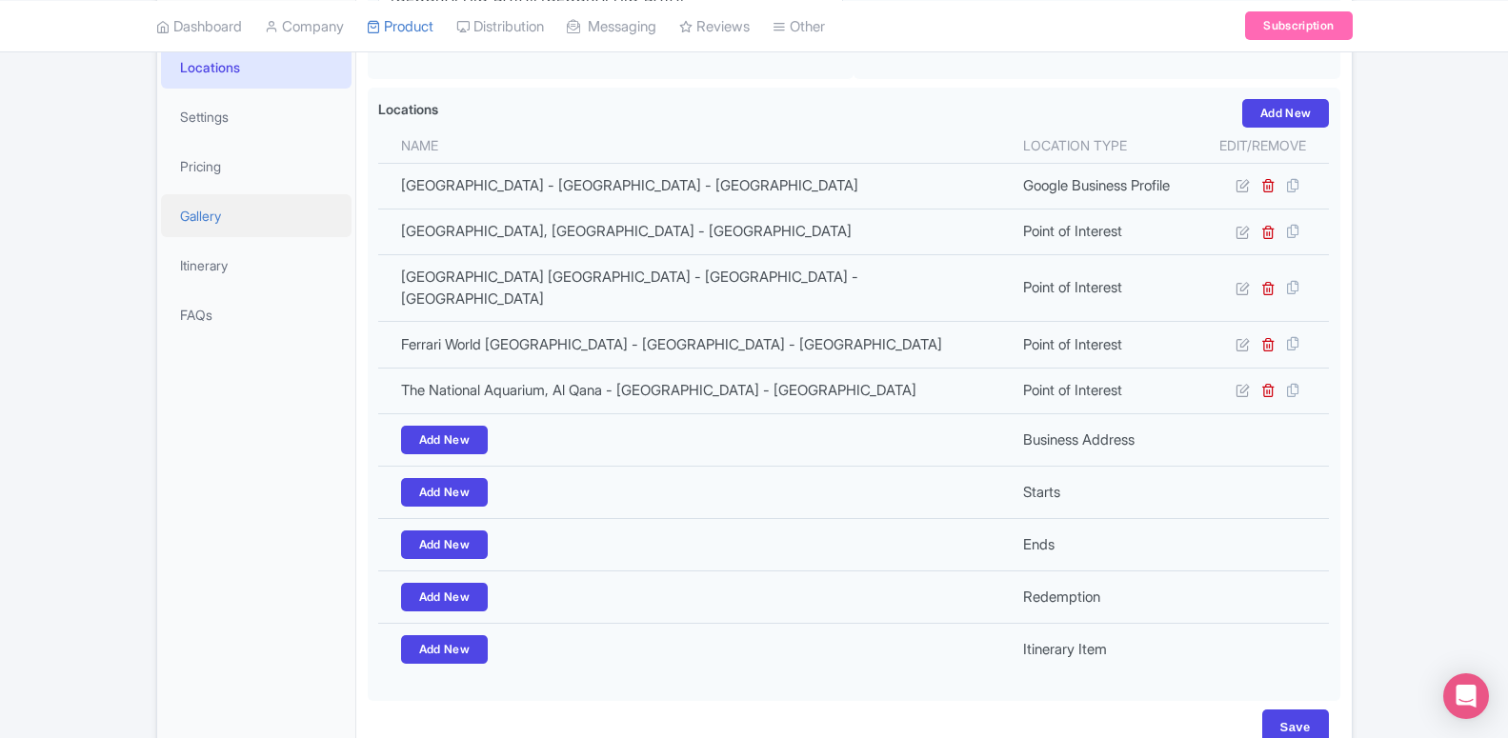
click at [241, 227] on link "Gallery" at bounding box center [256, 215] width 191 height 43
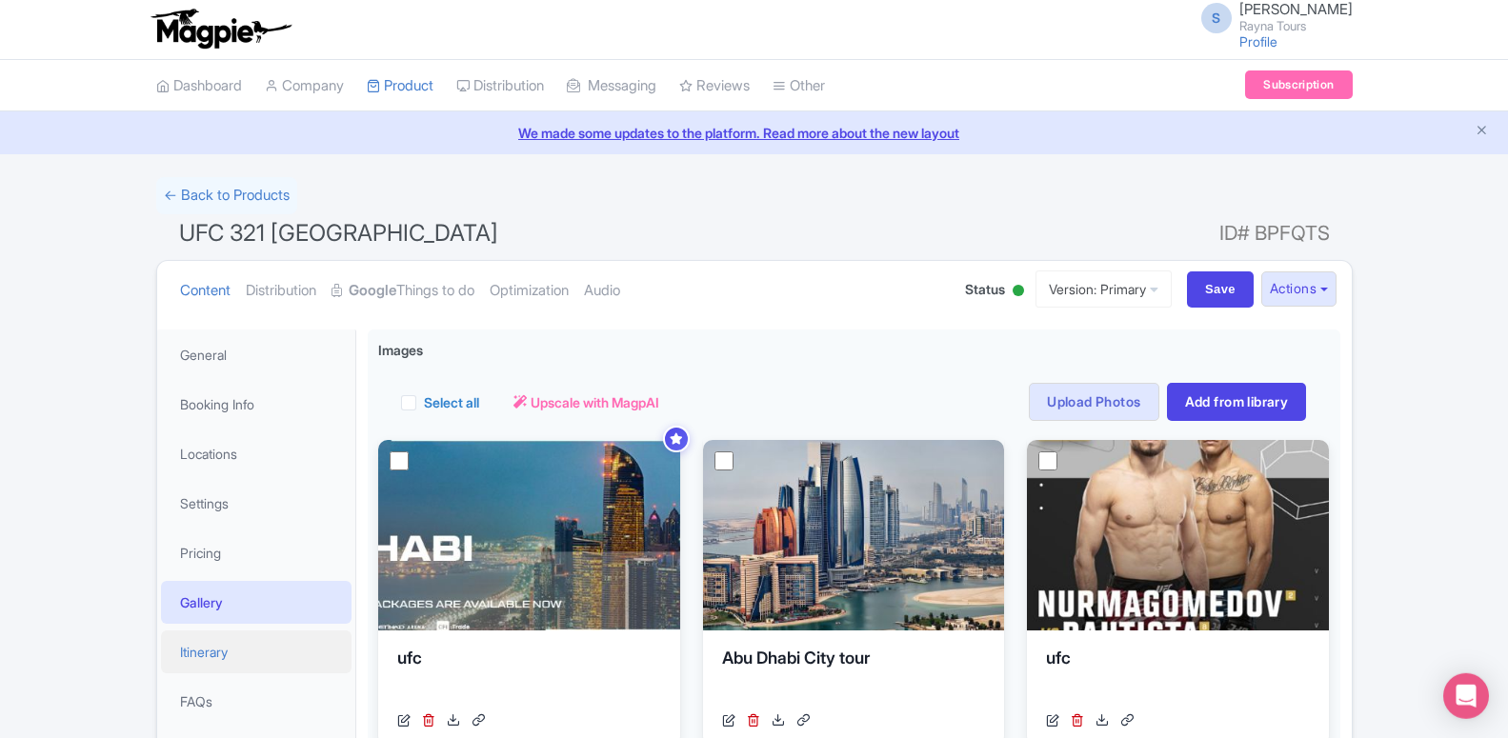
scroll to position [0, 0]
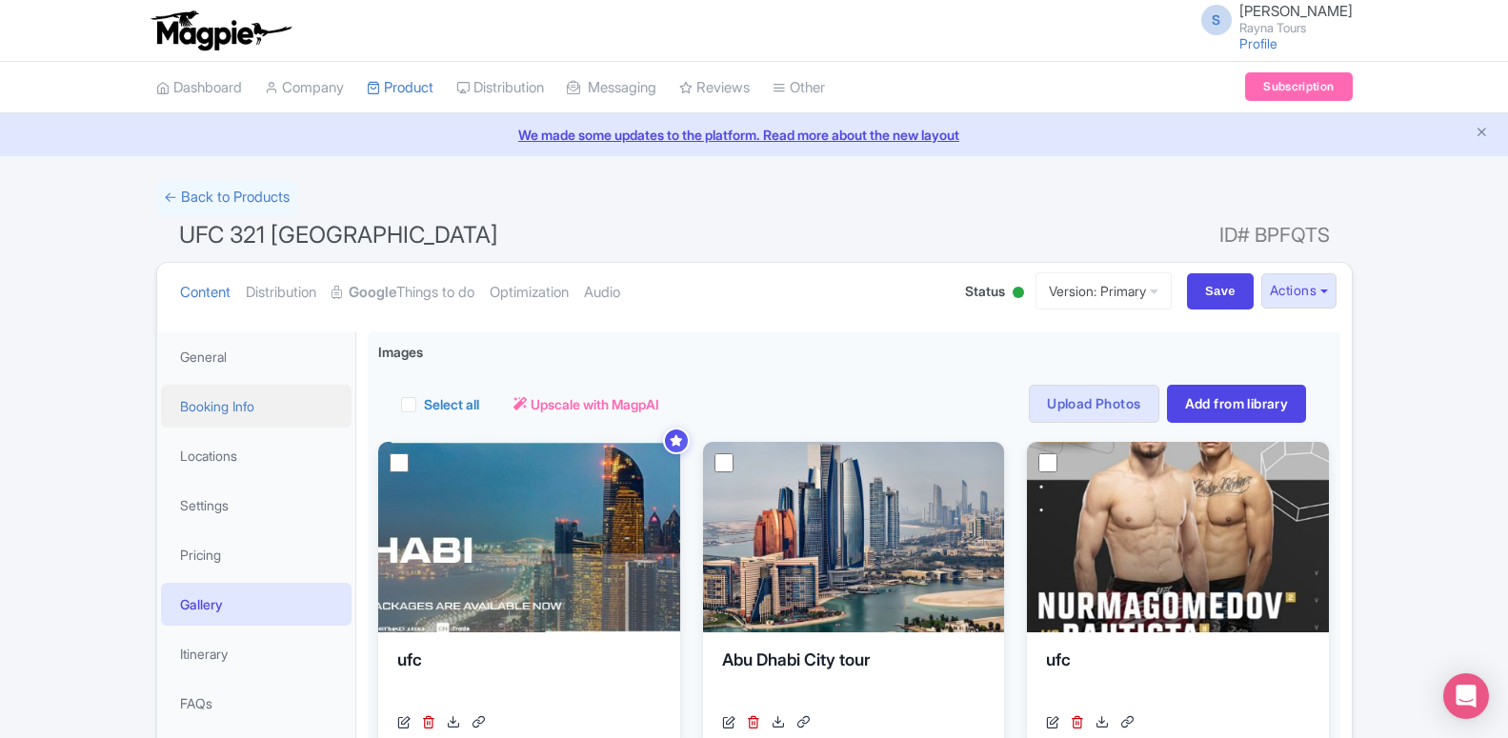
click at [210, 412] on link "Booking Info" at bounding box center [256, 406] width 191 height 43
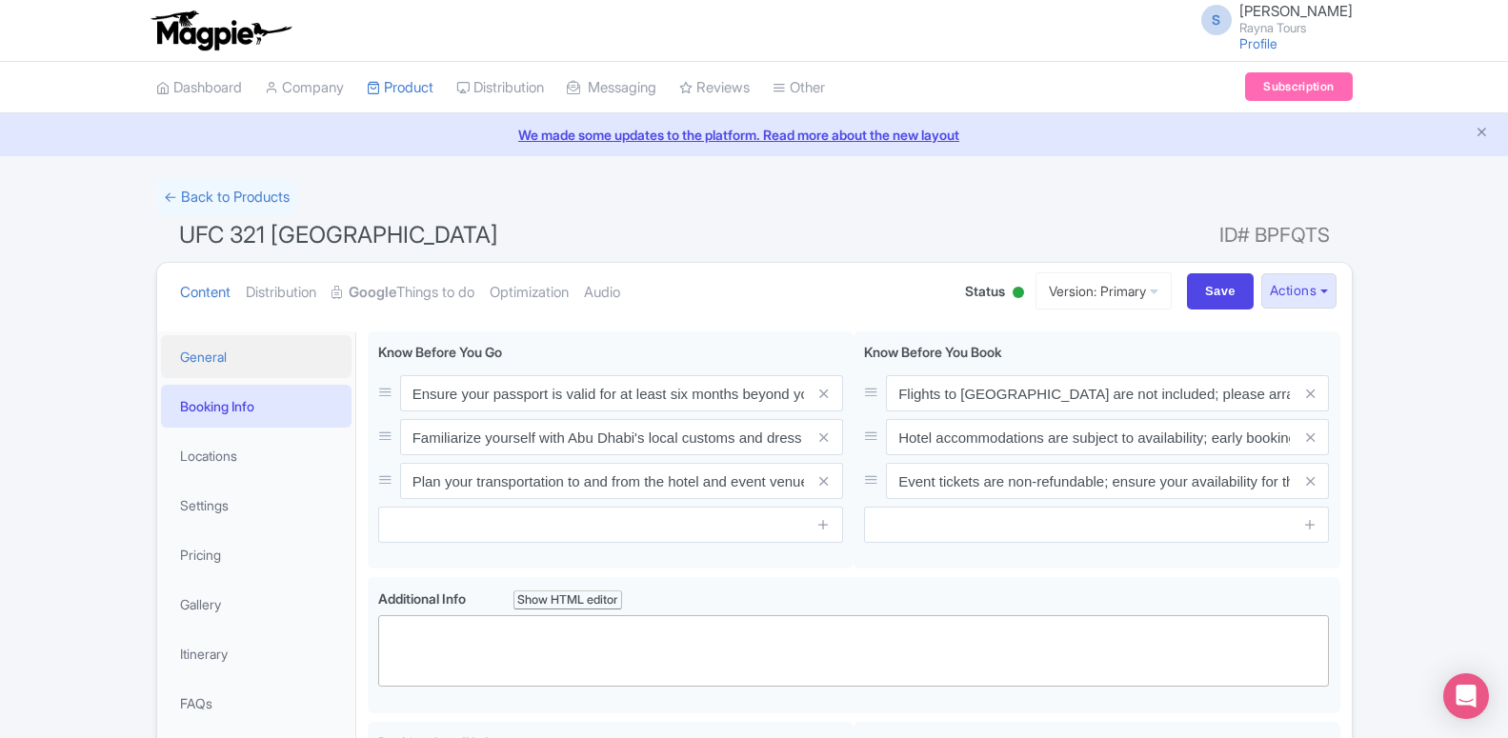
click at [213, 370] on link "General" at bounding box center [256, 356] width 191 height 43
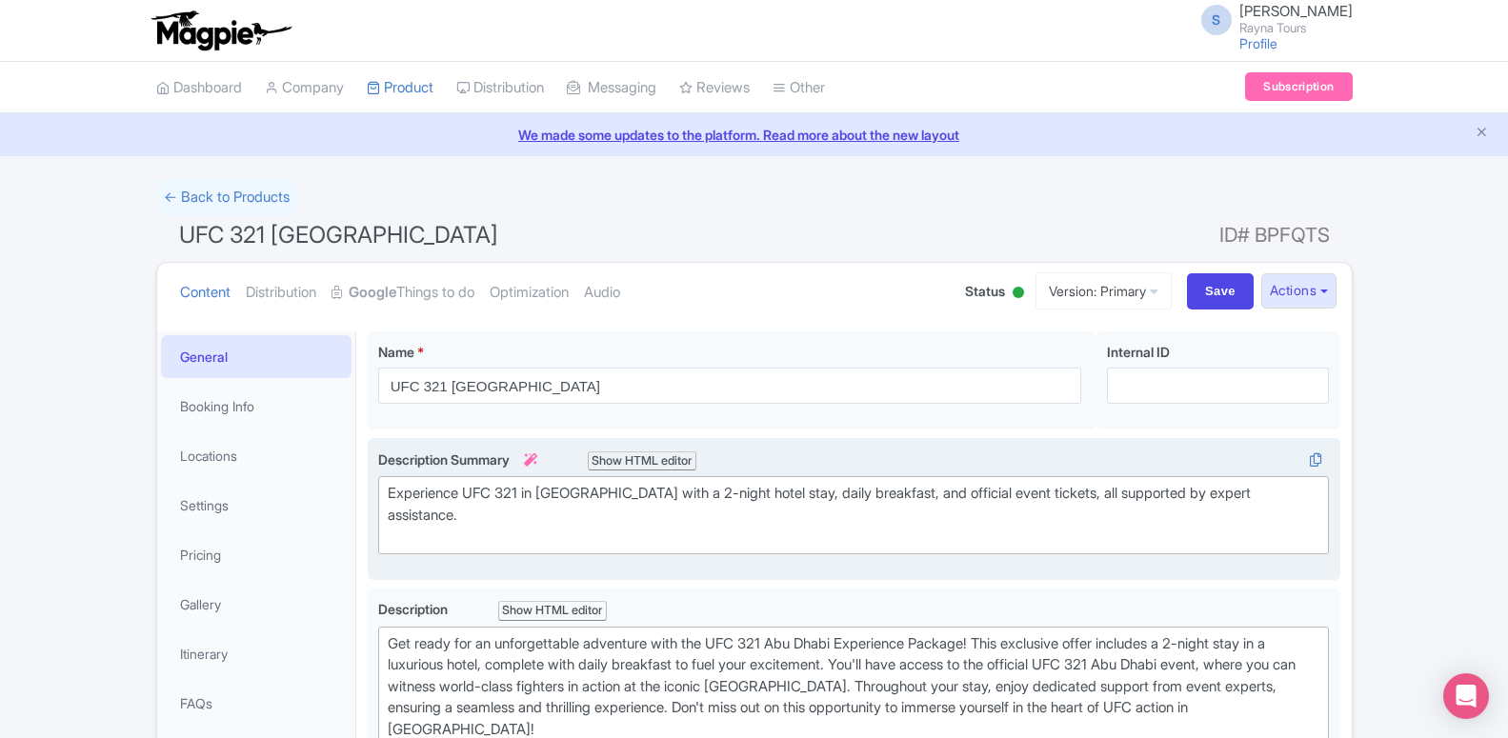
click at [429, 499] on div "Experience UFC 321 in [GEOGRAPHIC_DATA] with a 2-night hotel stay, daily breakf…" at bounding box center [854, 515] width 933 height 65
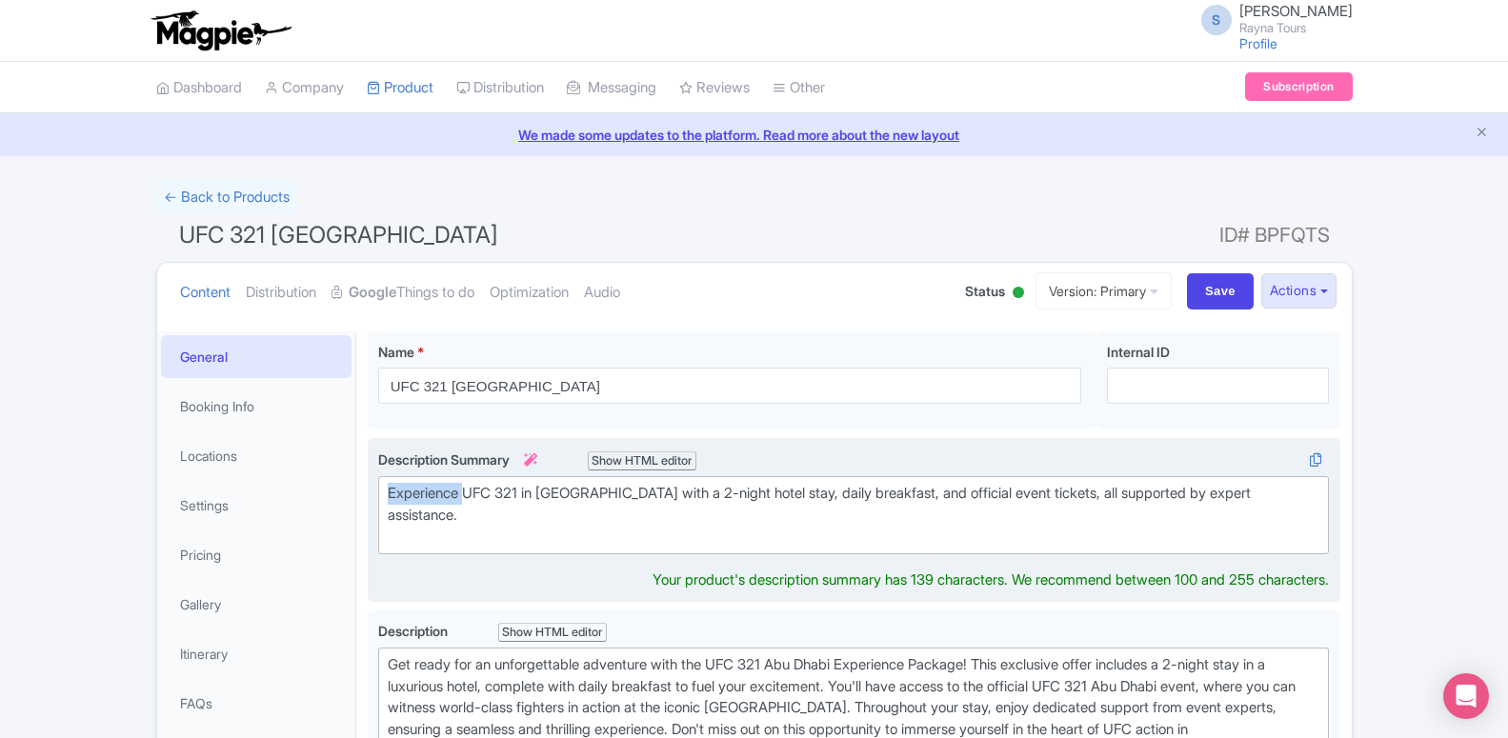
click at [429, 499] on div "Experience UFC 321 in [GEOGRAPHIC_DATA] with a 2-night hotel stay, daily breakf…" at bounding box center [854, 515] width 933 height 65
click at [509, 499] on div "Experience UFC 321 in [GEOGRAPHIC_DATA] with a 2-night hotel stay, daily breakf…" at bounding box center [854, 515] width 933 height 65
click at [594, 499] on div "Experience UFC 321 in [GEOGRAPHIC_DATA] with a 2-night hotel stay, daily breakf…" at bounding box center [854, 515] width 933 height 65
click at [641, 498] on div "Experience UFC 321 in [GEOGRAPHIC_DATA] with a 2-night hotel stay, daily breakf…" at bounding box center [854, 515] width 933 height 65
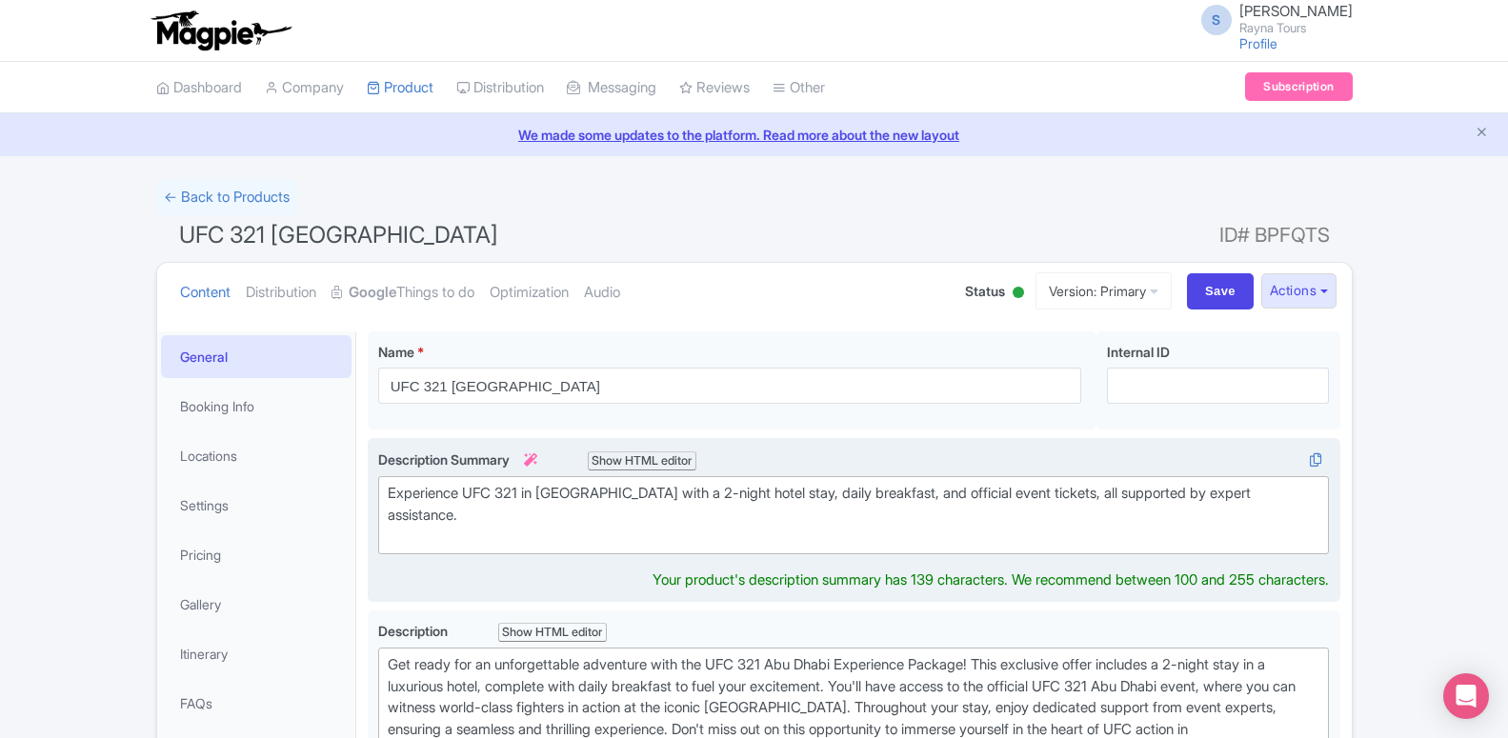
click at [683, 498] on div "Experience UFC 321 in [GEOGRAPHIC_DATA] with a 2-night hotel stay, daily breakf…" at bounding box center [854, 515] width 933 height 65
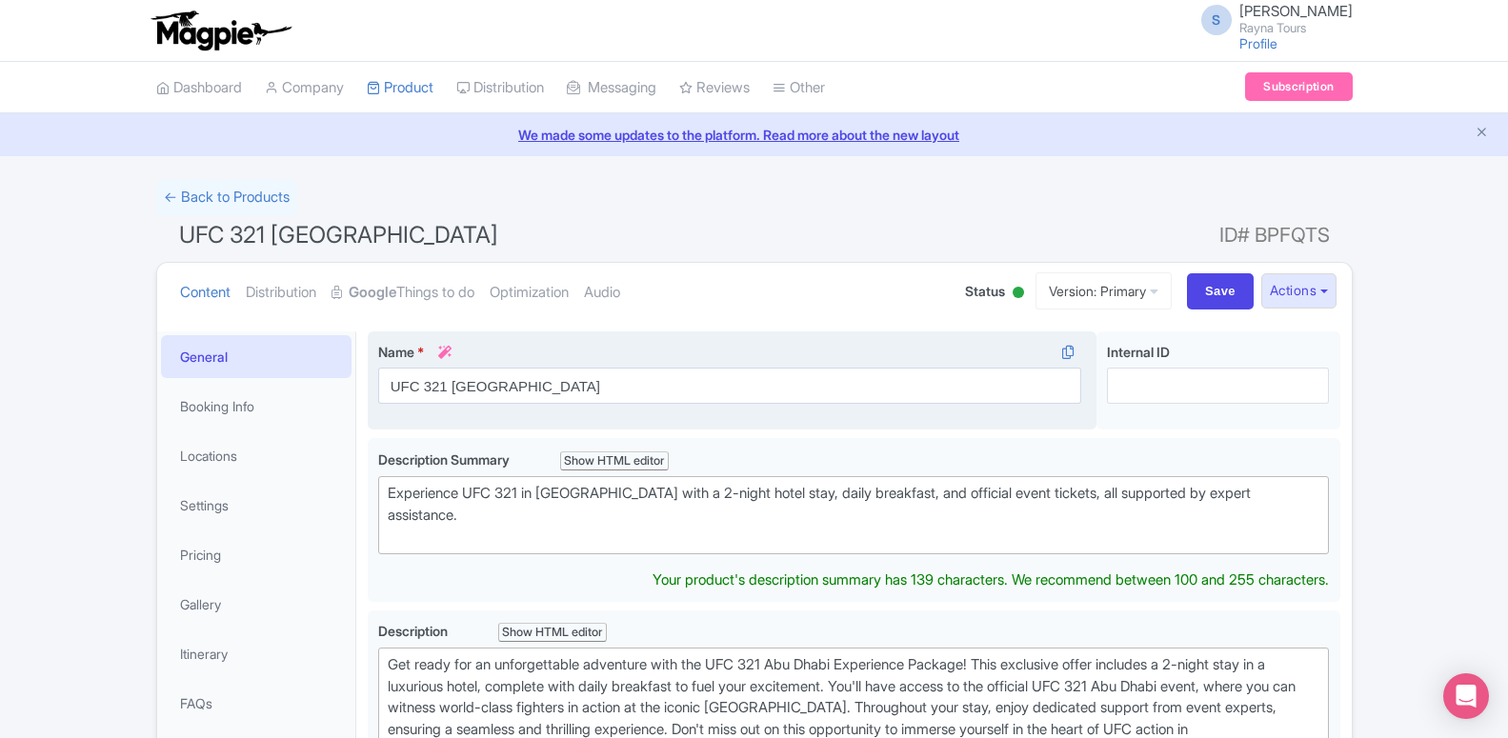
scroll to position [292, 0]
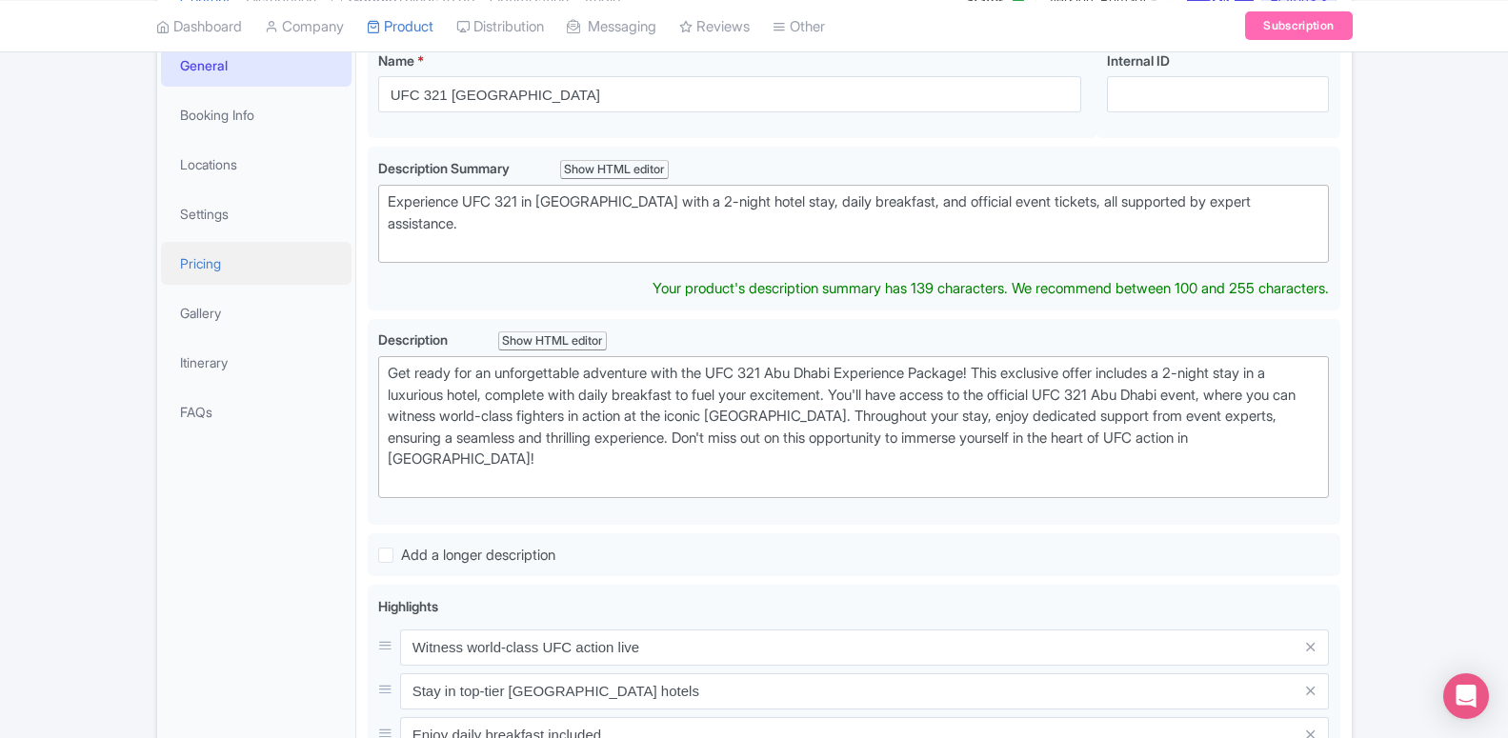
click at [212, 268] on link "Pricing" at bounding box center [256, 263] width 191 height 43
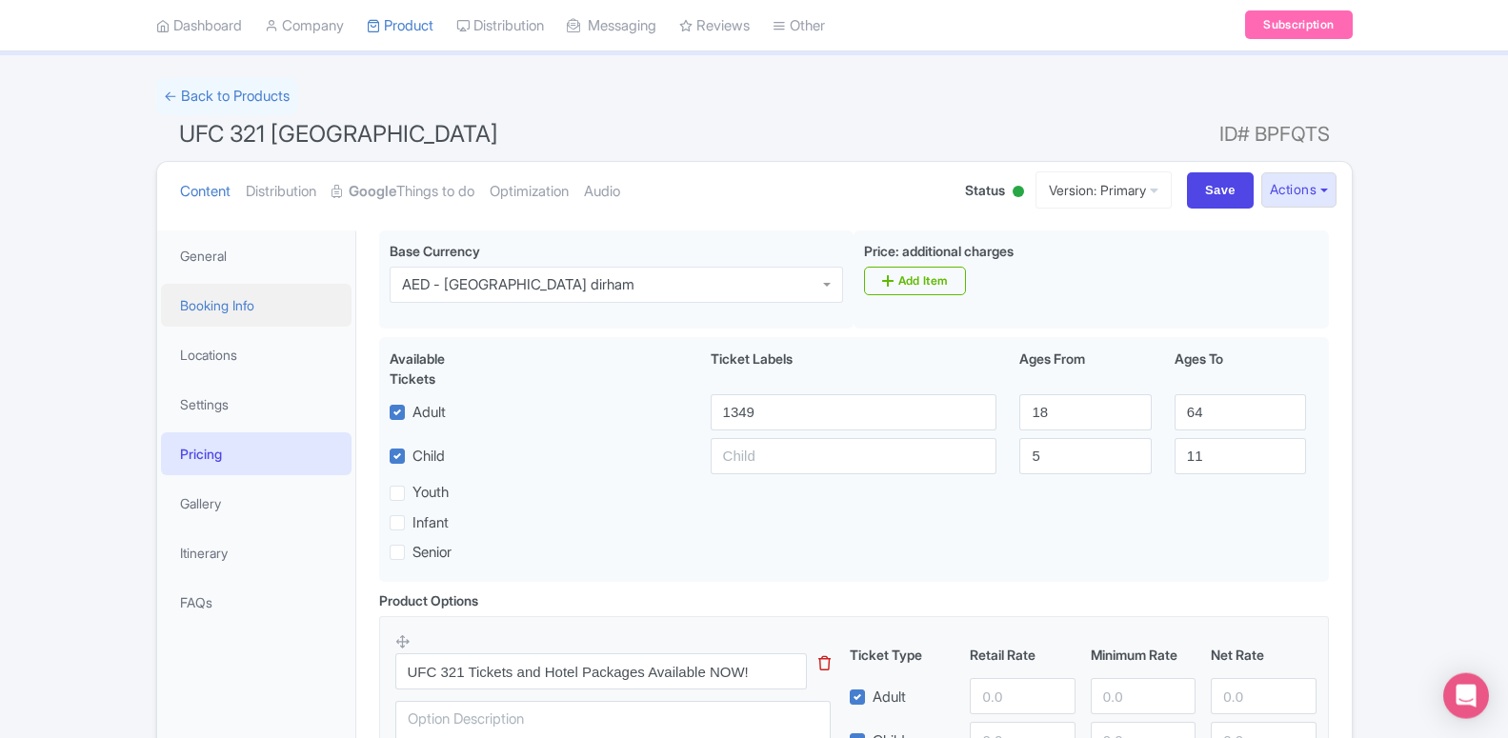
scroll to position [97, 0]
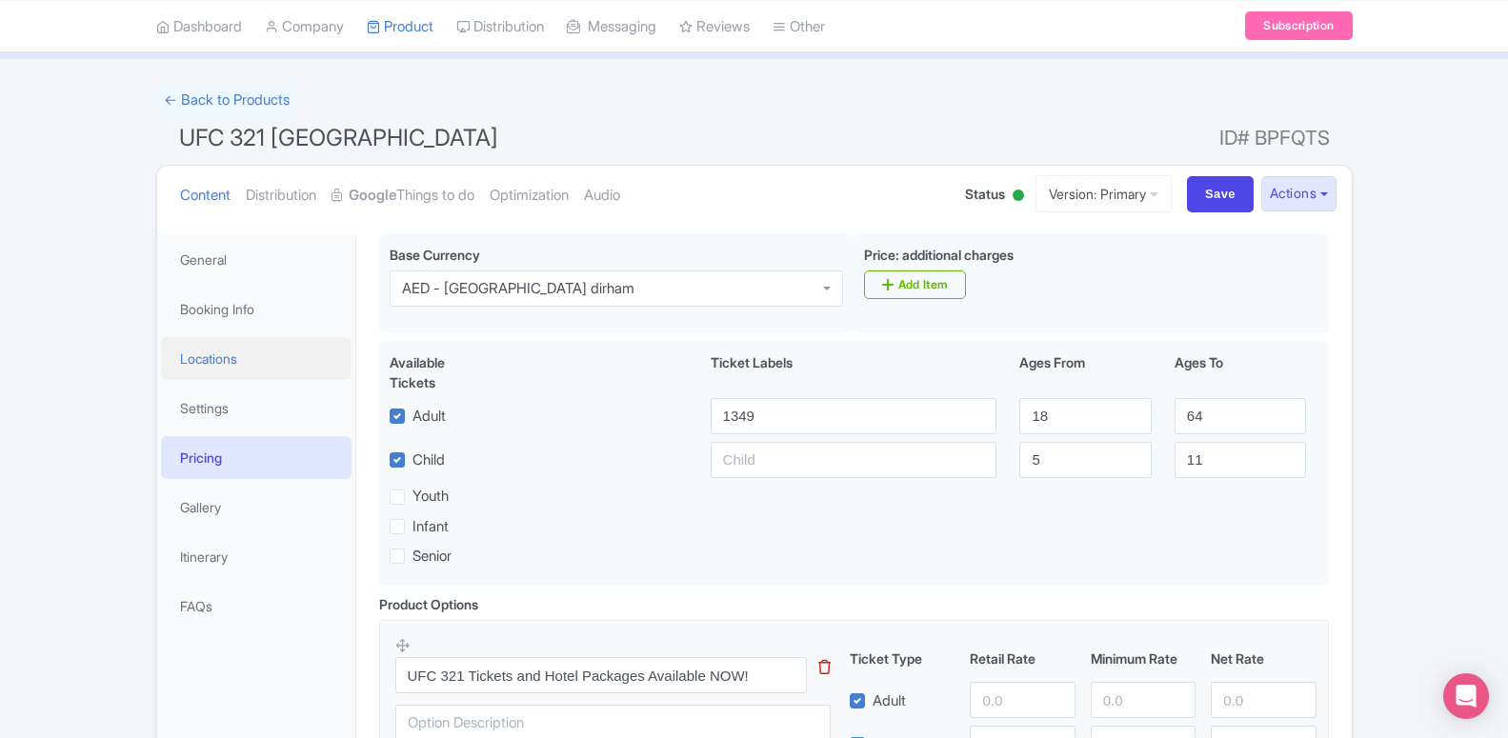
click at [270, 379] on link "Locations" at bounding box center [256, 358] width 191 height 43
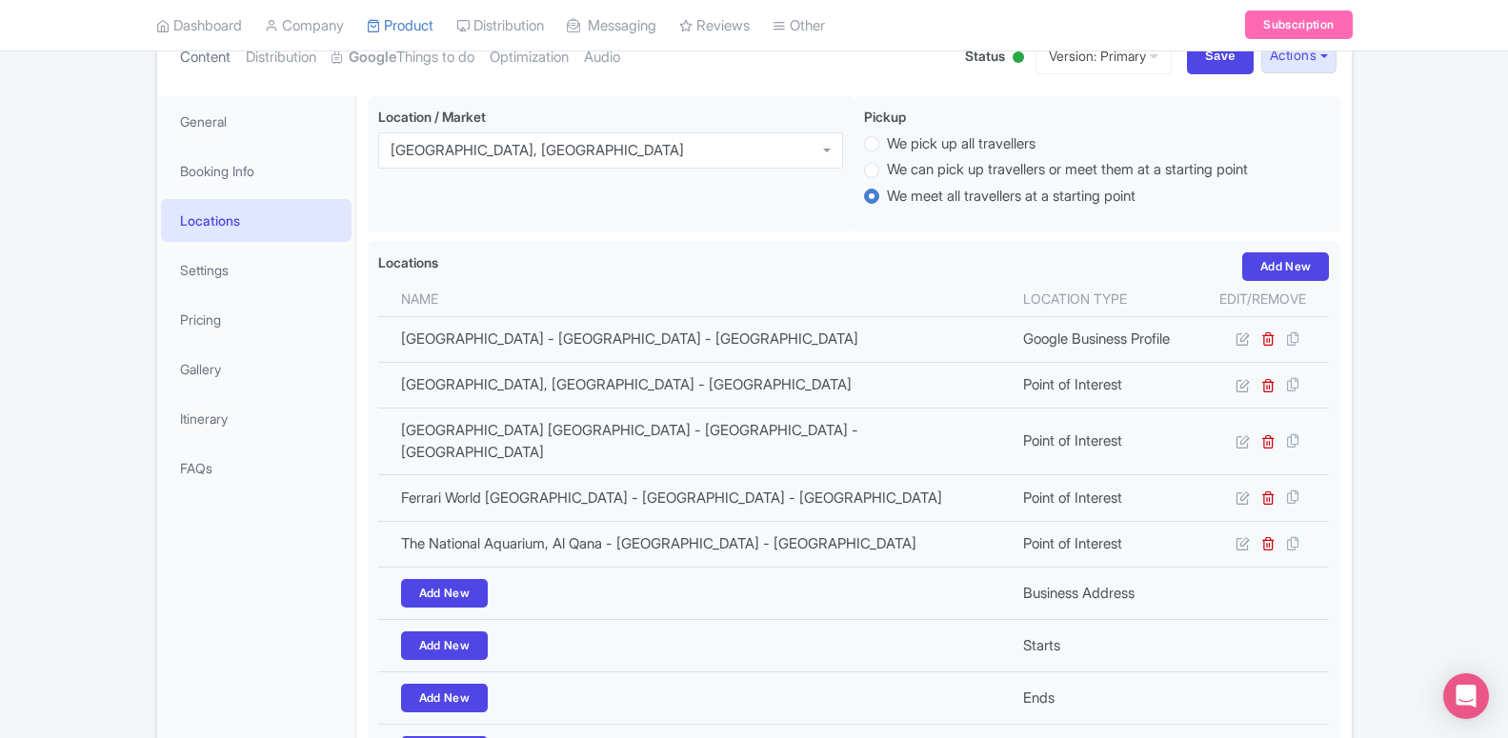
scroll to position [194, 0]
